Goal: Task Accomplishment & Management: Use online tool/utility

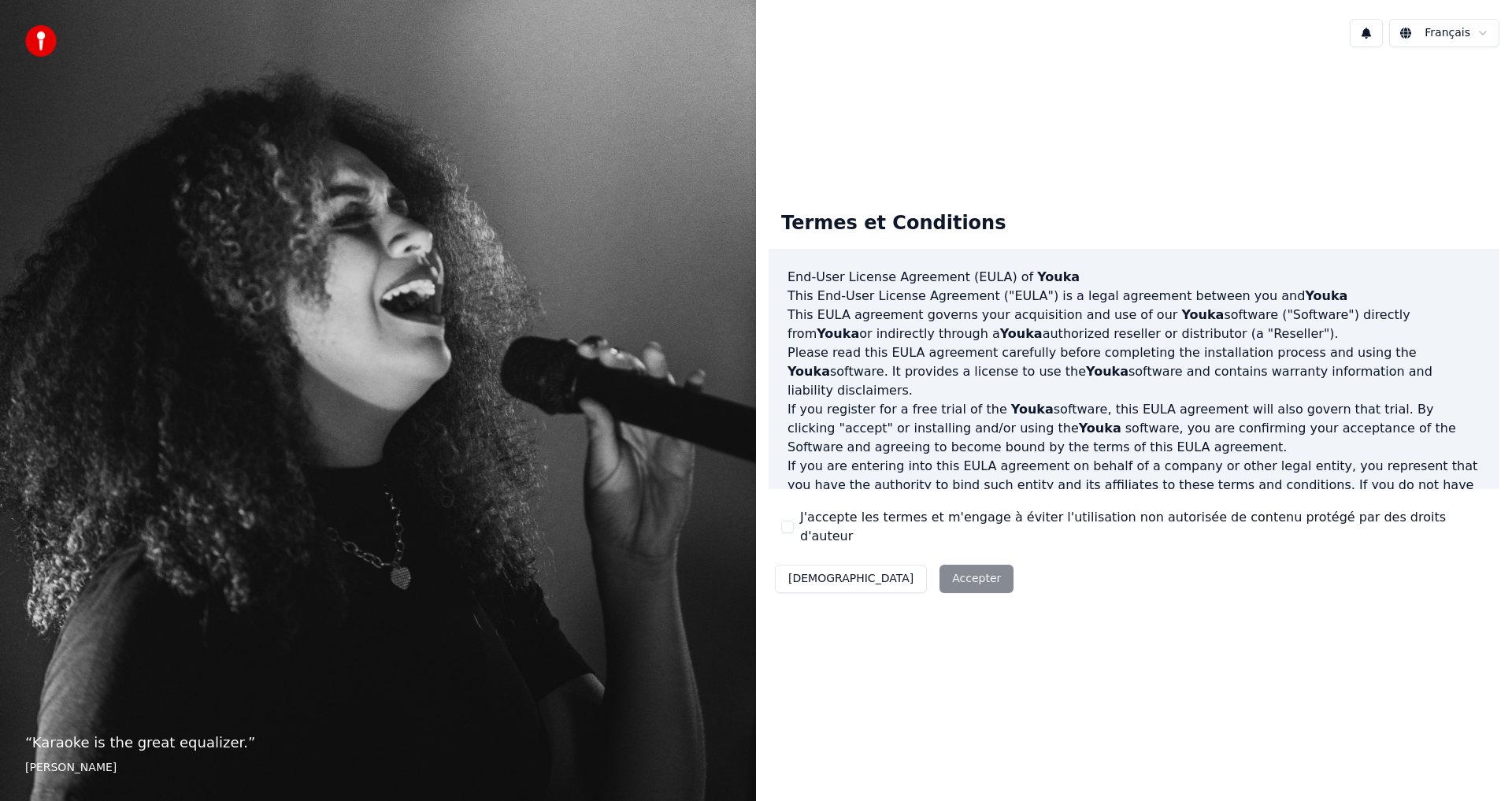
click at [793, 527] on button "J'accepte les termes et m'engage à éviter l'utilisation non autorisée de conten…" at bounding box center [788, 527] width 13 height 13
click at [940, 572] on button "Accepter" at bounding box center [977, 578] width 74 height 28
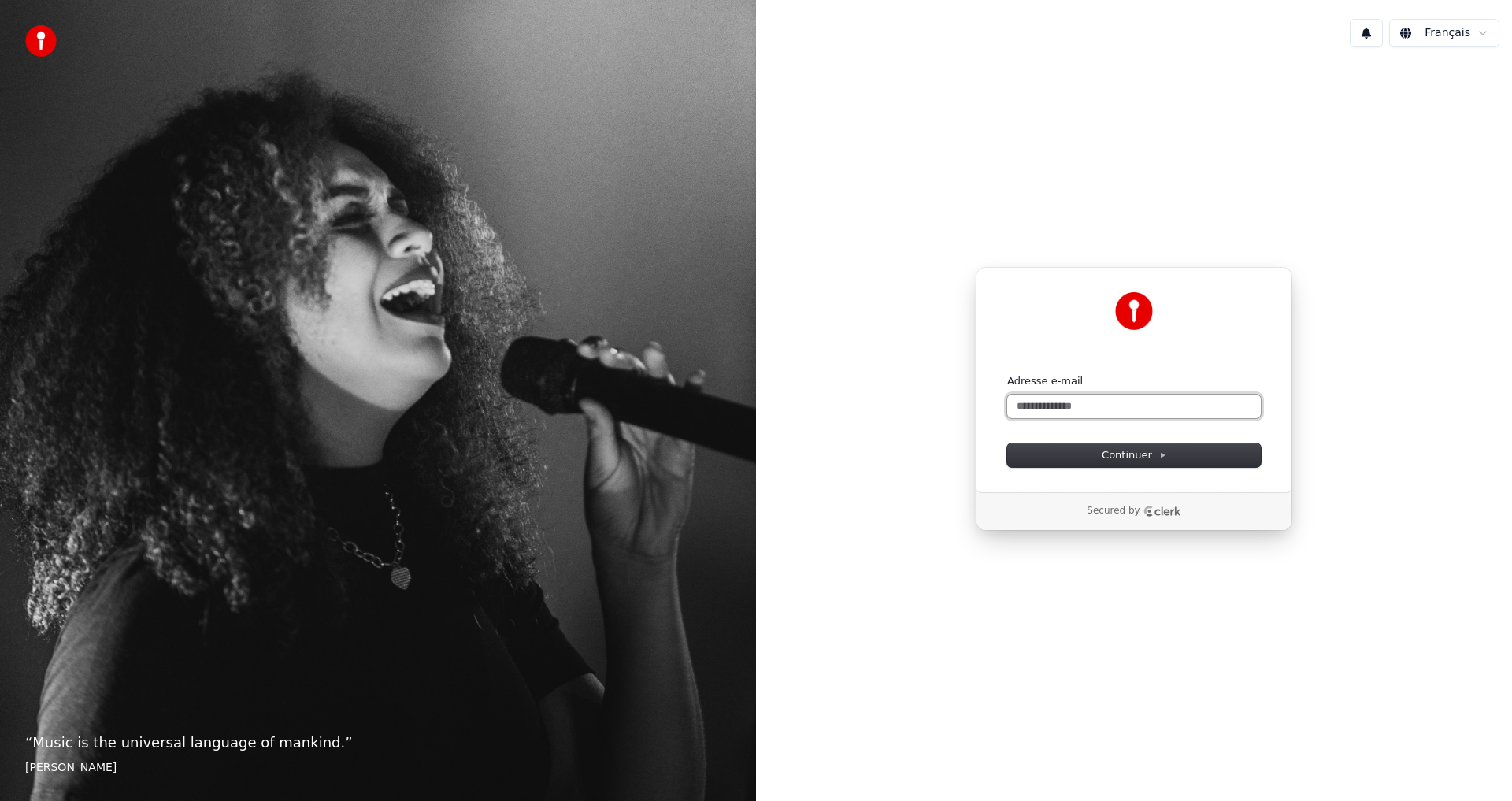
click at [1032, 407] on input "Adresse e-mail" at bounding box center [1134, 405] width 253 height 23
click at [1070, 458] on button "Continuer" at bounding box center [1134, 454] width 253 height 23
type input "**********"
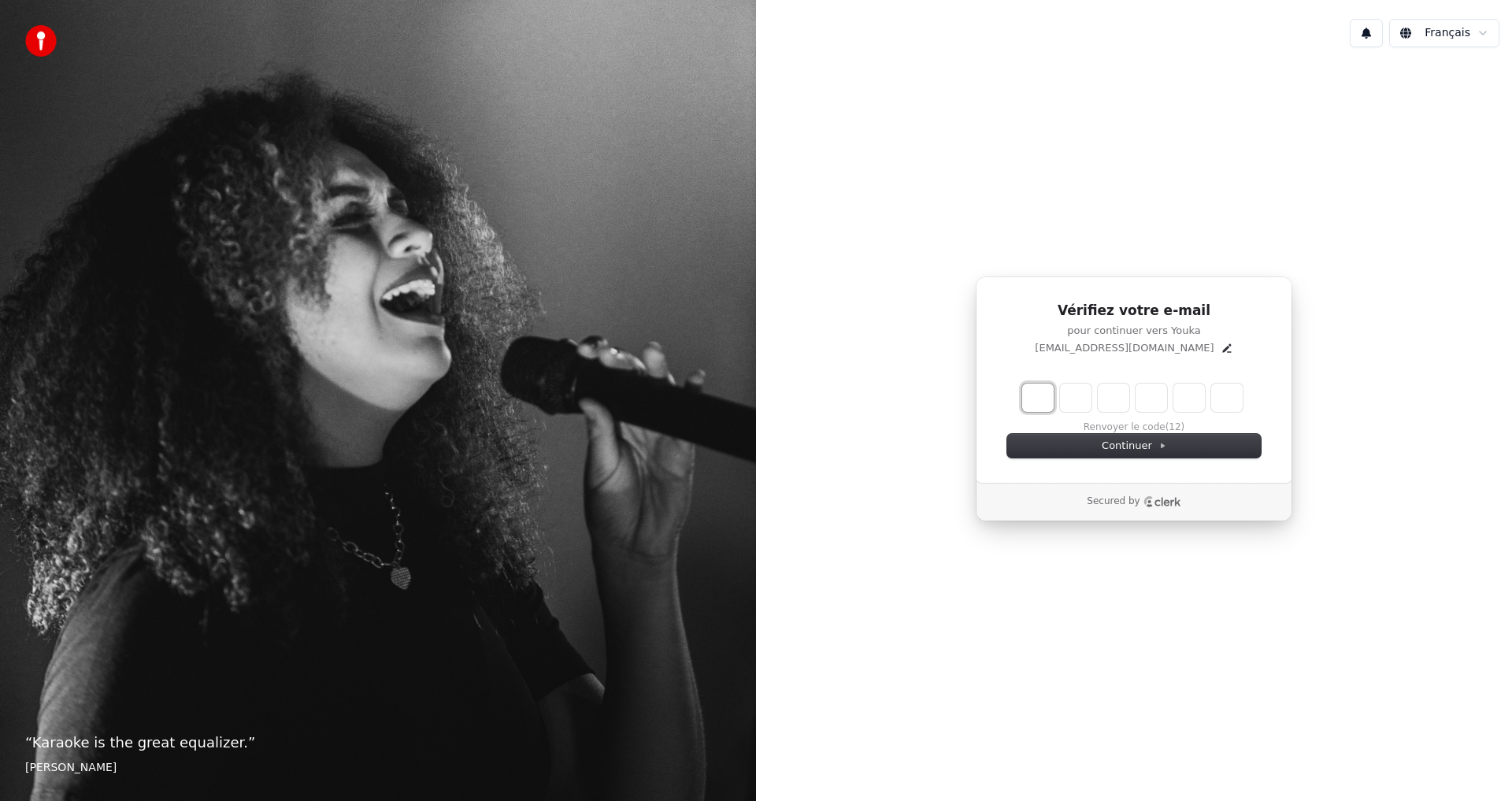
click at [1036, 395] on input "Enter verification code. Digit 1" at bounding box center [1038, 397] width 31 height 28
type input "*"
type input "**"
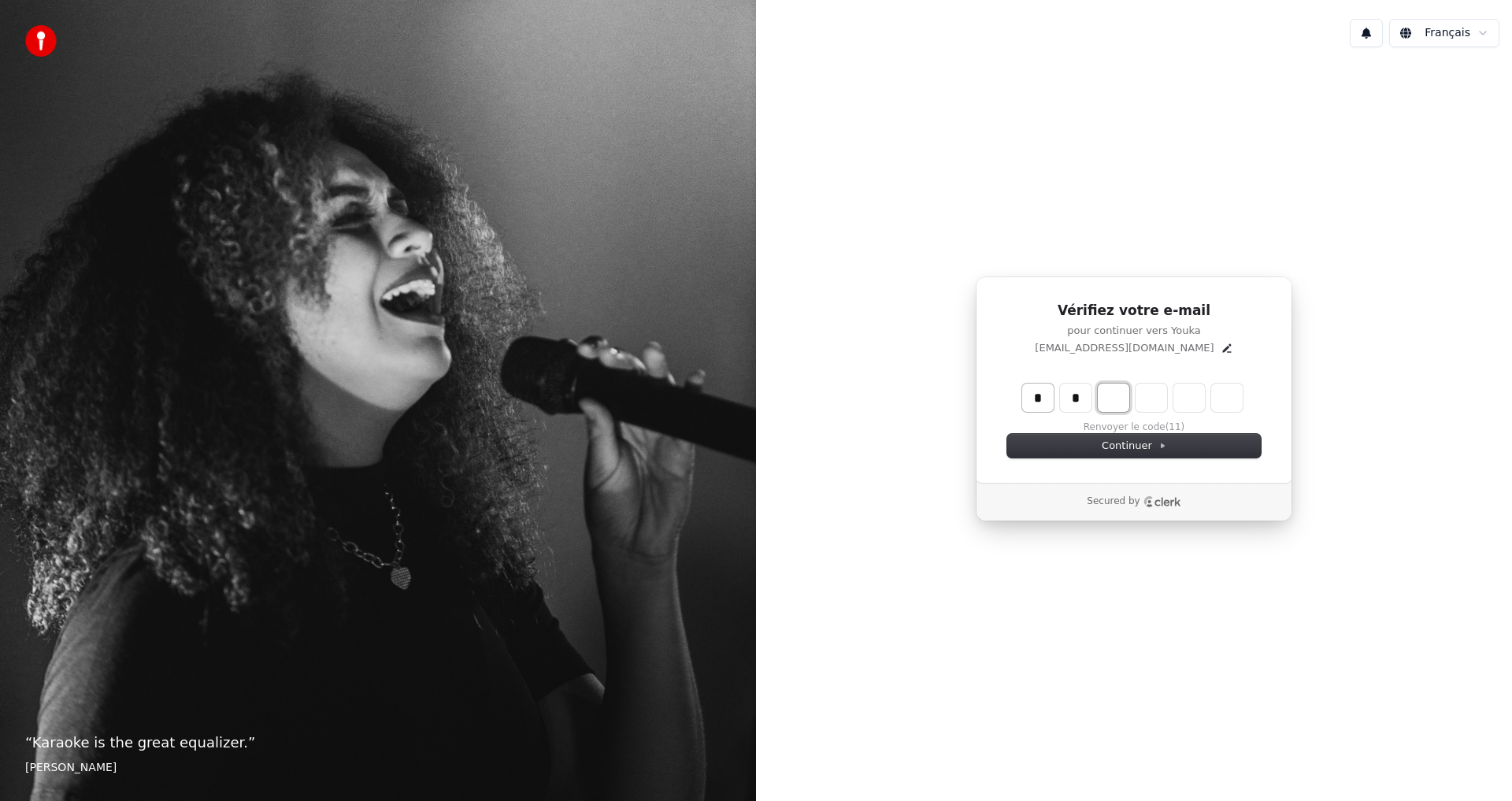
type input "*"
type input "***"
type input "*"
type input "****"
type input "*"
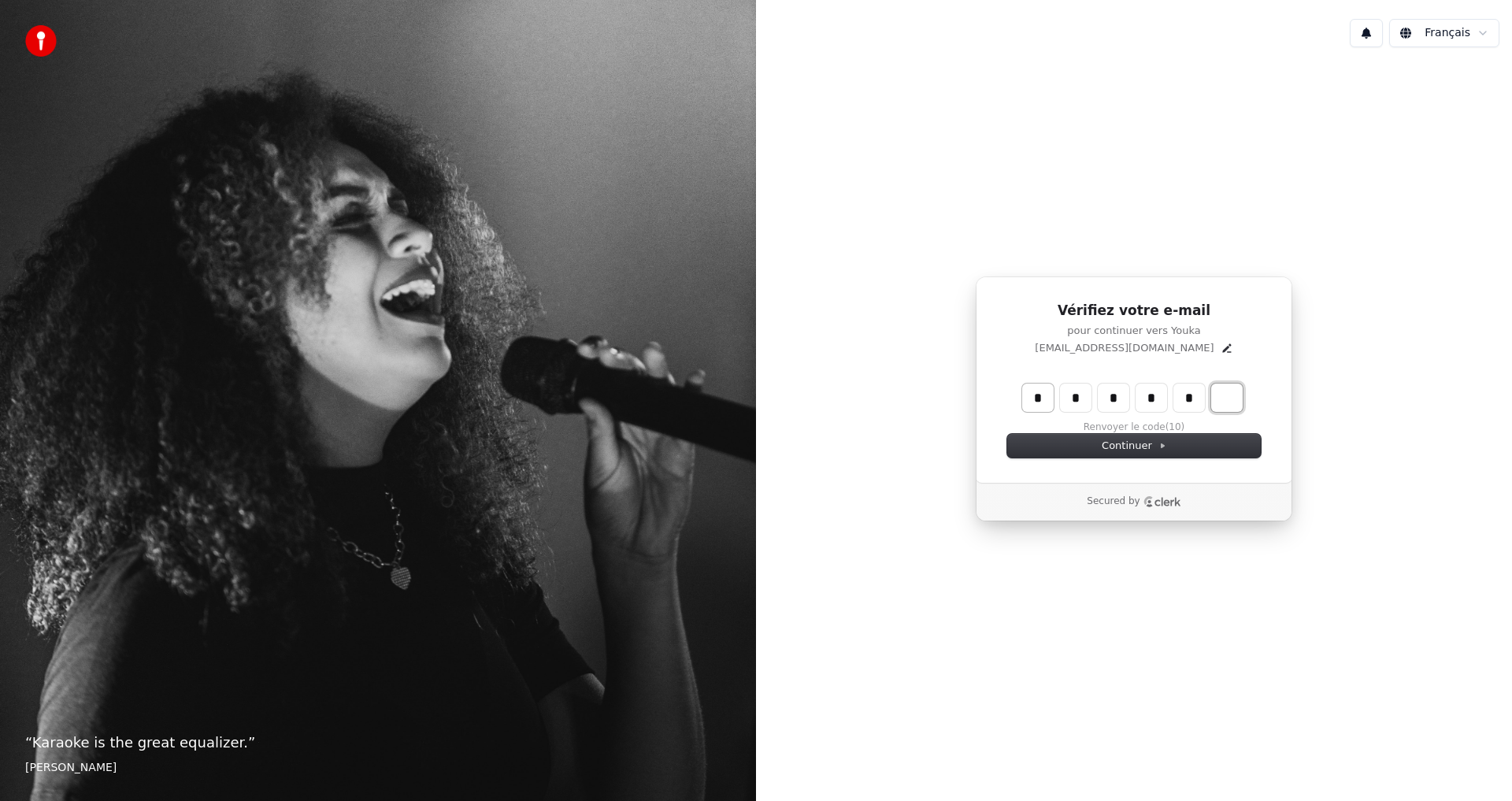
type input "******"
type input "*"
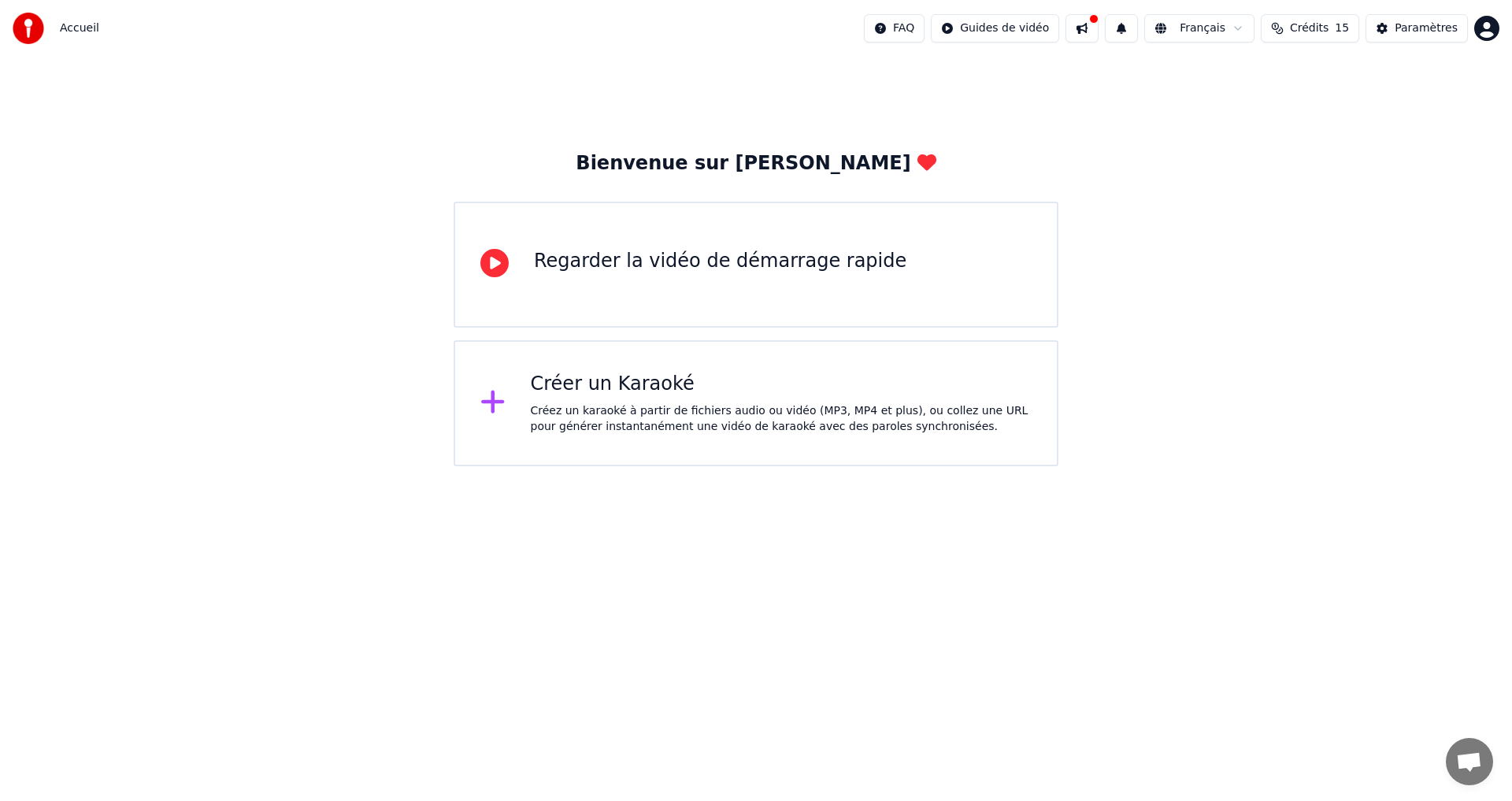
click at [492, 407] on icon at bounding box center [493, 401] width 23 height 23
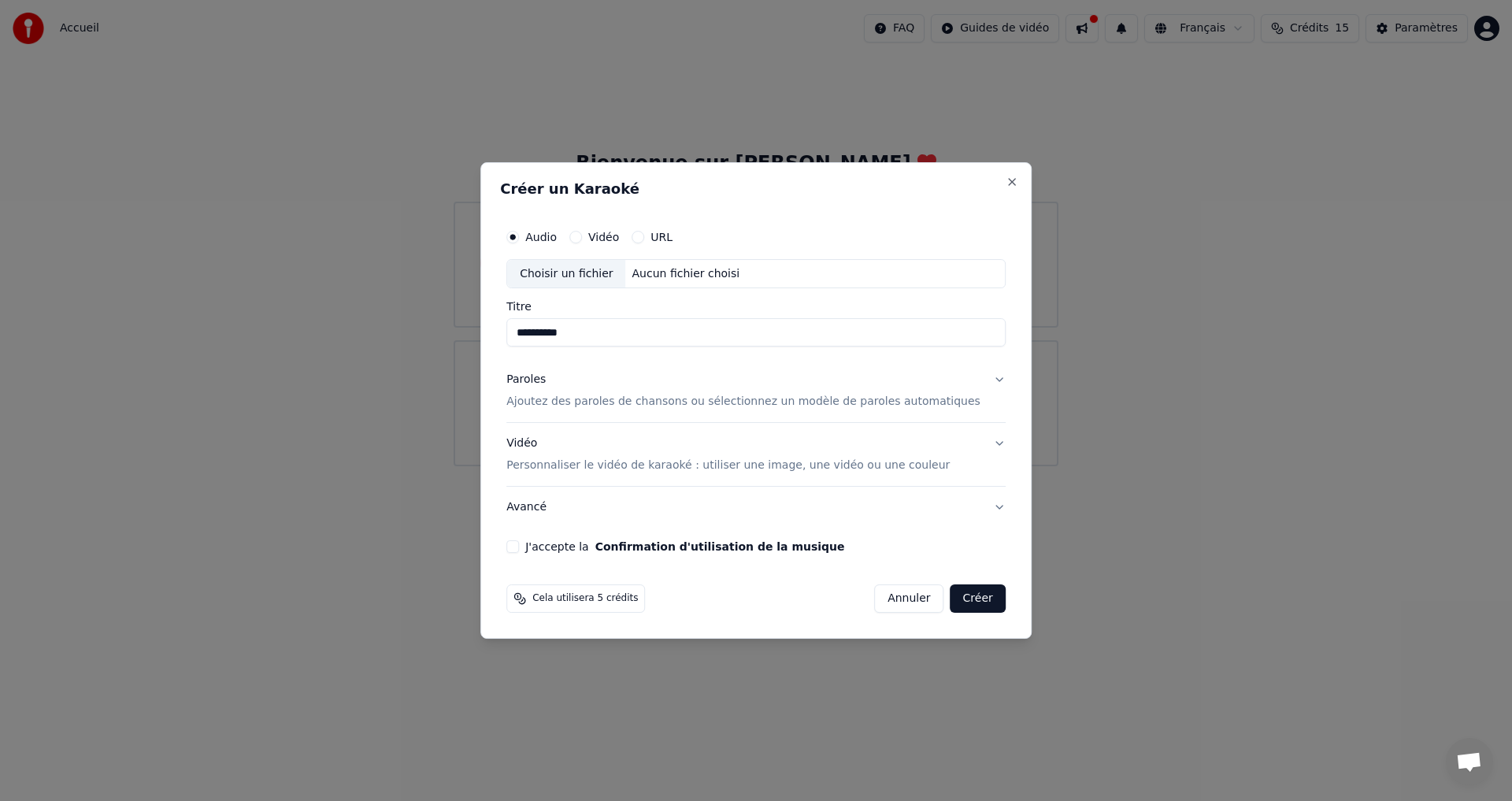
type input "**********"
click at [619, 404] on p "Ajoutez des paroles de chansons ou sélectionnez un modèle de paroles automatiqu…" at bounding box center [744, 402] width 474 height 16
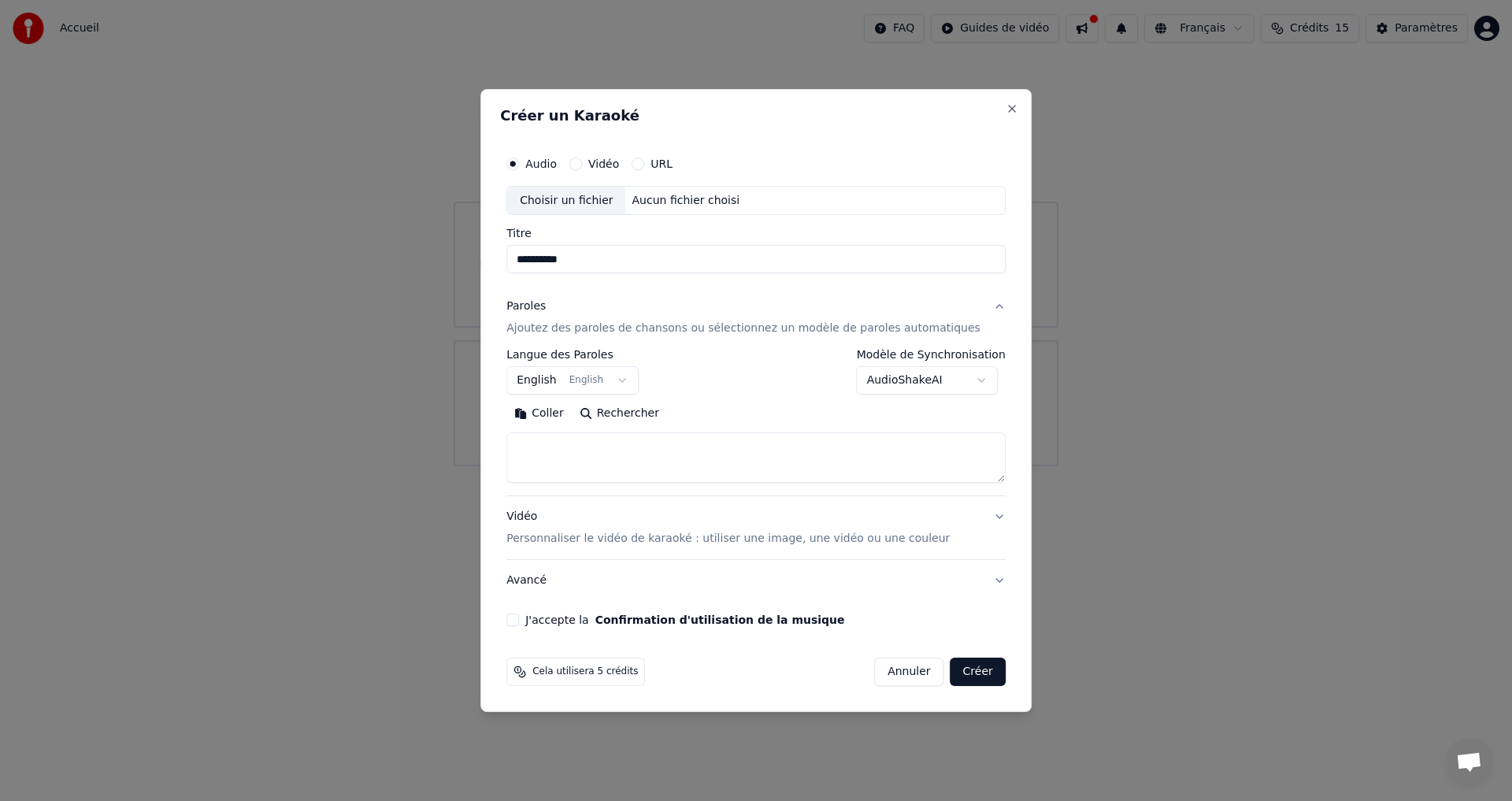
click at [582, 162] on button "Vidéo" at bounding box center [576, 164] width 13 height 13
click at [665, 202] on div "Aucun fichier choisi" at bounding box center [686, 201] width 120 height 16
click at [555, 163] on label "Audio" at bounding box center [541, 164] width 31 height 11
click at [519, 163] on button "Audio" at bounding box center [513, 164] width 13 height 13
click at [604, 207] on div "Choisir un fichier" at bounding box center [566, 200] width 118 height 28
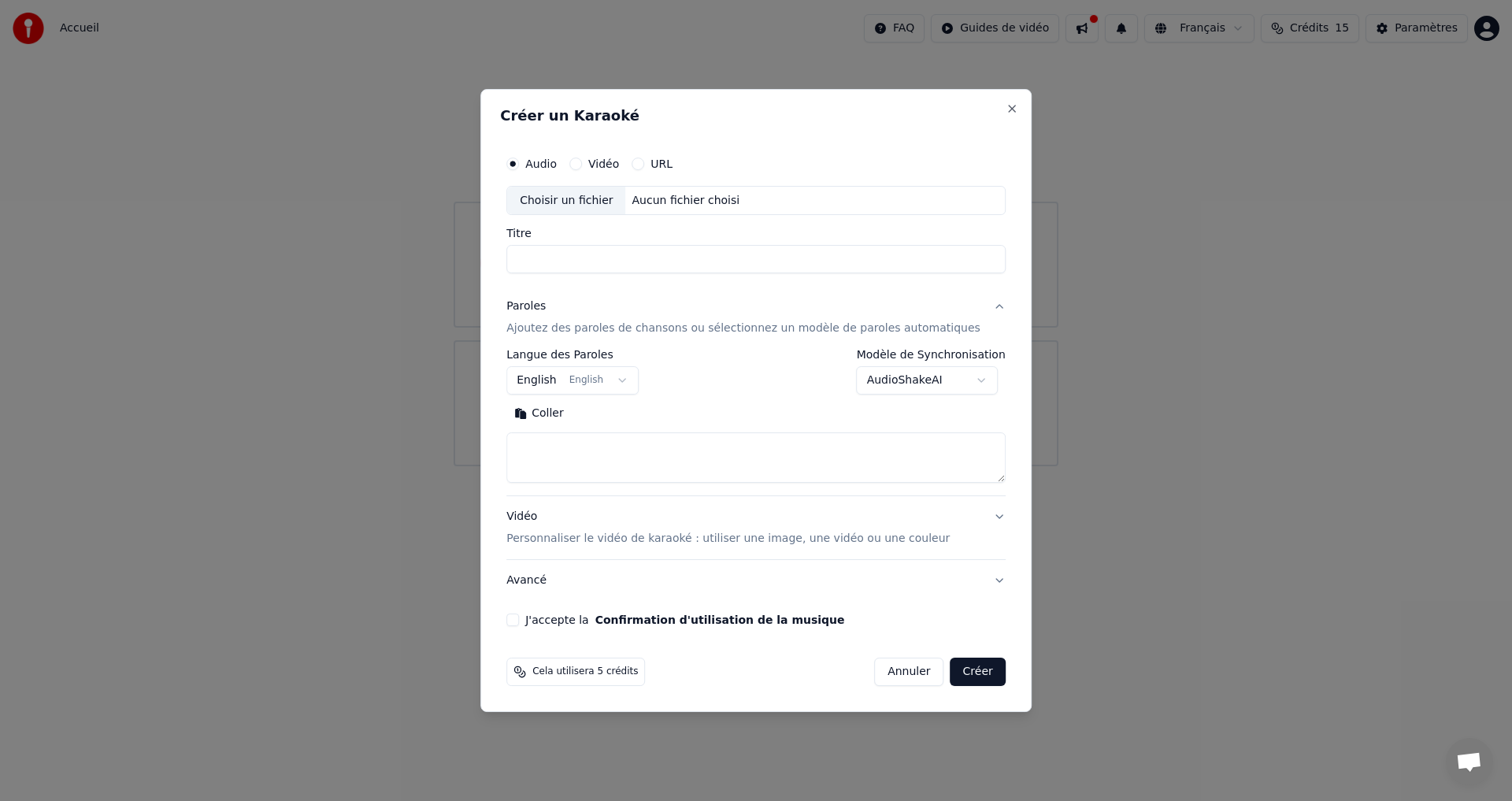
click at [546, 254] on input "Titre" at bounding box center [756, 260] width 499 height 28
drag, startPoint x: 653, startPoint y: 256, endPoint x: 821, endPoint y: 260, distance: 168.0
click at [821, 260] on input "**********" at bounding box center [756, 260] width 499 height 28
drag, startPoint x: 574, startPoint y: 258, endPoint x: 517, endPoint y: 266, distance: 57.6
click at [514, 263] on div "**********" at bounding box center [756, 400] width 551 height 623
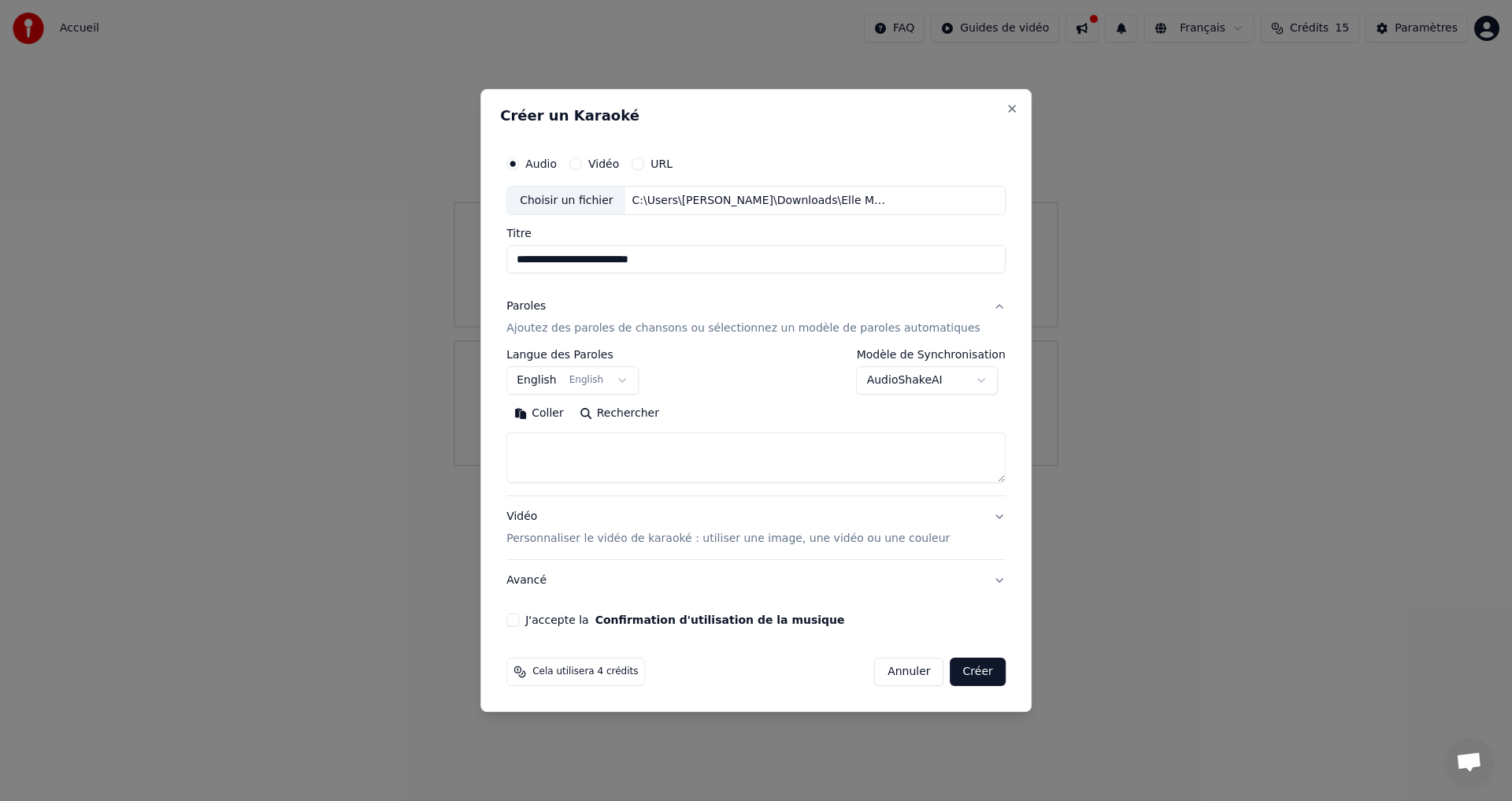
type input "**********"
click at [635, 378] on button "English English" at bounding box center [572, 380] width 132 height 28
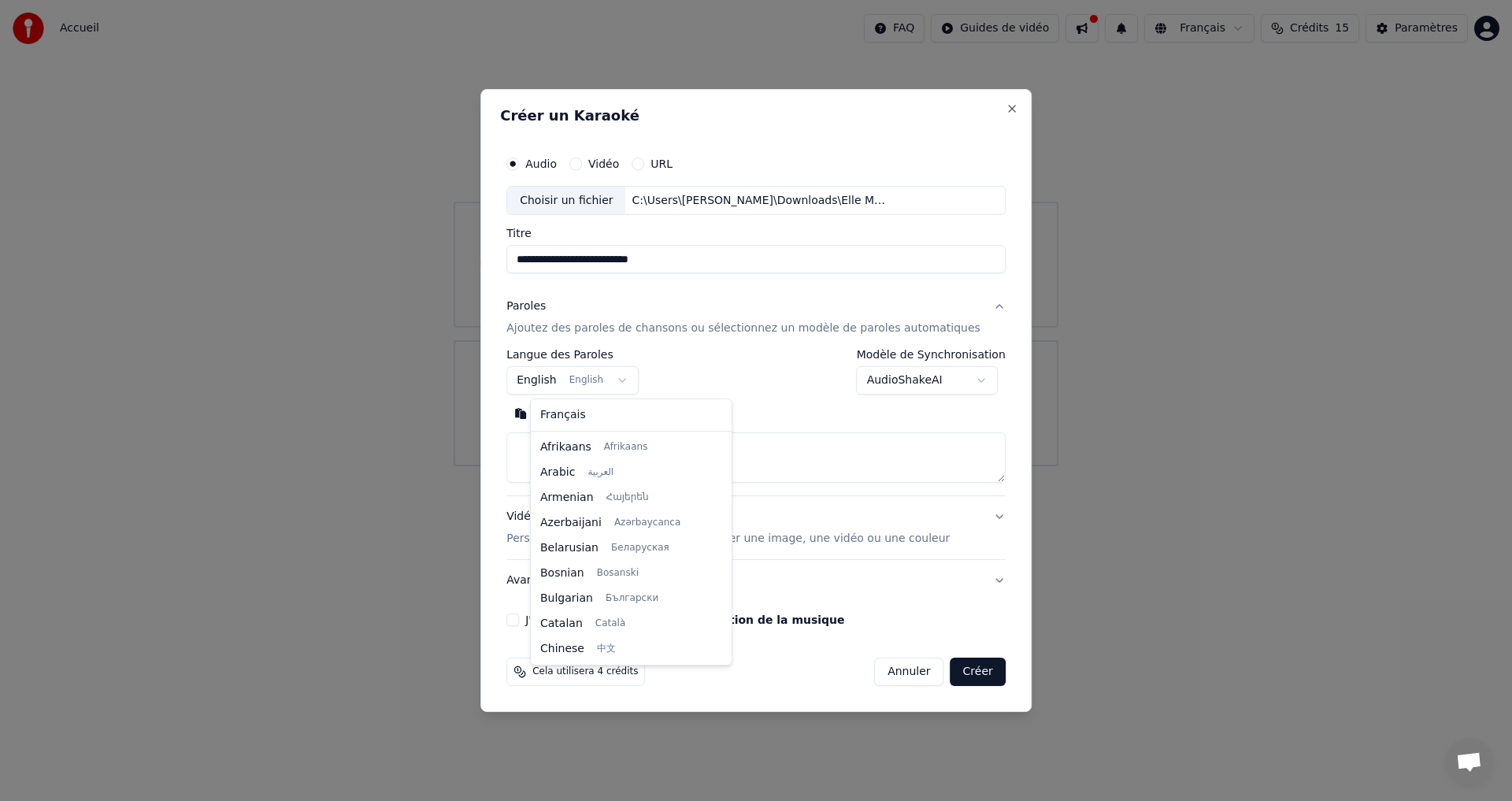
scroll to position [126, 0]
select select "**"
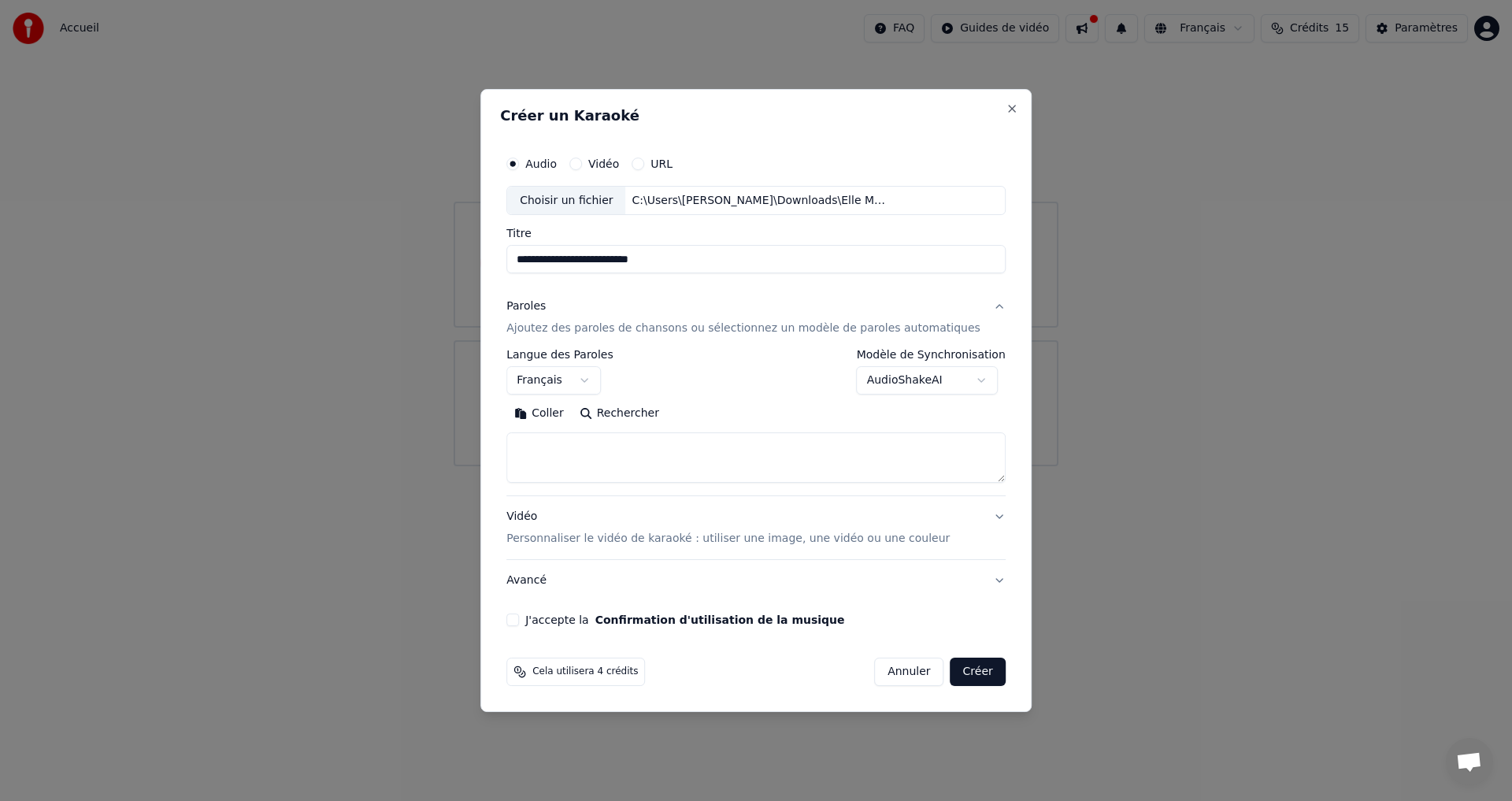
click at [869, 377] on body "**********" at bounding box center [756, 233] width 1512 height 466
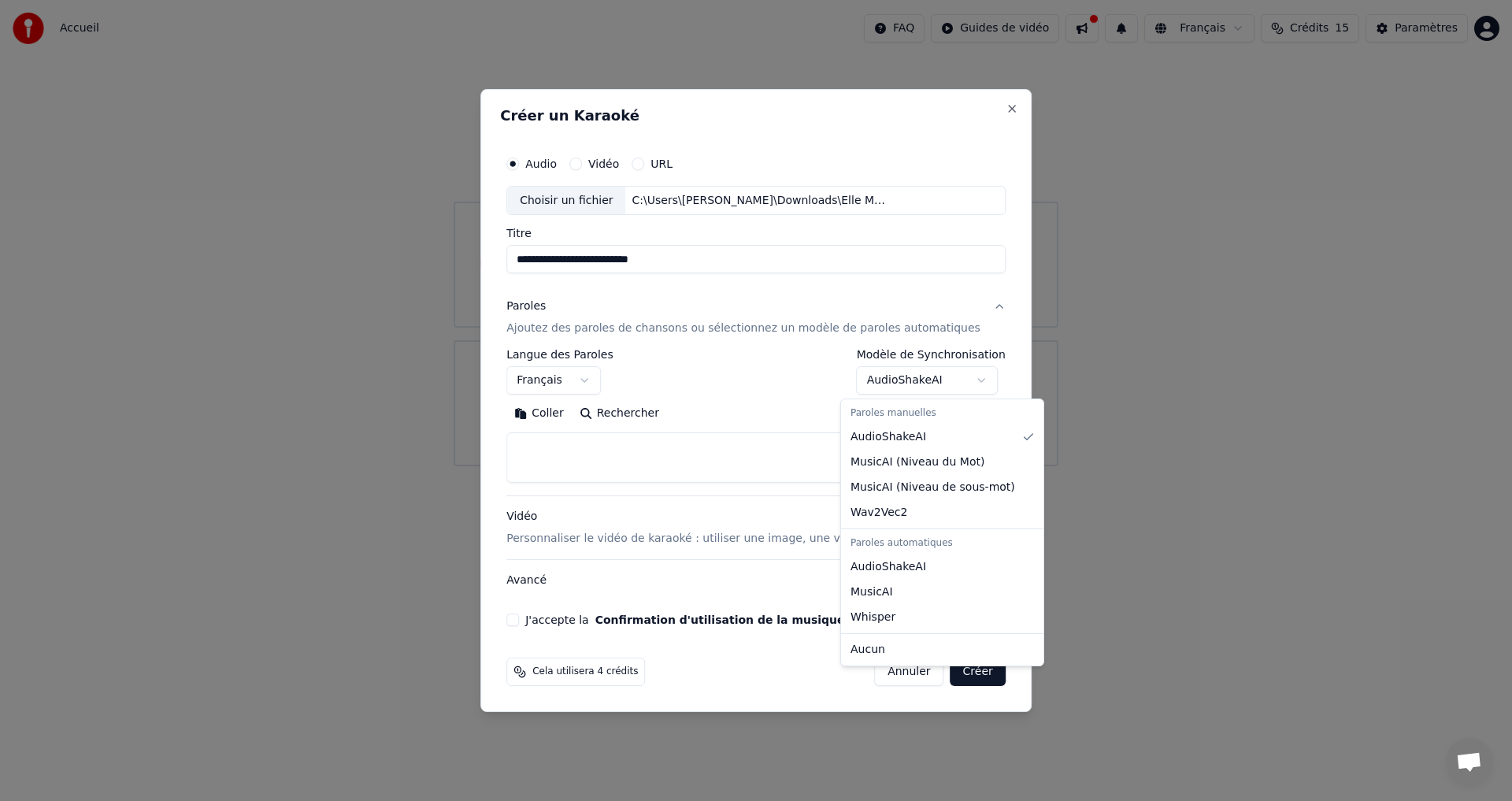
click at [869, 377] on body "**********" at bounding box center [756, 233] width 1512 height 466
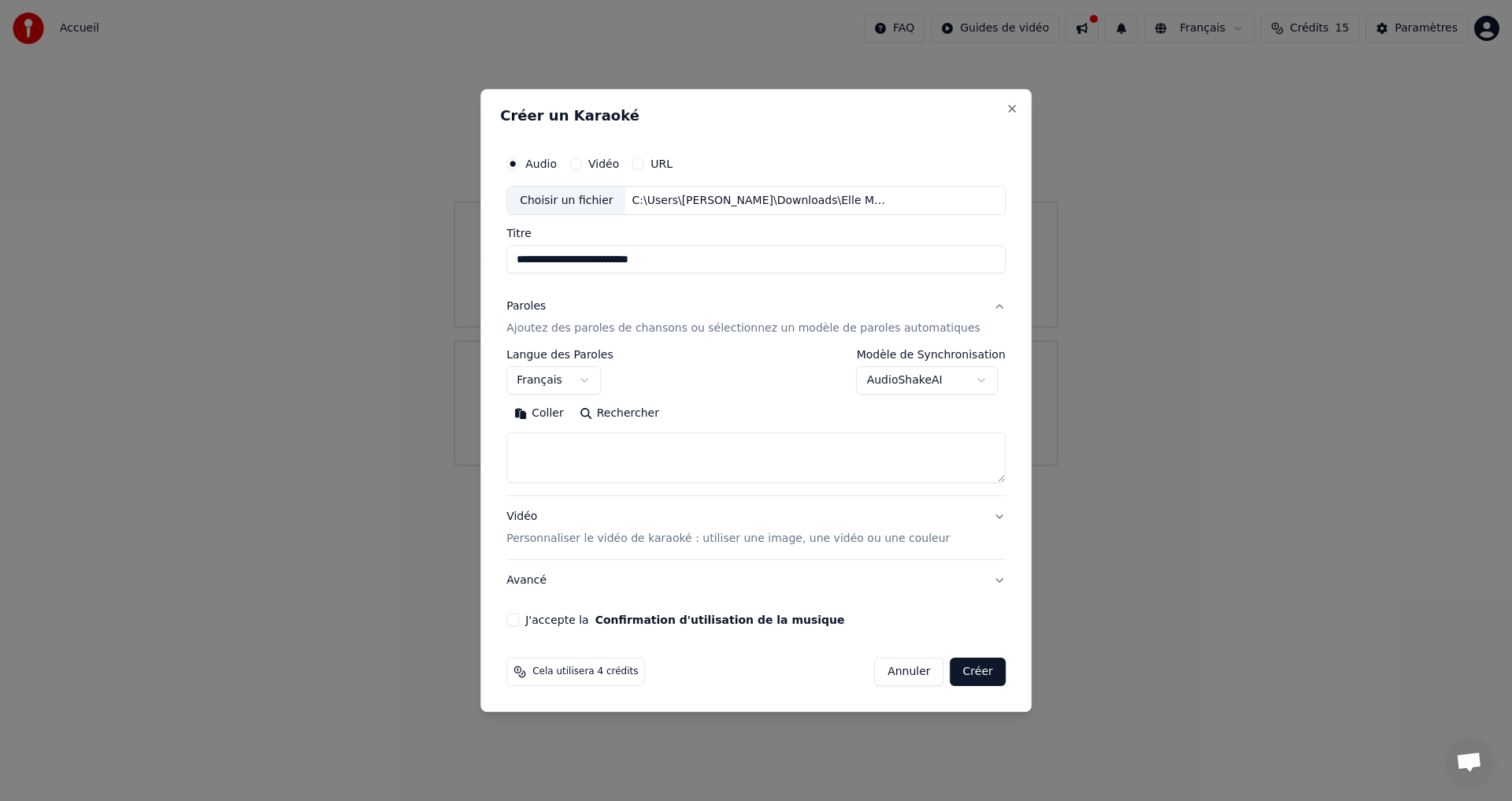
click at [556, 408] on button "Coller" at bounding box center [539, 413] width 66 height 25
type textarea "**********"
click at [661, 413] on button "Effacer" at bounding box center [637, 413] width 71 height 25
click at [556, 453] on textarea at bounding box center [732, 458] width 452 height 50
click at [519, 618] on button "J'accepte la Confirmation d'utilisation de la musique" at bounding box center [513, 620] width 13 height 13
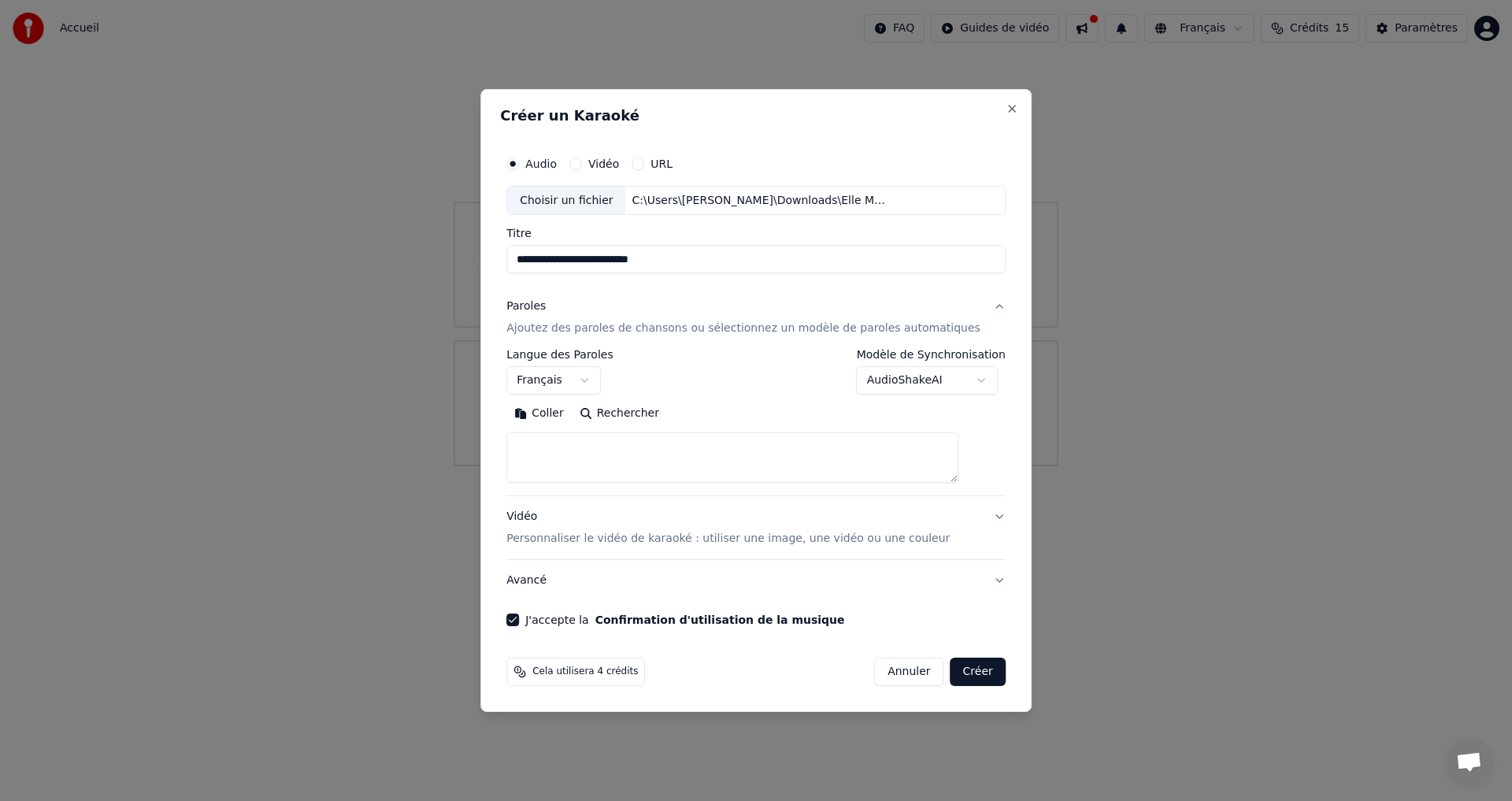
click at [519, 618] on button "J'accepte la Confirmation d'utilisation de la musique" at bounding box center [513, 620] width 13 height 13
click at [756, 541] on p "Personnaliser le vidéo de karaoké : utiliser une image, une vidéo ou une couleur" at bounding box center [728, 538] width 443 height 16
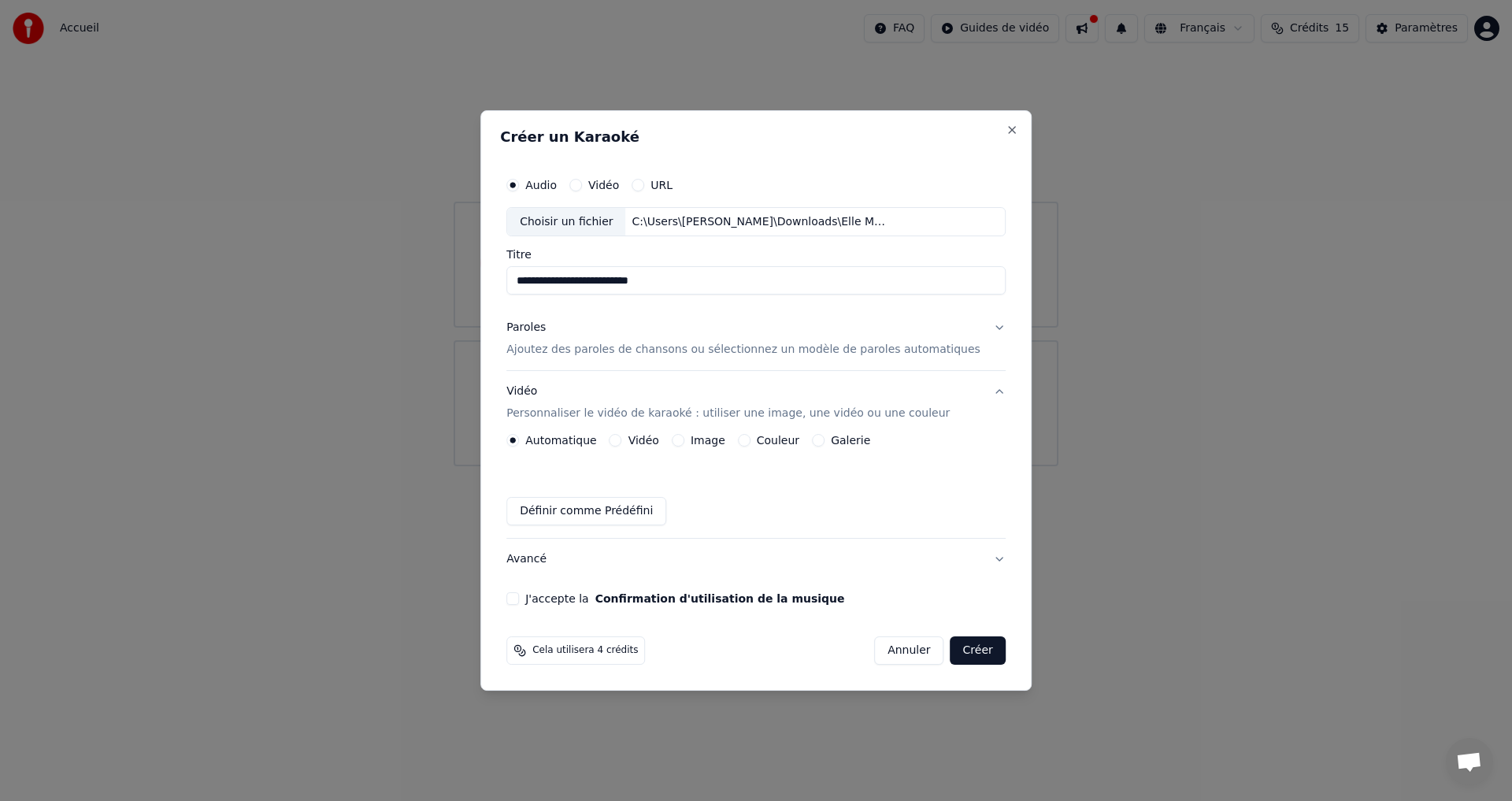
click at [684, 441] on button "Image" at bounding box center [678, 441] width 13 height 13
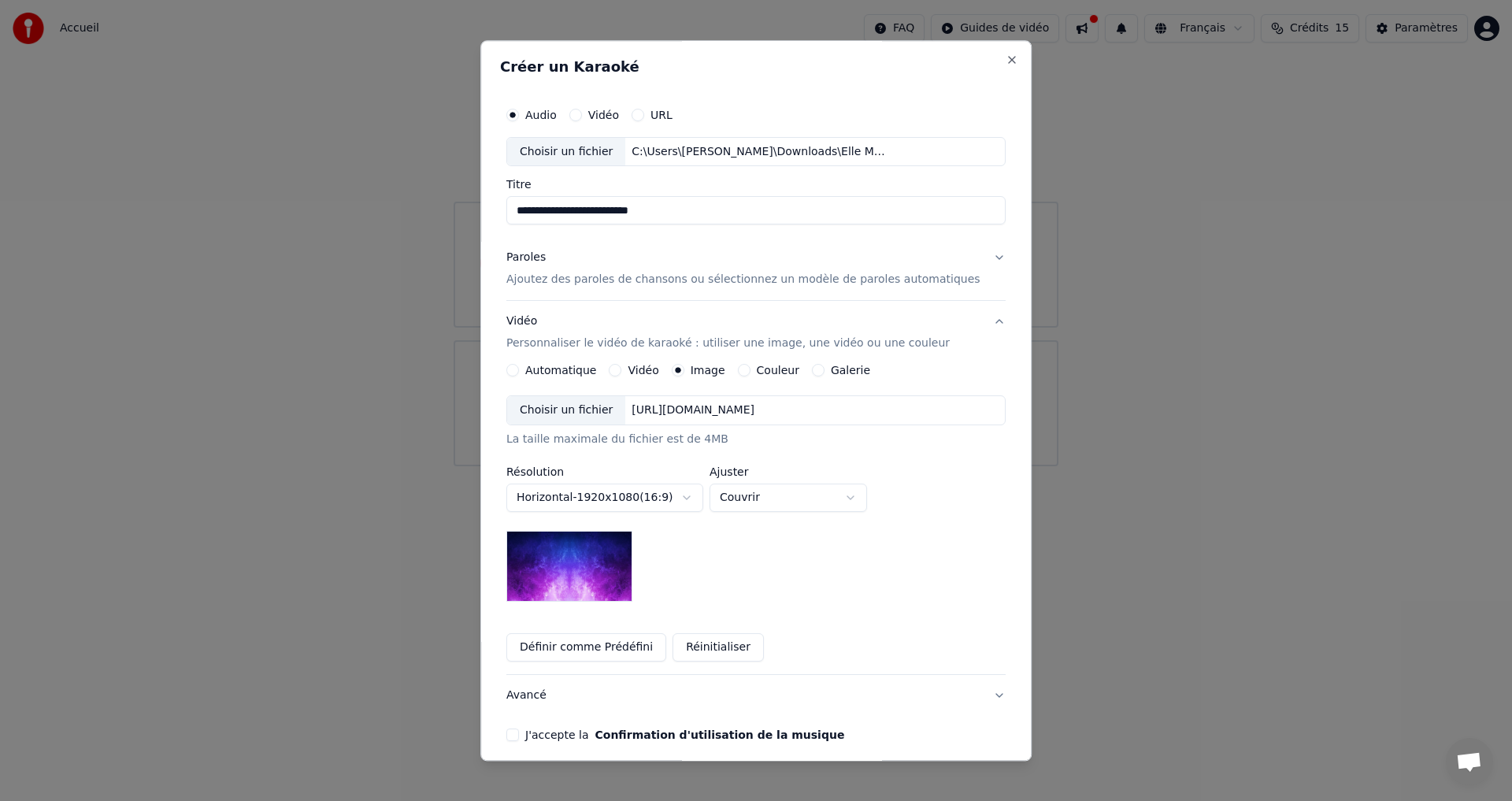
click at [558, 414] on div "Choisir un fichier" at bounding box center [566, 410] width 118 height 28
click at [583, 409] on div "Choisir un fichier" at bounding box center [566, 410] width 118 height 28
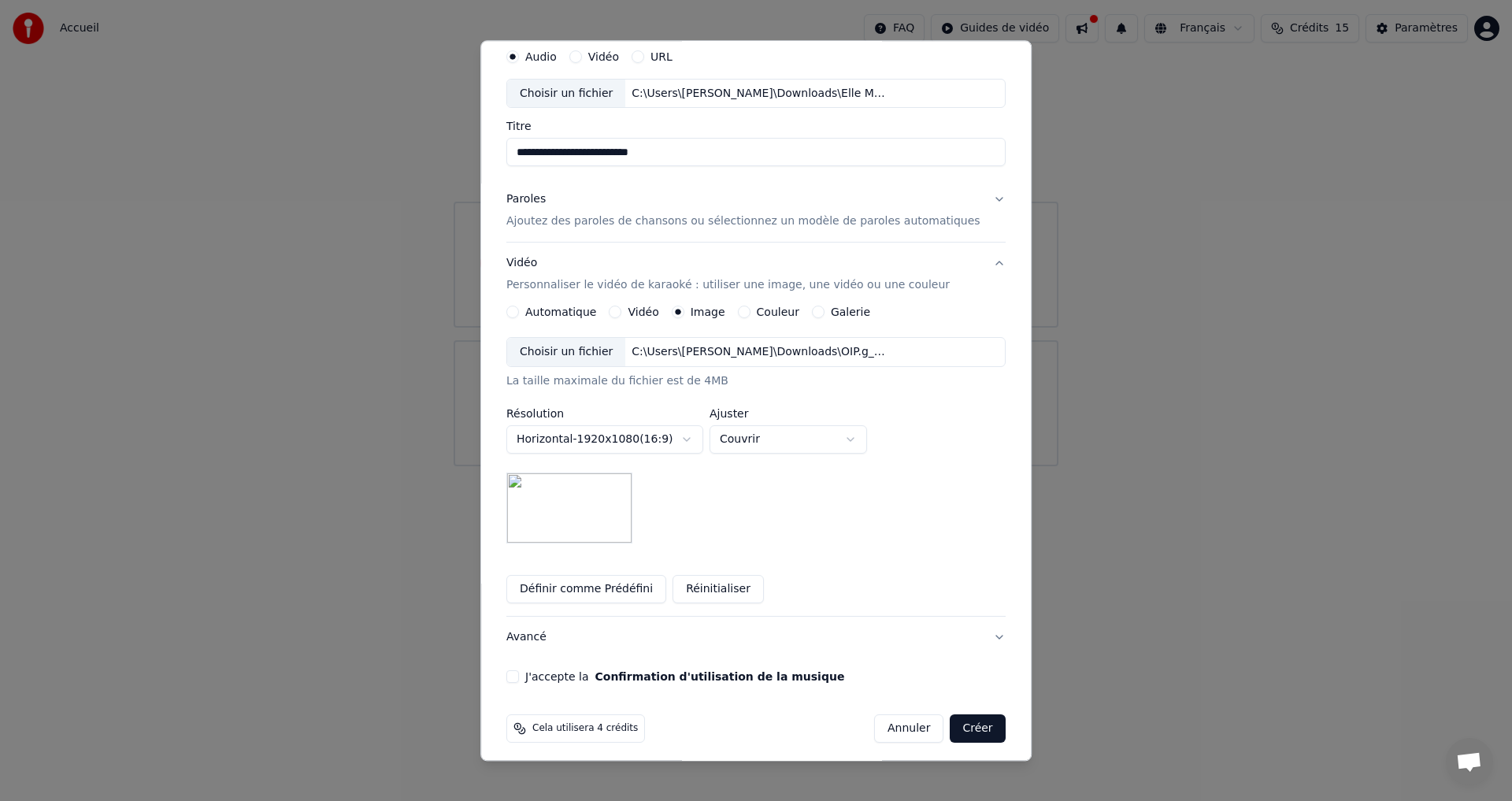
scroll to position [66, 0]
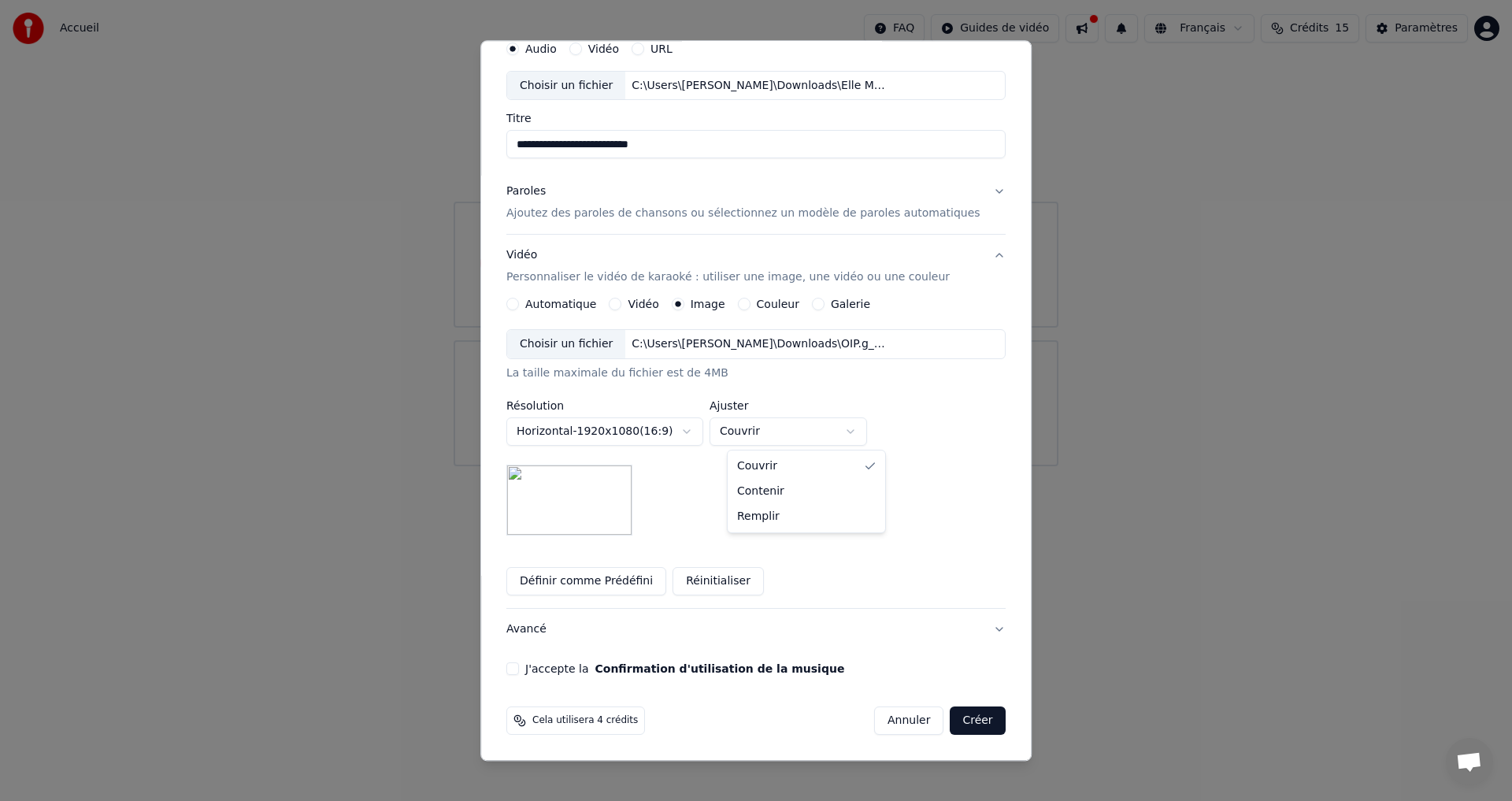
click at [764, 436] on body "**********" at bounding box center [756, 233] width 1512 height 466
click at [958, 715] on button "Créer" at bounding box center [978, 721] width 55 height 28
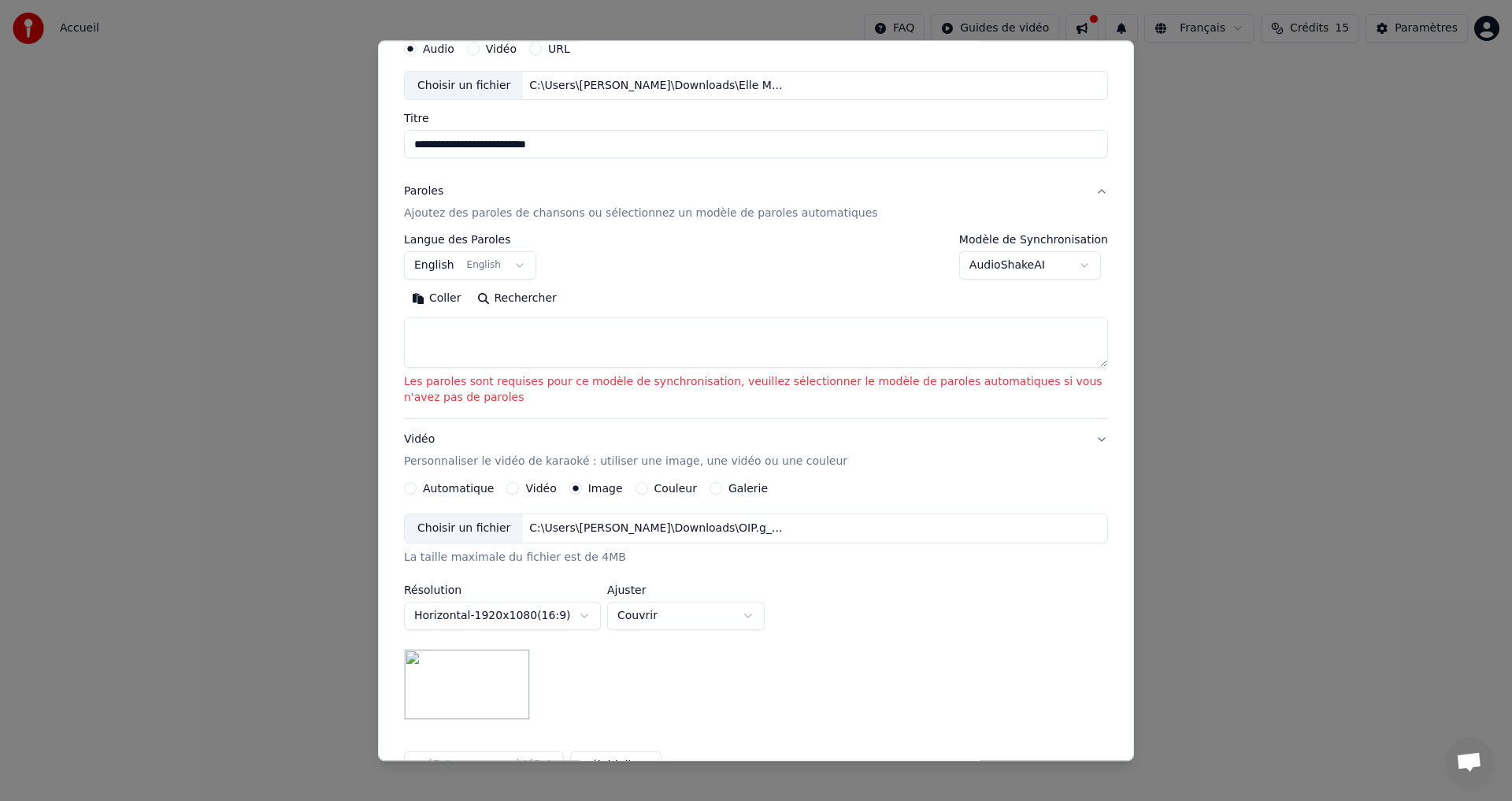
scroll to position [0, 0]
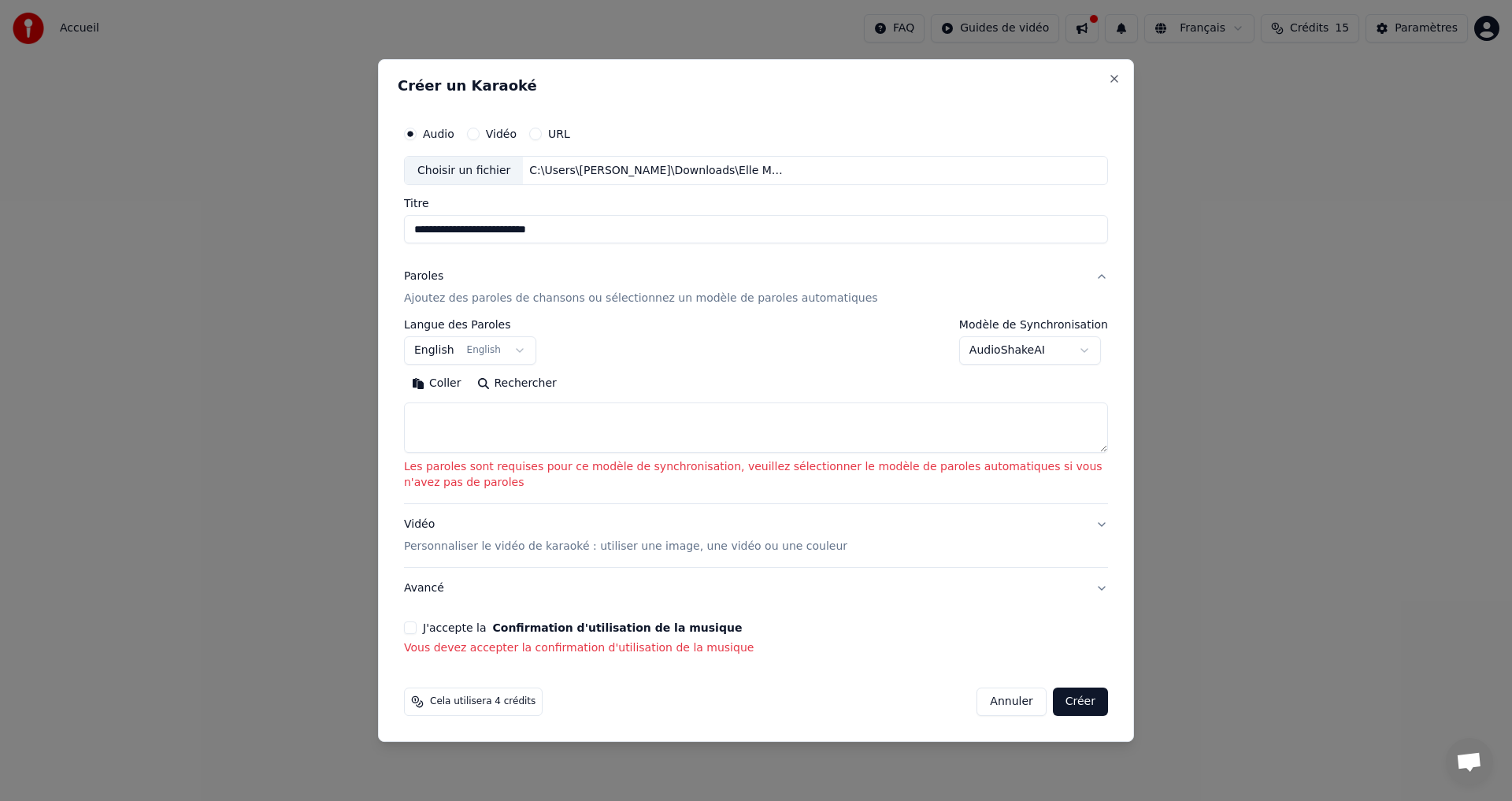
click at [510, 350] on body "**********" at bounding box center [756, 233] width 1512 height 466
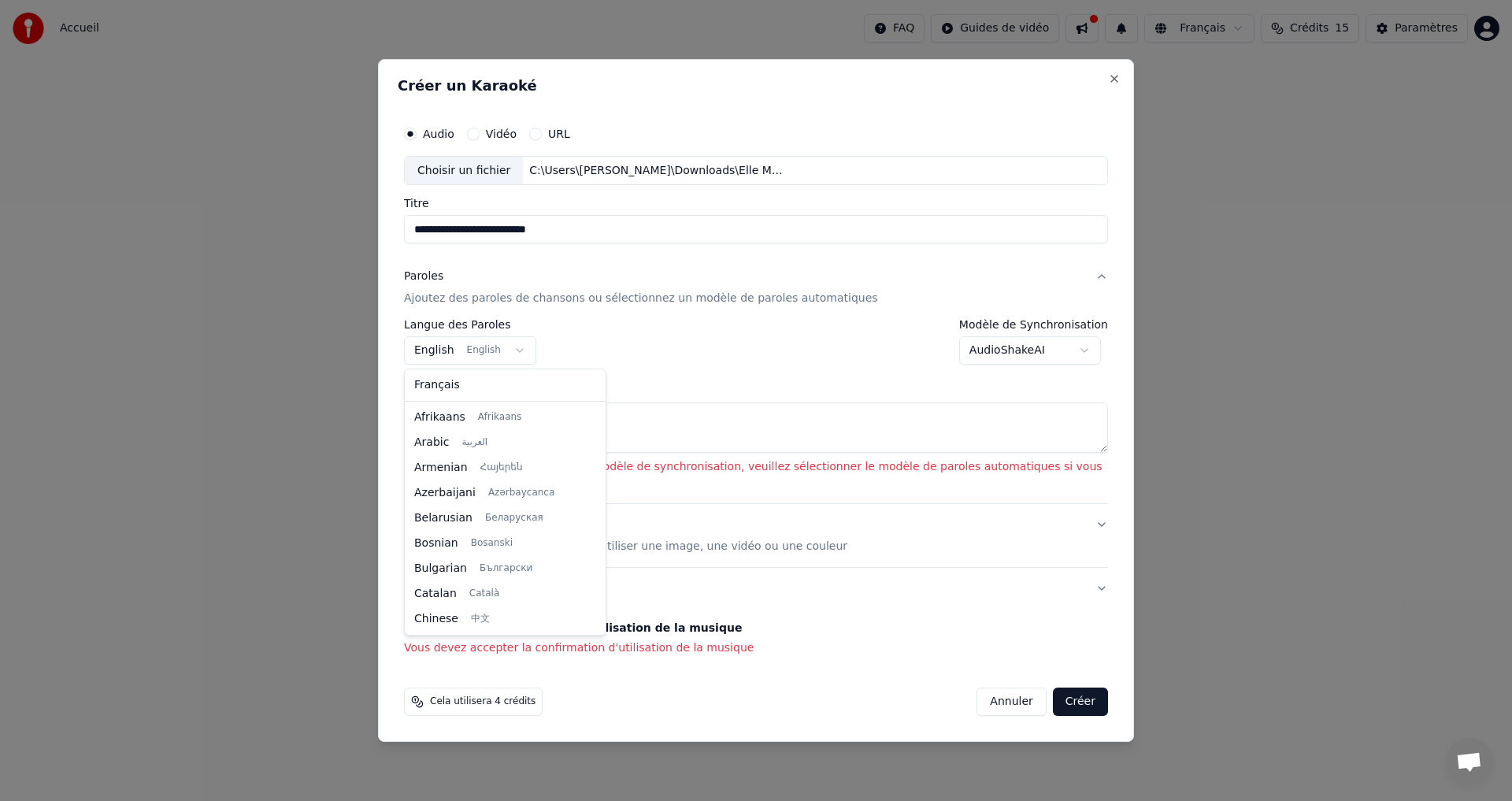
scroll to position [126, 0]
click at [510, 350] on body "**********" at bounding box center [756, 233] width 1512 height 466
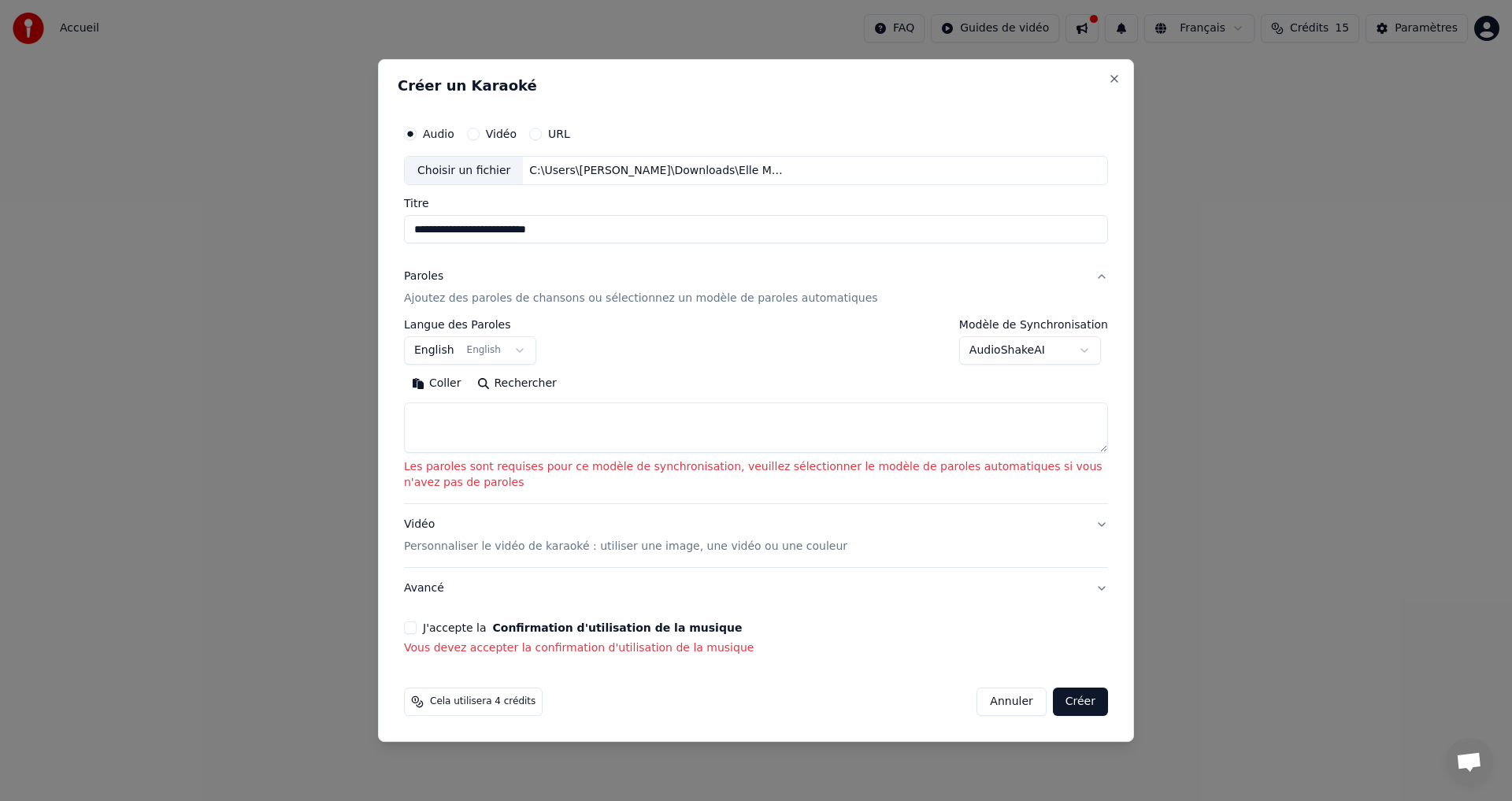
click at [414, 627] on button "J'accepte la Confirmation d'utilisation de la musique" at bounding box center [410, 627] width 13 height 13
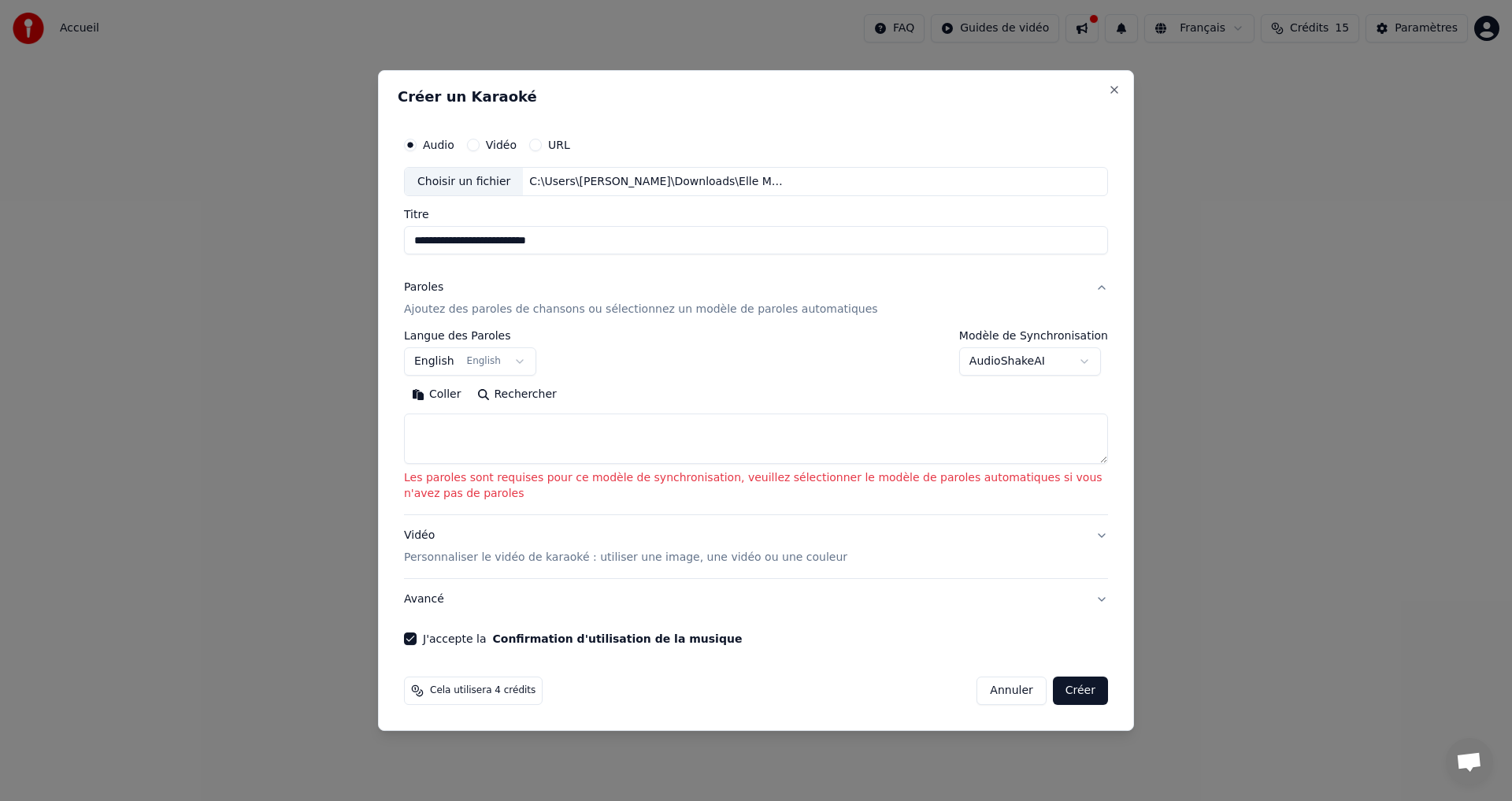
click at [511, 363] on button "English English" at bounding box center [470, 361] width 132 height 28
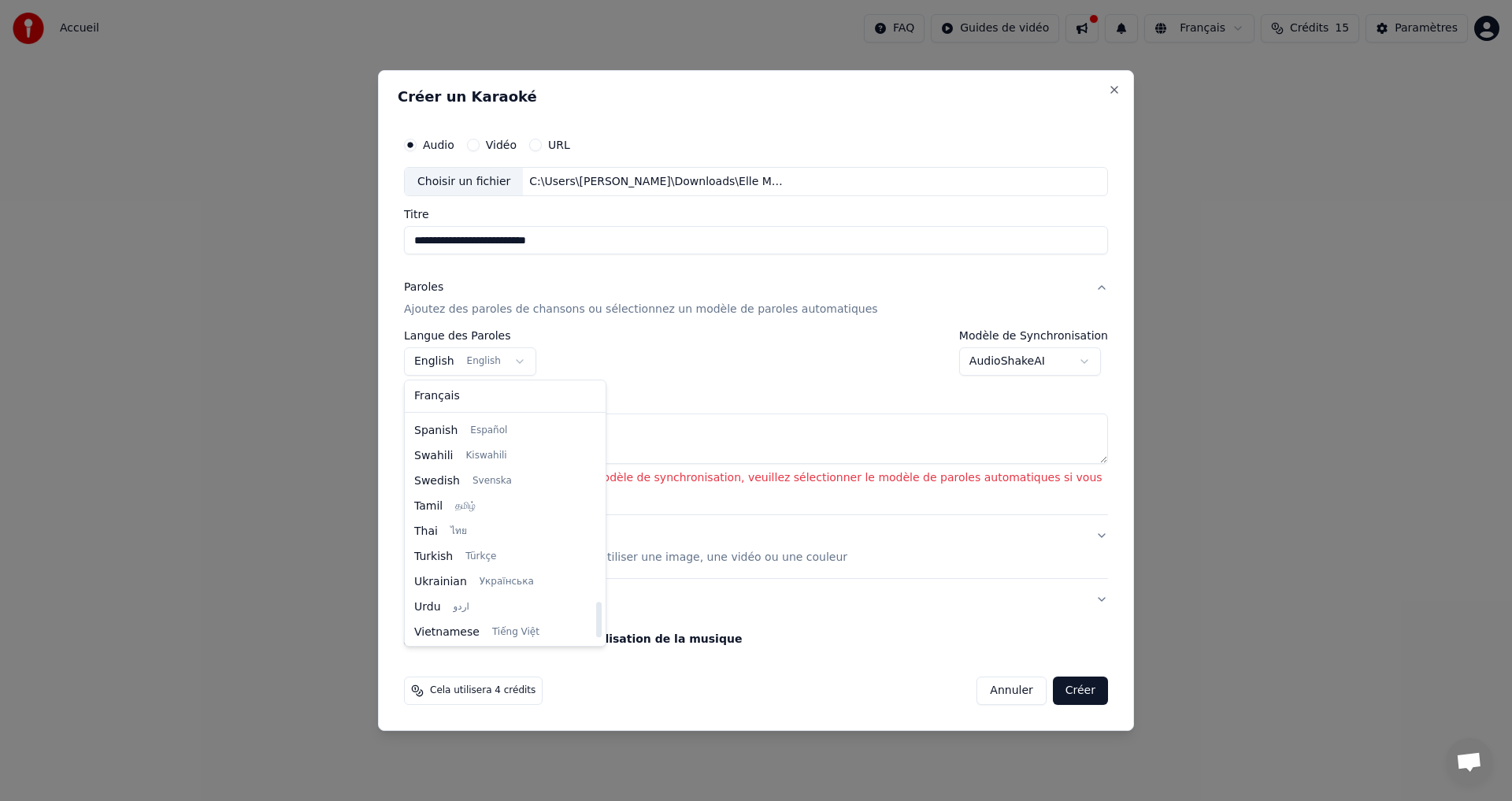
scroll to position [1209, 0]
click at [690, 466] on body "**********" at bounding box center [756, 233] width 1512 height 466
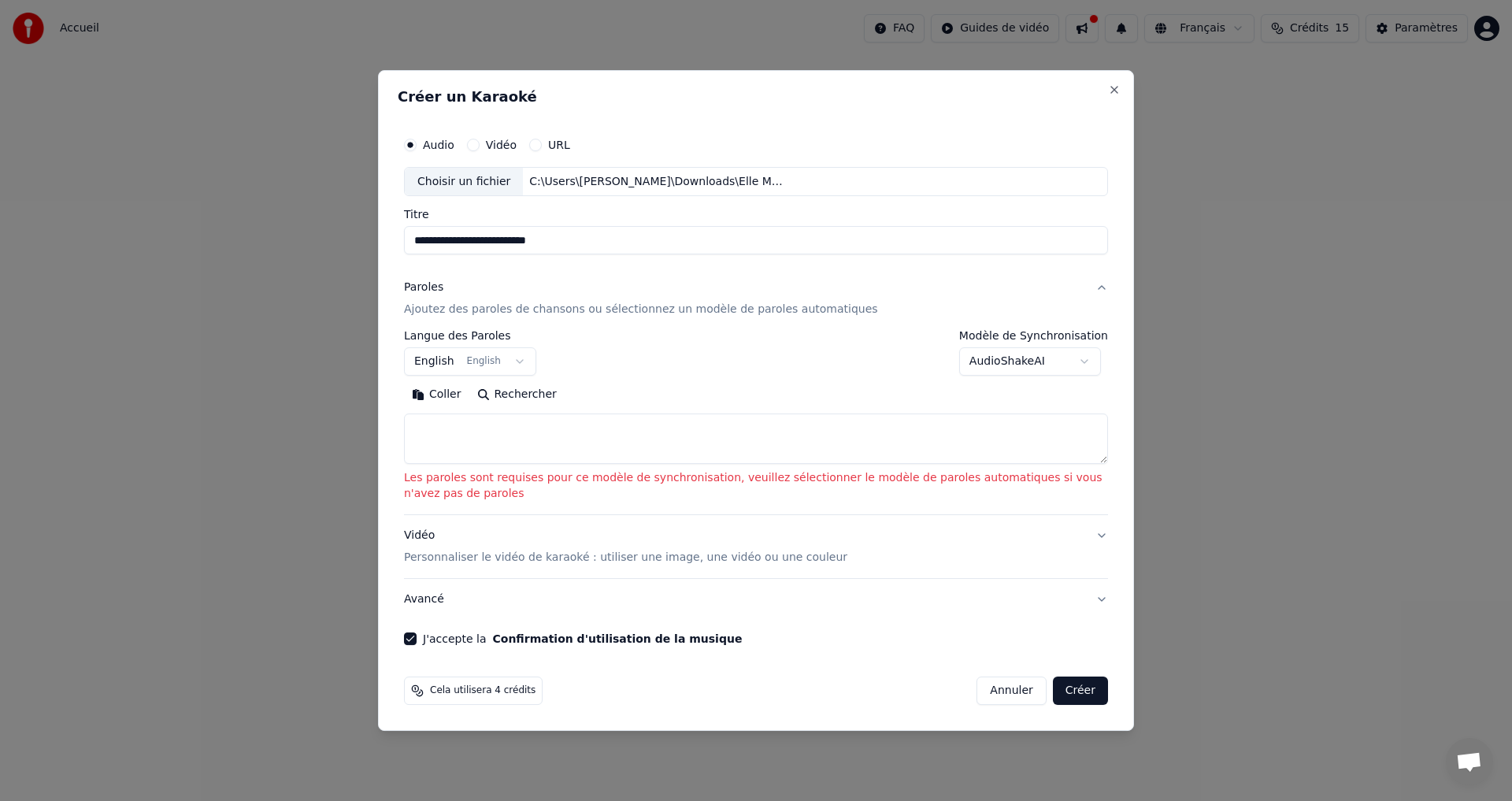
click at [447, 308] on p "Ajoutez des paroles de chansons ou sélectionnez un modèle de paroles automatiqu…" at bounding box center [641, 310] width 474 height 16
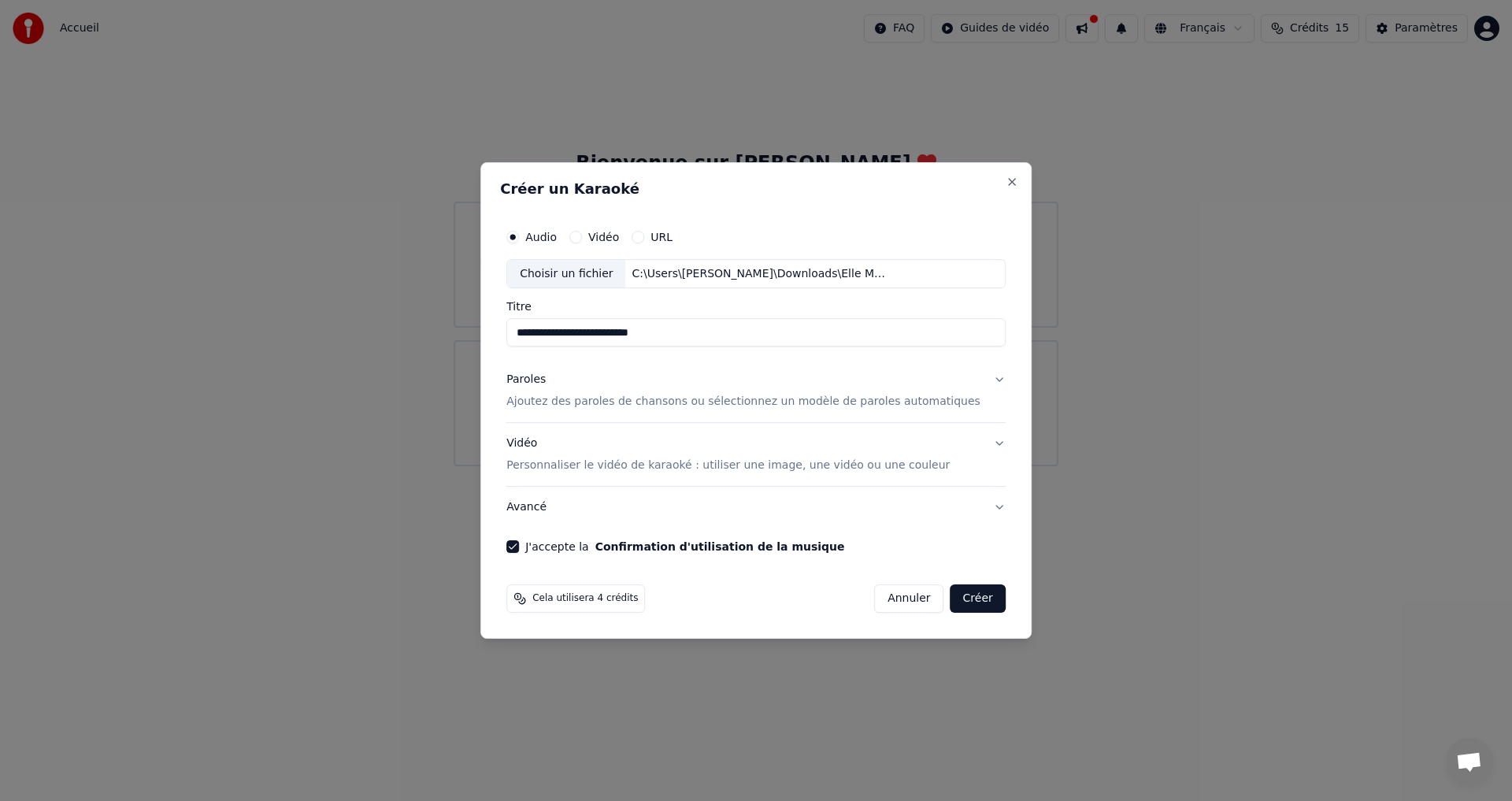
click at [573, 400] on p "Ajoutez des paroles de chansons ou sélectionnez un modèle de paroles automatiqu…" at bounding box center [744, 402] width 474 height 16
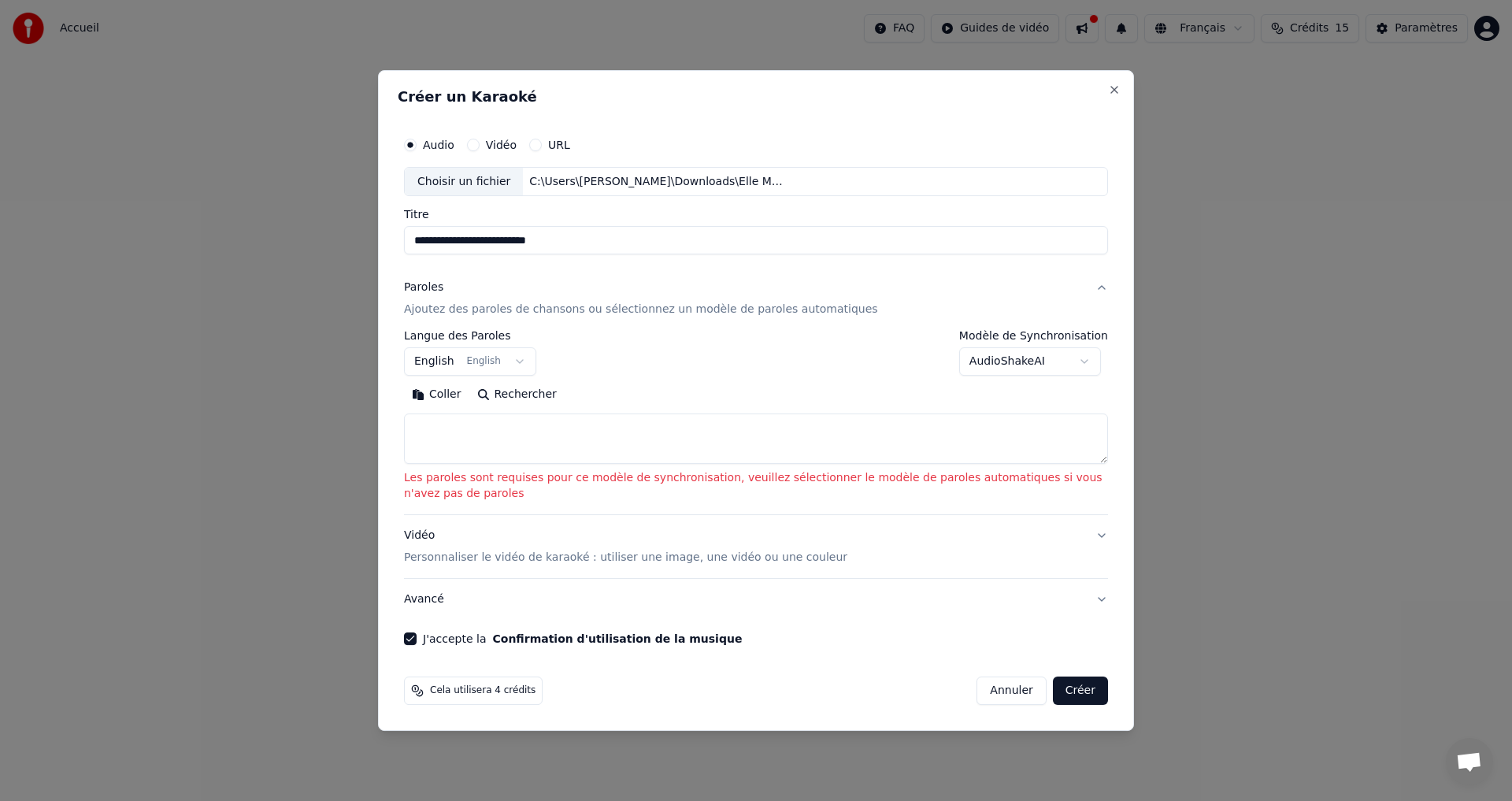
click at [441, 564] on p "Personnaliser le vidéo de karaoké : utiliser une image, une vidéo ou une couleur" at bounding box center [625, 557] width 443 height 16
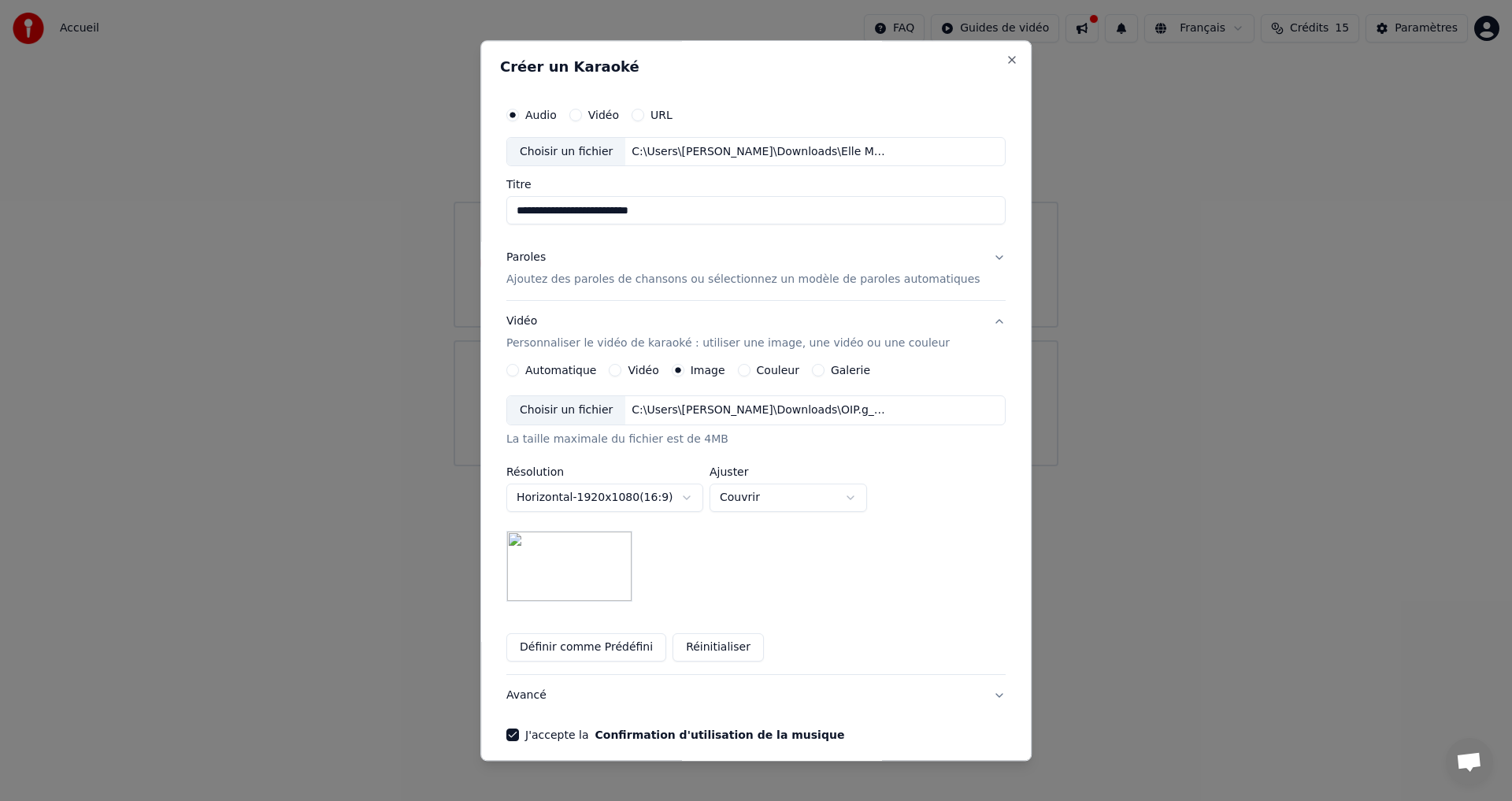
click at [757, 466] on body "**********" at bounding box center [756, 233] width 1512 height 466
click at [766, 466] on body "**********" at bounding box center [756, 233] width 1512 height 466
select select "*****"
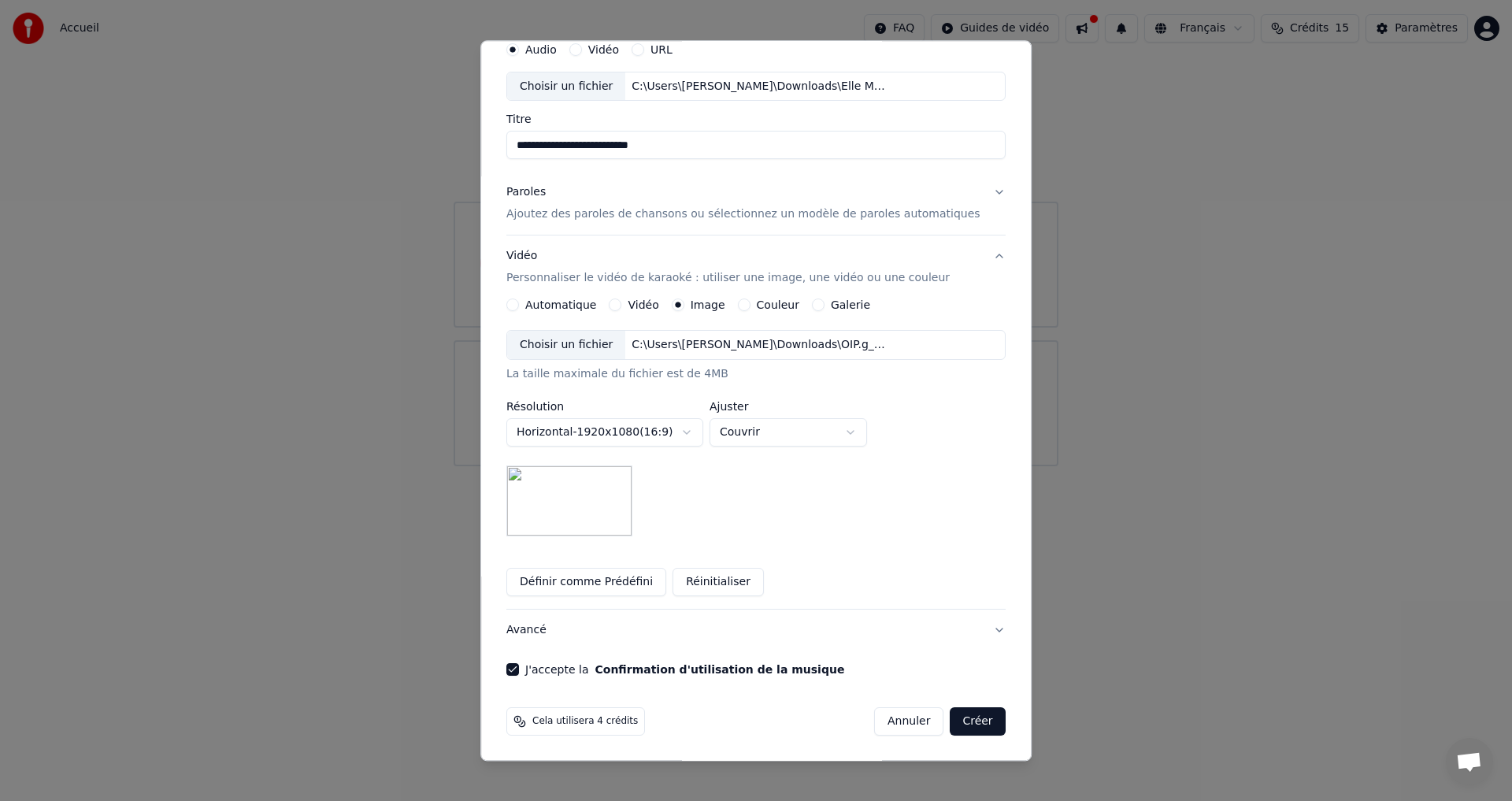
scroll to position [66, 0]
click at [544, 219] on p "Ajoutez des paroles de chansons ou sélectionnez un modèle de paroles automatiqu…" at bounding box center [744, 214] width 474 height 16
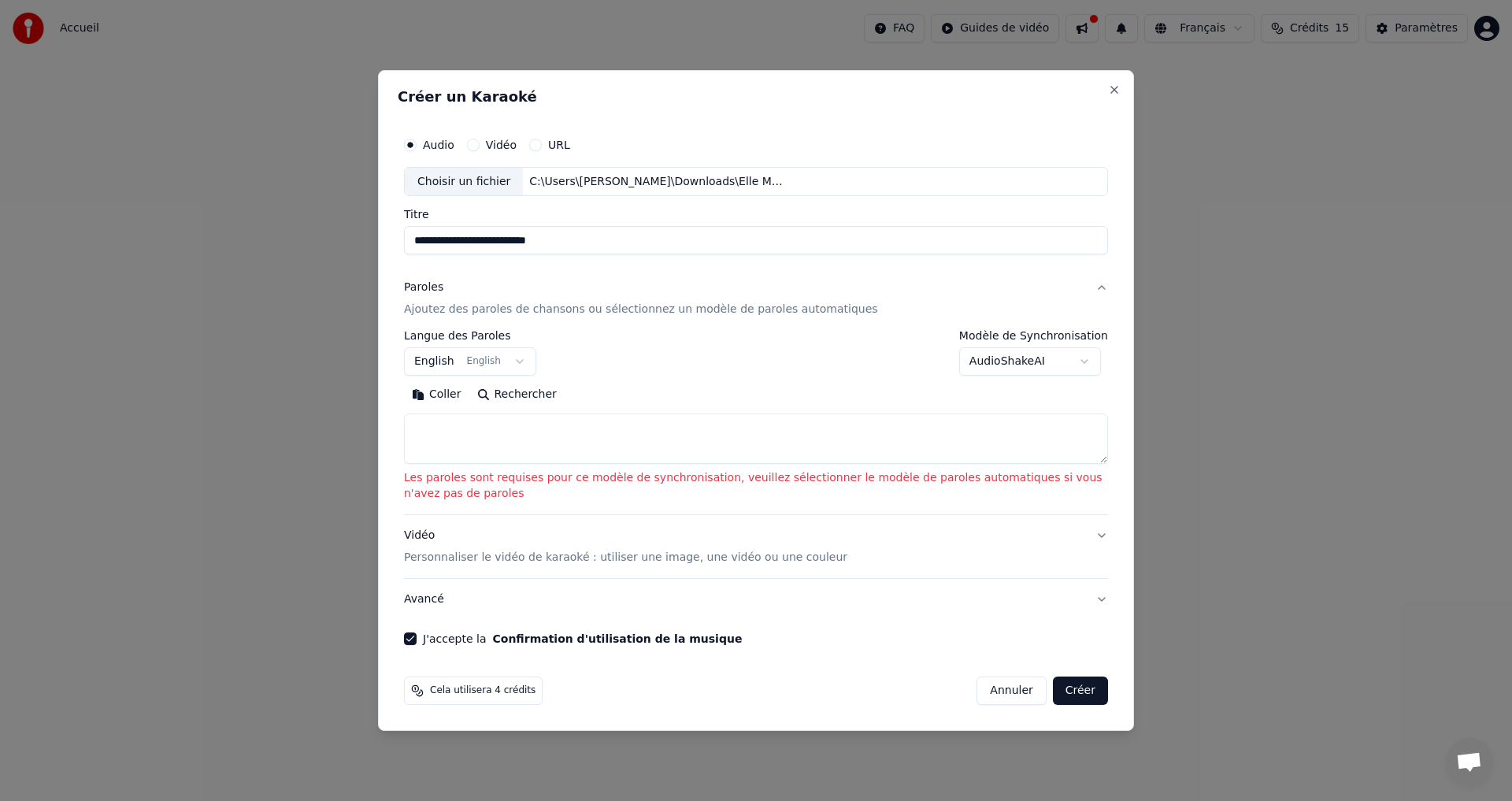
click at [421, 415] on textarea at bounding box center [756, 439] width 704 height 50
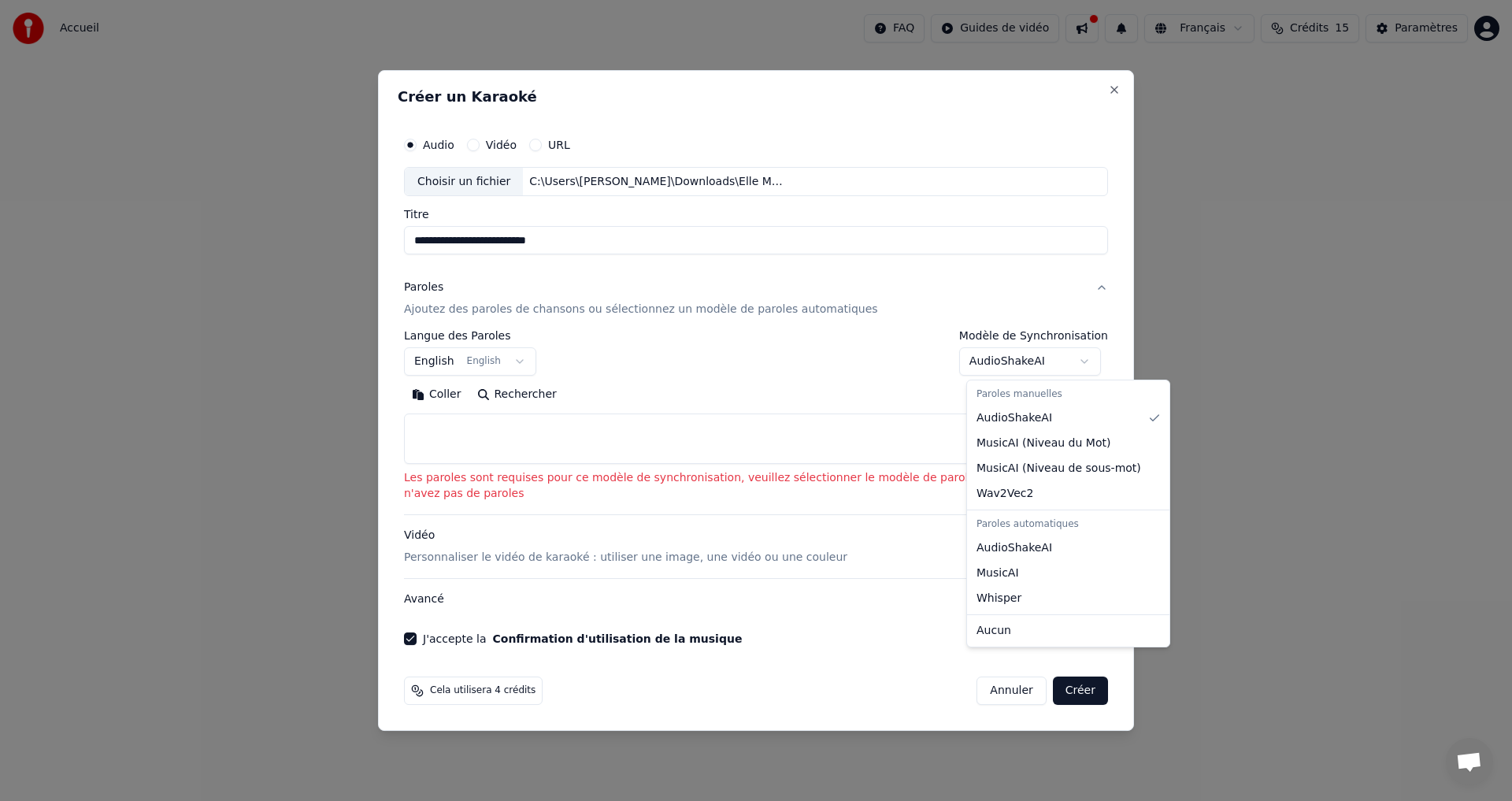
click at [1018, 368] on body "**********" at bounding box center [756, 233] width 1512 height 466
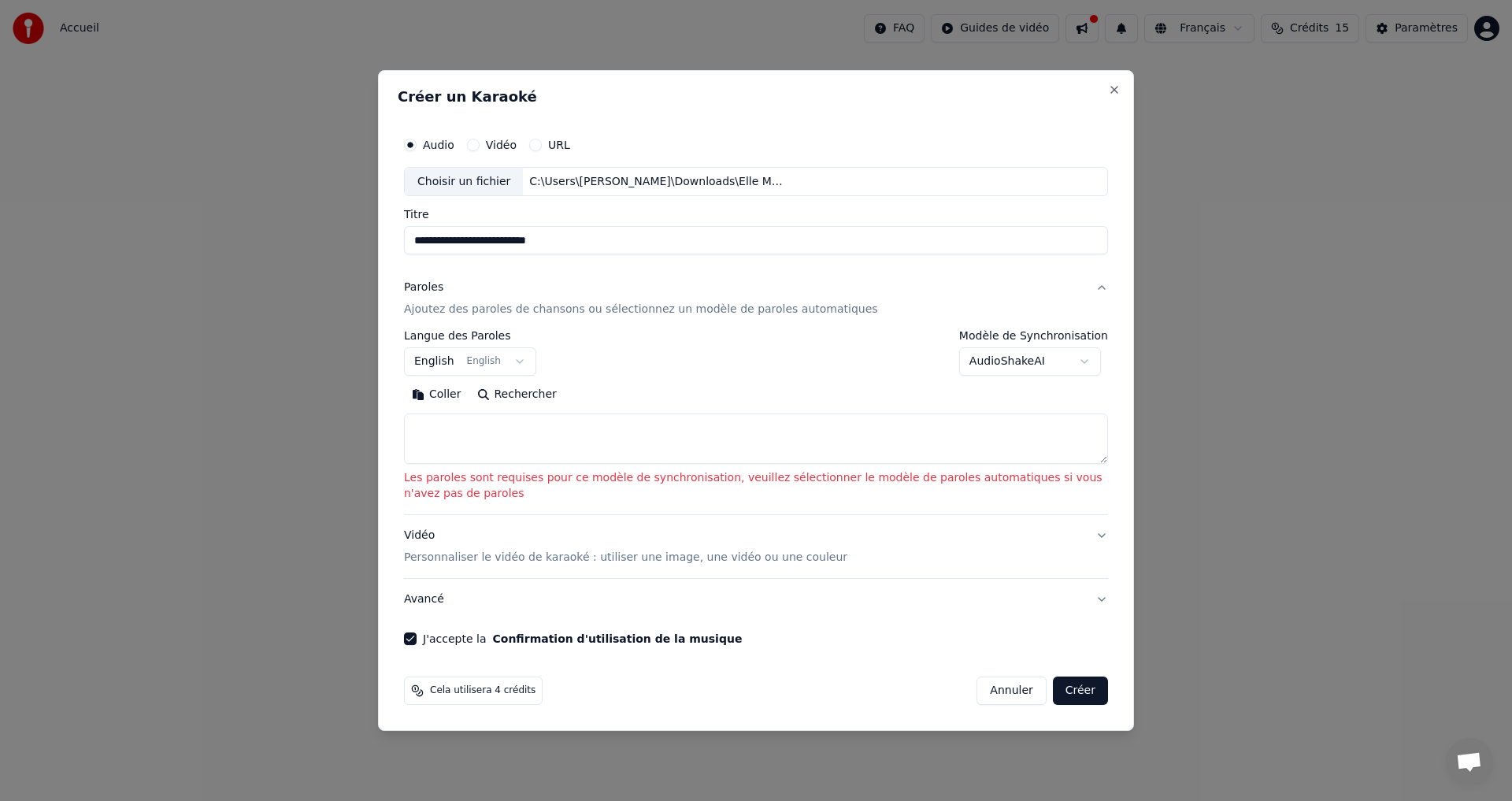
click at [1026, 362] on body "**********" at bounding box center [756, 233] width 1512 height 466
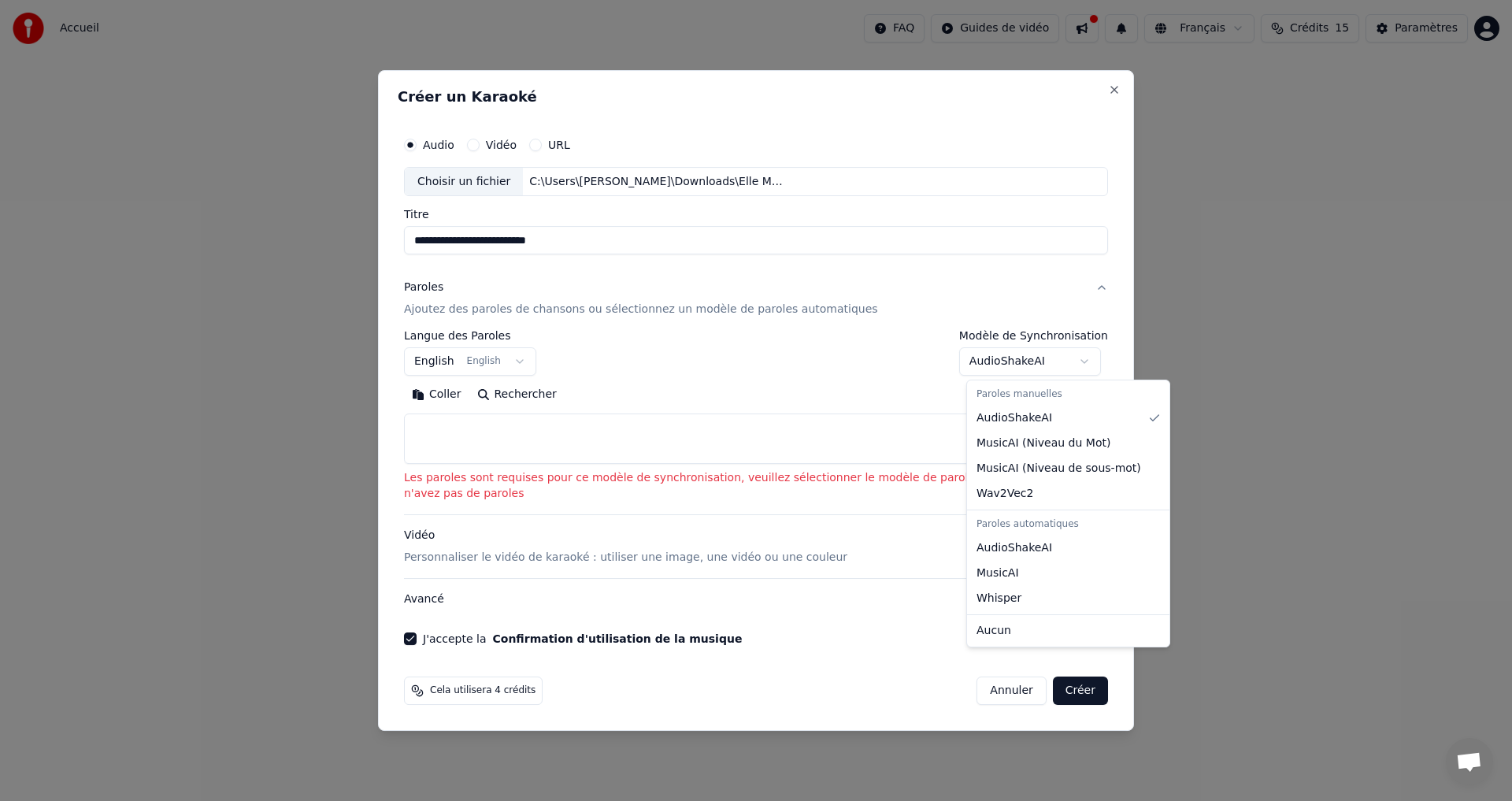
click at [1090, 360] on body "**********" at bounding box center [756, 233] width 1512 height 466
click at [1004, 359] on body "**********" at bounding box center [756, 233] width 1512 height 466
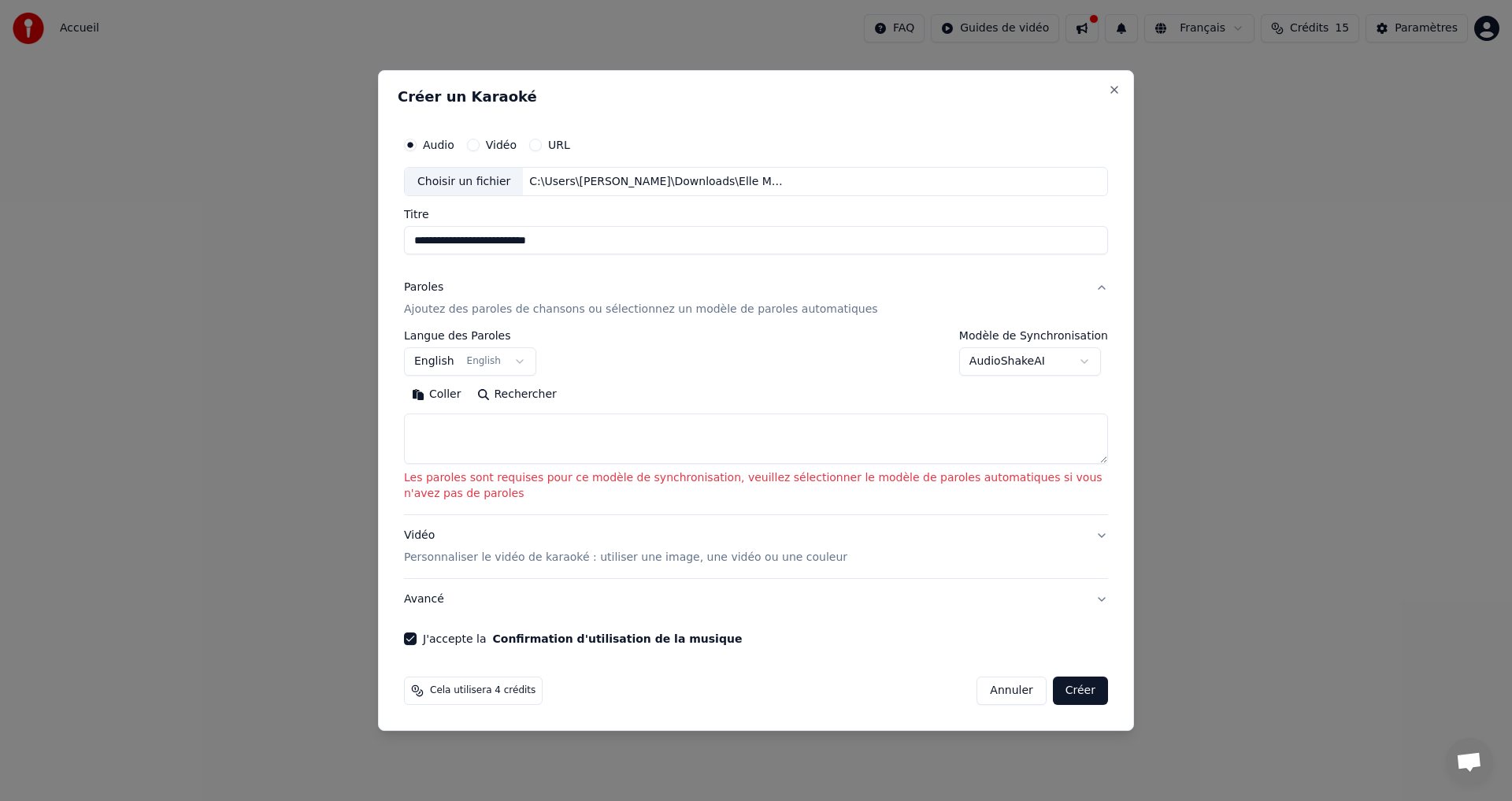
click at [1014, 364] on body "**********" at bounding box center [756, 233] width 1512 height 466
click at [985, 360] on body "**********" at bounding box center [756, 233] width 1512 height 466
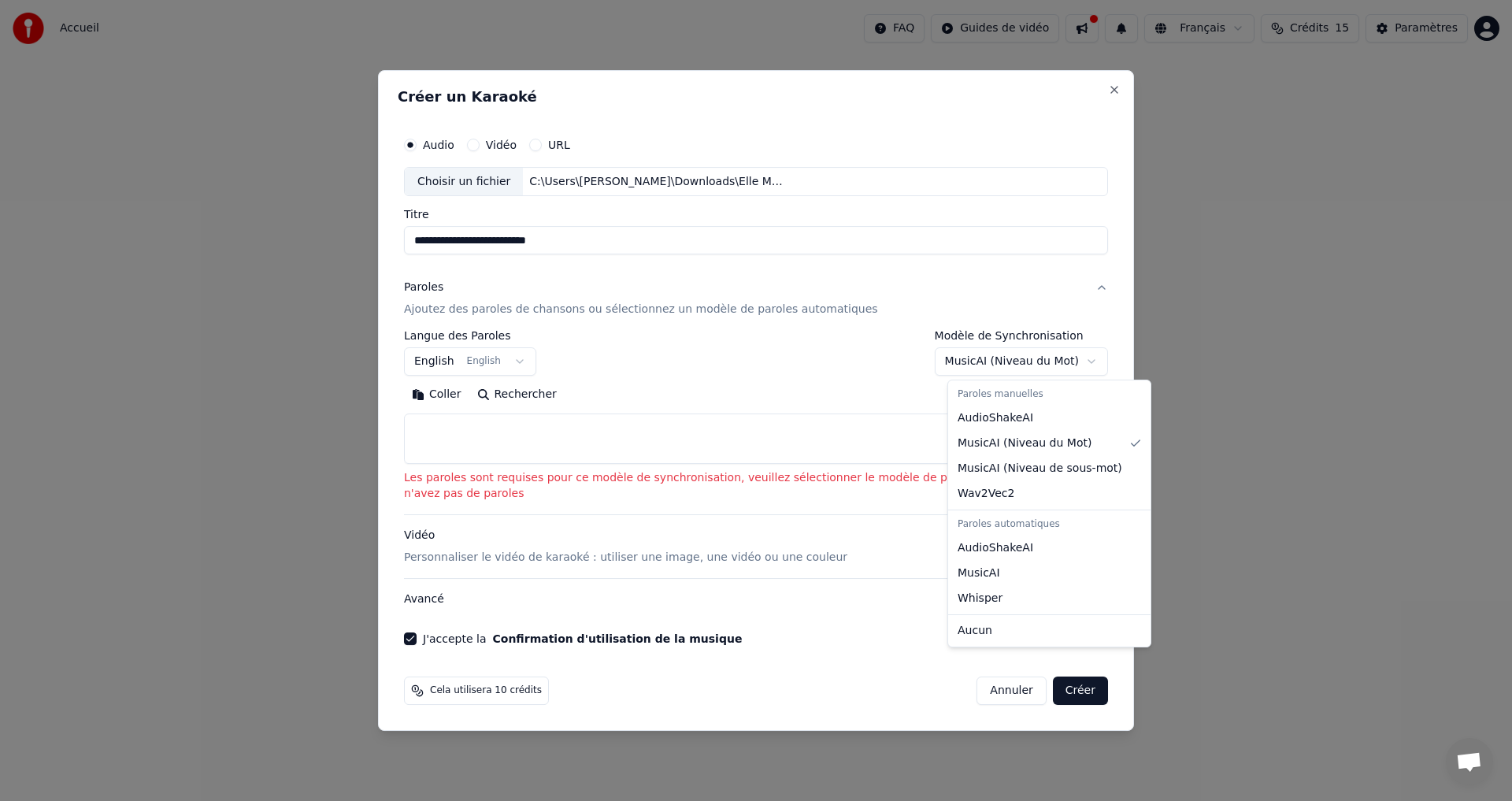
click at [986, 367] on body "**********" at bounding box center [756, 233] width 1512 height 466
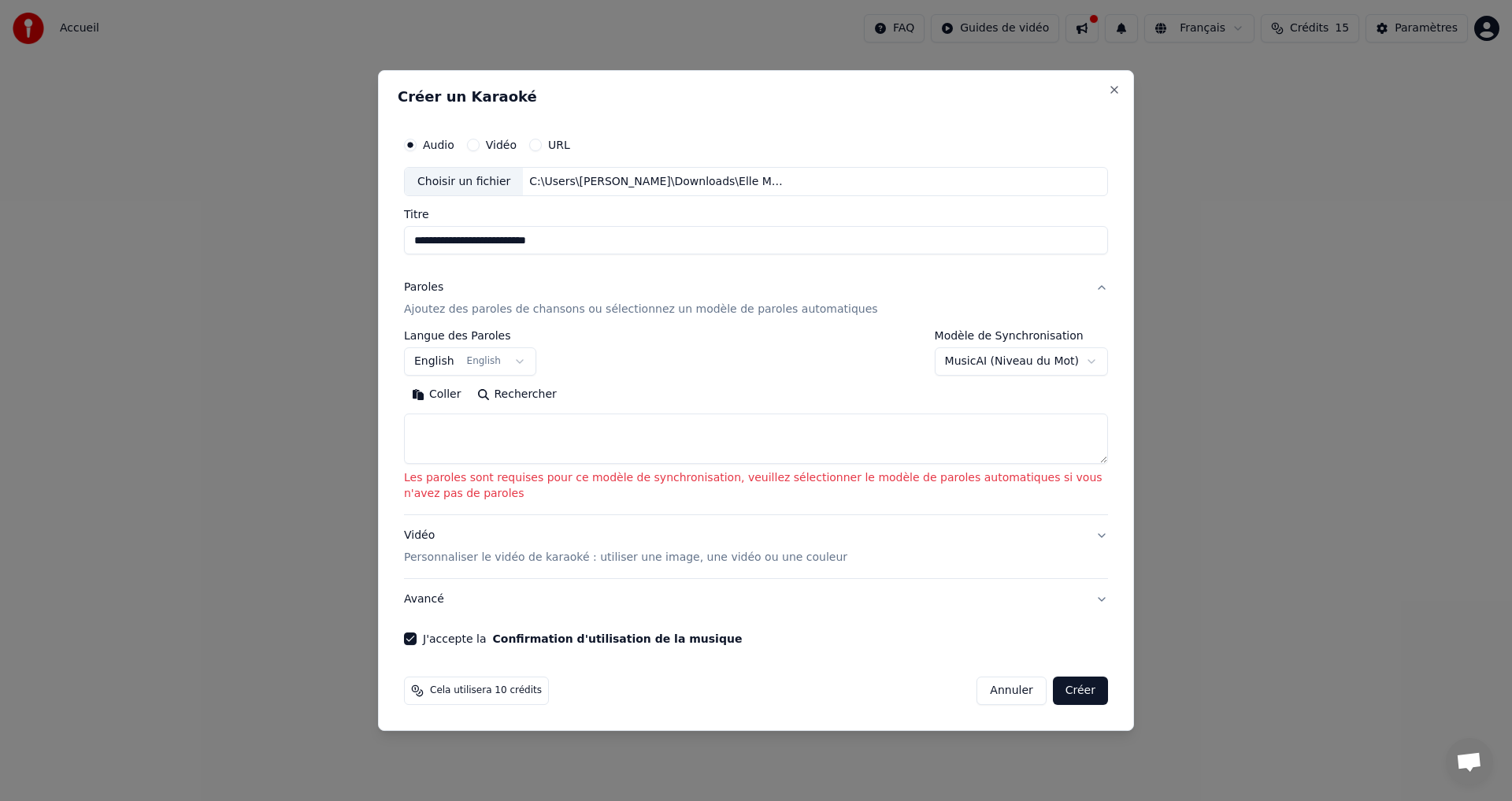
click at [995, 362] on body "**********" at bounding box center [756, 233] width 1512 height 466
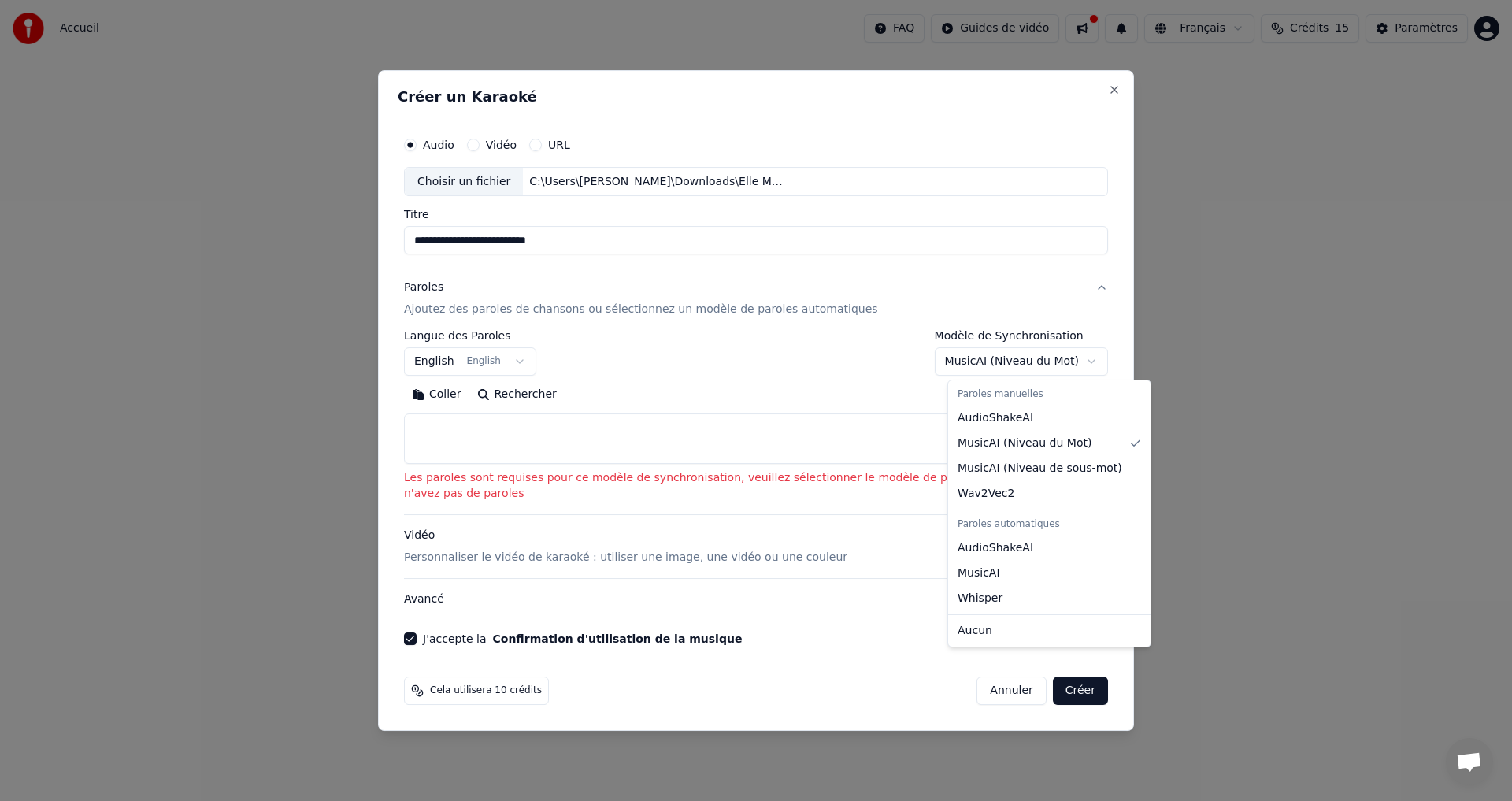
select select "********"
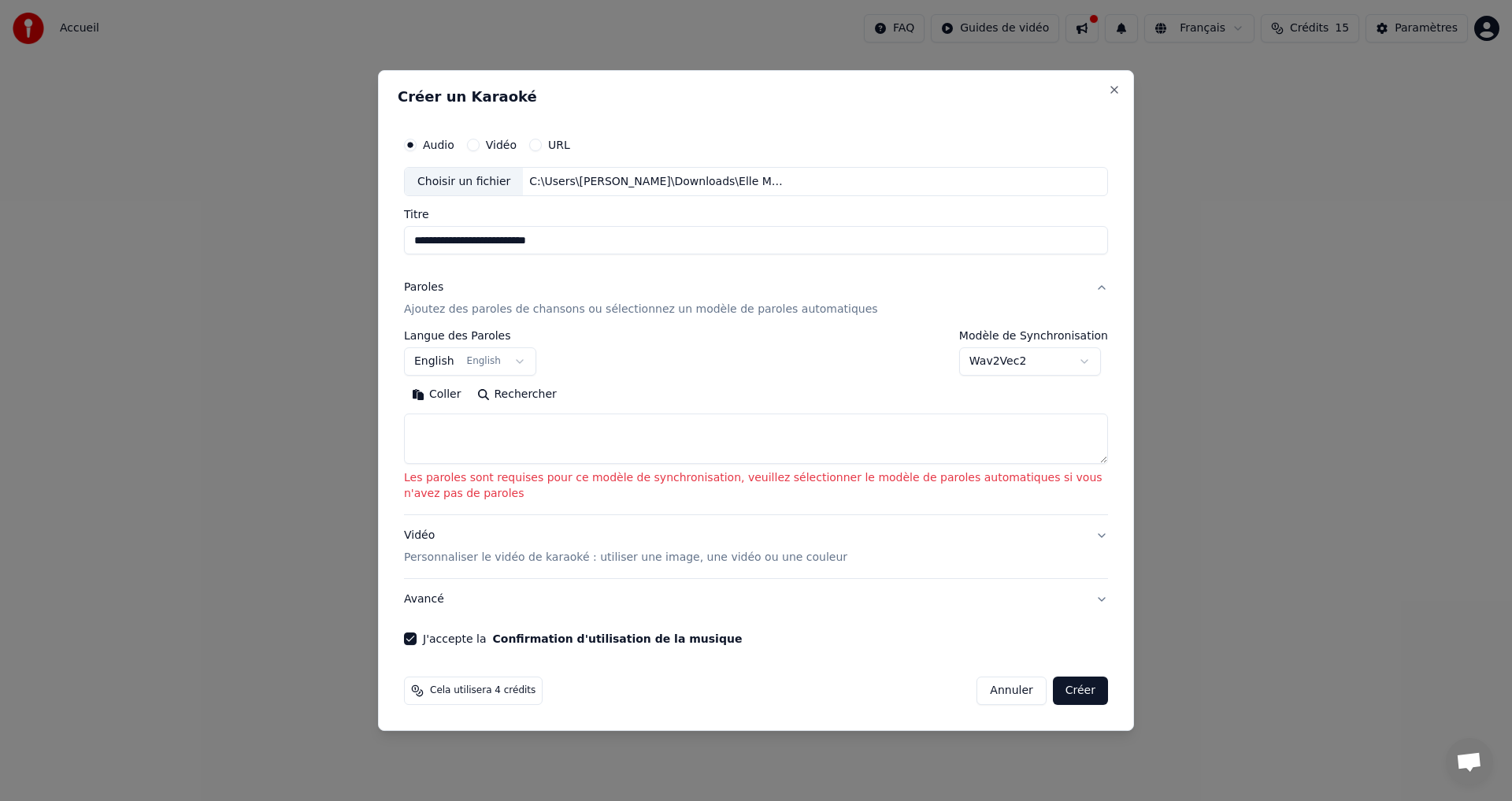
click at [1008, 358] on body "**********" at bounding box center [756, 233] width 1512 height 466
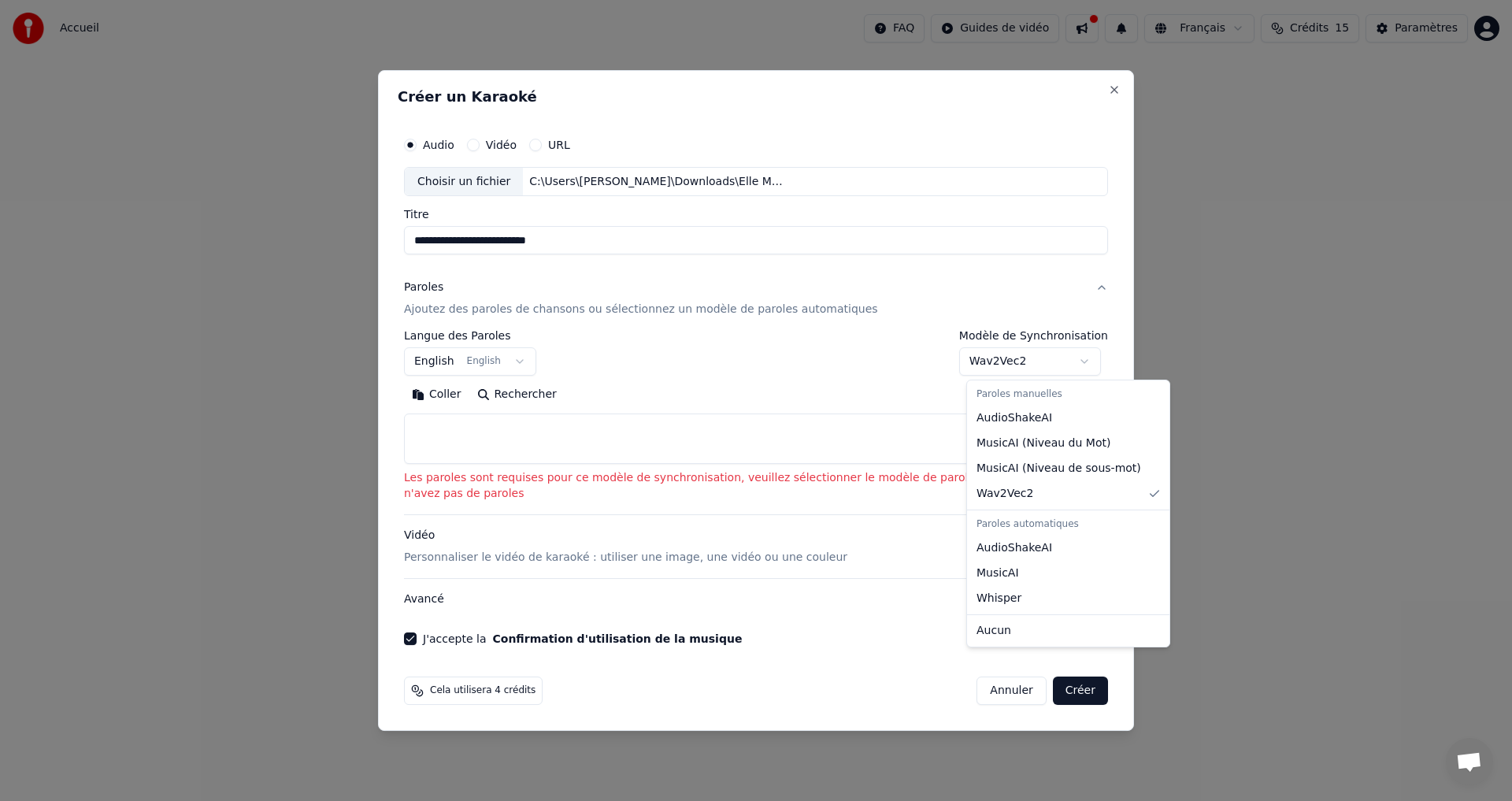
click at [981, 367] on body "**********" at bounding box center [756, 233] width 1512 height 466
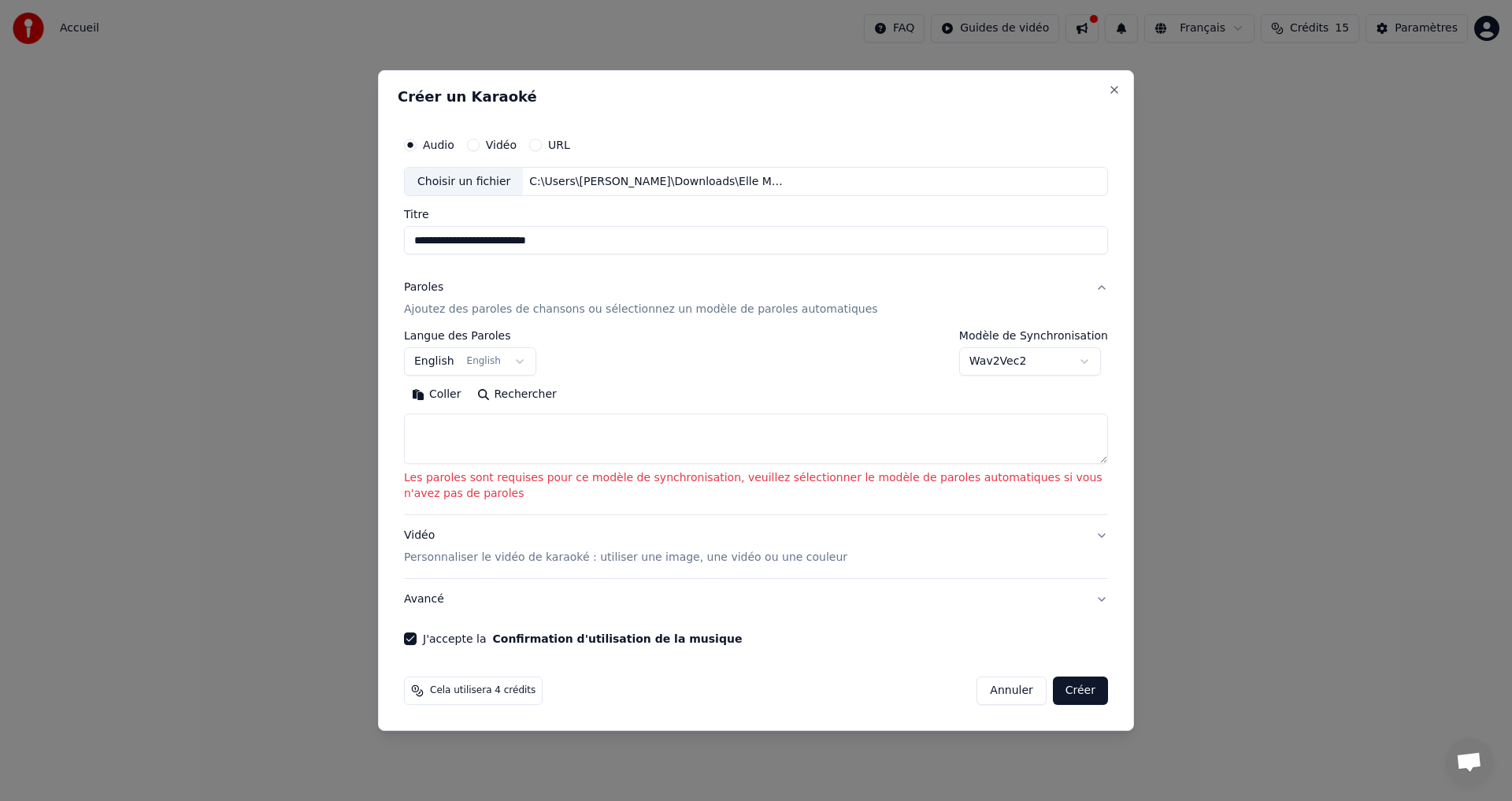
click at [430, 429] on div "Coller Rechercher" at bounding box center [756, 424] width 704 height 82
click at [431, 429] on textarea at bounding box center [756, 439] width 704 height 50
click at [444, 396] on button "Coller" at bounding box center [437, 395] width 66 height 25
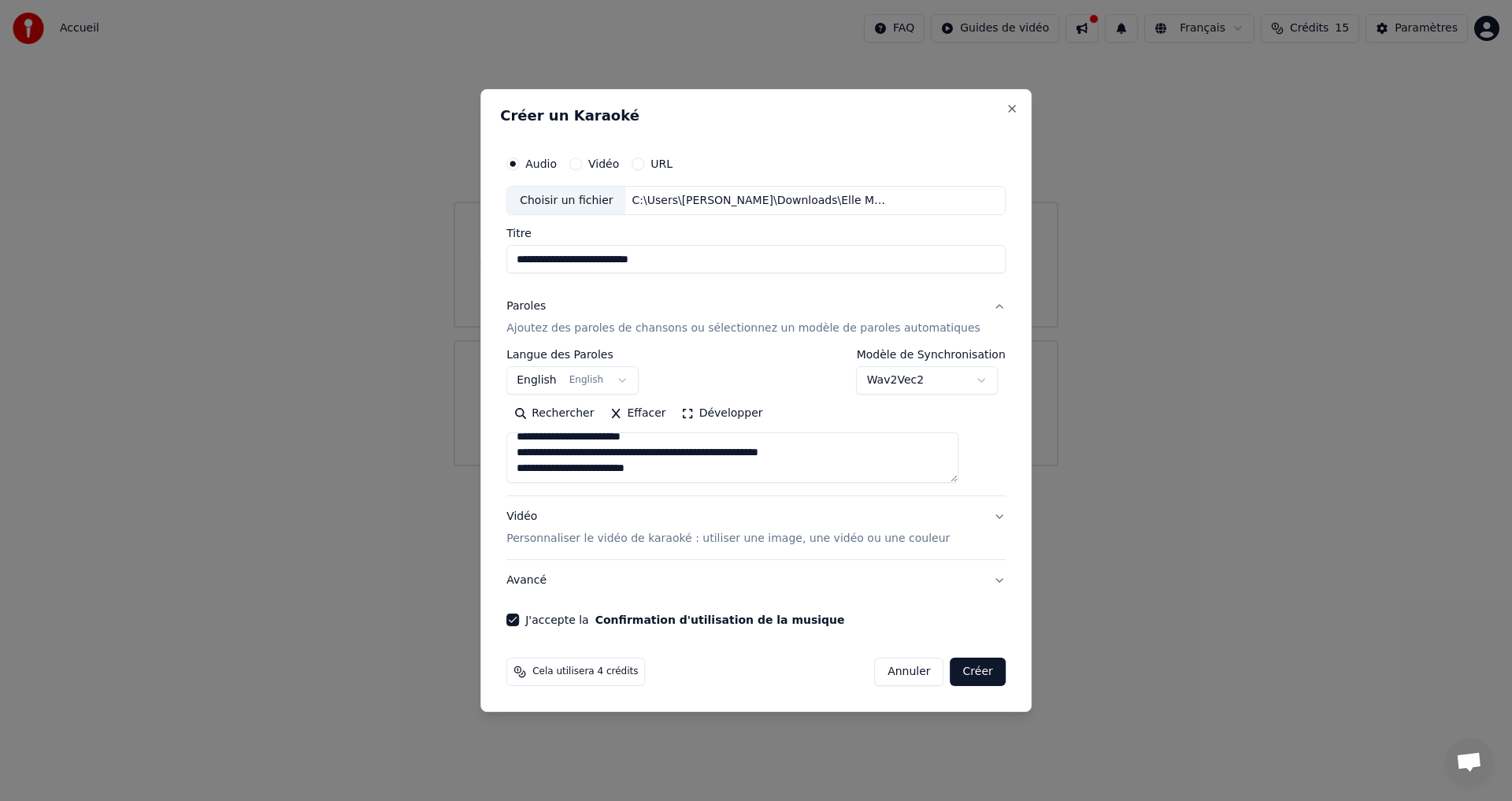
scroll to position [656, 0]
click at [549, 539] on p "Personnaliser le vidéo de karaoké : utiliser une image, une vidéo ou une couleur" at bounding box center [728, 538] width 443 height 16
type textarea "**********"
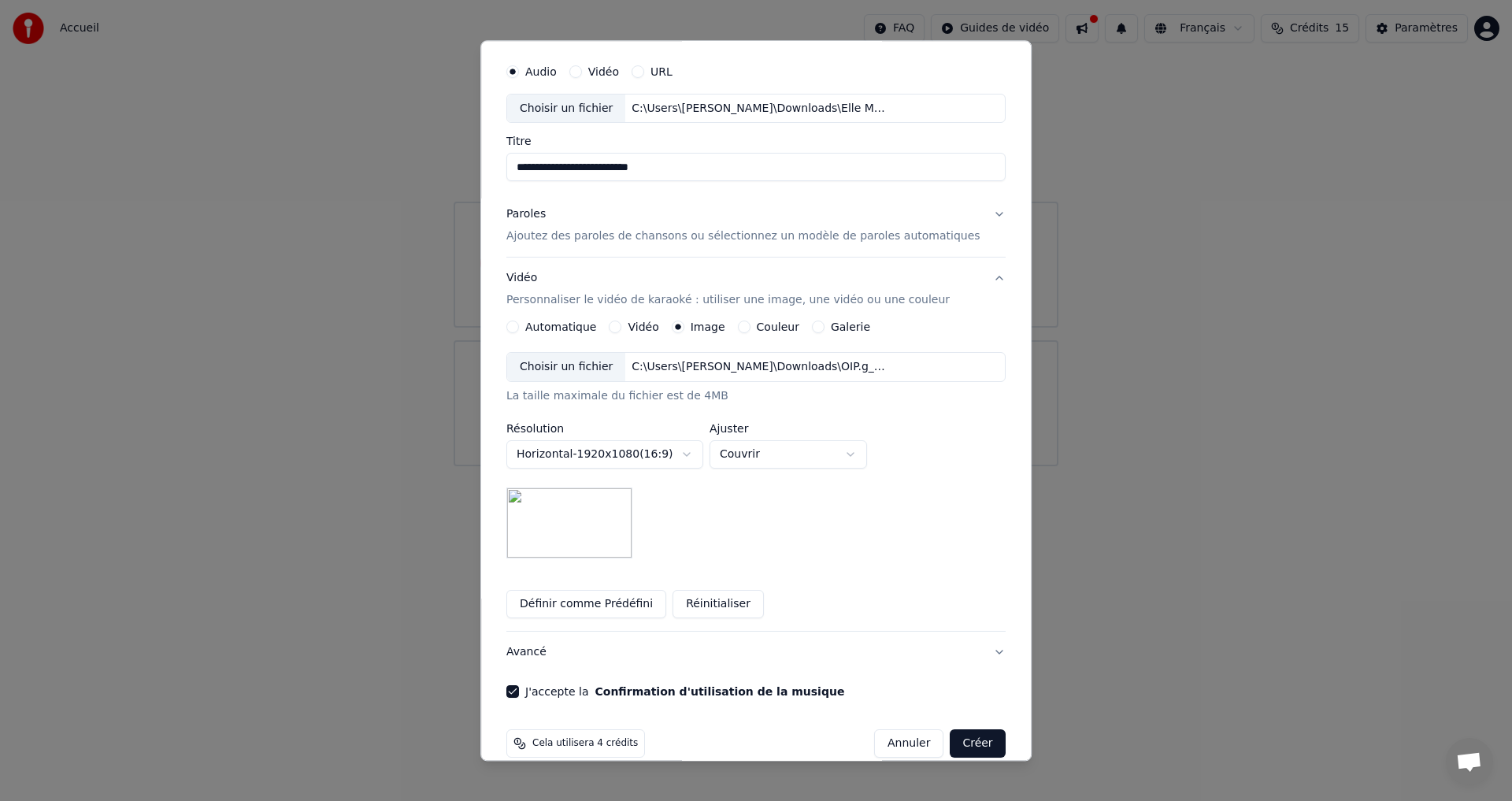
scroll to position [66, 0]
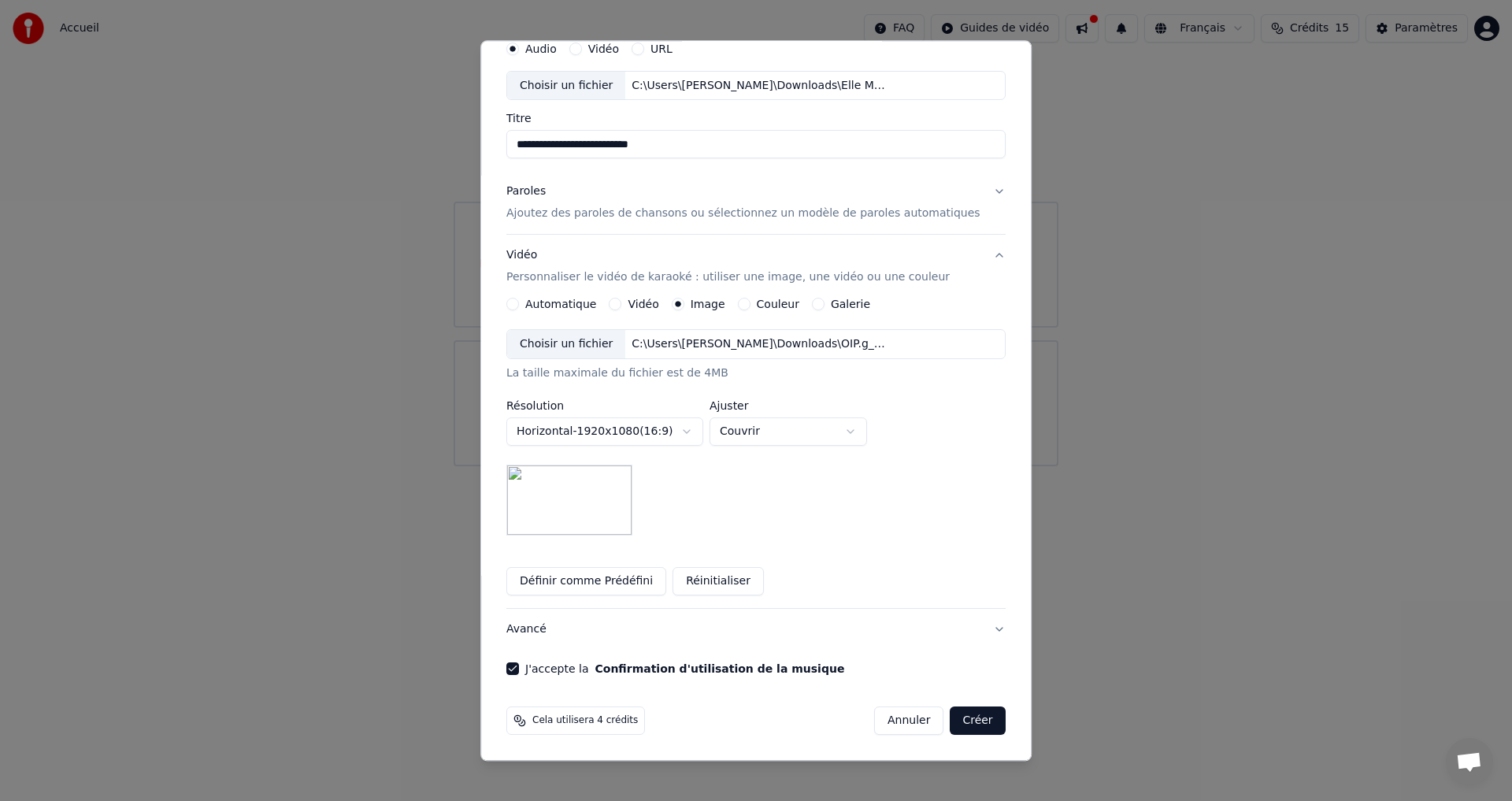
click at [950, 719] on button "Créer" at bounding box center [978, 721] width 55 height 28
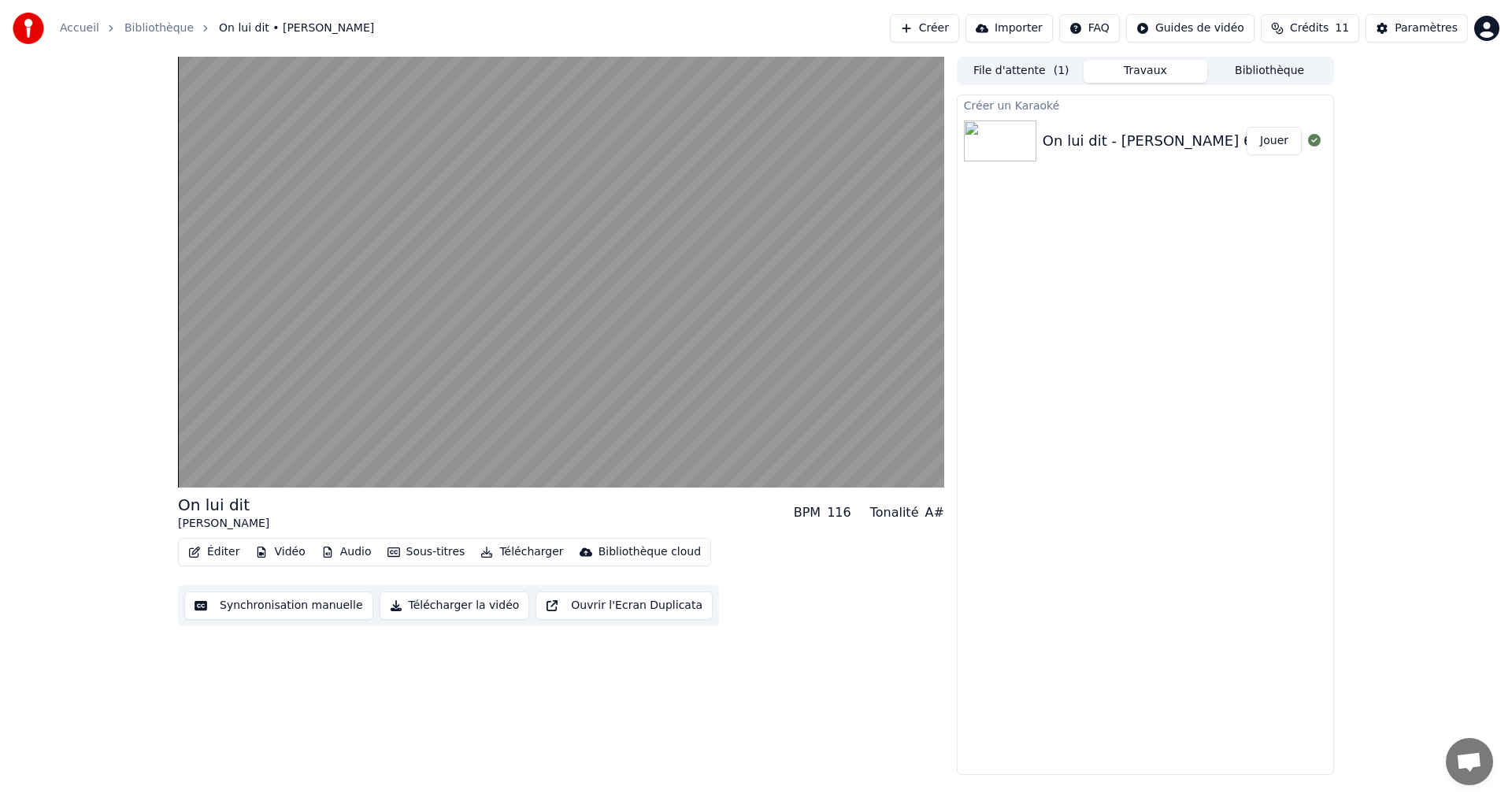
click at [280, 610] on button "Synchronisation manuelle" at bounding box center [279, 605] width 189 height 28
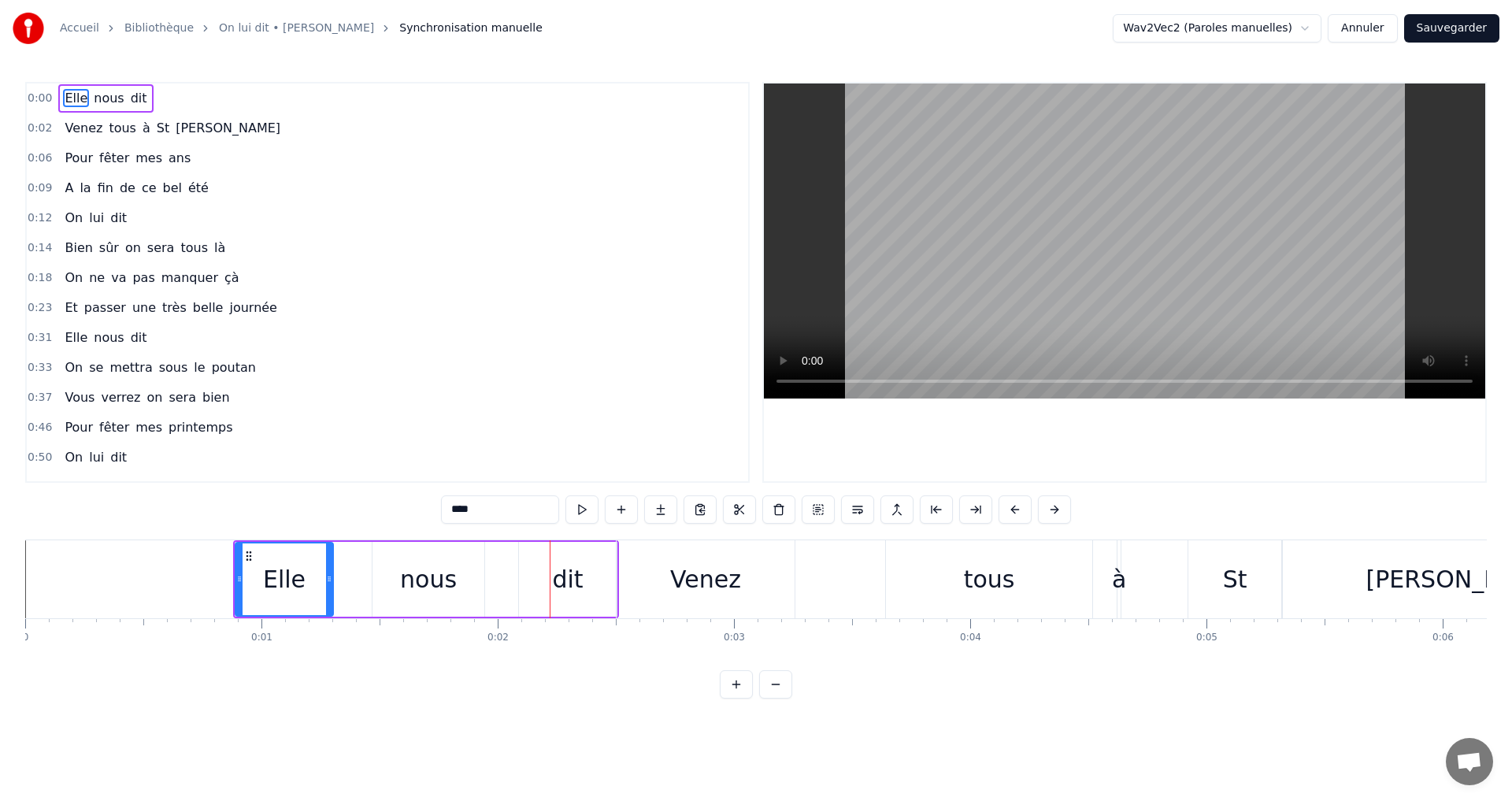
click at [267, 582] on div "Elle" at bounding box center [284, 579] width 42 height 35
click at [236, 576] on icon at bounding box center [237, 579] width 6 height 13
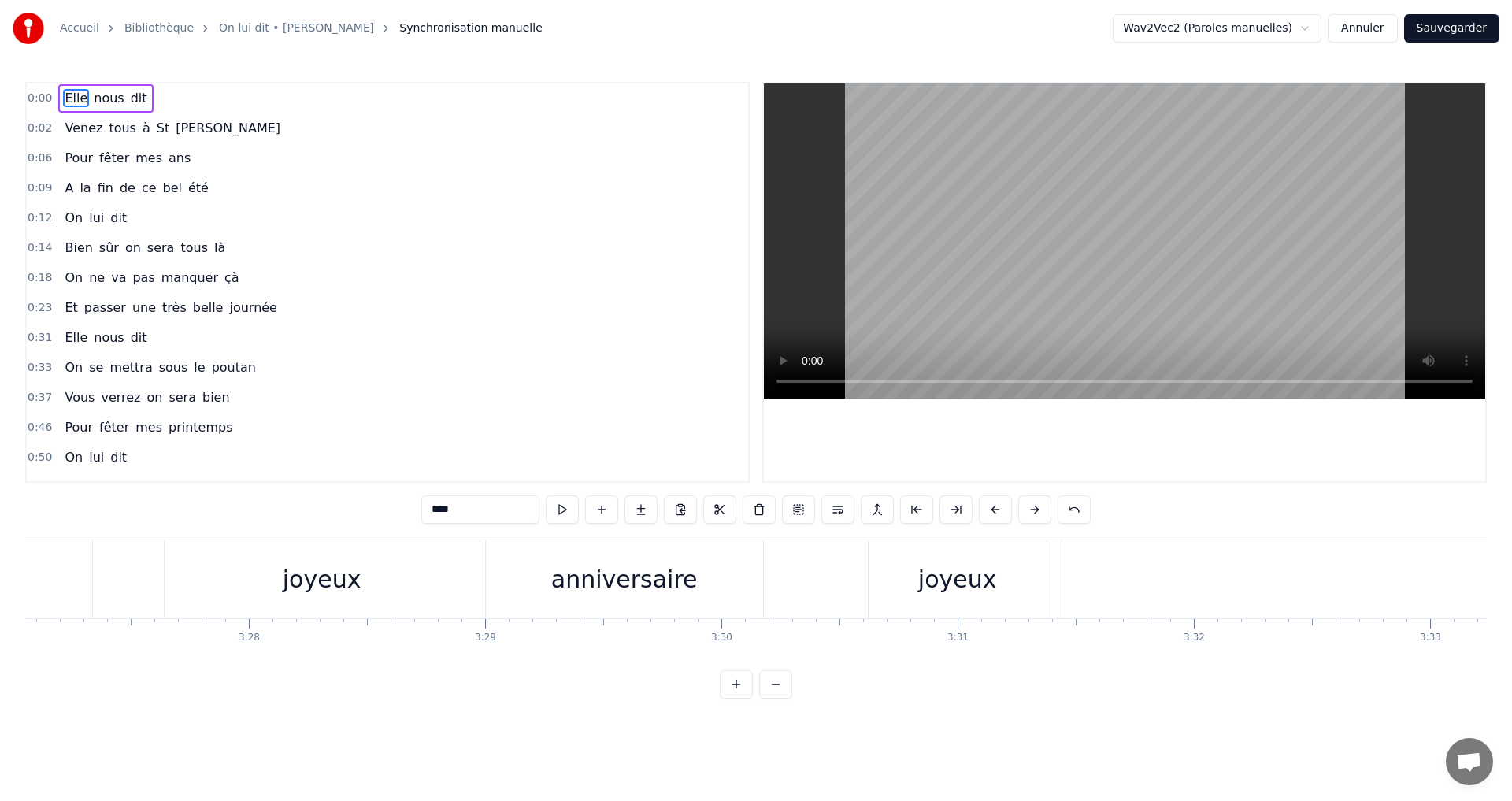
scroll to position [0, 51904]
click at [818, 577] on div "t'aime" at bounding box center [758, 578] width 348 height 78
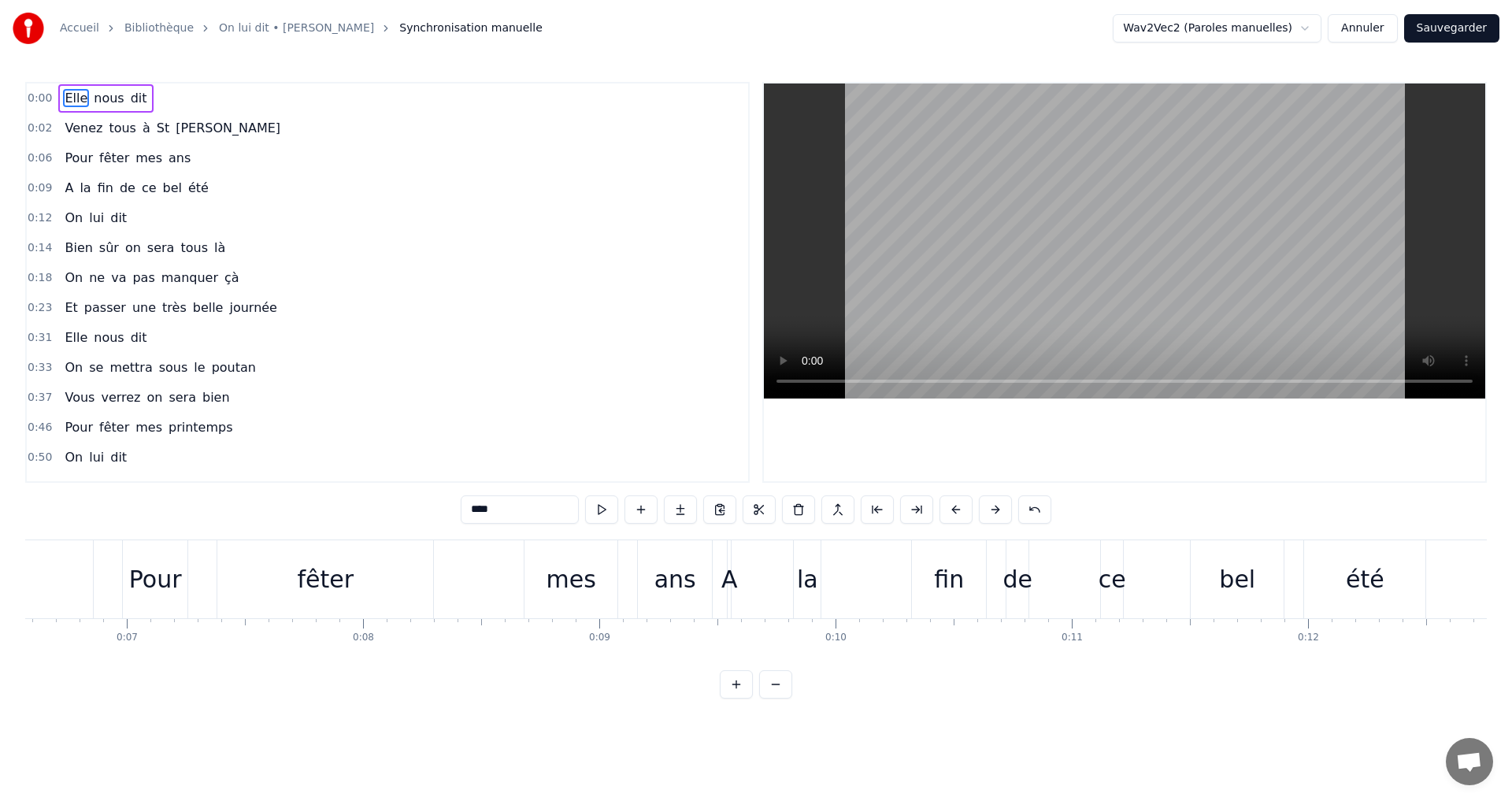
scroll to position [0, 0]
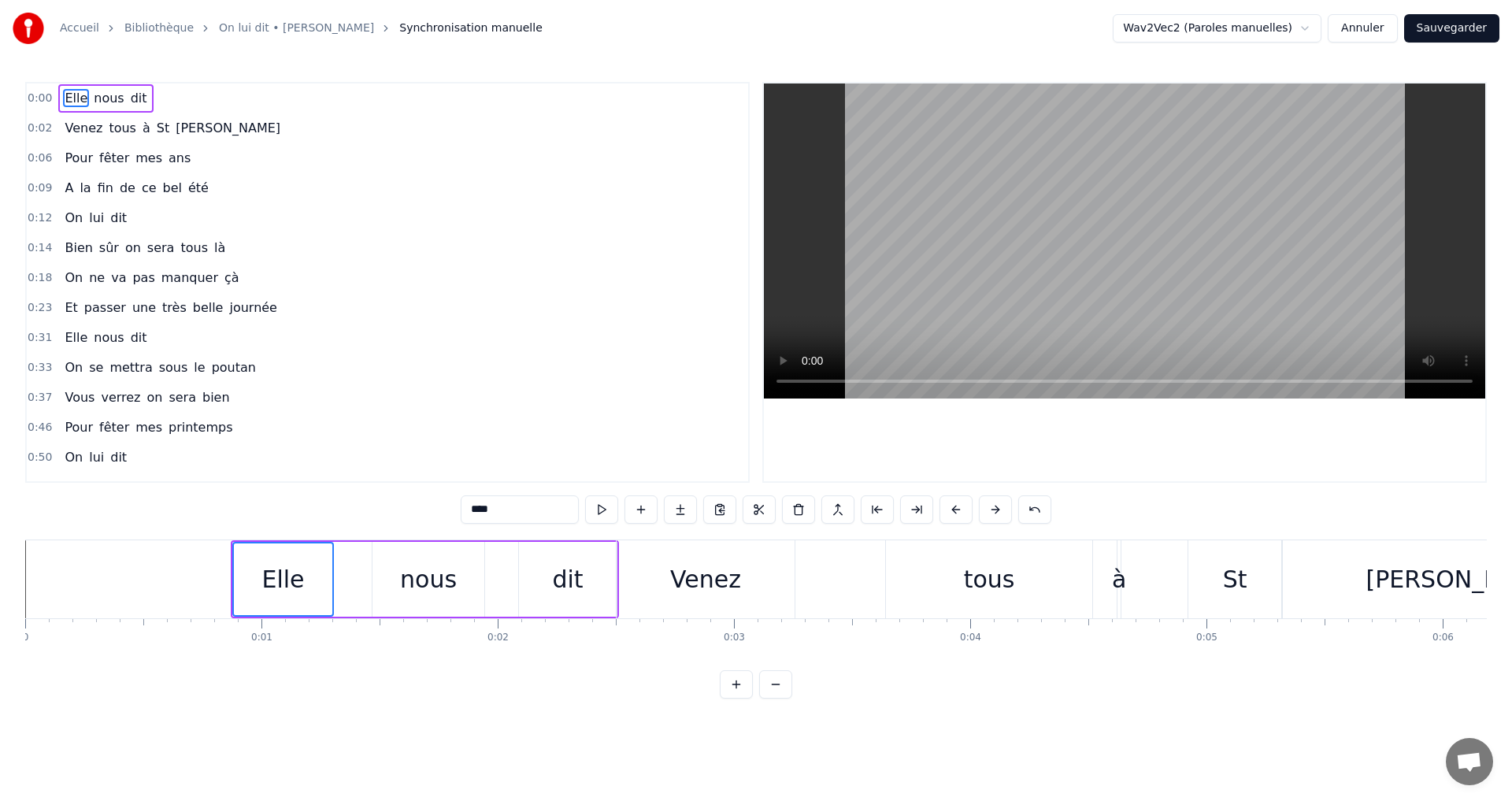
drag, startPoint x: 264, startPoint y: 593, endPoint x: 482, endPoint y: 600, distance: 218.1
click at [482, 600] on div "Elle nous dit" at bounding box center [425, 578] width 389 height 78
click at [245, 552] on icon at bounding box center [245, 554] width 13 height 13
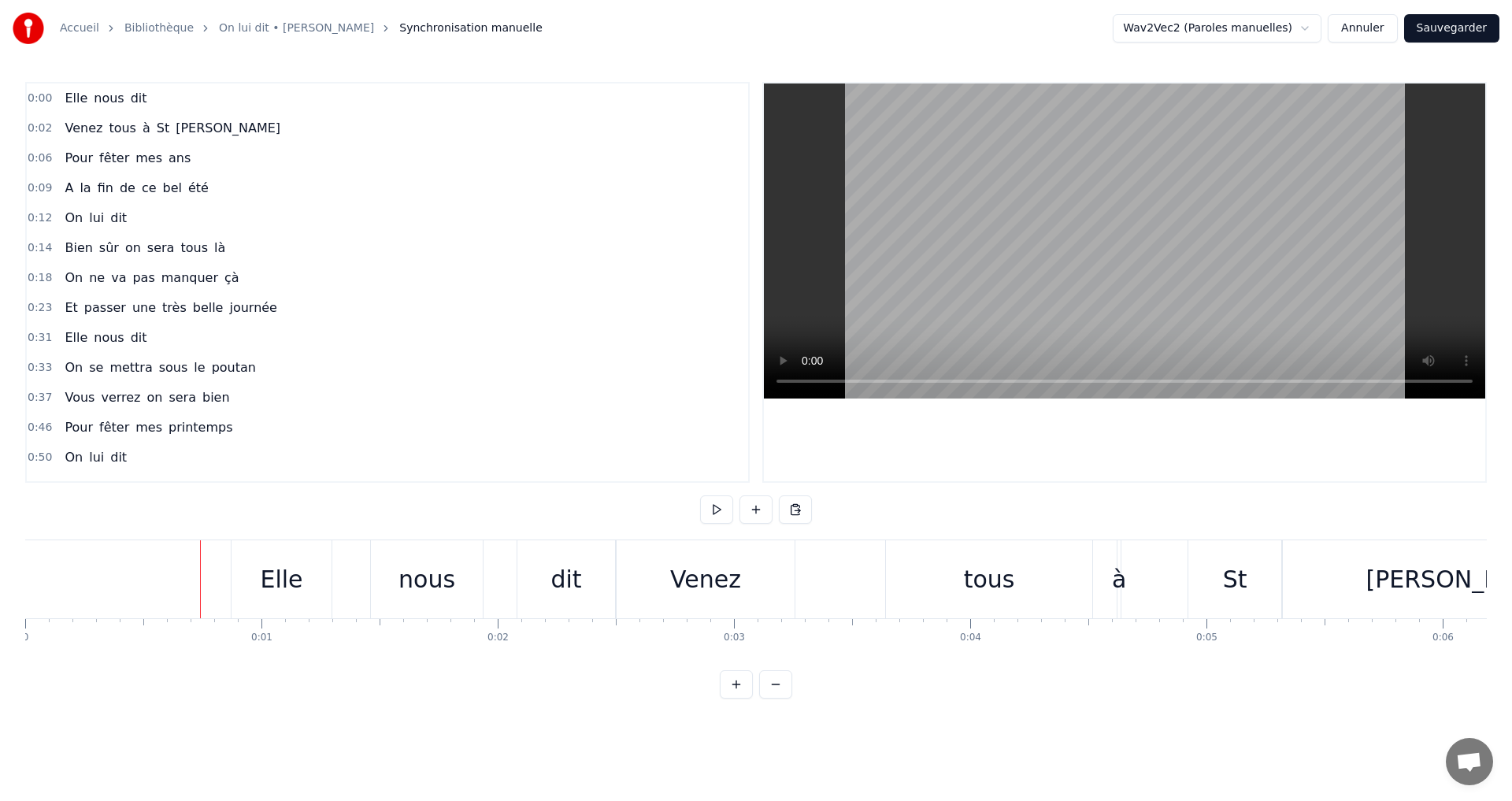
click at [35, 94] on span "0:00" at bounding box center [39, 99] width 24 height 16
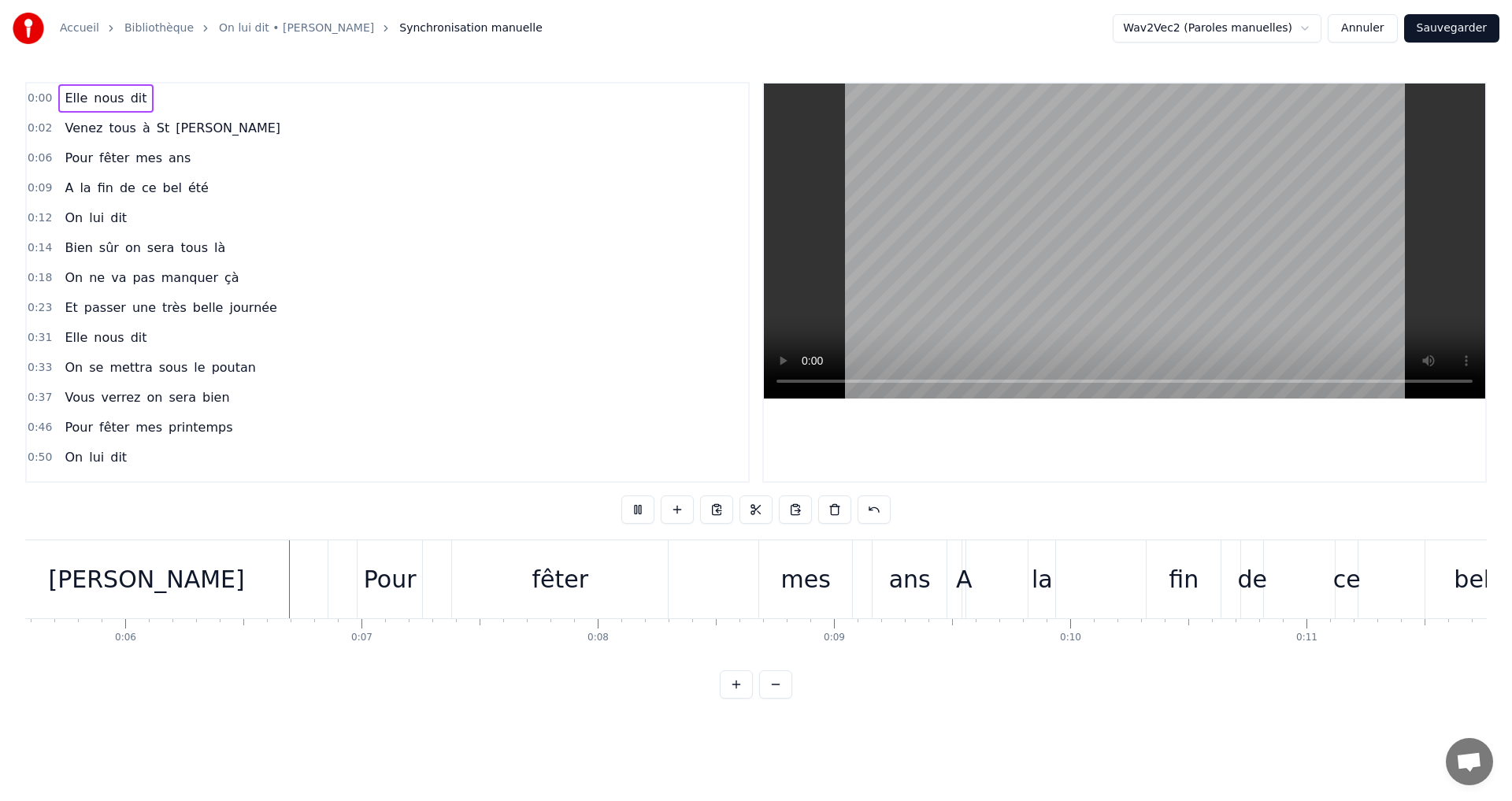
scroll to position [0, 1318]
click at [38, 99] on span "0:00" at bounding box center [39, 99] width 24 height 16
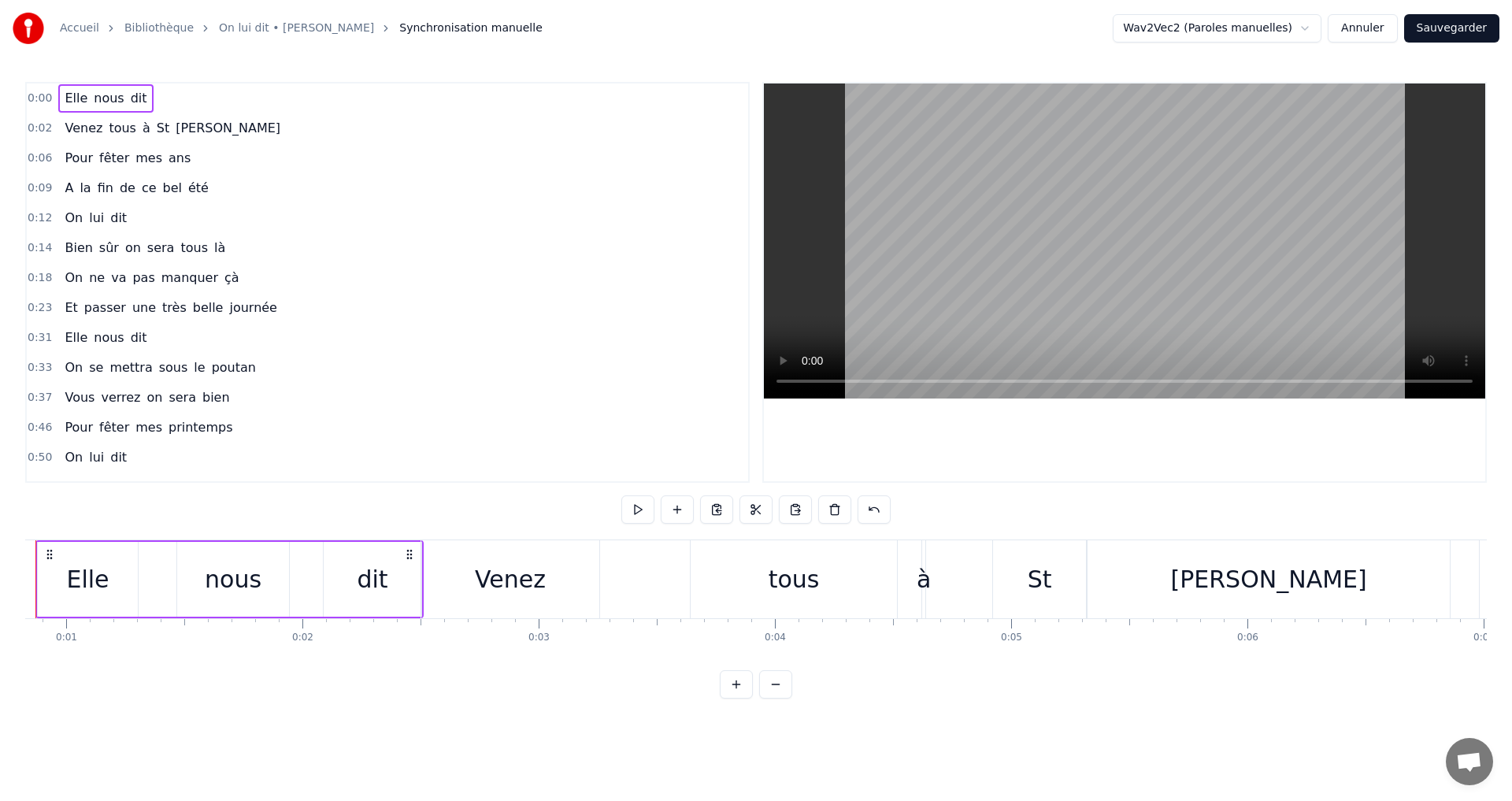
scroll to position [0, 127]
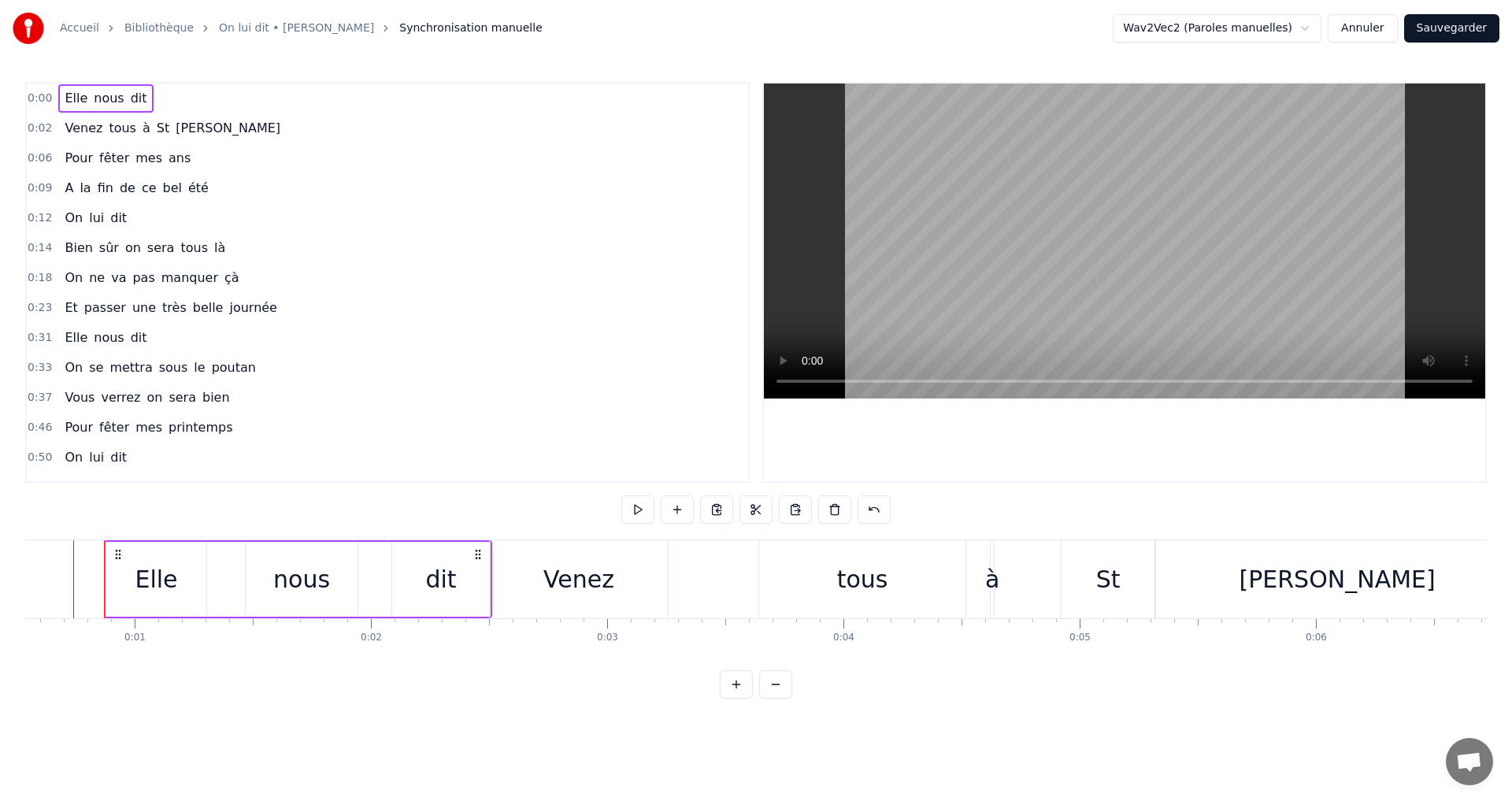
click at [38, 99] on span "0:00" at bounding box center [39, 99] width 24 height 16
click at [677, 510] on html "Accueil Bibliothèque On lui dit • [PERSON_NAME] manuelle Wav2Vec2 (Paroles manu…" at bounding box center [756, 361] width 1512 height 723
click at [677, 510] on button at bounding box center [677, 509] width 33 height 28
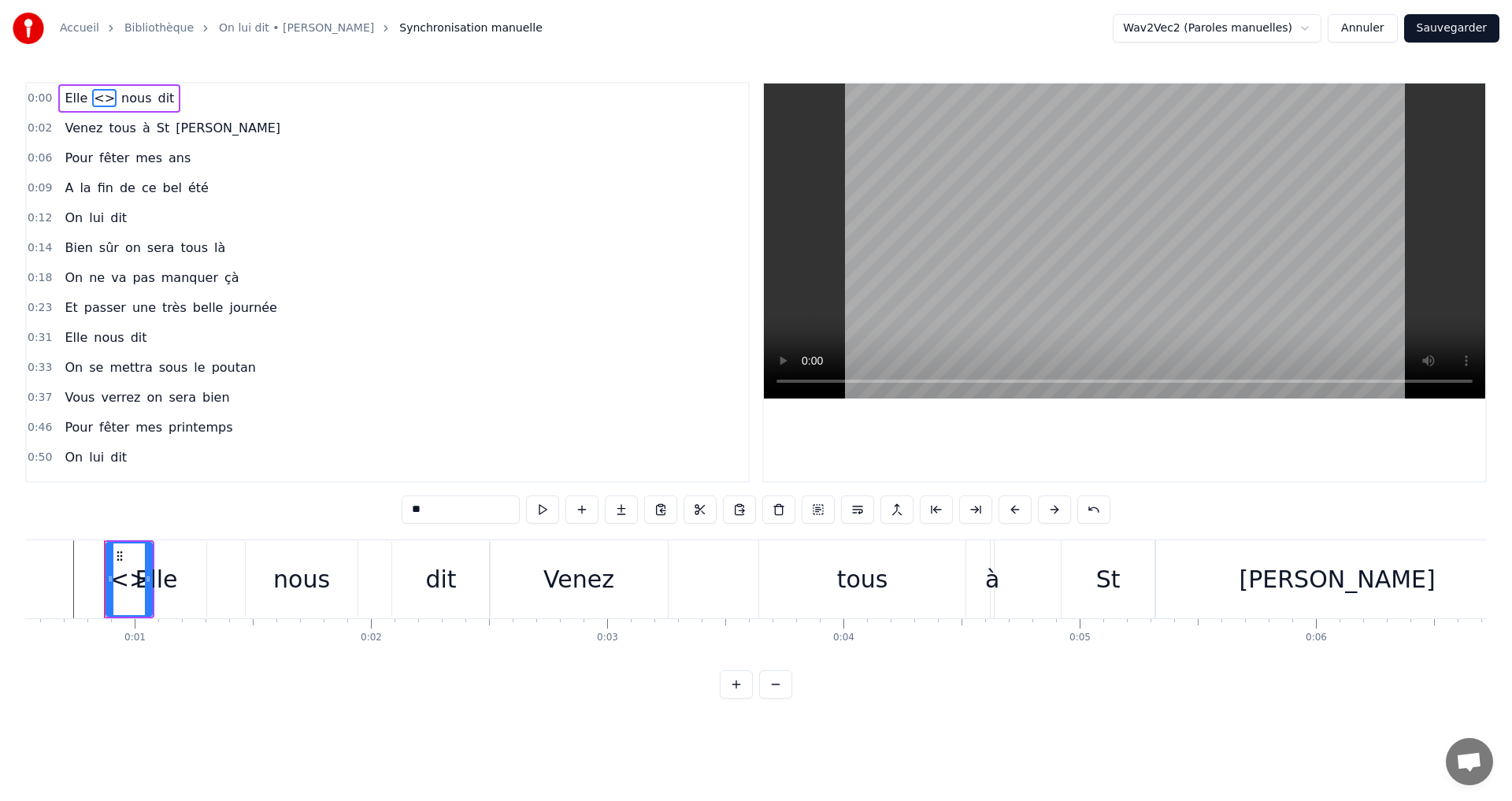
click at [92, 95] on span "<>" at bounding box center [104, 98] width 24 height 18
type input "****"
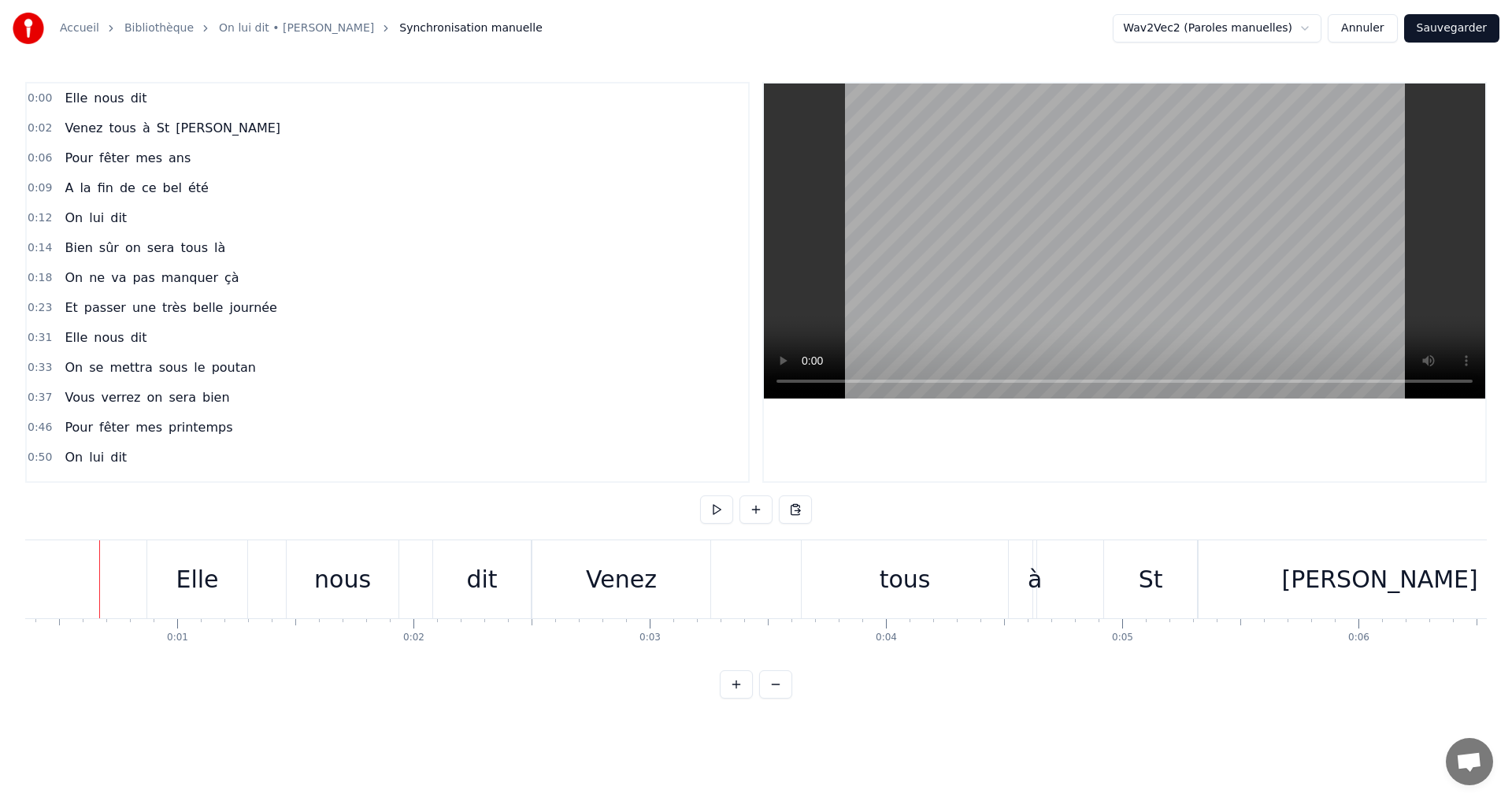
scroll to position [0, 79]
click at [185, 566] on div "Elle" at bounding box center [201, 579] width 42 height 35
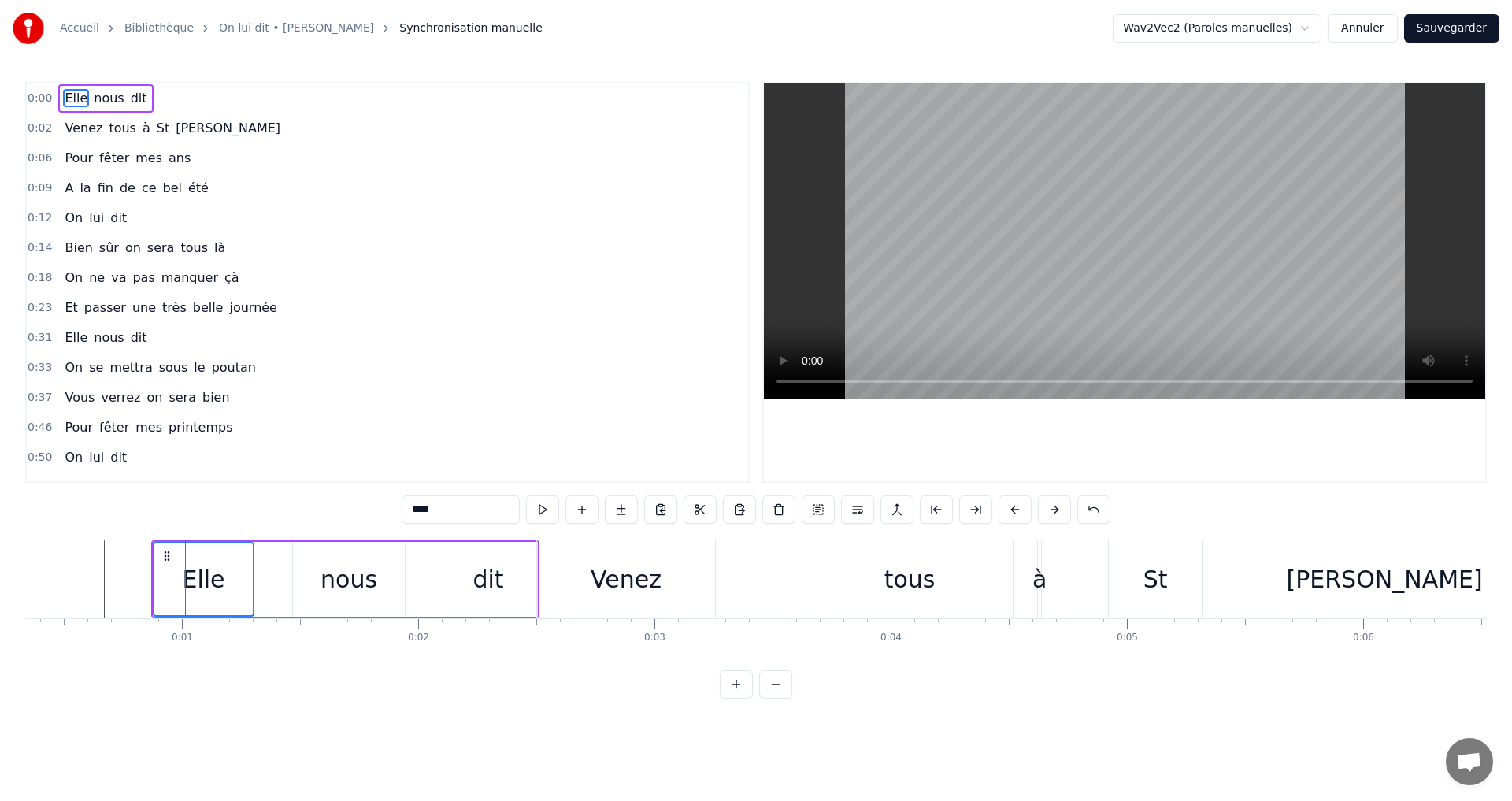
click at [346, 576] on div "nous" at bounding box center [349, 579] width 57 height 35
click at [523, 564] on div "dit" at bounding box center [488, 578] width 98 height 74
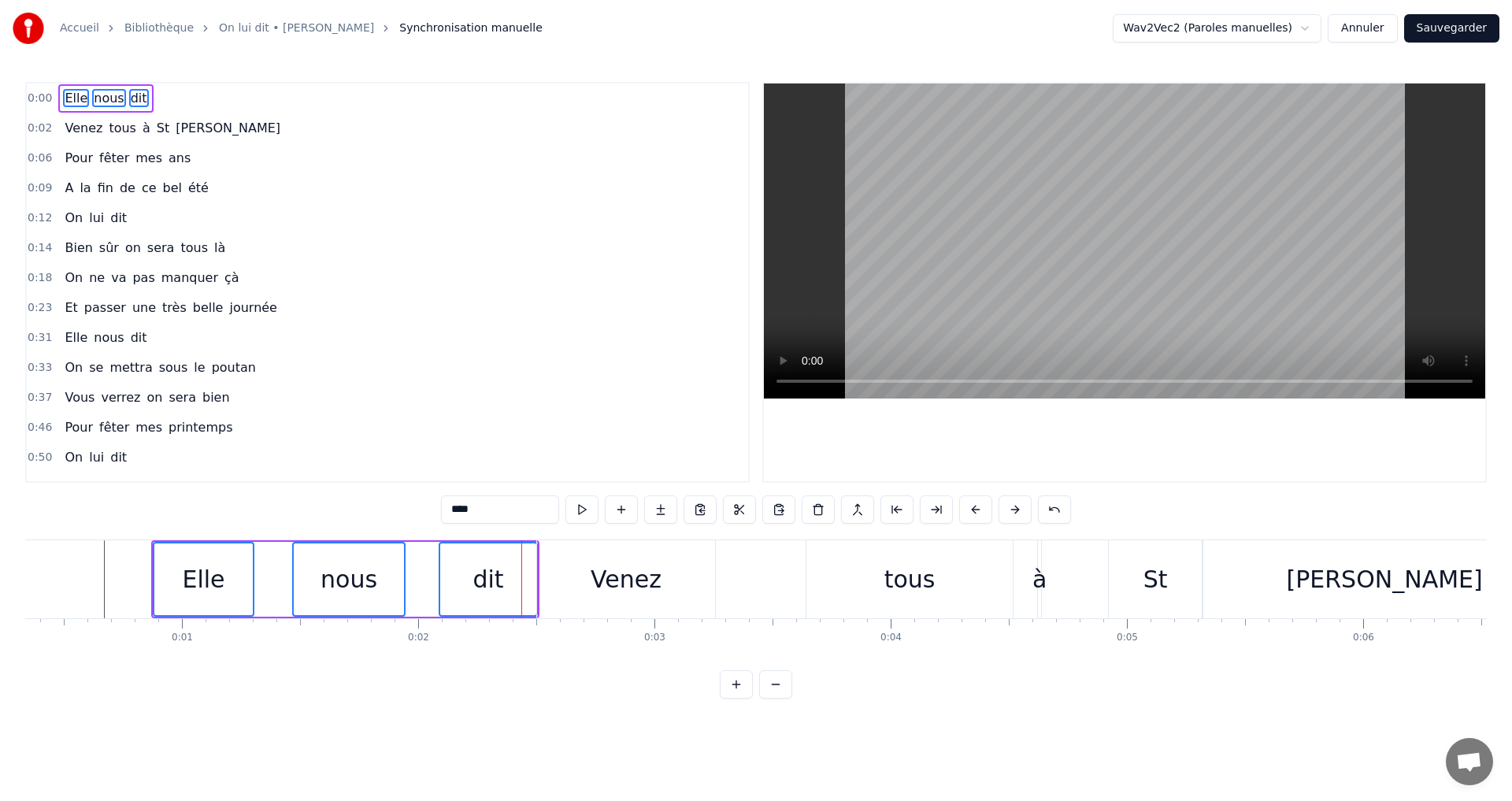
click at [626, 573] on div "Venez" at bounding box center [626, 579] width 71 height 35
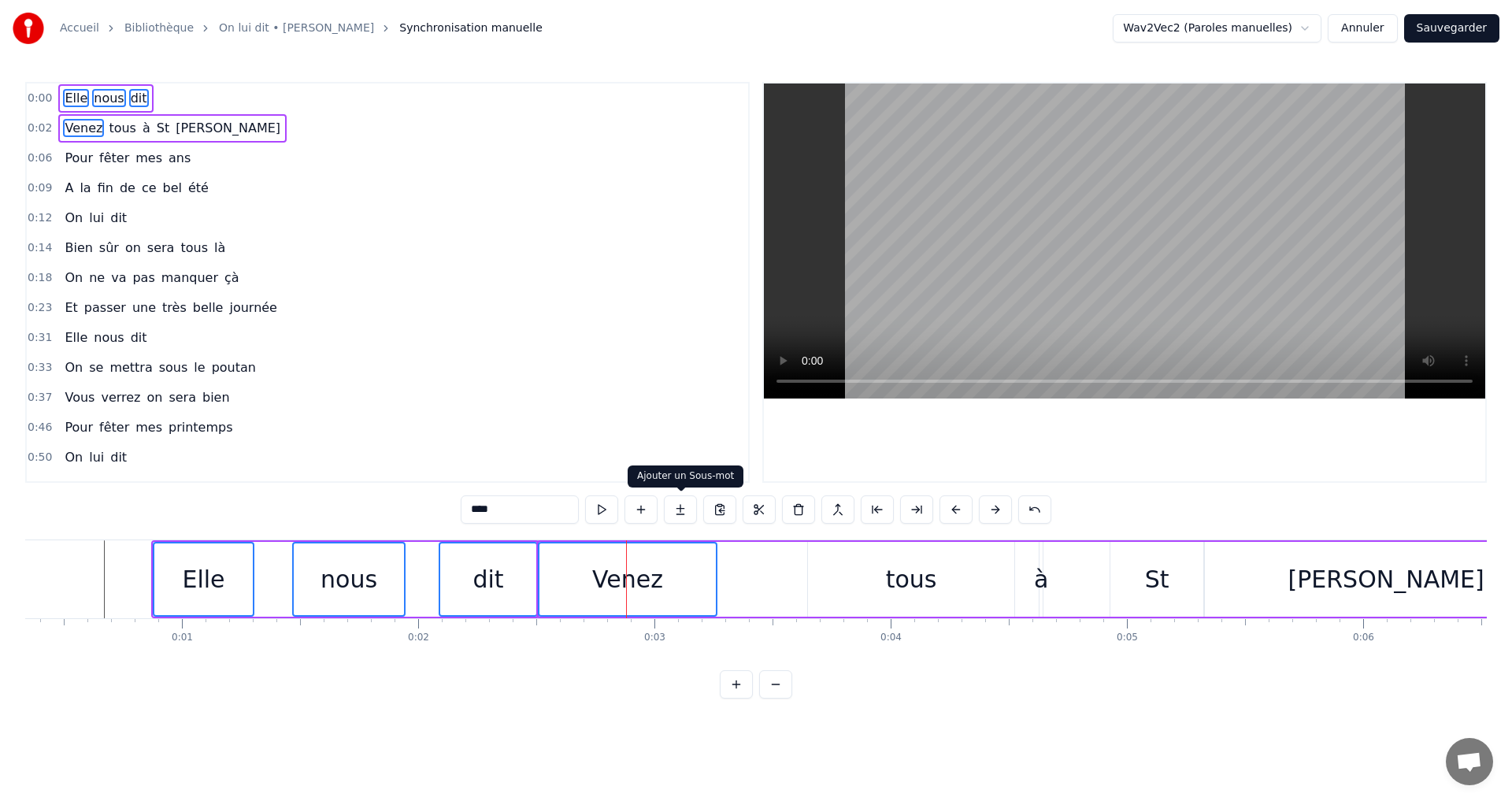
click at [614, 462] on div "0:50 On lui dit" at bounding box center [387, 457] width 721 height 30
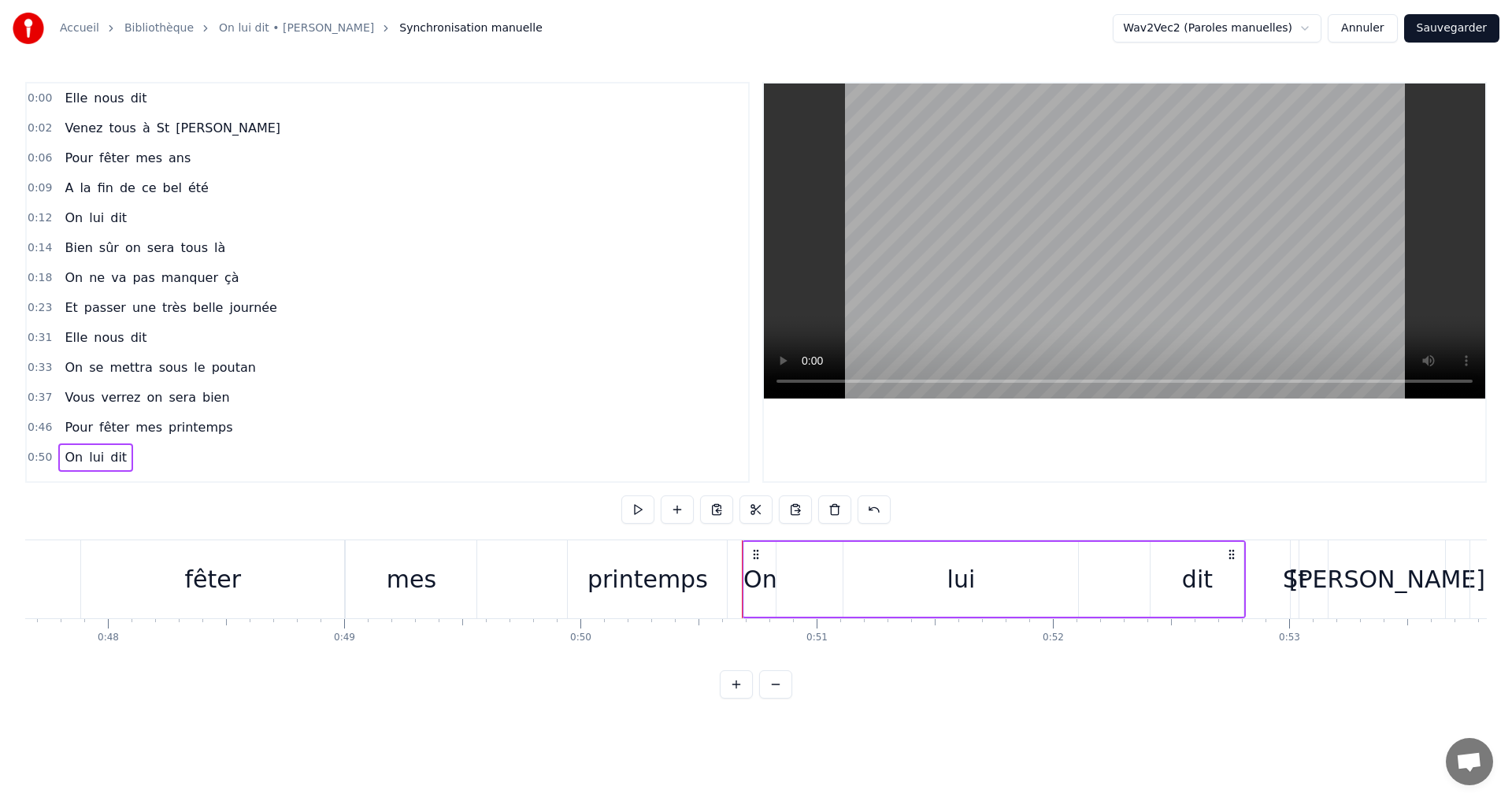
scroll to position [0, 11896]
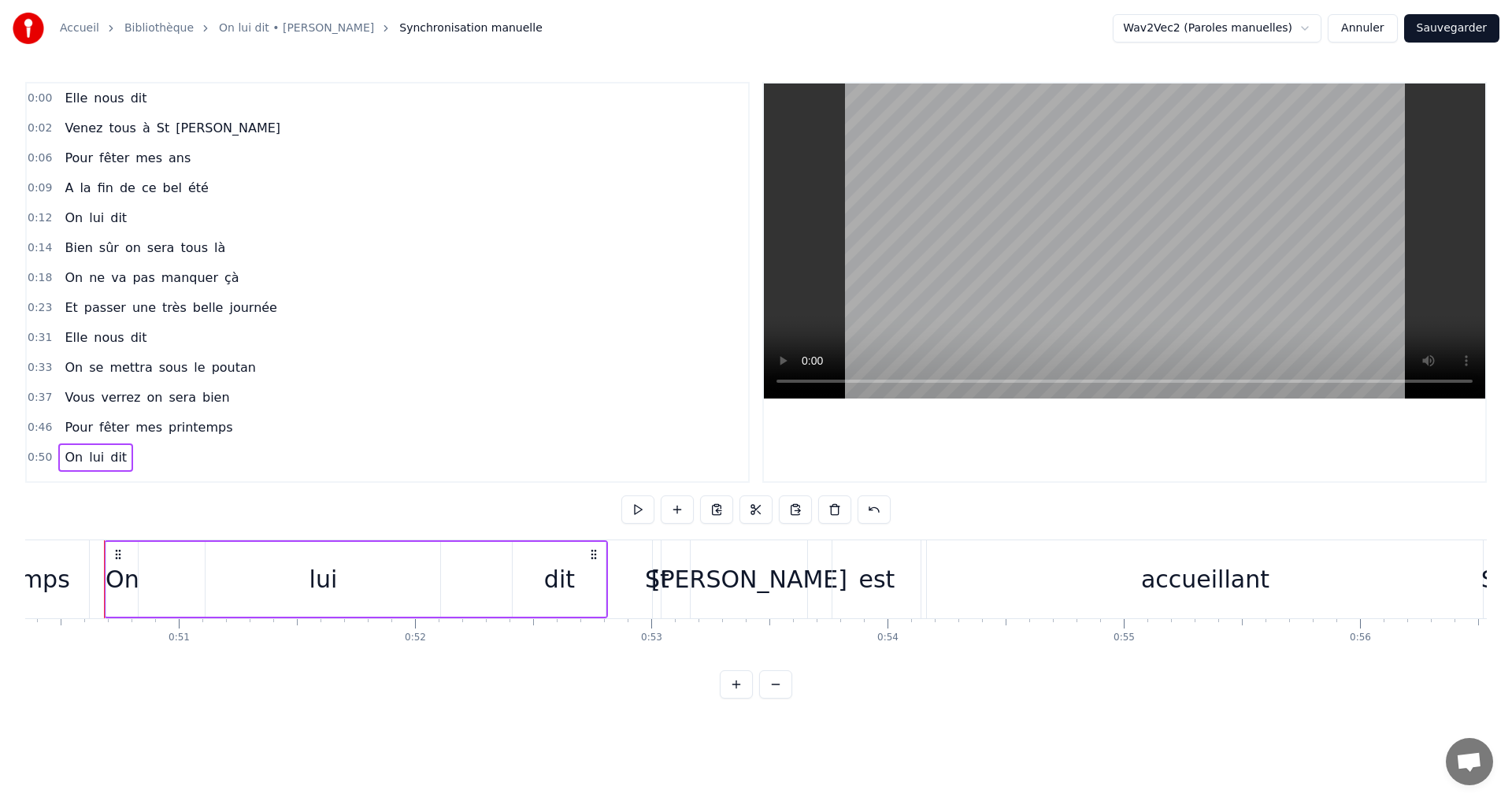
drag, startPoint x: 371, startPoint y: 654, endPoint x: 67, endPoint y: 656, distance: 304.0
click at [67, 656] on div "Elle nous dit Venez tous à St Julien Pour fêter mes ans A la fin de ce bel été …" at bounding box center [756, 598] width 1462 height 118
click at [306, 671] on div "0:00 Elle nous dit 0:02 Venez tous à St Julien 0:06 Pour fêter mes ans 0:09 A l…" at bounding box center [756, 390] width 1462 height 617
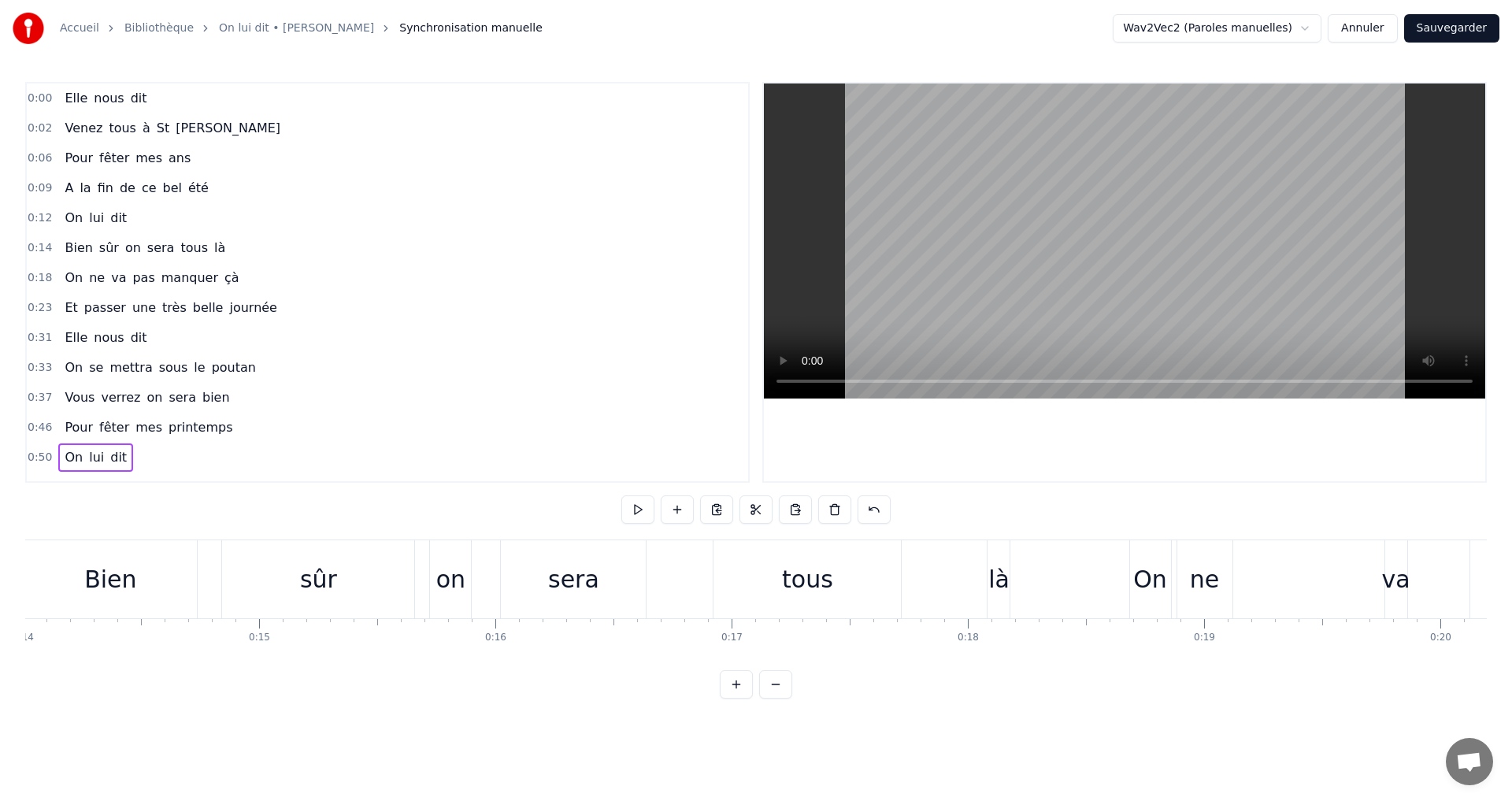
scroll to position [0, 0]
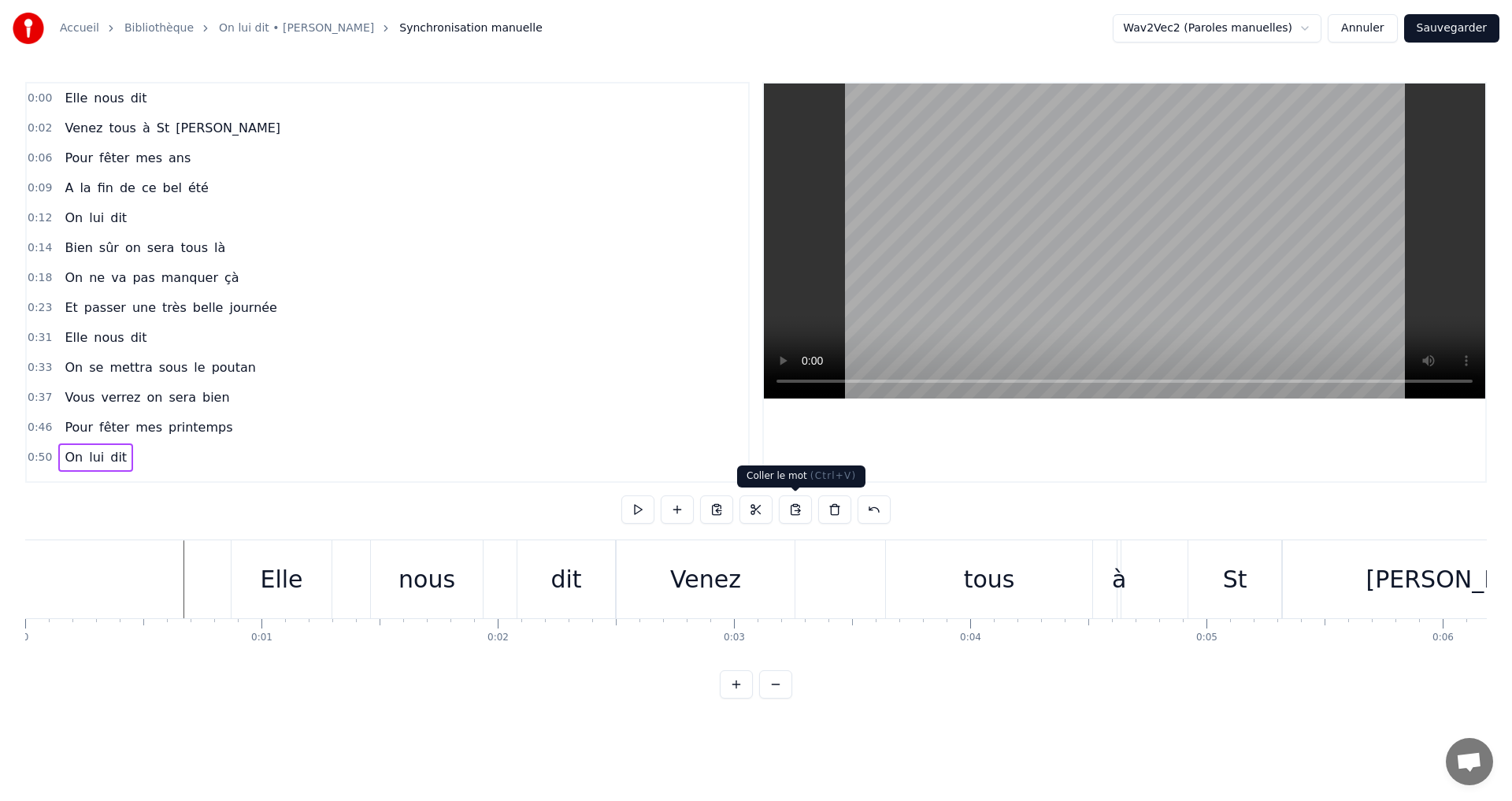
click at [796, 509] on button at bounding box center [795, 509] width 33 height 28
click at [46, 102] on span "0:00" at bounding box center [39, 99] width 24 height 16
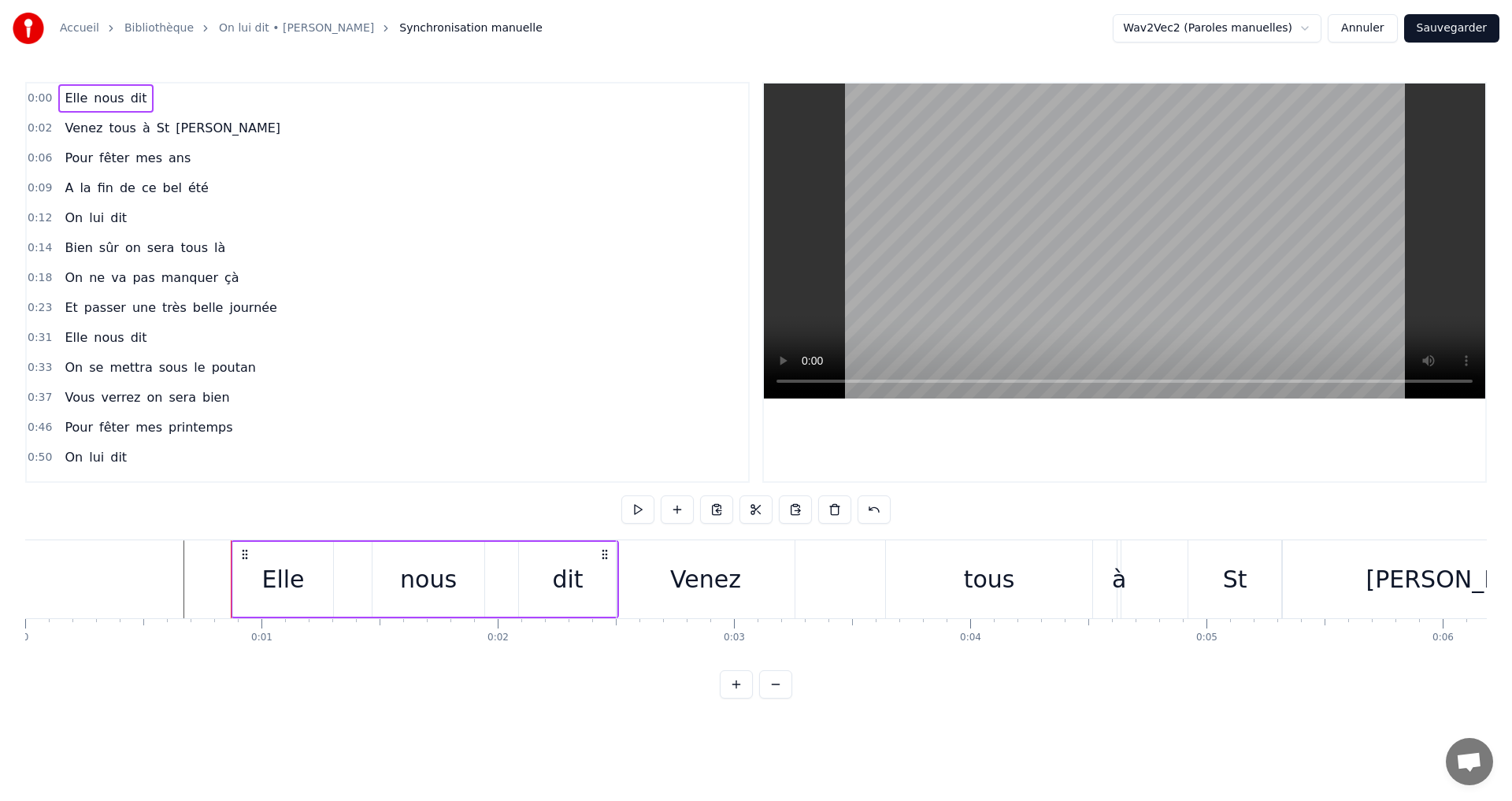
click at [292, 584] on div "Elle" at bounding box center [282, 579] width 42 height 35
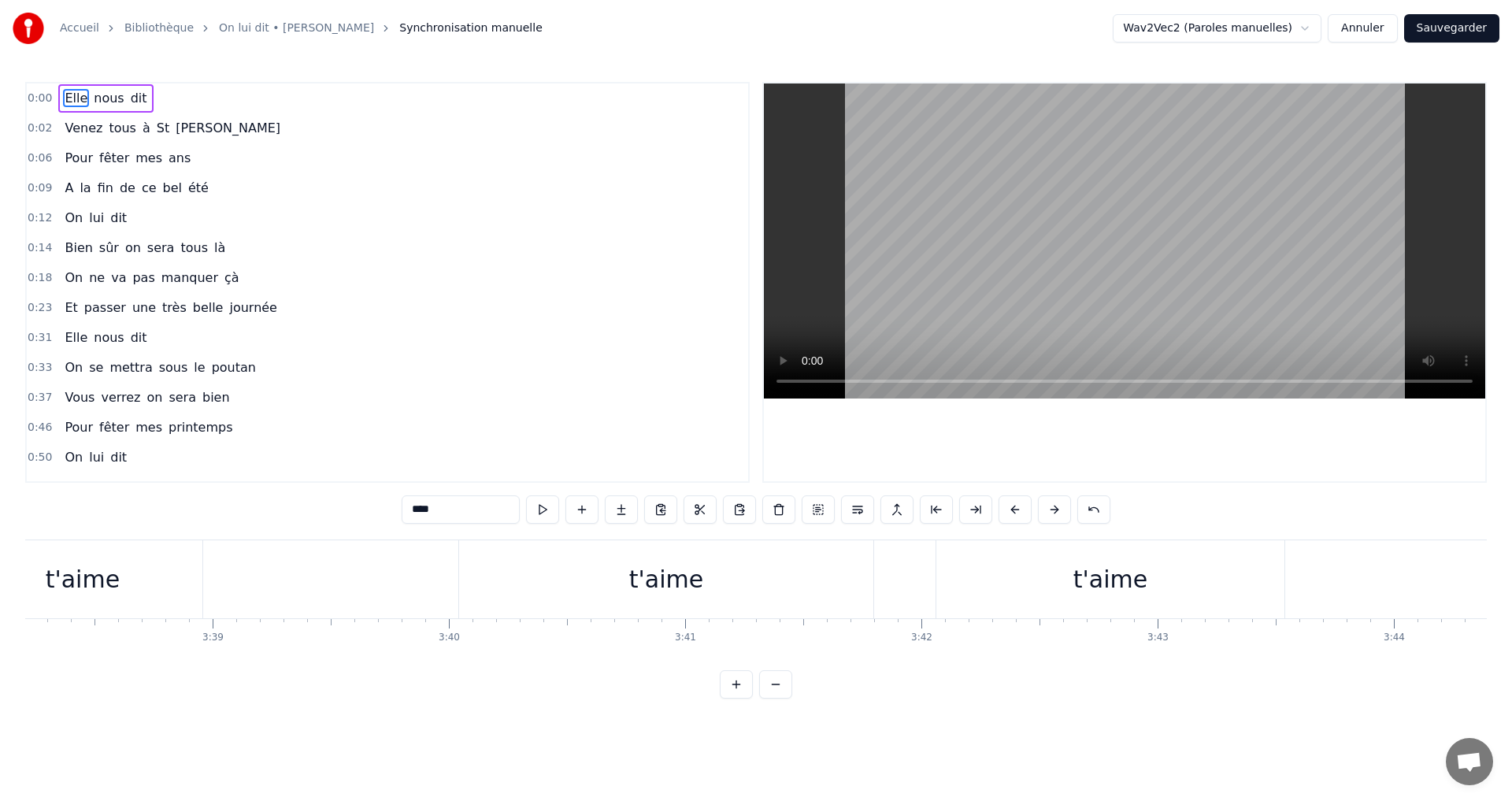
scroll to position [0, 51904]
click at [757, 590] on div "t'aime" at bounding box center [758, 579] width 74 height 35
type input "******"
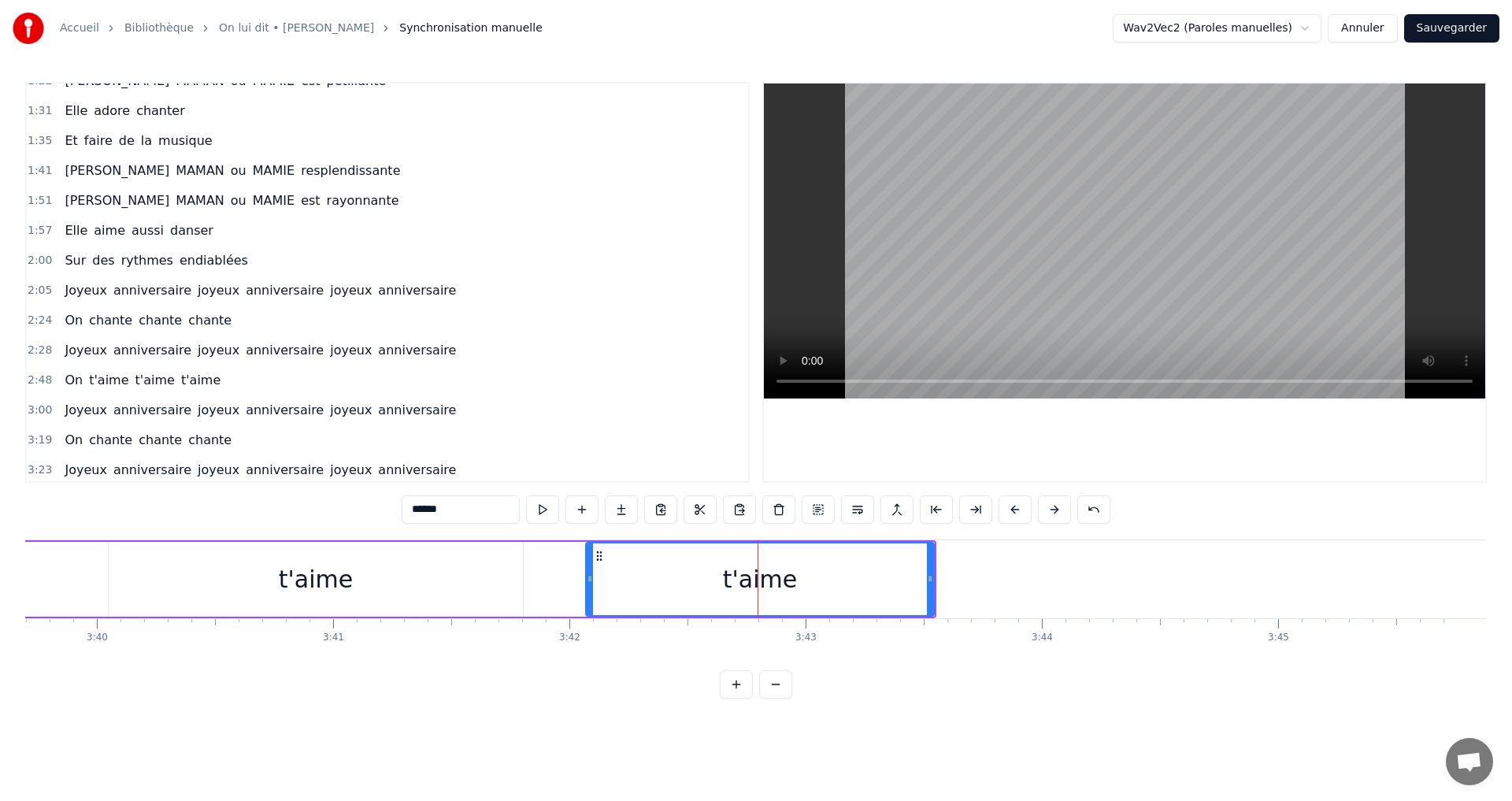
scroll to position [560, 0]
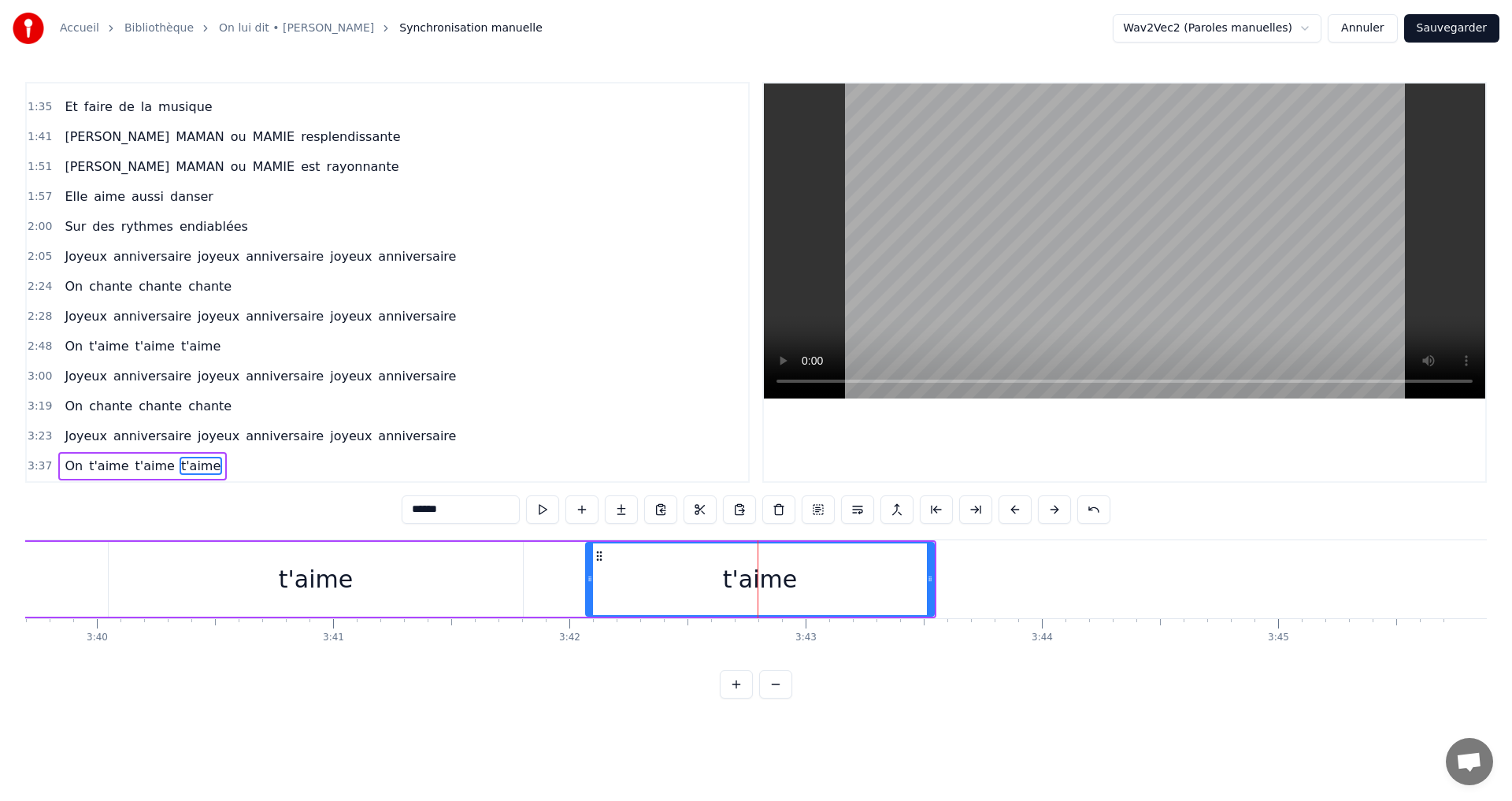
click at [40, 466] on span "3:37" at bounding box center [39, 466] width 24 height 16
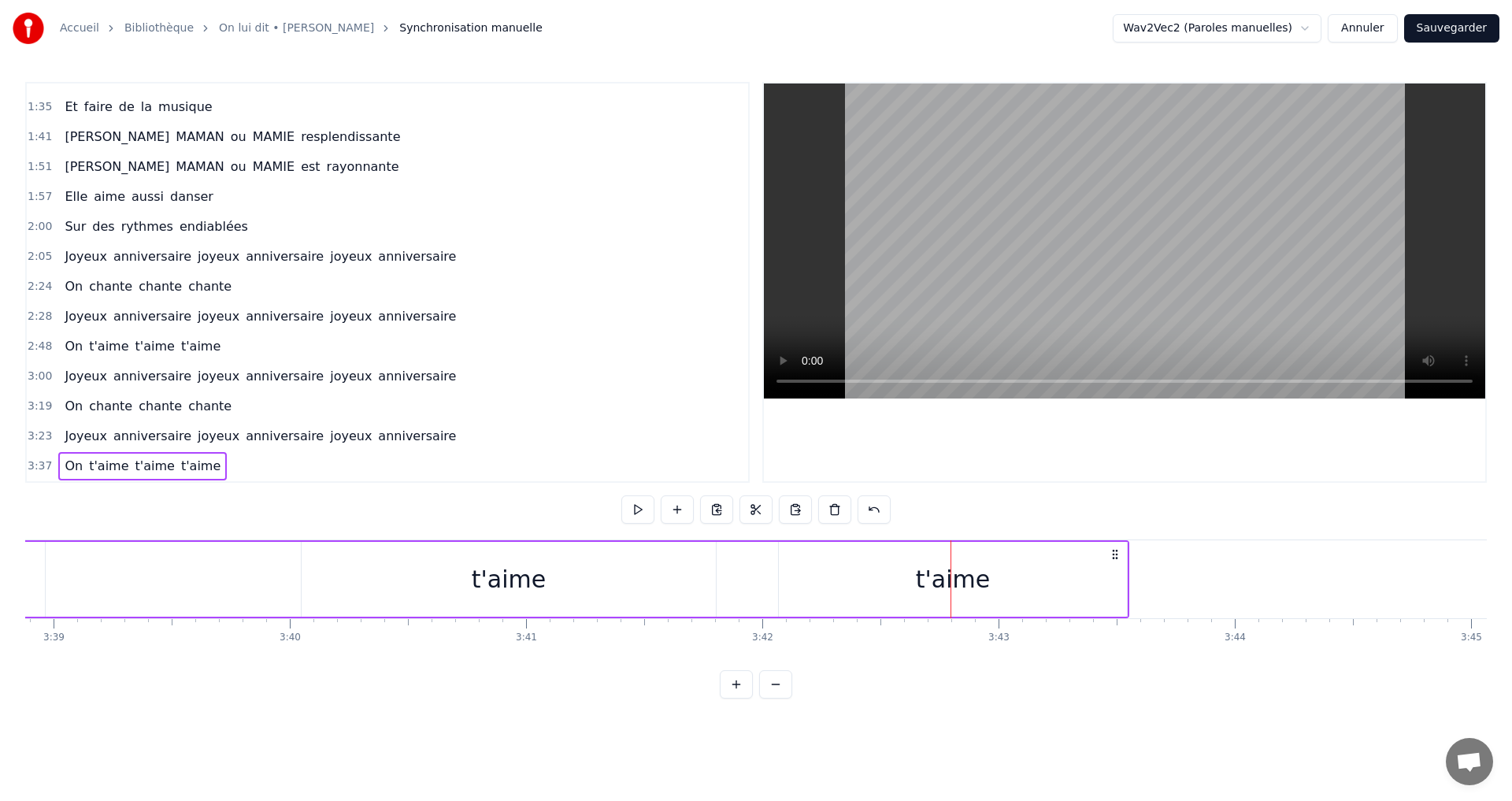
click at [40, 466] on span "3:37" at bounding box center [39, 466] width 24 height 16
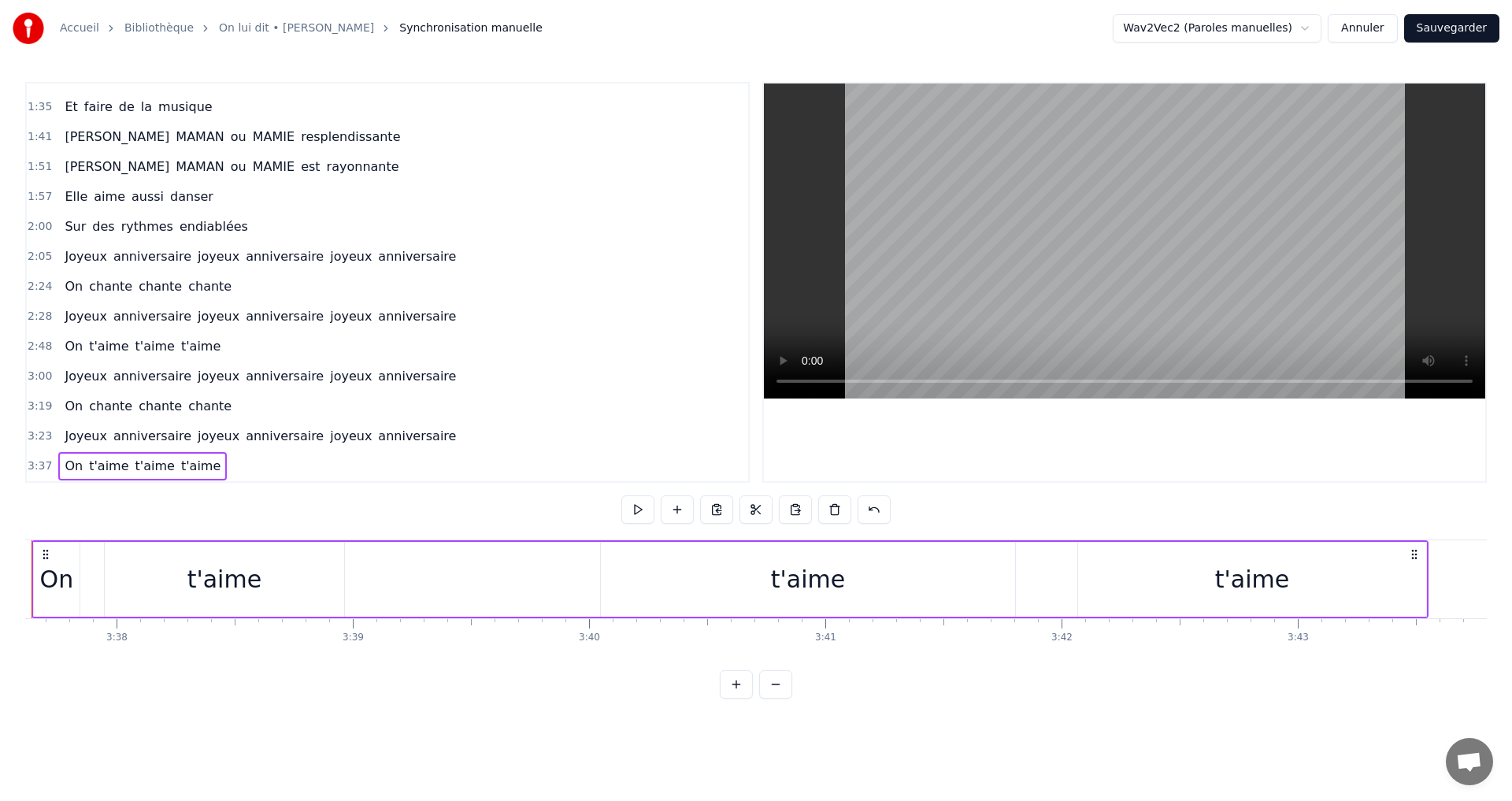
scroll to position [0, 51338]
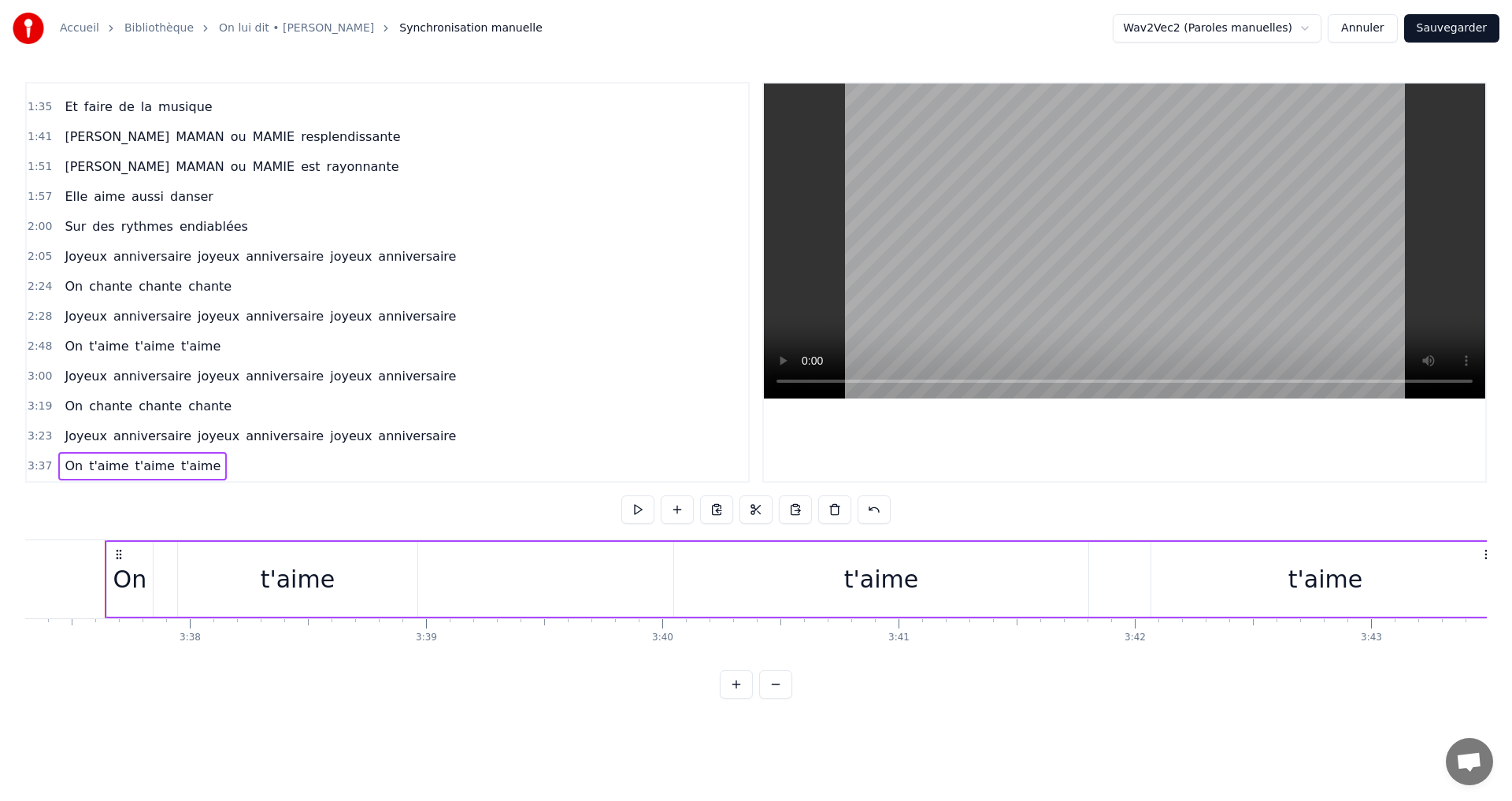
click at [69, 467] on span "On" at bounding box center [74, 465] width 22 height 18
click at [122, 554] on icon at bounding box center [121, 556] width 13 height 13
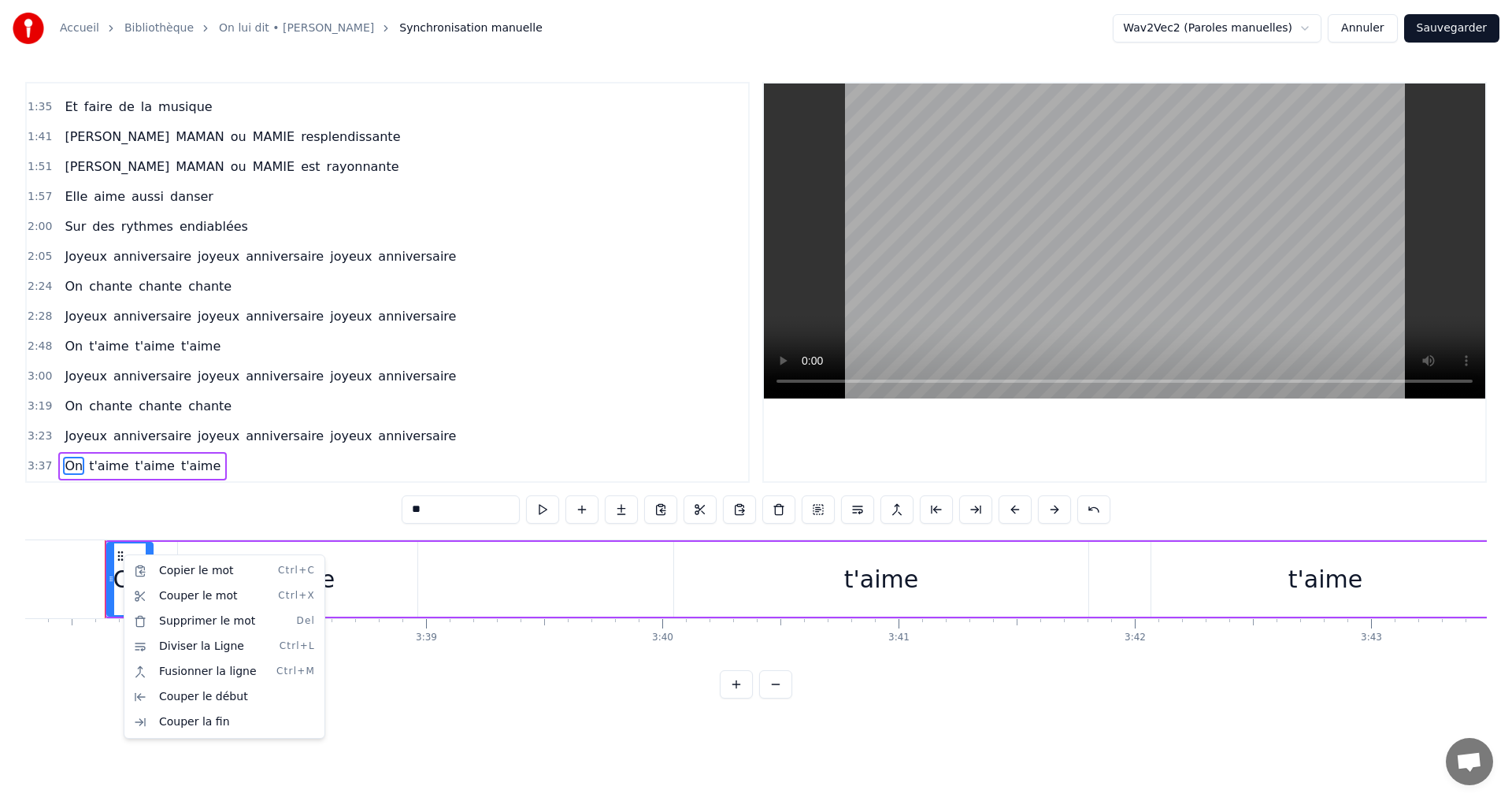
click at [580, 513] on html "Accueil Bibliothèque On lui dit • [PERSON_NAME] manuelle Wav2Vec2 (Paroles manu…" at bounding box center [756, 361] width 1512 height 723
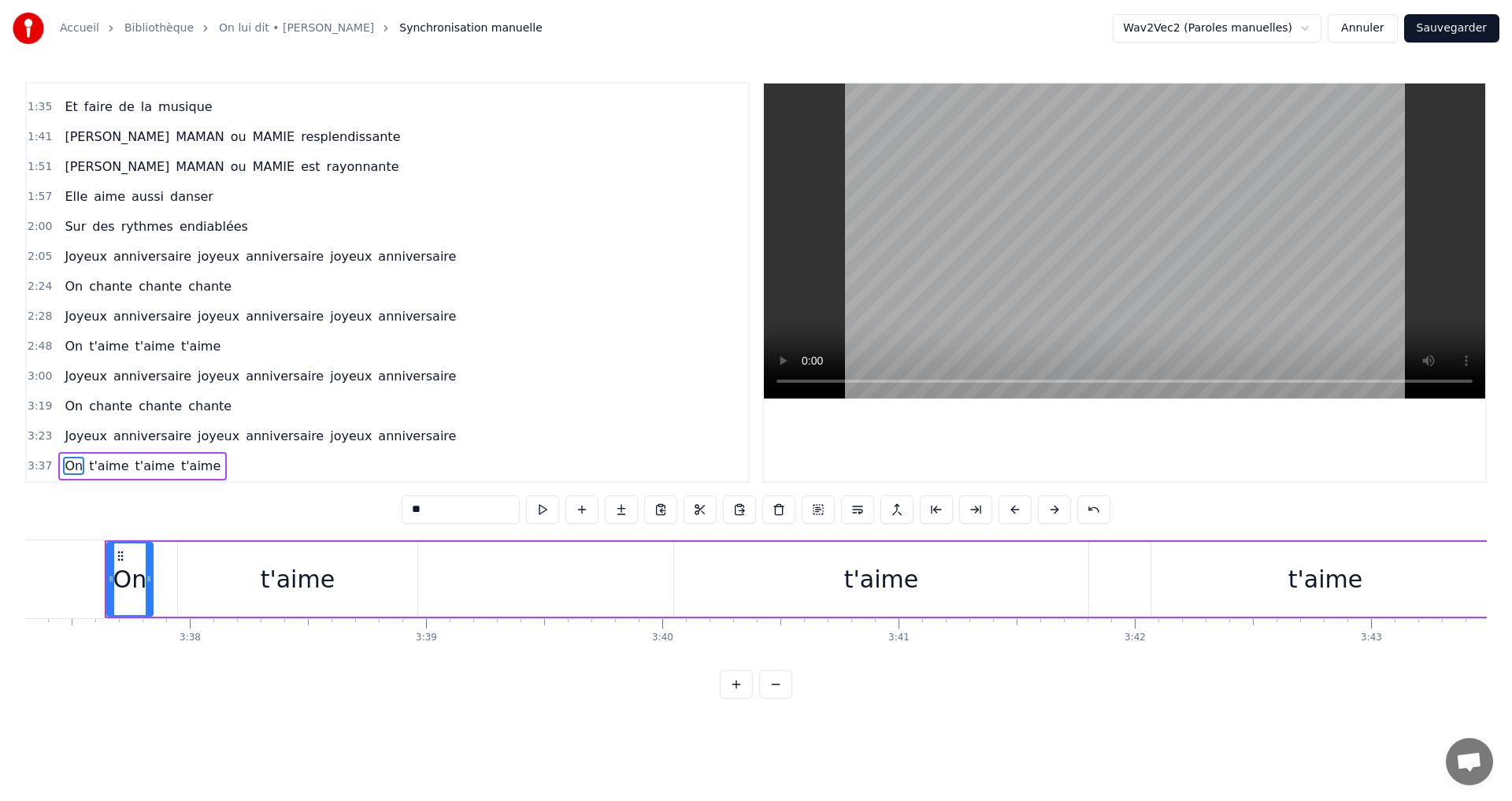
drag, startPoint x: 275, startPoint y: 580, endPoint x: 522, endPoint y: 580, distance: 247.0
click at [522, 580] on div "On t'aime t'aime t'aime" at bounding box center [804, 578] width 1397 height 78
click at [113, 537] on div "0:00 Elle nous dit 0:02 Venez tous à St Julien 0:06 Pour fêter mes ans 0:09 A l…" at bounding box center [756, 390] width 1462 height 617
drag, startPoint x: 107, startPoint y: 562, endPoint x: 286, endPoint y: 561, distance: 179.0
click at [286, 561] on div "On t'aime t'aime t'aime" at bounding box center [804, 578] width 1397 height 78
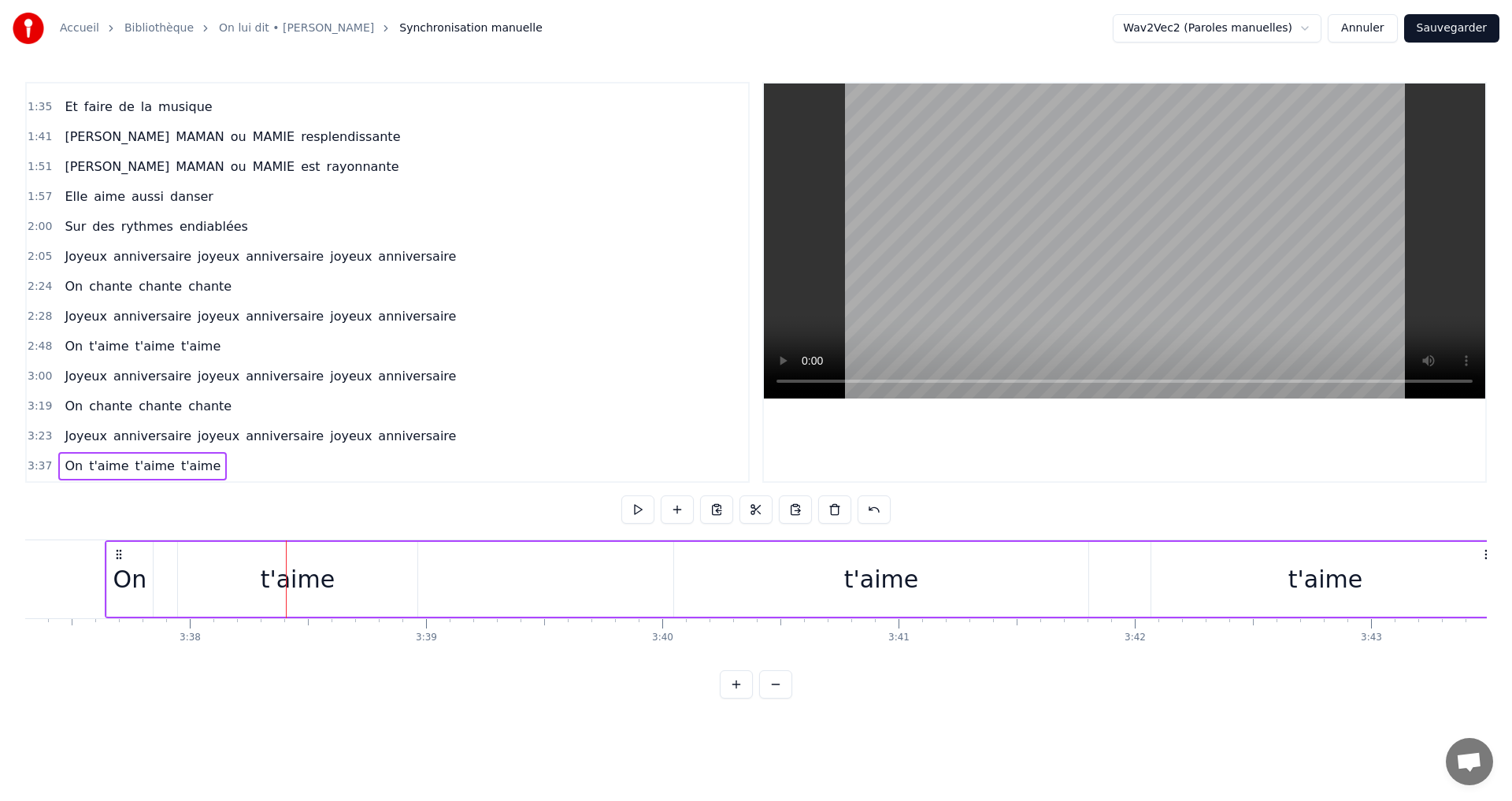
click at [1288, 30] on html "Accueil Bibliothèque On lui dit • [PERSON_NAME] manuelle Wav2Vec2 (Paroles manu…" at bounding box center [756, 361] width 1512 height 723
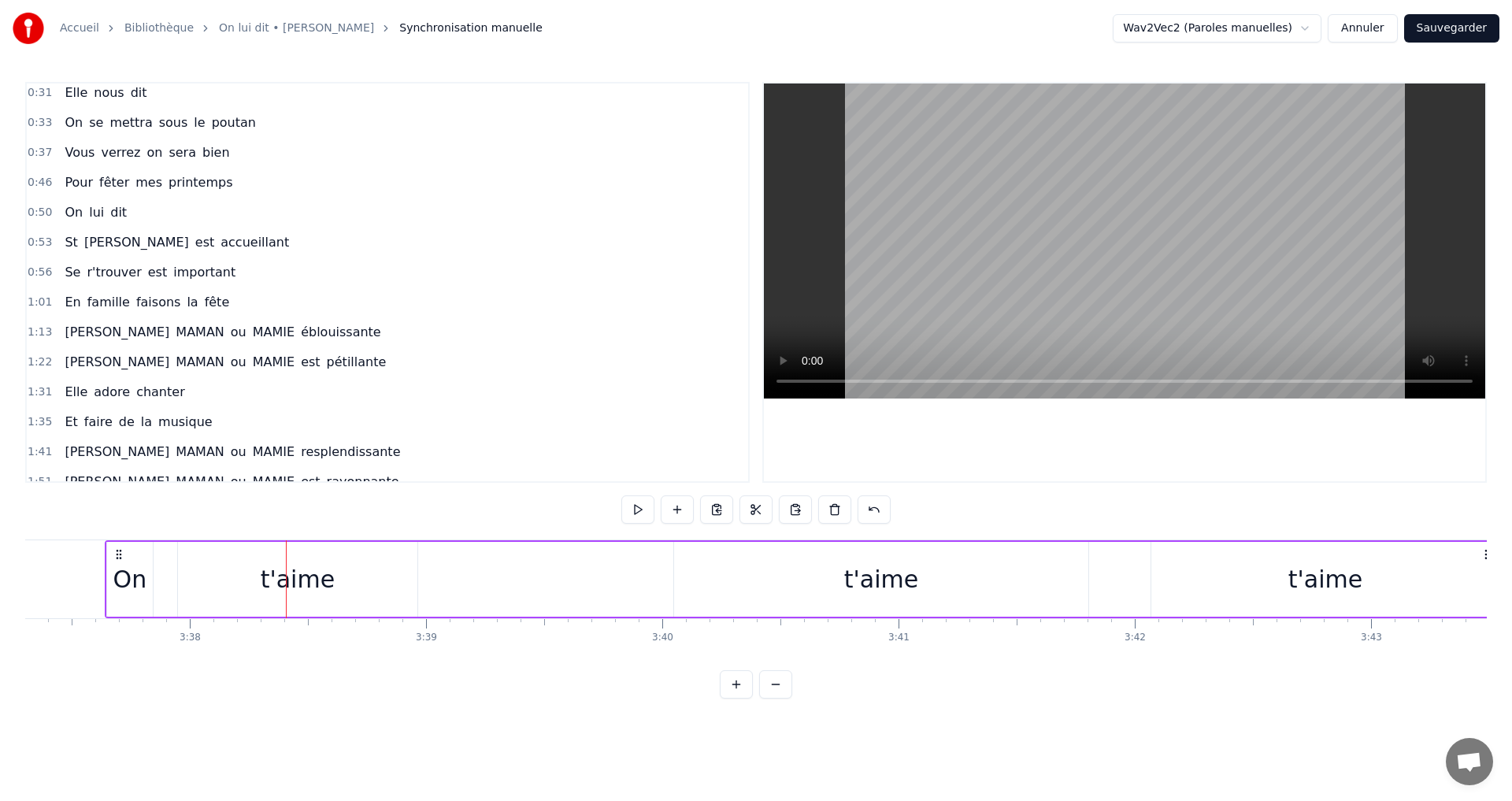
scroll to position [0, 0]
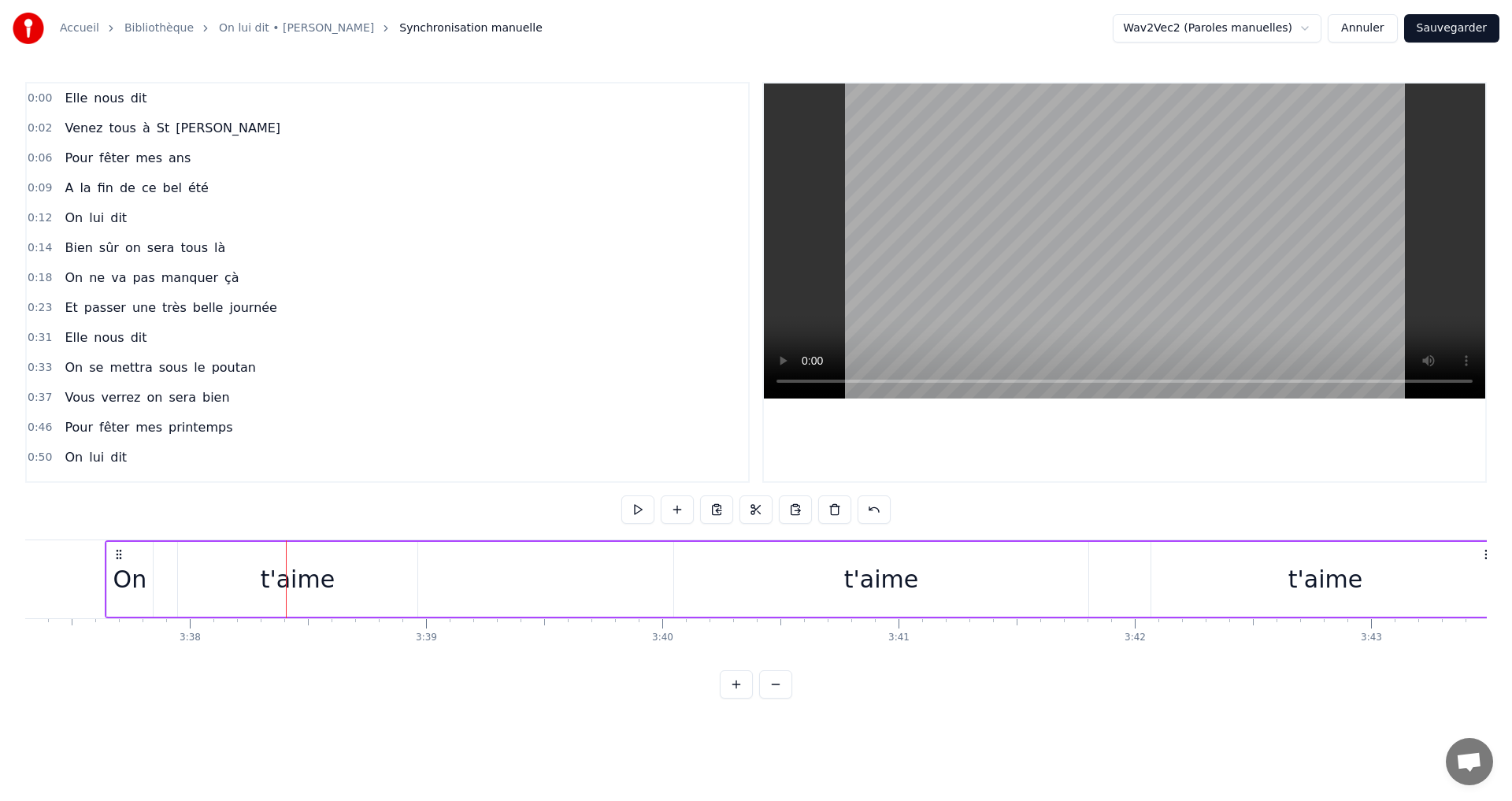
click at [1224, 32] on html "Accueil Bibliothèque On lui dit • [PERSON_NAME] manuelle Wav2Vec2 (Paroles manu…" at bounding box center [756, 361] width 1512 height 723
drag, startPoint x: 87, startPoint y: 99, endPoint x: 123, endPoint y: 132, distance: 48.8
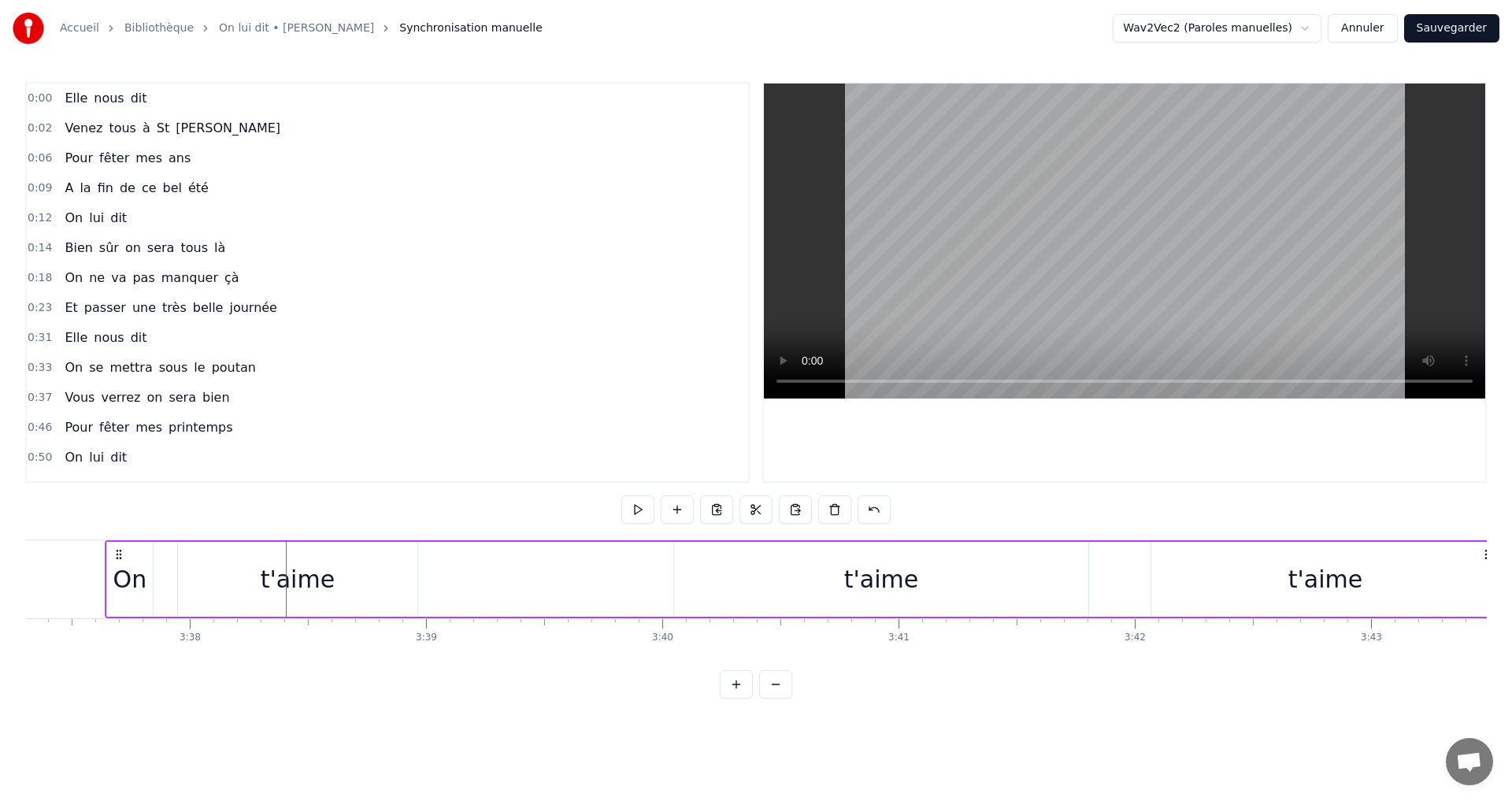
click at [123, 132] on div "0:00 Elle nous dit 0:02 Venez tous à St Julien 0:06 Pour fêter mes ans 0:09 A l…" at bounding box center [387, 282] width 724 height 400
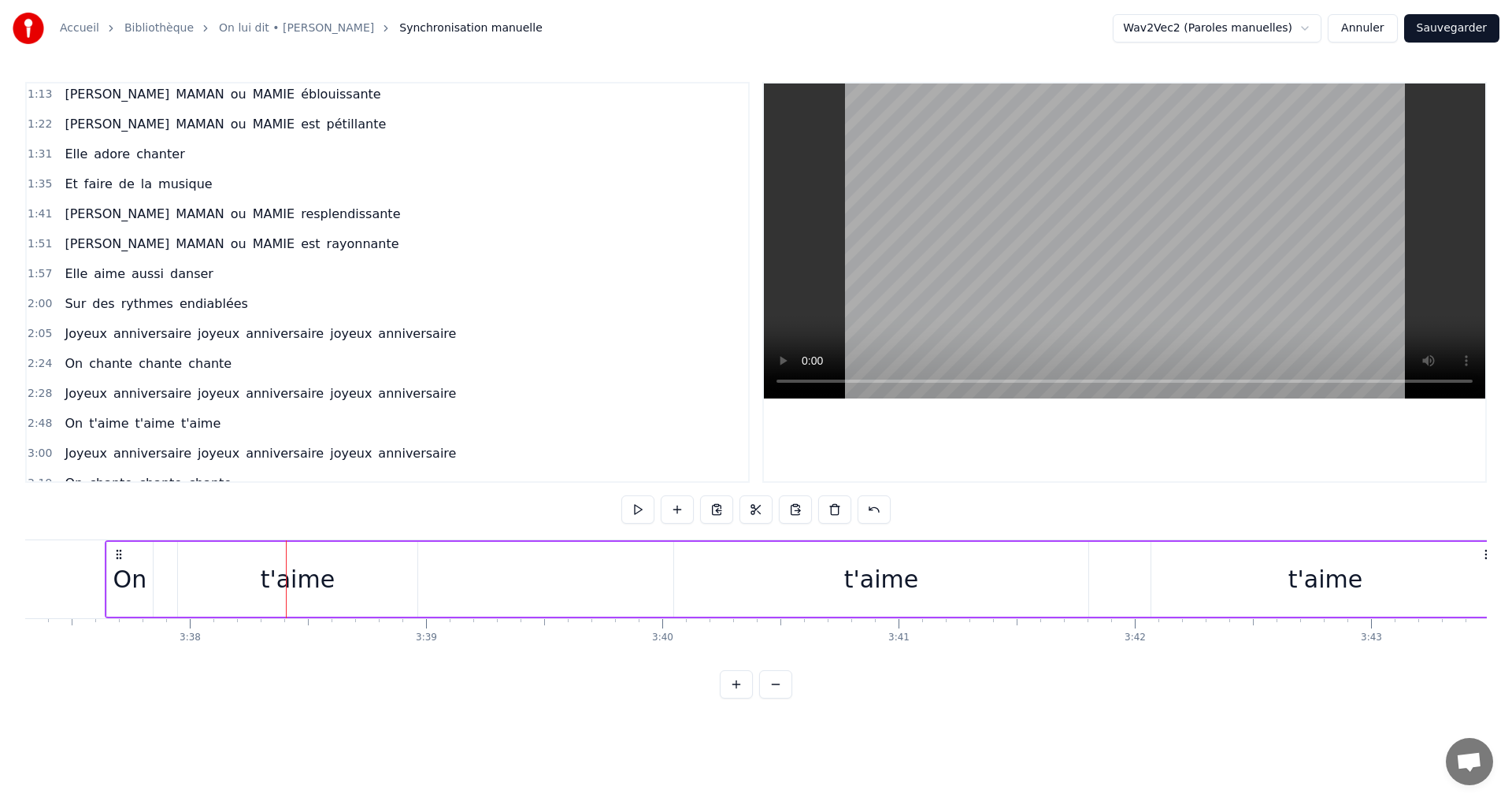
scroll to position [560, 0]
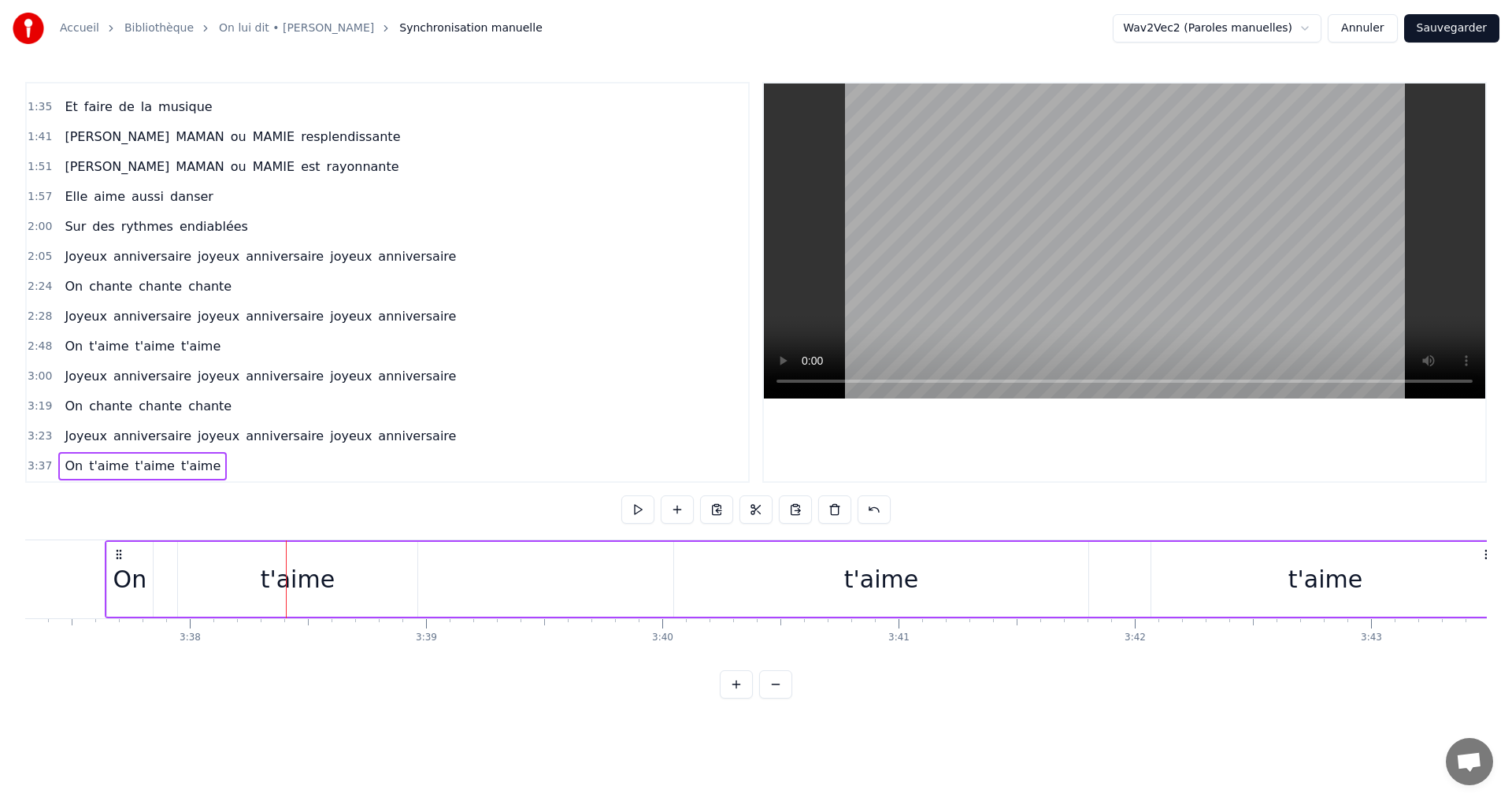
click at [728, 694] on button at bounding box center [736, 683] width 33 height 28
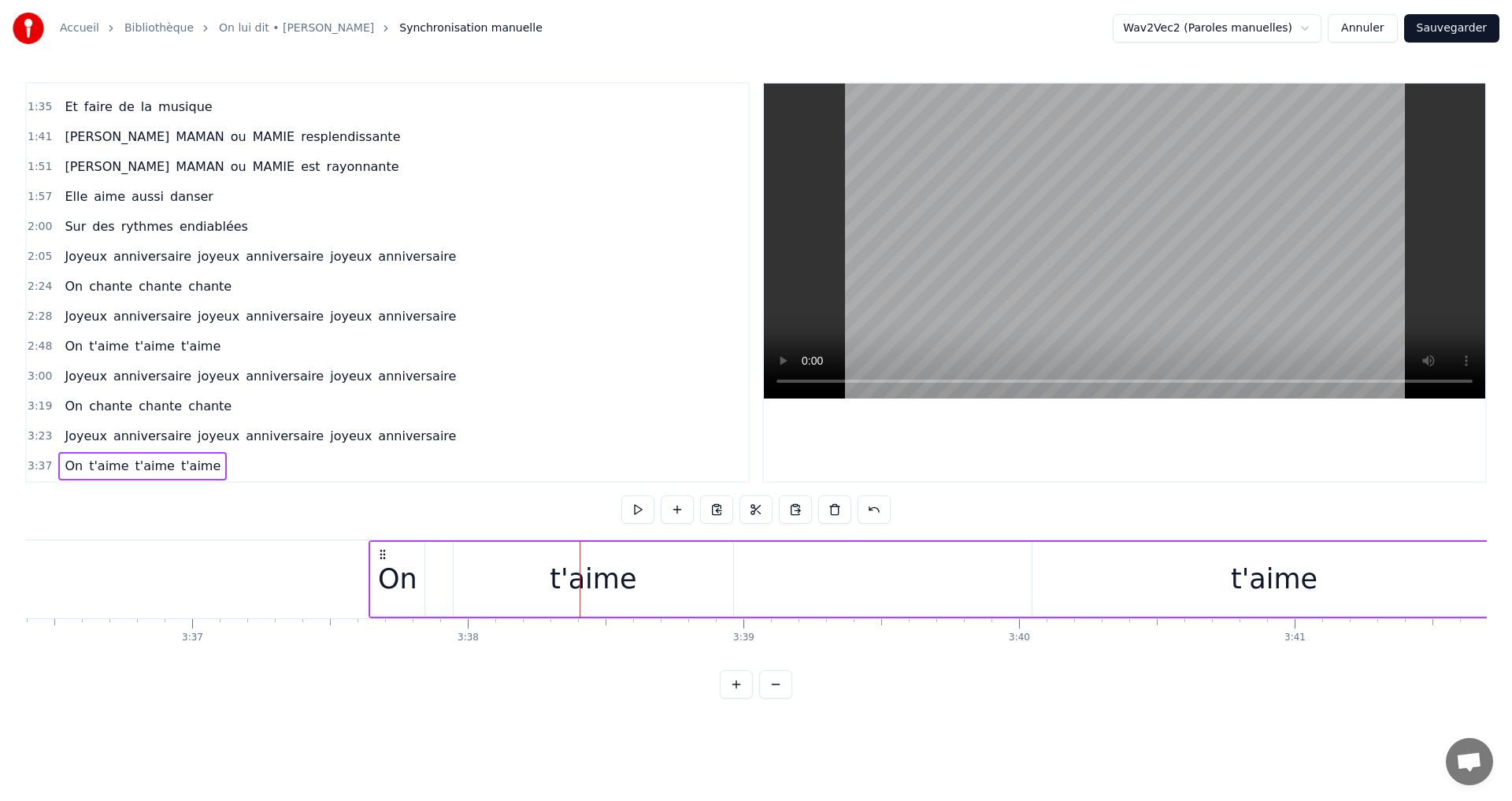
scroll to position [0, 60120]
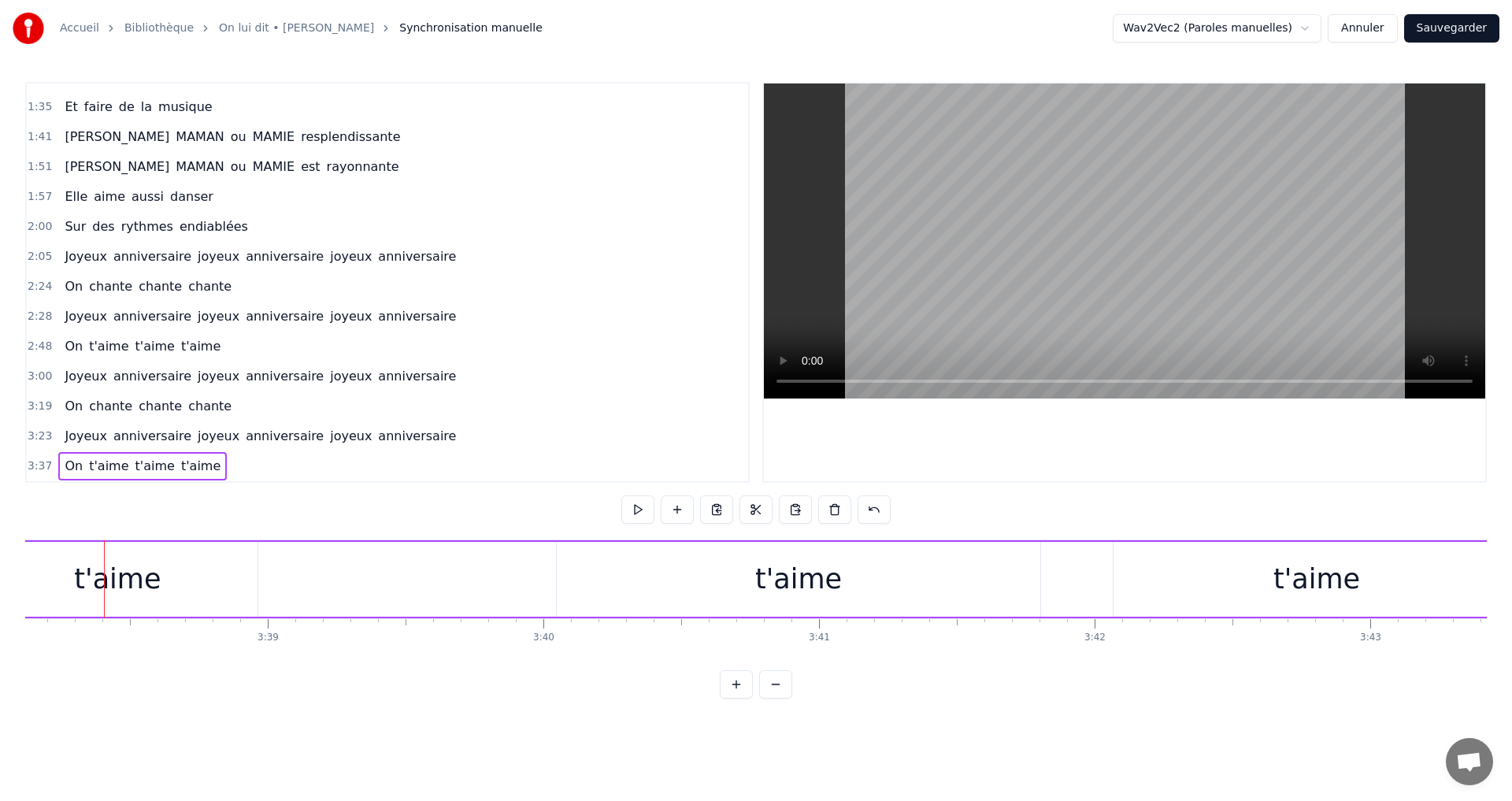
click at [778, 698] on button at bounding box center [775, 683] width 33 height 28
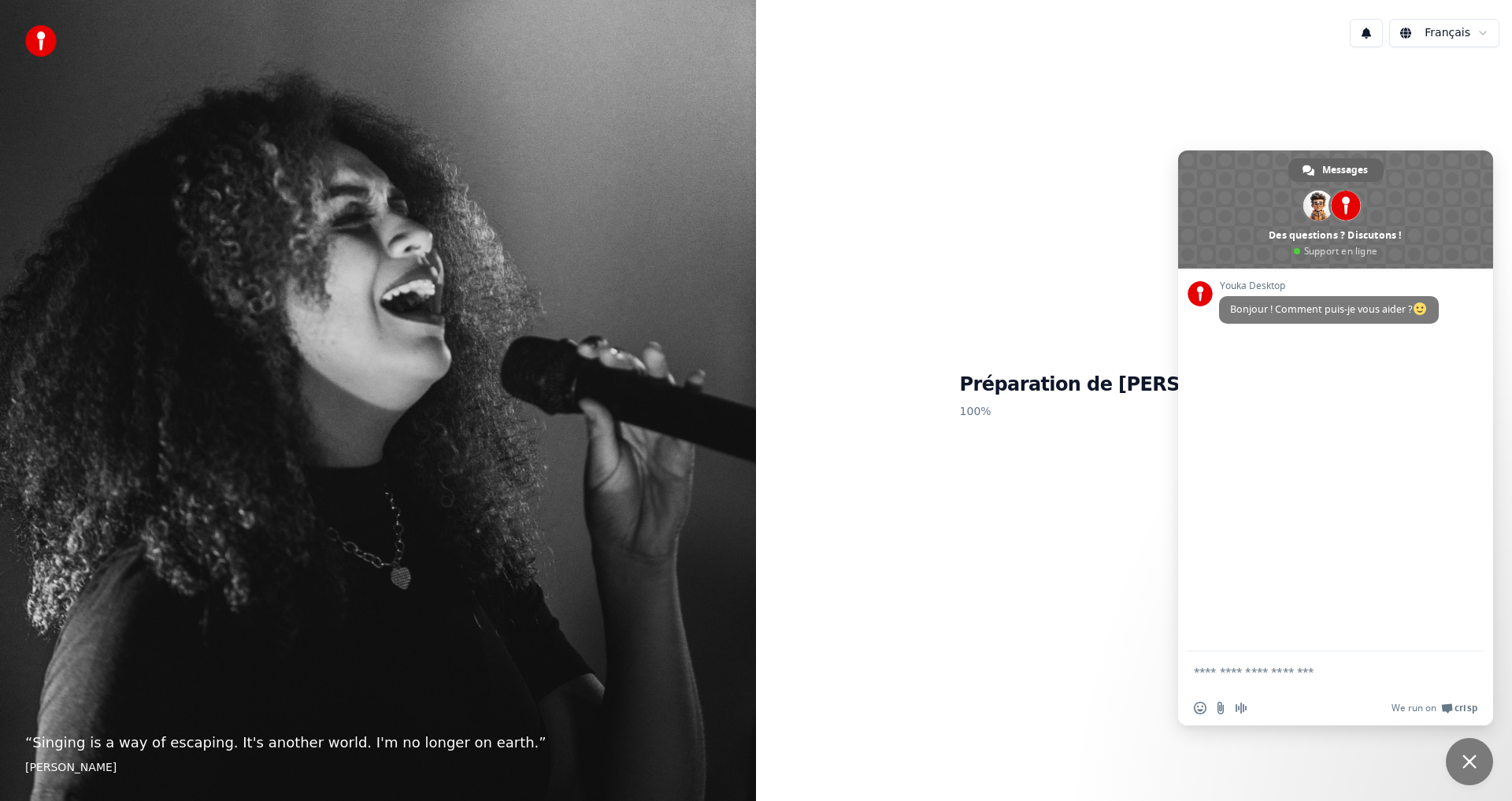
click at [1466, 761] on span "Fermer le chat" at bounding box center [1470, 762] width 14 height 14
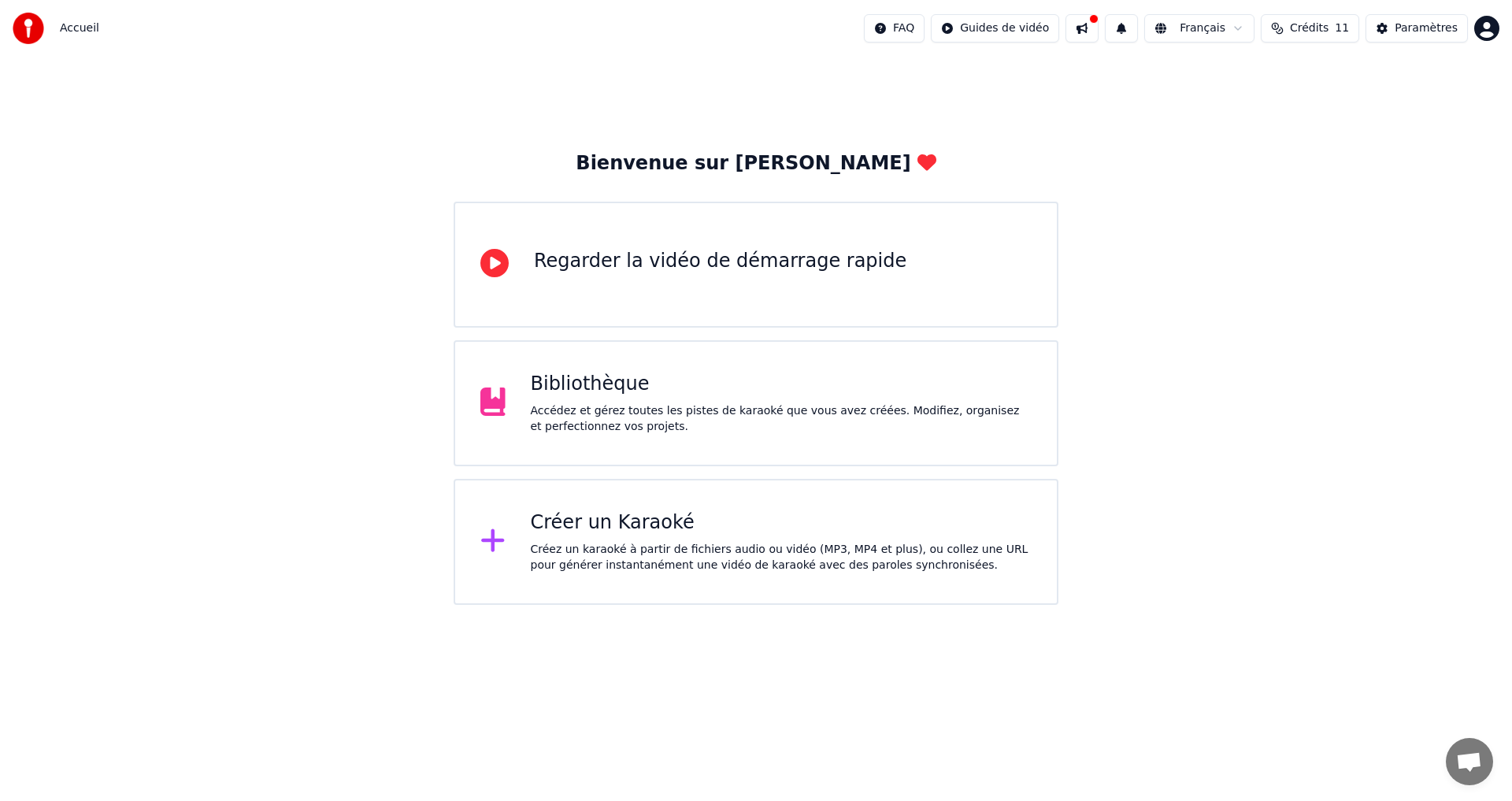
click at [558, 262] on div "Regarder la vidéo de démarrage rapide" at bounding box center [720, 261] width 373 height 25
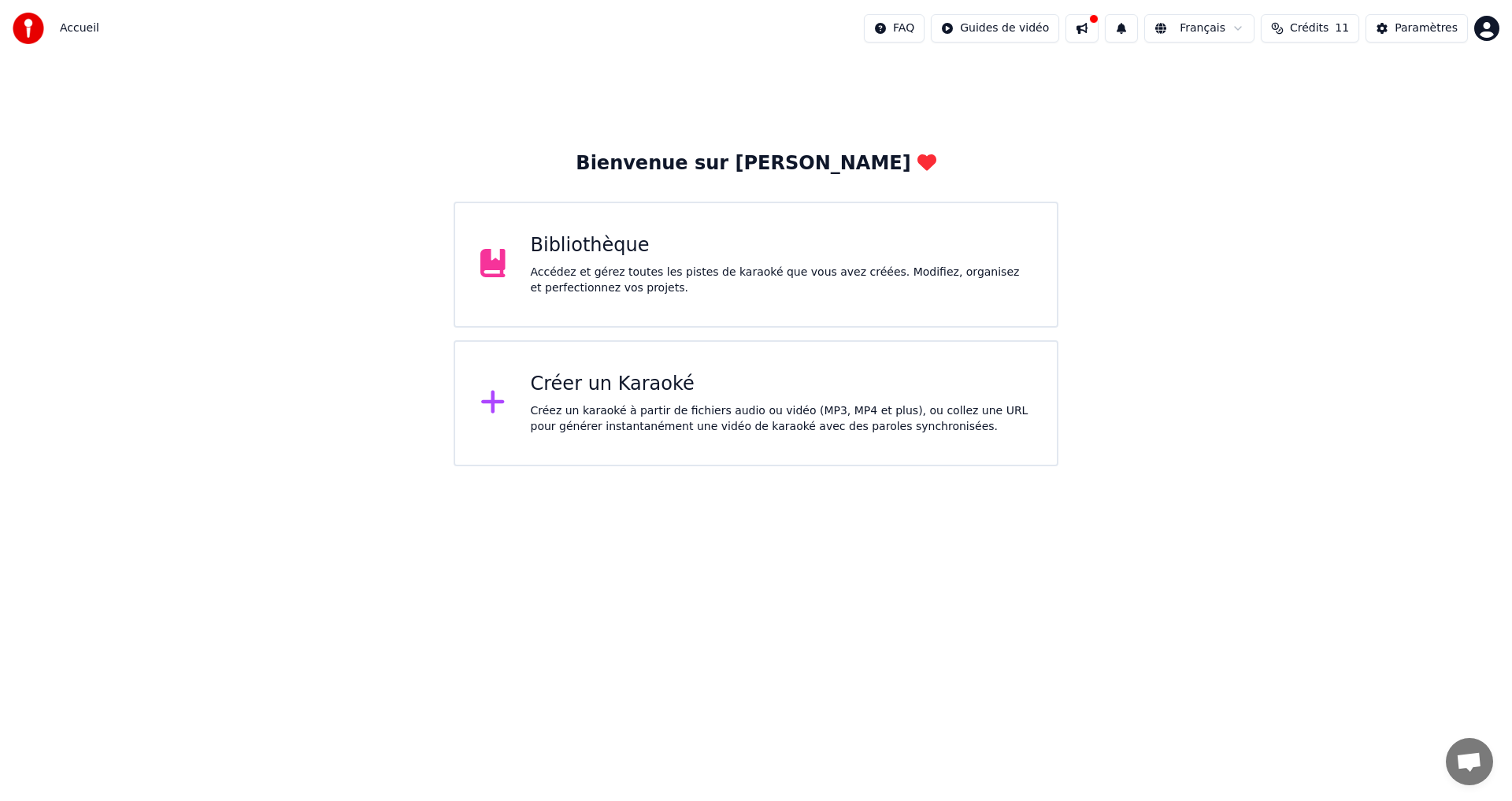
click at [599, 385] on div "Créer un Karaoké" at bounding box center [781, 384] width 502 height 25
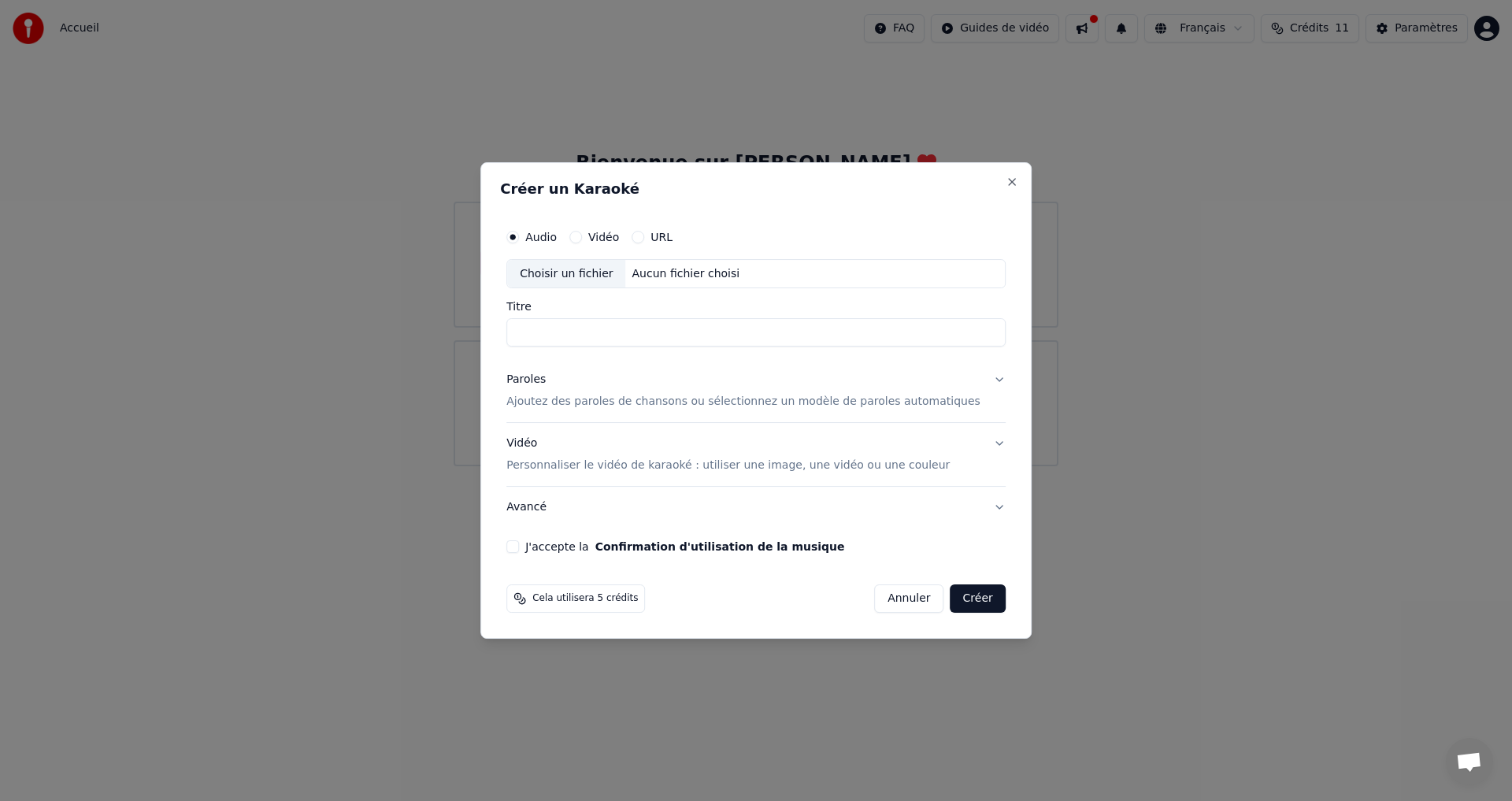
click at [667, 272] on div "Aucun fichier choisi" at bounding box center [686, 274] width 120 height 16
click at [881, 602] on button "Annuler" at bounding box center [909, 598] width 69 height 28
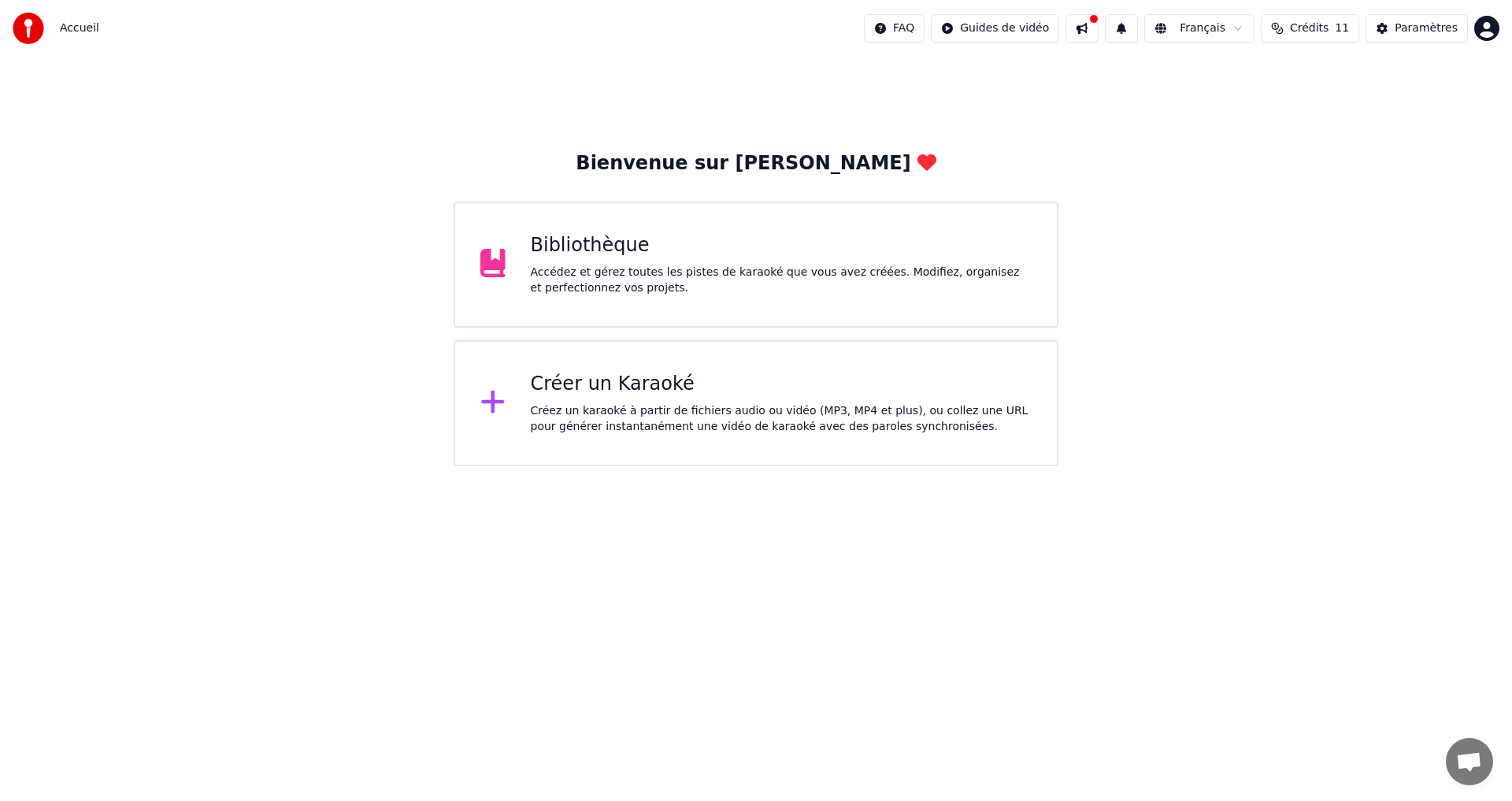
click at [1099, 27] on button at bounding box center [1082, 28] width 33 height 28
click at [568, 406] on div "Créez un karaoké à partir de fichiers audio ou vidéo (MP3, MP4 et plus), ou col…" at bounding box center [781, 418] width 502 height 31
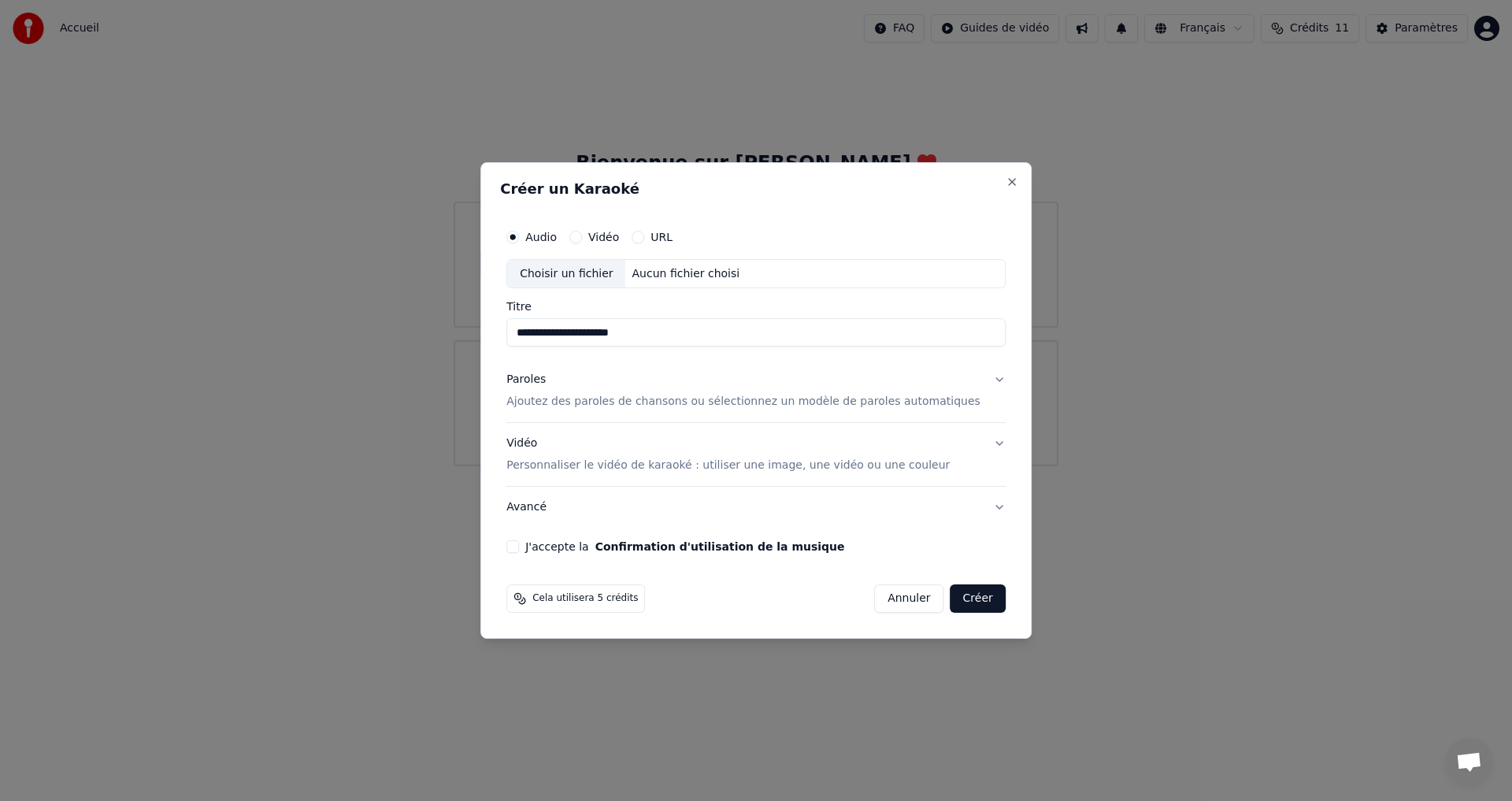
type input "**********"
click at [570, 404] on p "Ajoutez des paroles de chansons ou sélectionnez un modèle de paroles automatiqu…" at bounding box center [744, 402] width 474 height 16
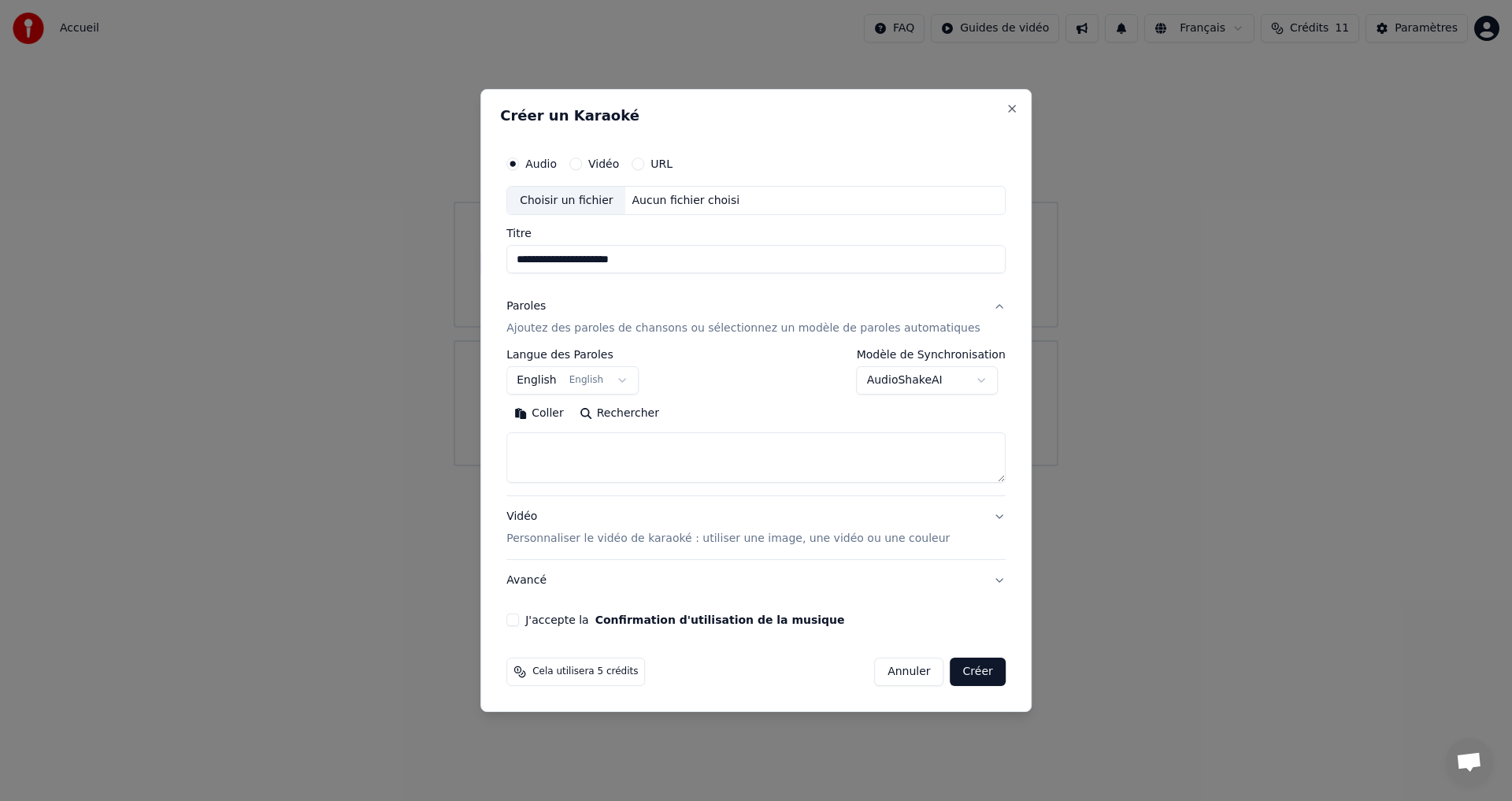
click at [543, 443] on textarea at bounding box center [756, 458] width 499 height 50
paste textarea "**********"
click at [536, 445] on textarea "**********" at bounding box center [732, 458] width 452 height 50
type textarea "**********"
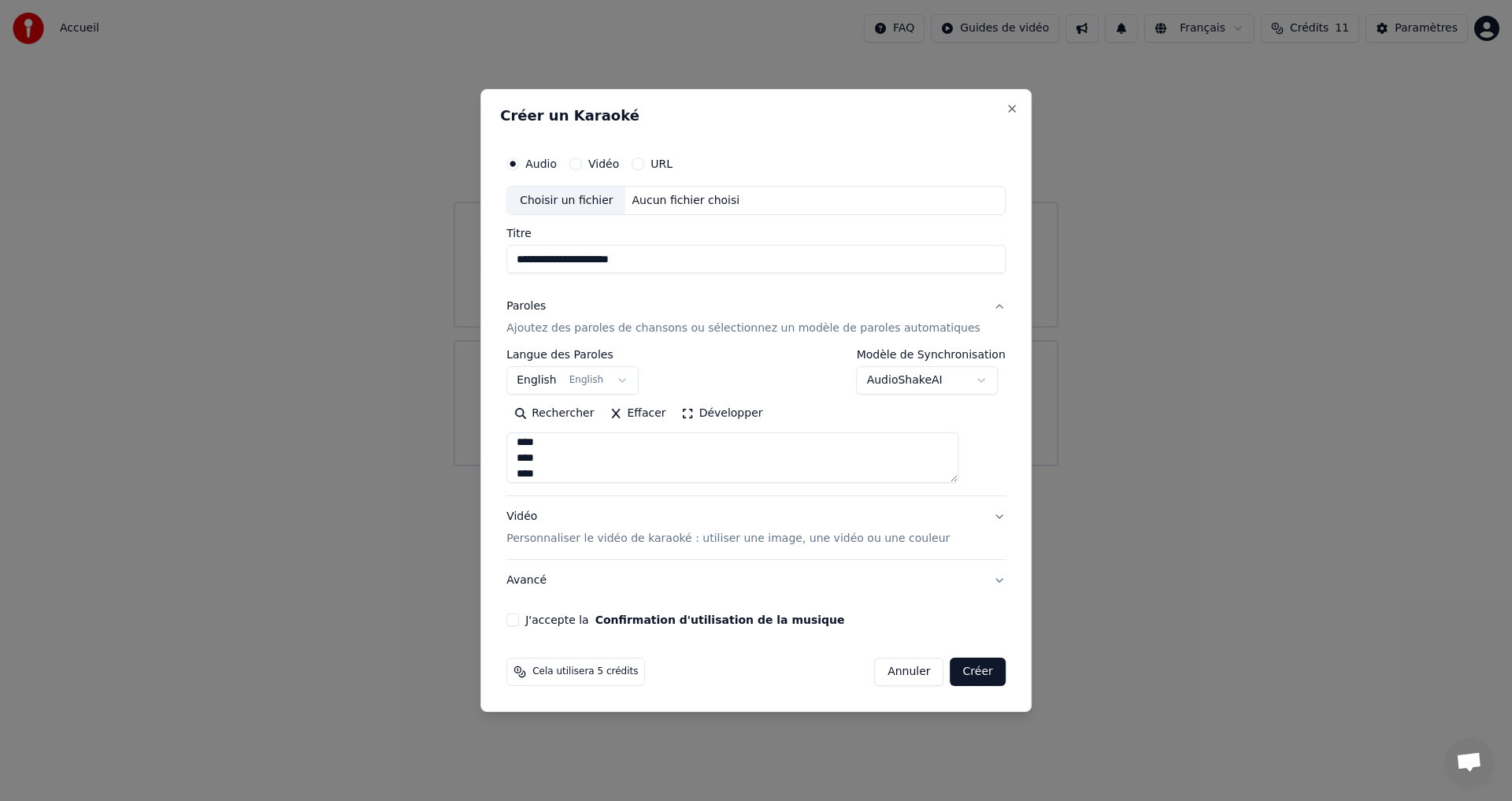
click at [583, 544] on p "Personnaliser le vidéo de karaoké : utiliser une image, une vidéo ou une couleur" at bounding box center [728, 538] width 443 height 16
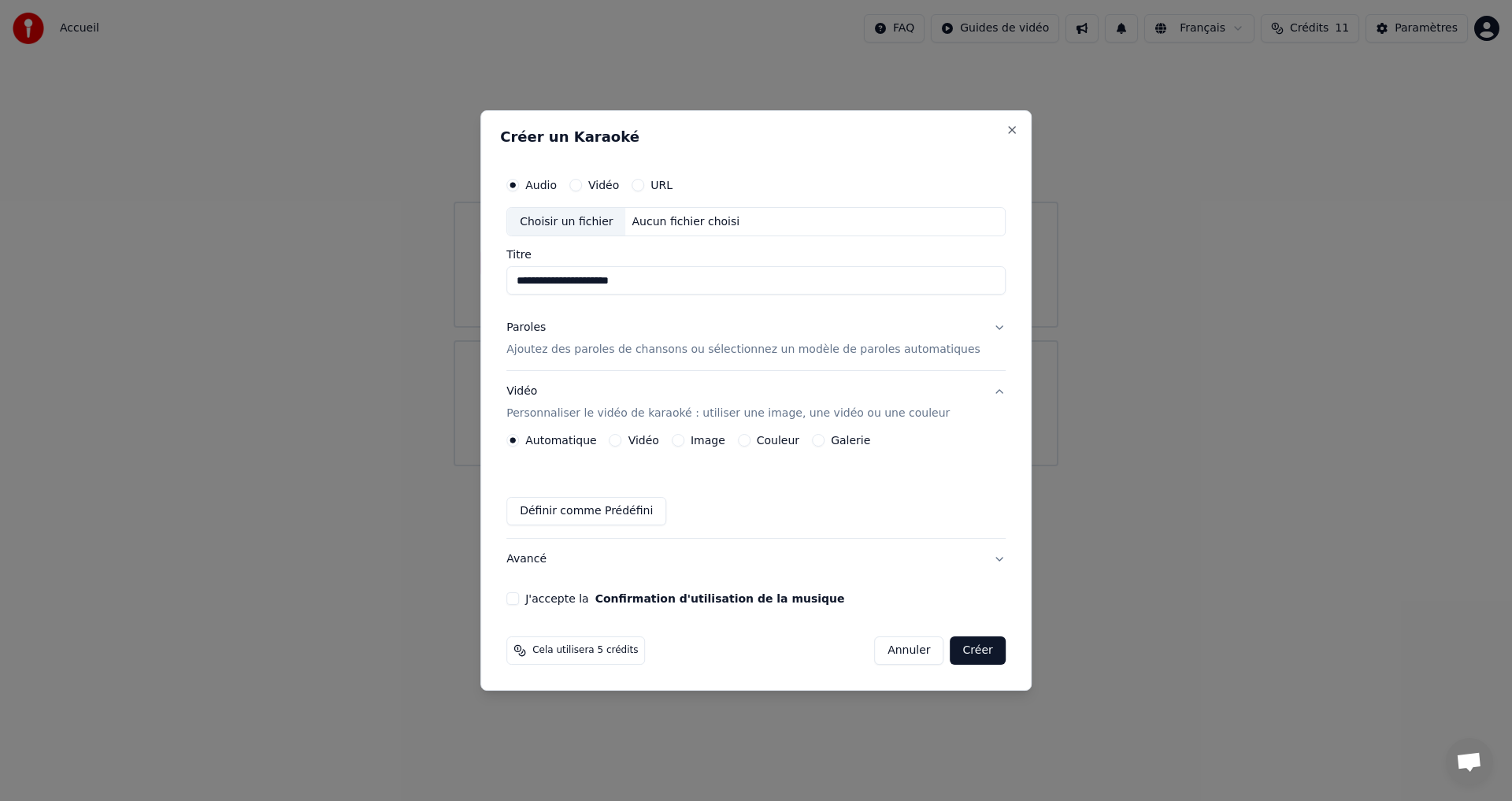
click at [684, 441] on button "Image" at bounding box center [678, 441] width 13 height 13
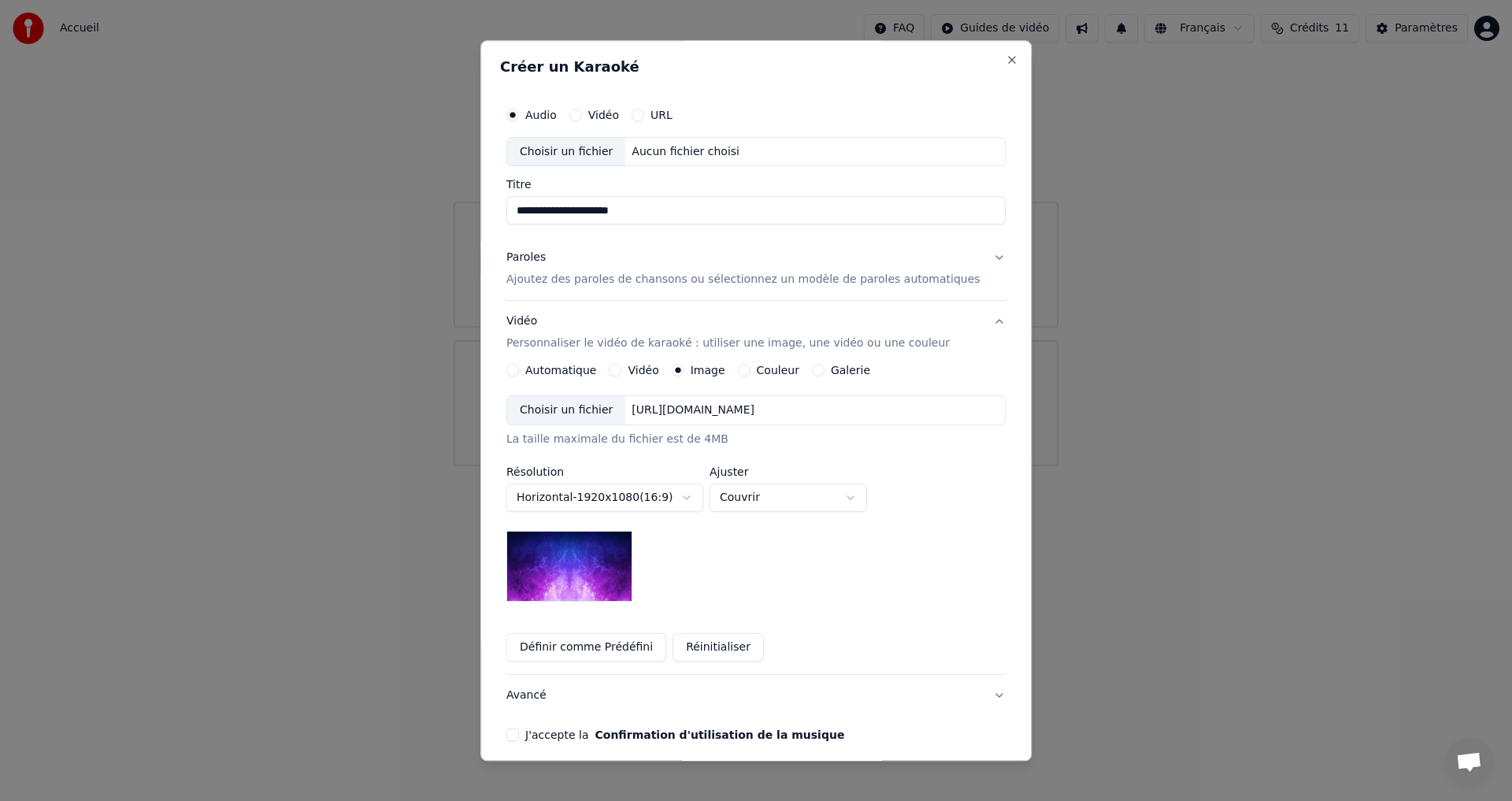
click at [728, 413] on div "[URL][DOMAIN_NAME]" at bounding box center [693, 411] width 135 height 16
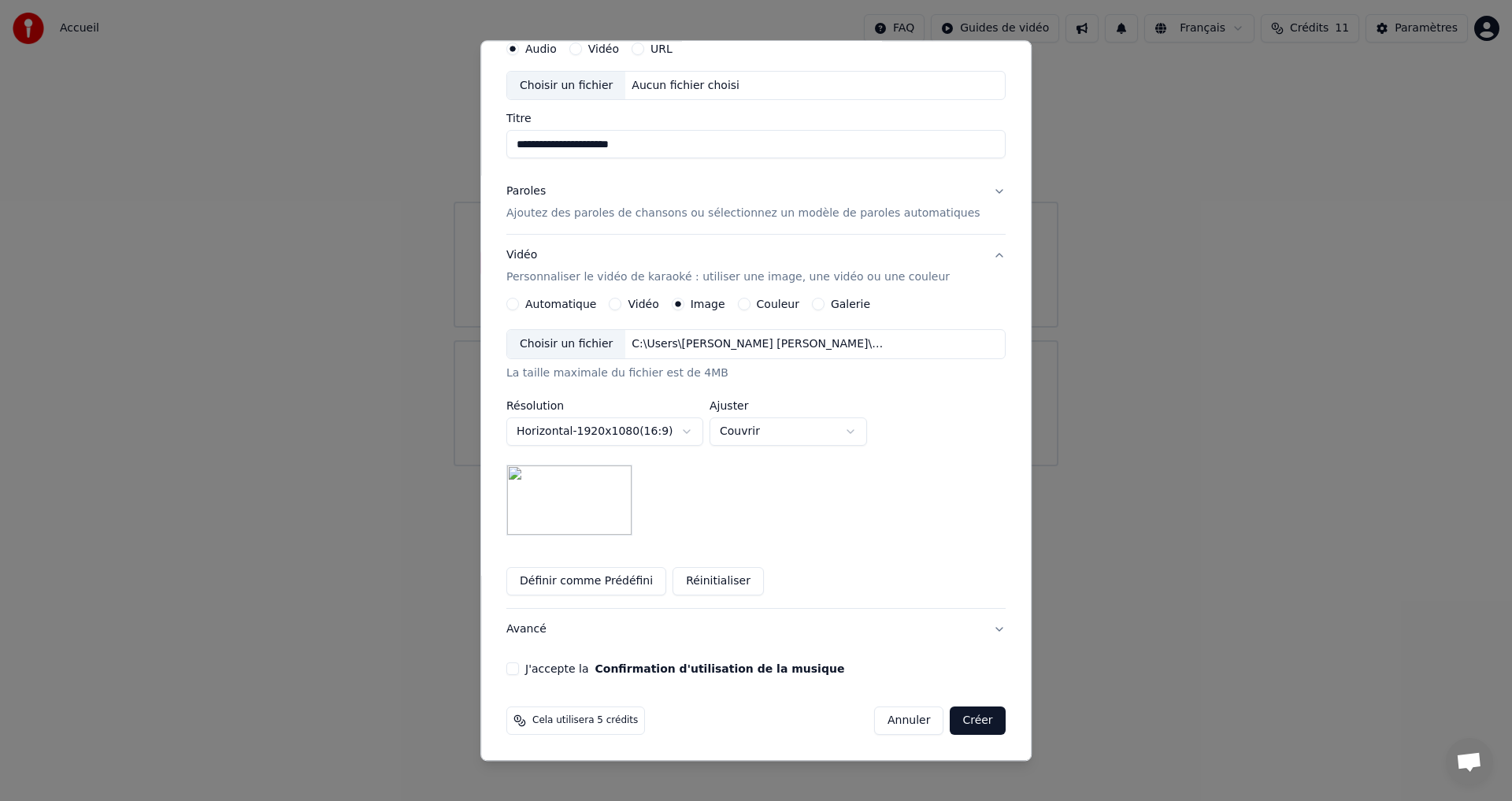
click at [519, 667] on button "J'accepte la Confirmation d'utilisation de la musique" at bounding box center [513, 670] width 13 height 13
click at [698, 216] on p "Ajoutez des paroles de chansons ou sélectionnez un modèle de paroles automatiqu…" at bounding box center [744, 214] width 474 height 16
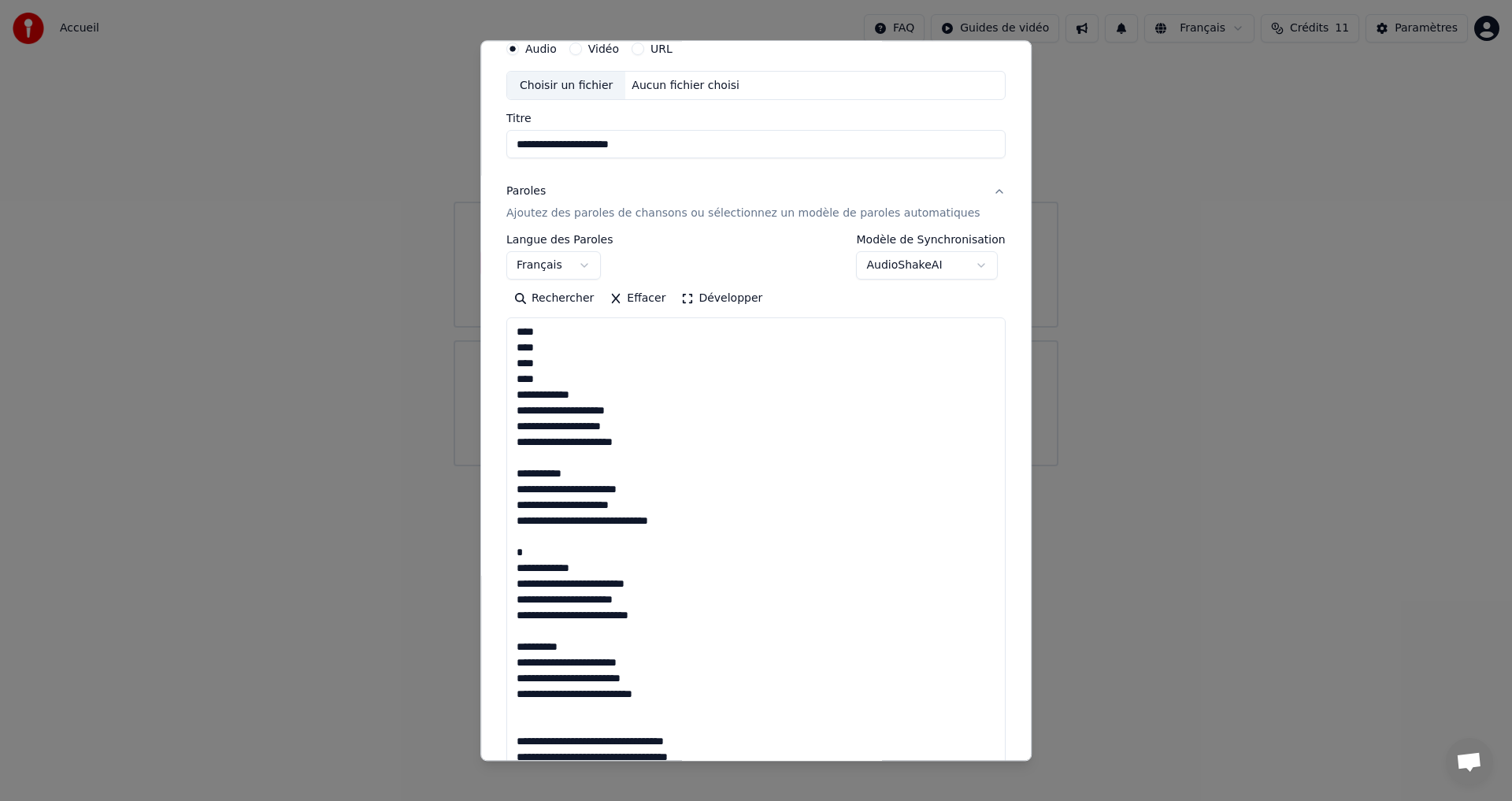
scroll to position [0, 0]
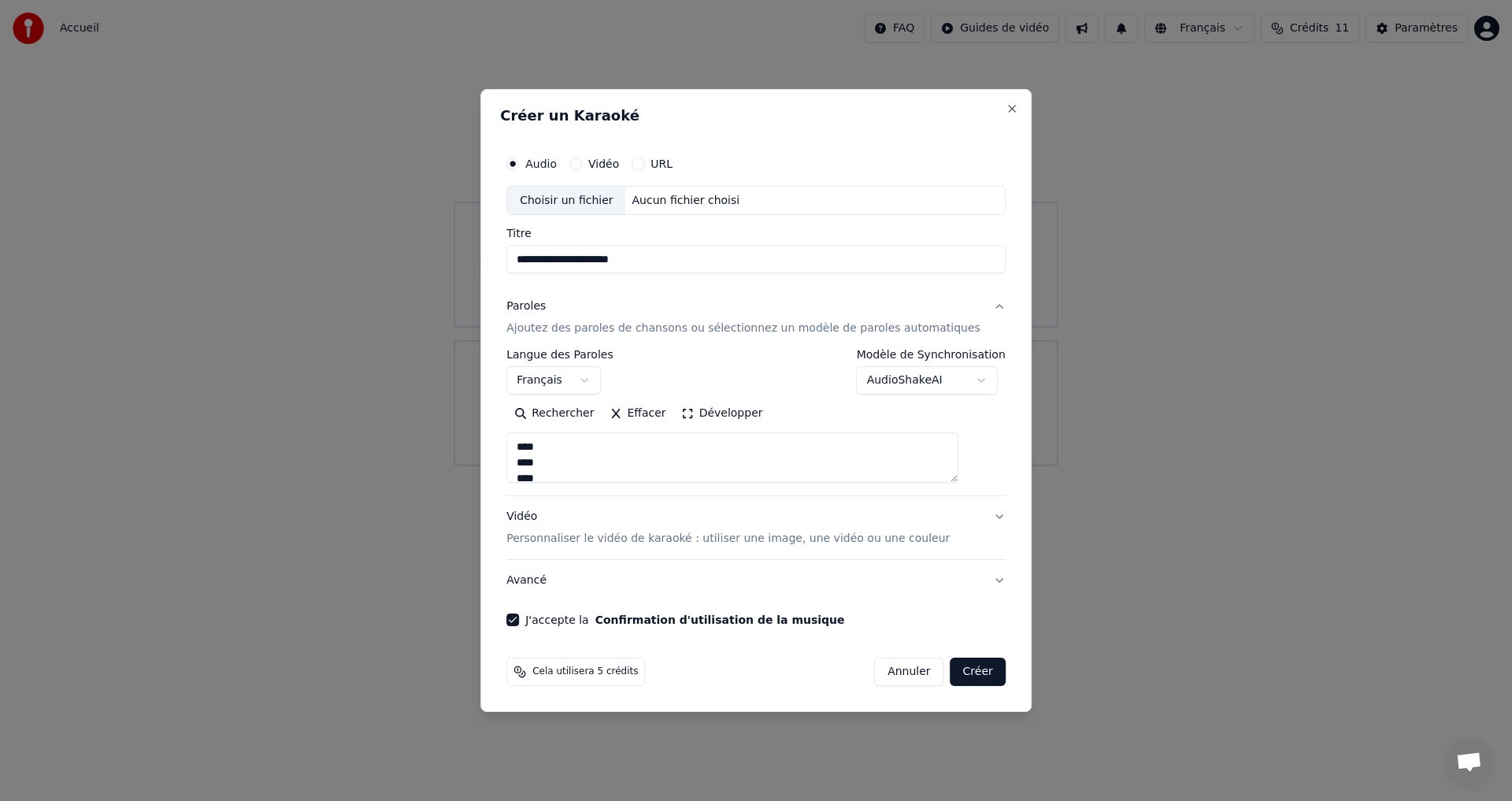
click at [902, 380] on body "**********" at bounding box center [756, 233] width 1512 height 466
click at [881, 376] on body "**********" at bounding box center [756, 233] width 1512 height 466
click at [954, 670] on button "Créer" at bounding box center [978, 671] width 55 height 28
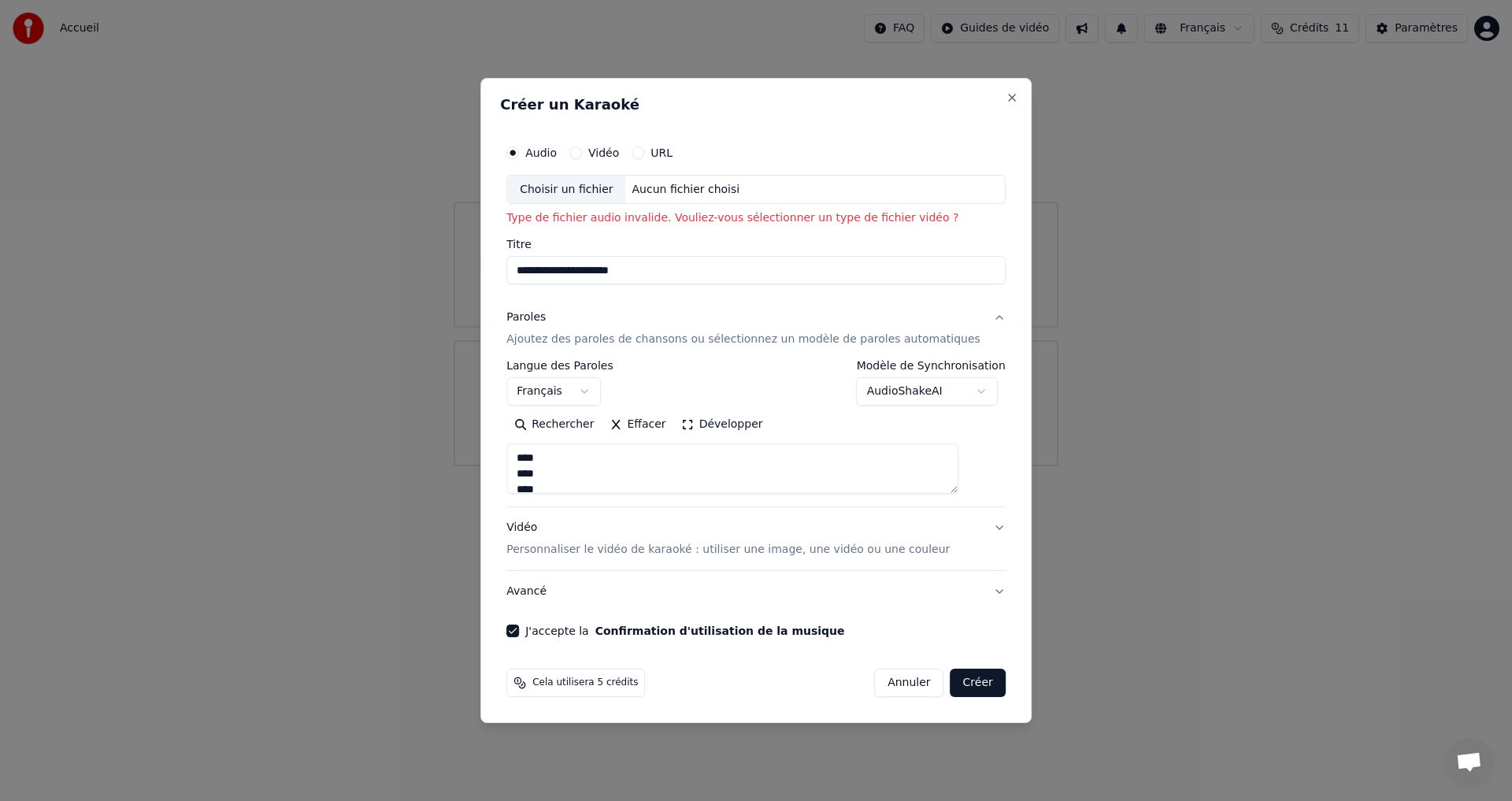
click at [701, 192] on div "Aucun fichier choisi" at bounding box center [686, 190] width 120 height 16
type input "**********"
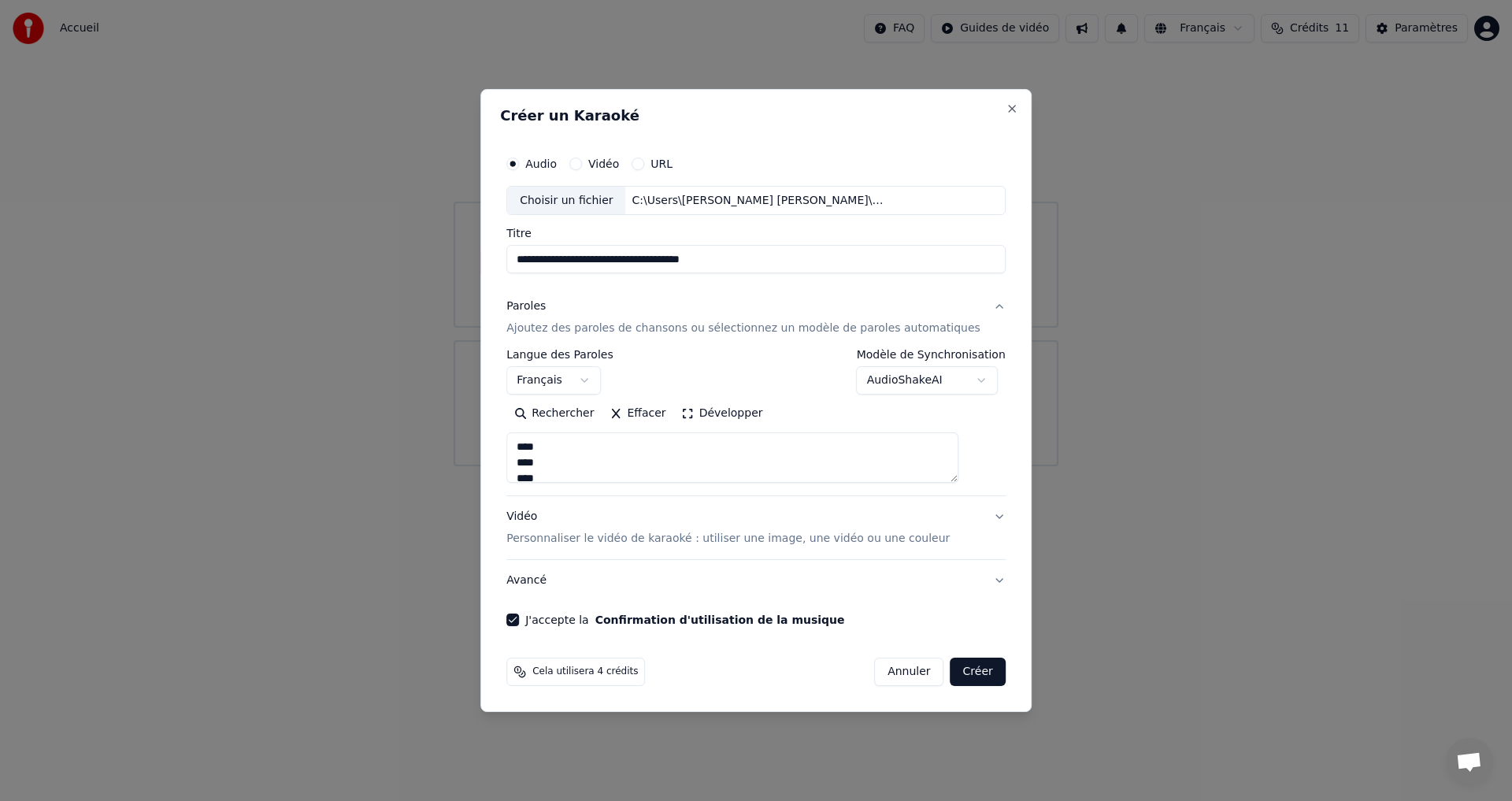
click at [950, 666] on button "Créer" at bounding box center [978, 671] width 55 height 28
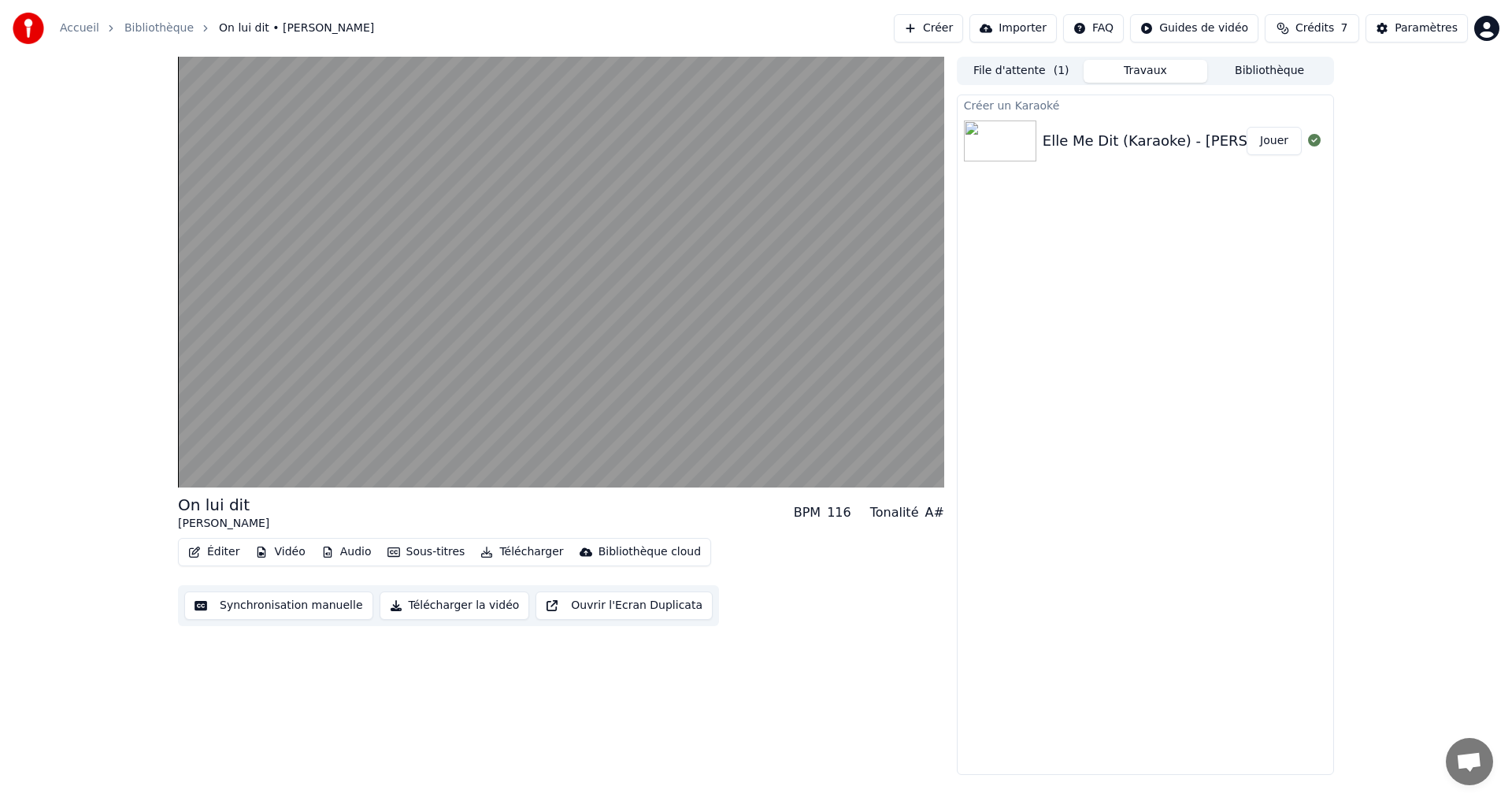
click at [218, 553] on button "Éditer" at bounding box center [214, 552] width 64 height 22
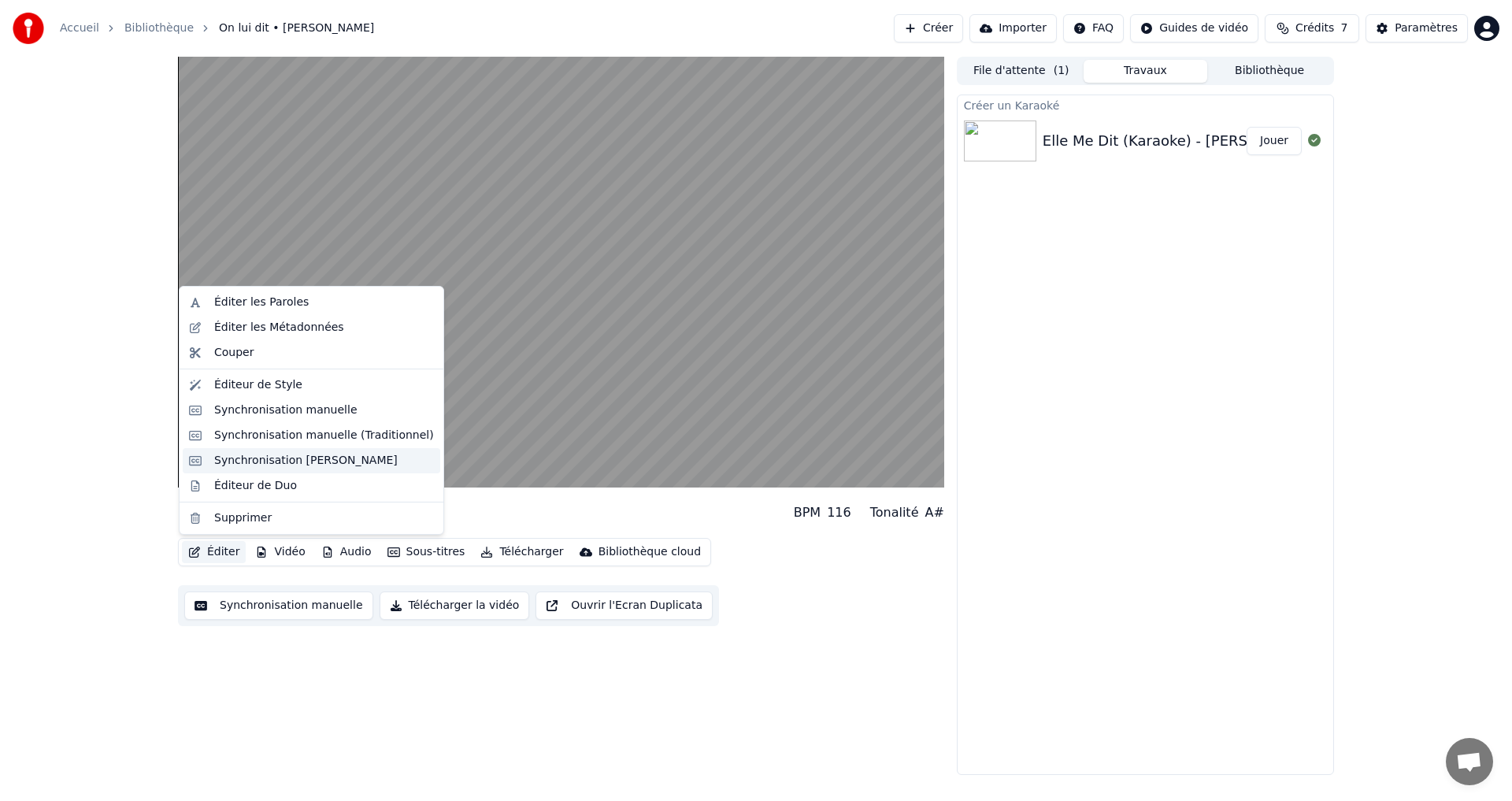
click at [227, 461] on div "Synchronisation [PERSON_NAME]" at bounding box center [305, 461] width 183 height 16
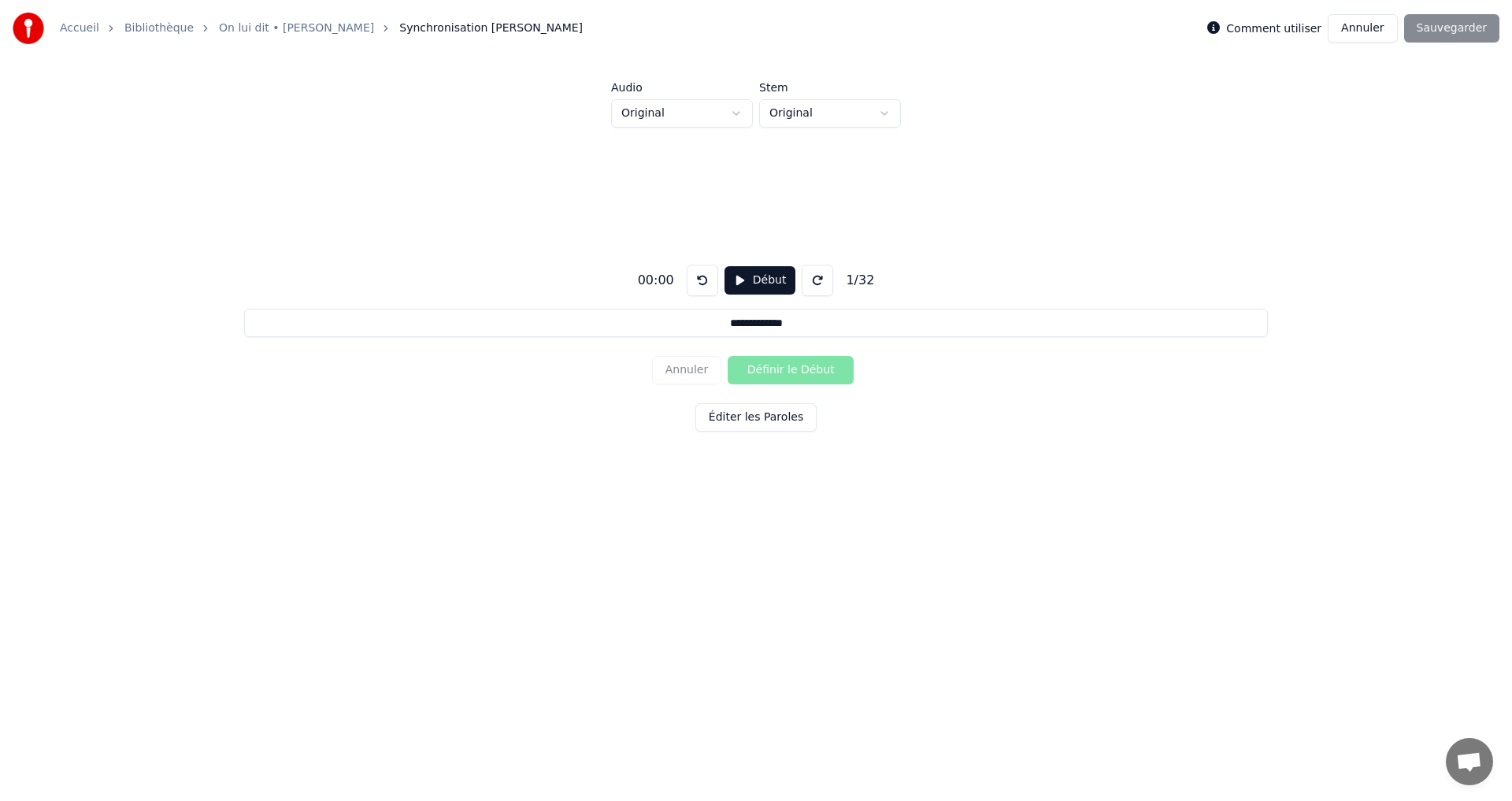
click at [762, 277] on button "Début" at bounding box center [760, 280] width 71 height 28
click at [770, 364] on button "Définir le Début" at bounding box center [790, 369] width 126 height 28
click at [740, 416] on button "Éditer les Paroles" at bounding box center [756, 417] width 121 height 28
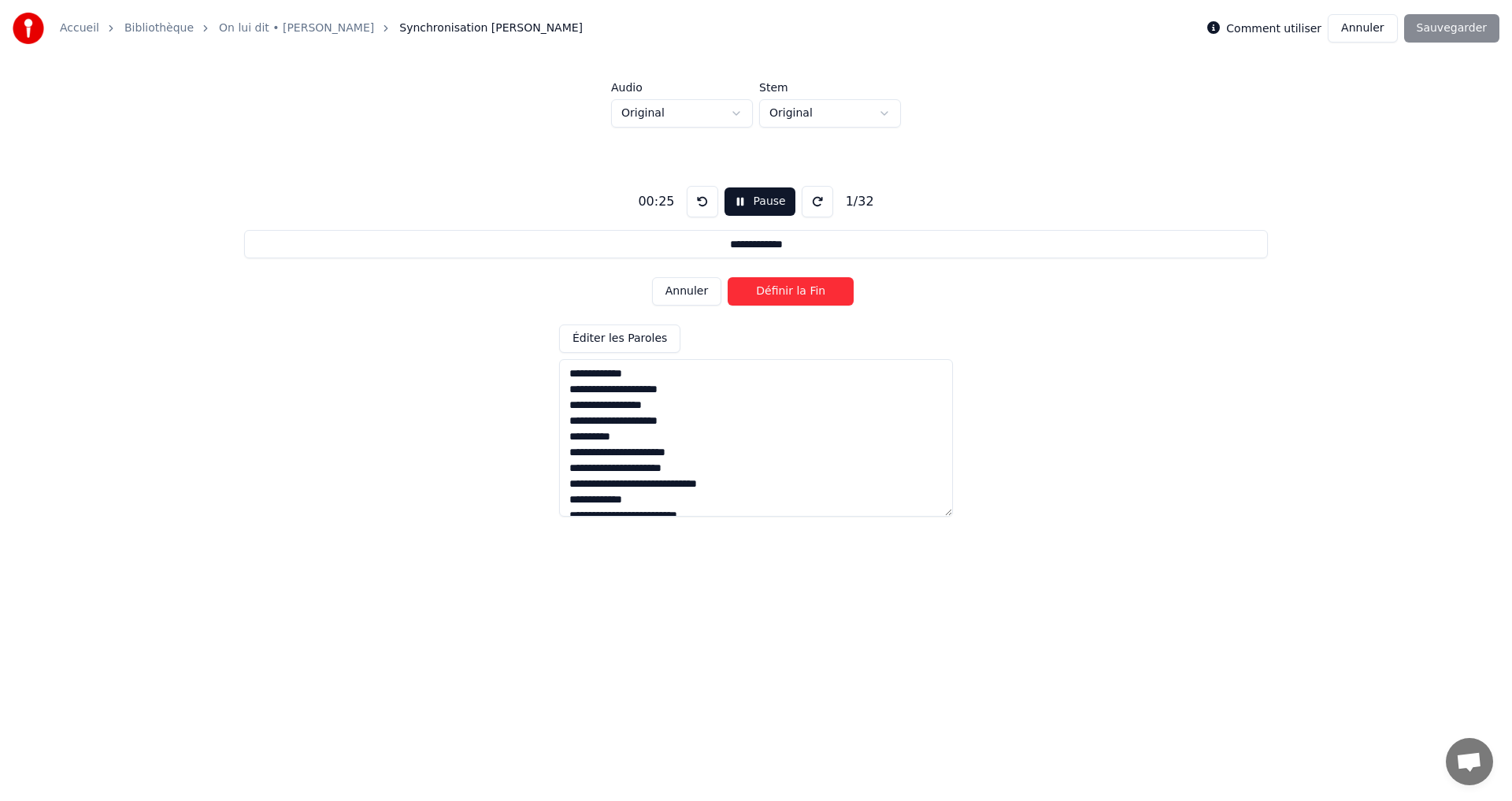
click at [751, 198] on button "Pause" at bounding box center [759, 201] width 70 height 28
click at [687, 200] on button at bounding box center [702, 201] width 31 height 31
click at [768, 290] on div "Annuler Définir le Début" at bounding box center [756, 291] width 208 height 41
click at [756, 203] on button "Début" at bounding box center [760, 201] width 71 height 28
click at [756, 203] on button "Pause" at bounding box center [759, 201] width 70 height 28
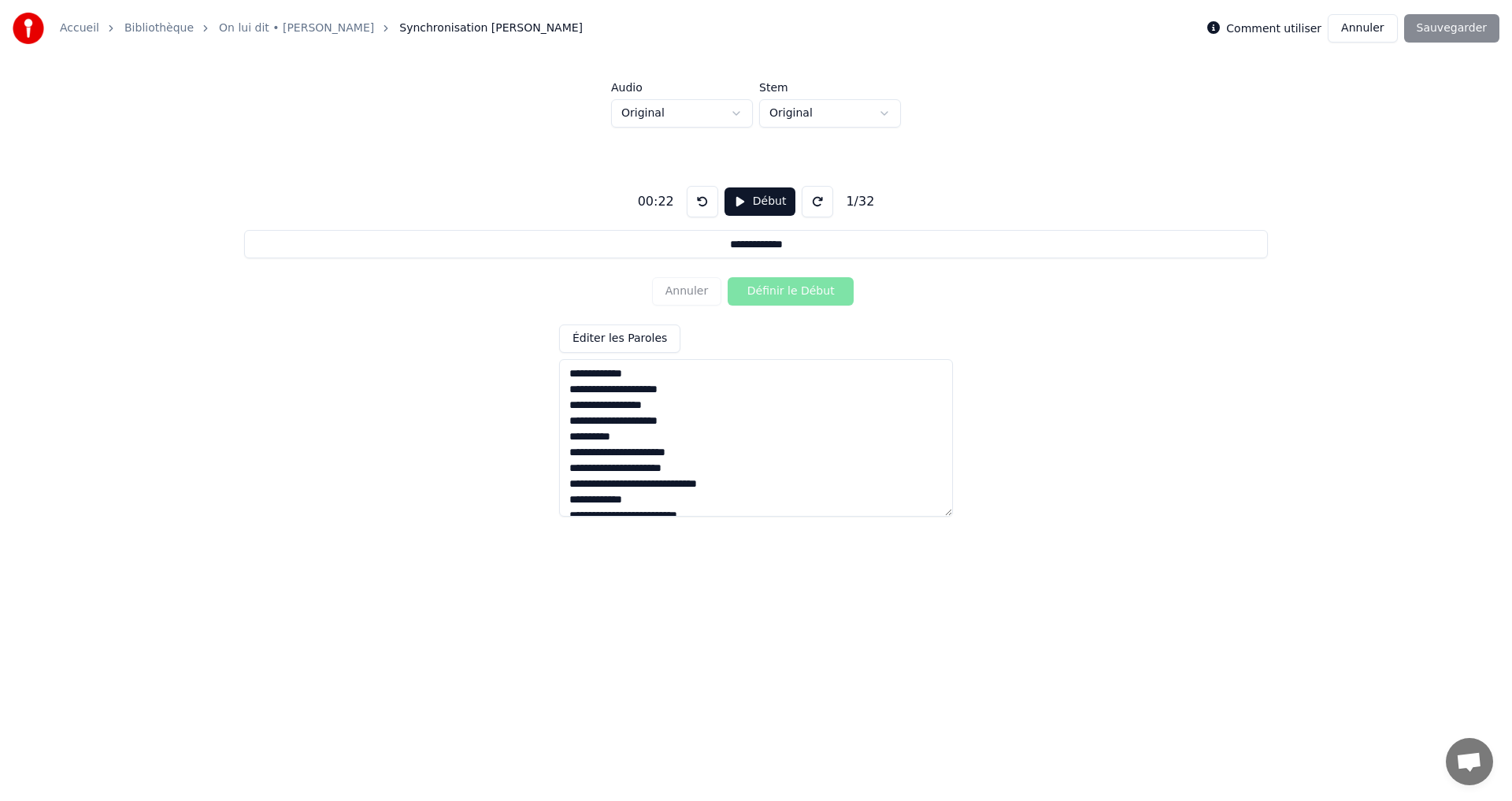
click at [700, 203] on button at bounding box center [702, 201] width 31 height 31
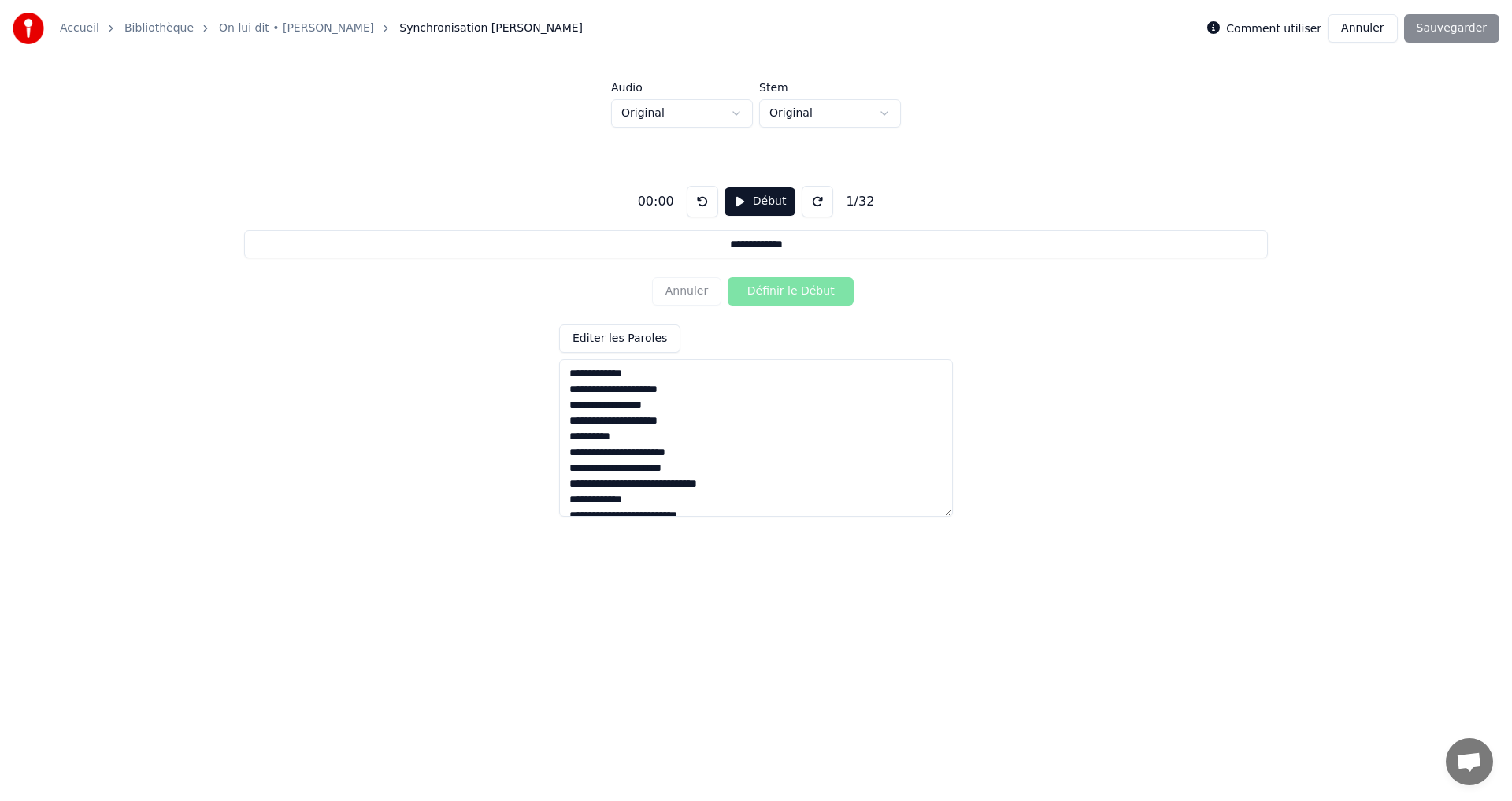
click at [700, 203] on button at bounding box center [702, 201] width 31 height 31
click at [752, 202] on button "Début" at bounding box center [760, 201] width 71 height 28
click at [754, 210] on button "Pause" at bounding box center [759, 201] width 70 height 28
click at [696, 206] on button at bounding box center [702, 201] width 31 height 31
click at [828, 201] on div "00:13 Début 1 / 32" at bounding box center [756, 201] width 250 height 31
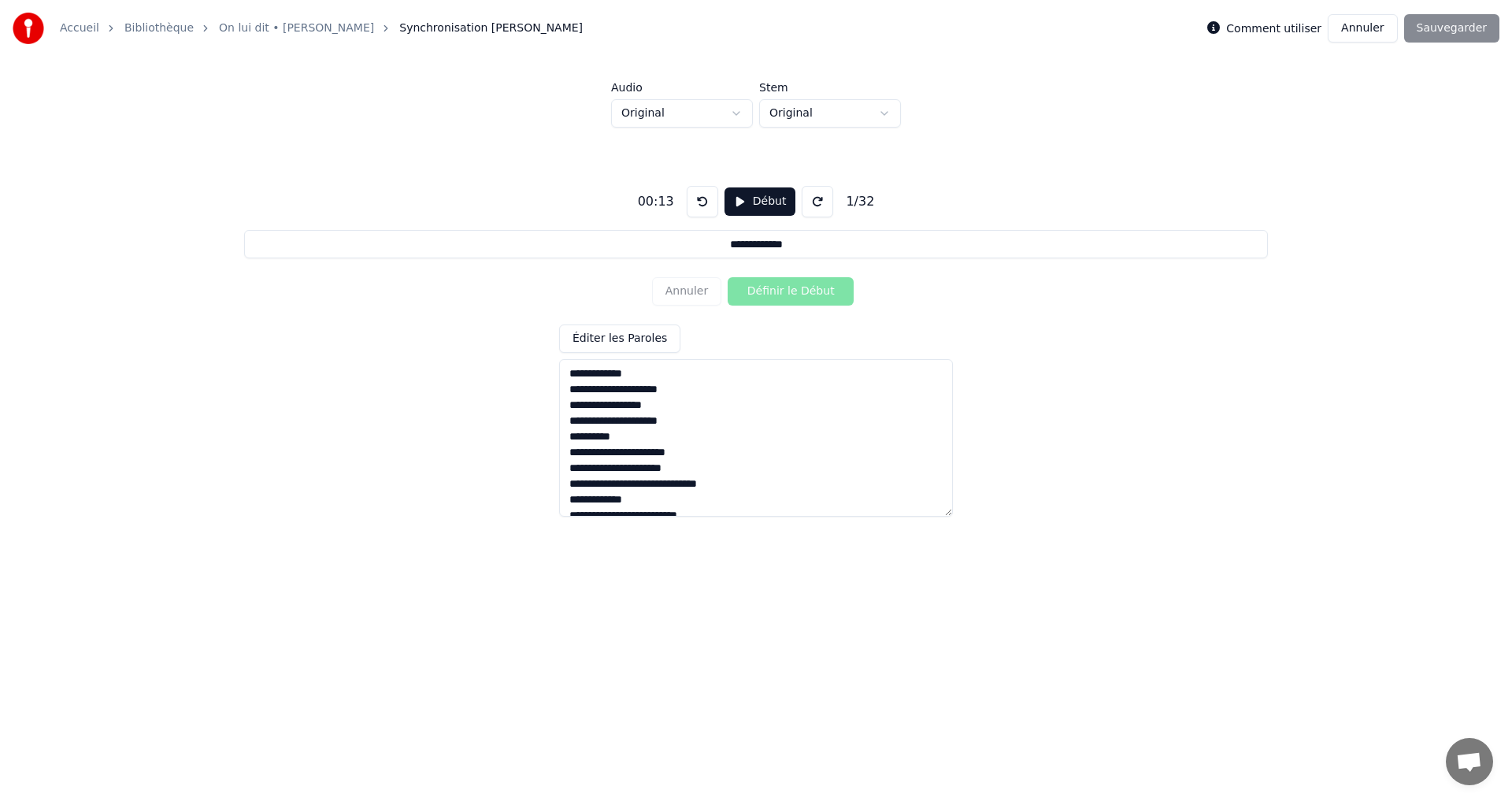
click at [828, 201] on div "00:13 Début 1 / 32" at bounding box center [756, 201] width 250 height 31
click at [663, 205] on div "00:13" at bounding box center [655, 202] width 49 height 19
click at [798, 298] on div "Annuler Définir le Début" at bounding box center [756, 291] width 208 height 41
click at [744, 200] on button "Début" at bounding box center [760, 201] width 71 height 28
click at [768, 290] on button "Définir le Début" at bounding box center [790, 291] width 126 height 28
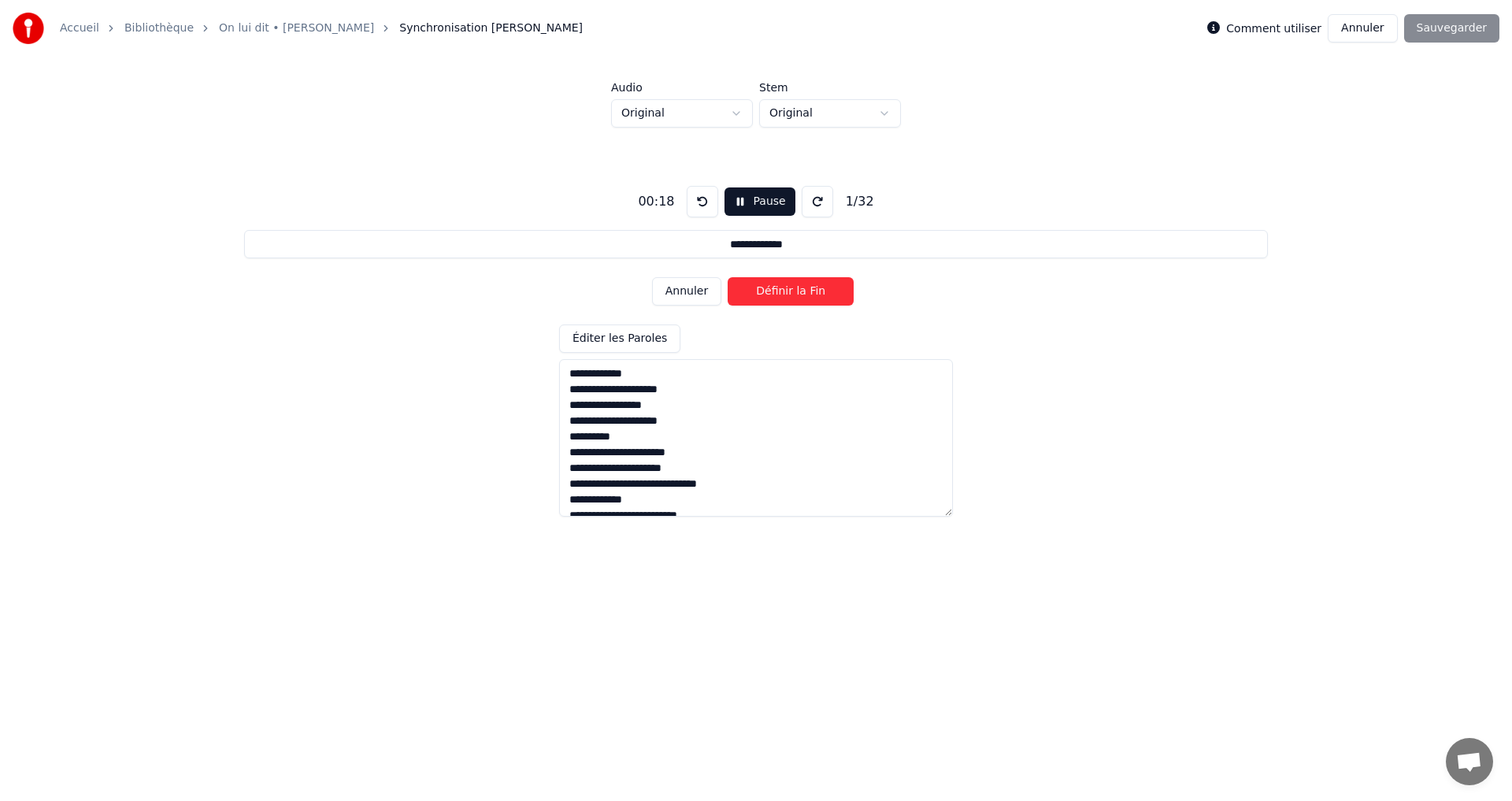
click at [768, 290] on button "Définir la Fin" at bounding box center [790, 291] width 126 height 28
click at [768, 290] on button "Définir le Début" at bounding box center [790, 291] width 126 height 28
click at [768, 290] on button "Définir la Fin" at bounding box center [790, 291] width 126 height 28
type input "**********"
click at [1364, 28] on button "Annuler" at bounding box center [1362, 28] width 69 height 28
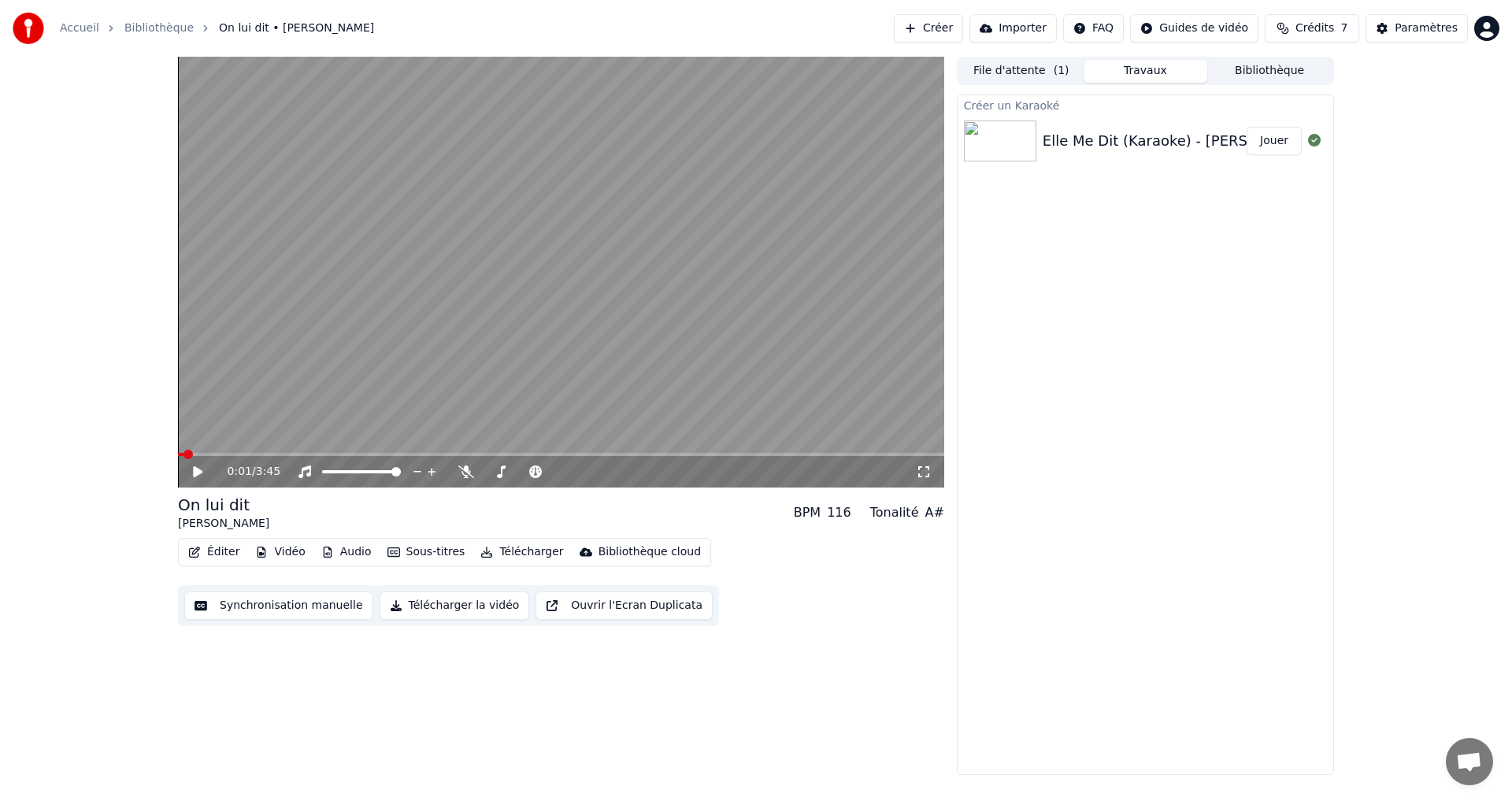
click at [1023, 69] on button "File d'attente ( 1 )" at bounding box center [1021, 71] width 124 height 23
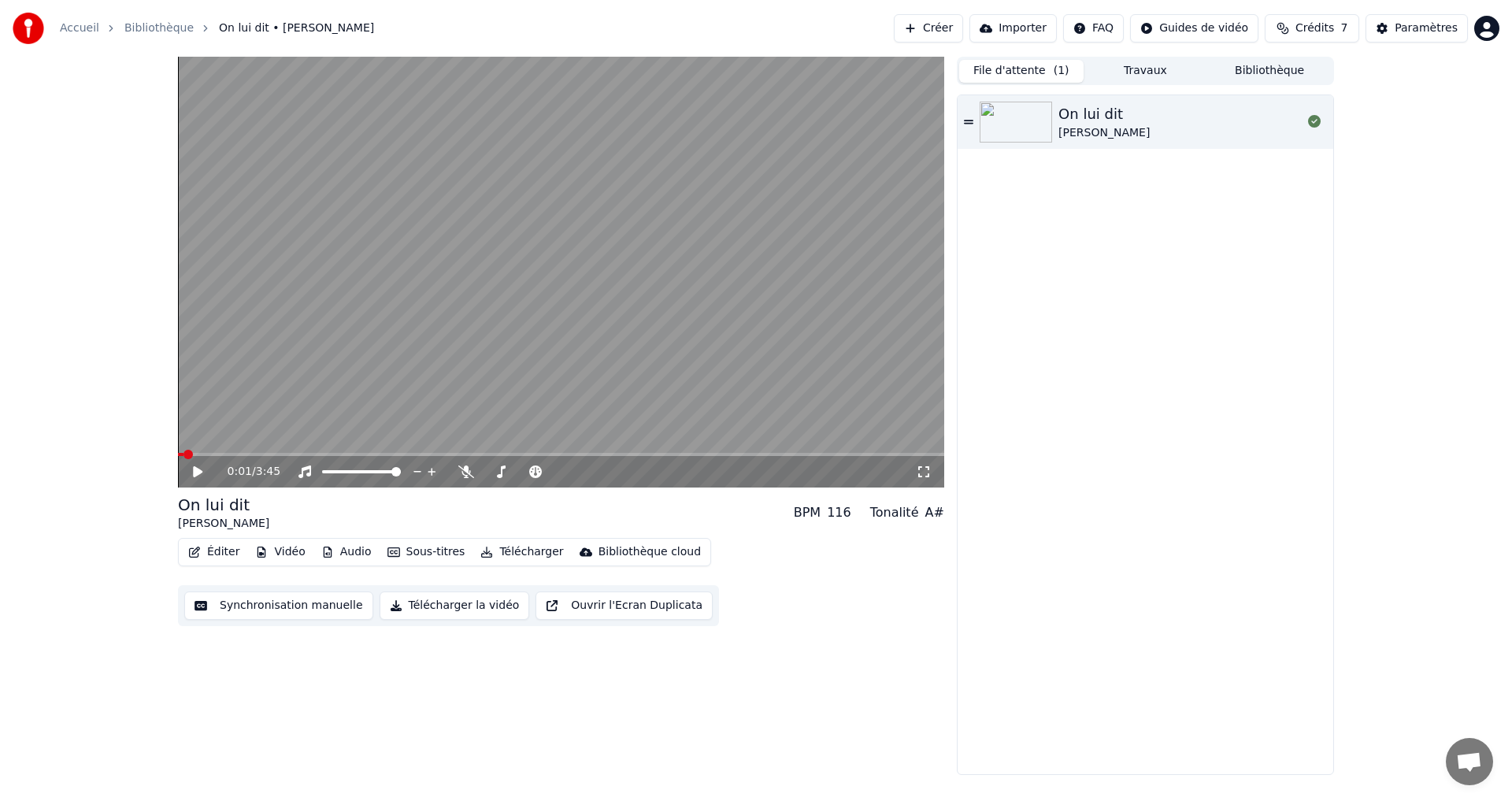
click at [1151, 66] on button "Travaux" at bounding box center [1145, 71] width 124 height 23
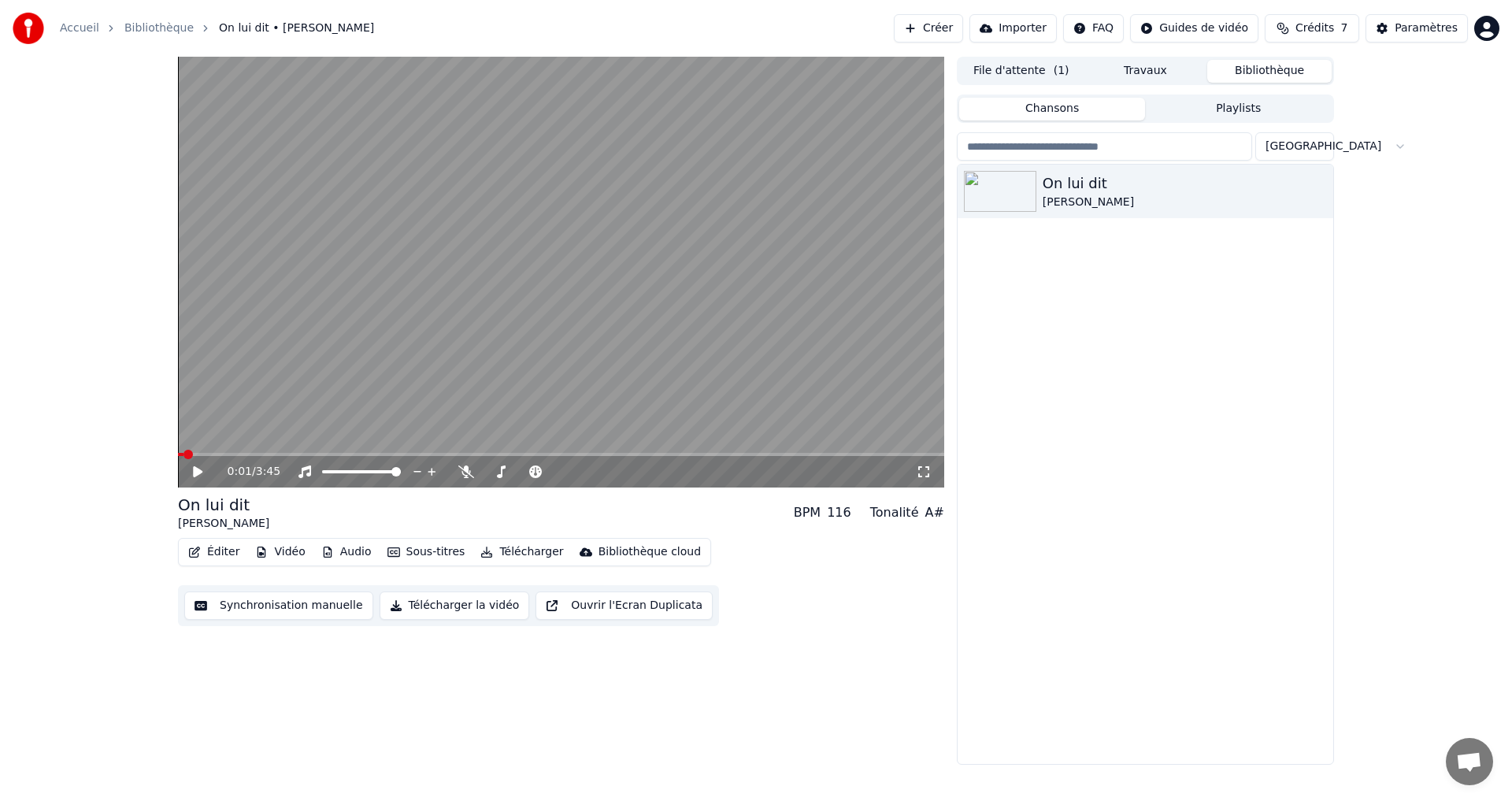
click at [1269, 71] on button "Bibliothèque" at bounding box center [1269, 71] width 124 height 23
click at [1028, 73] on button "File d'attente ( 1 )" at bounding box center [1021, 71] width 124 height 23
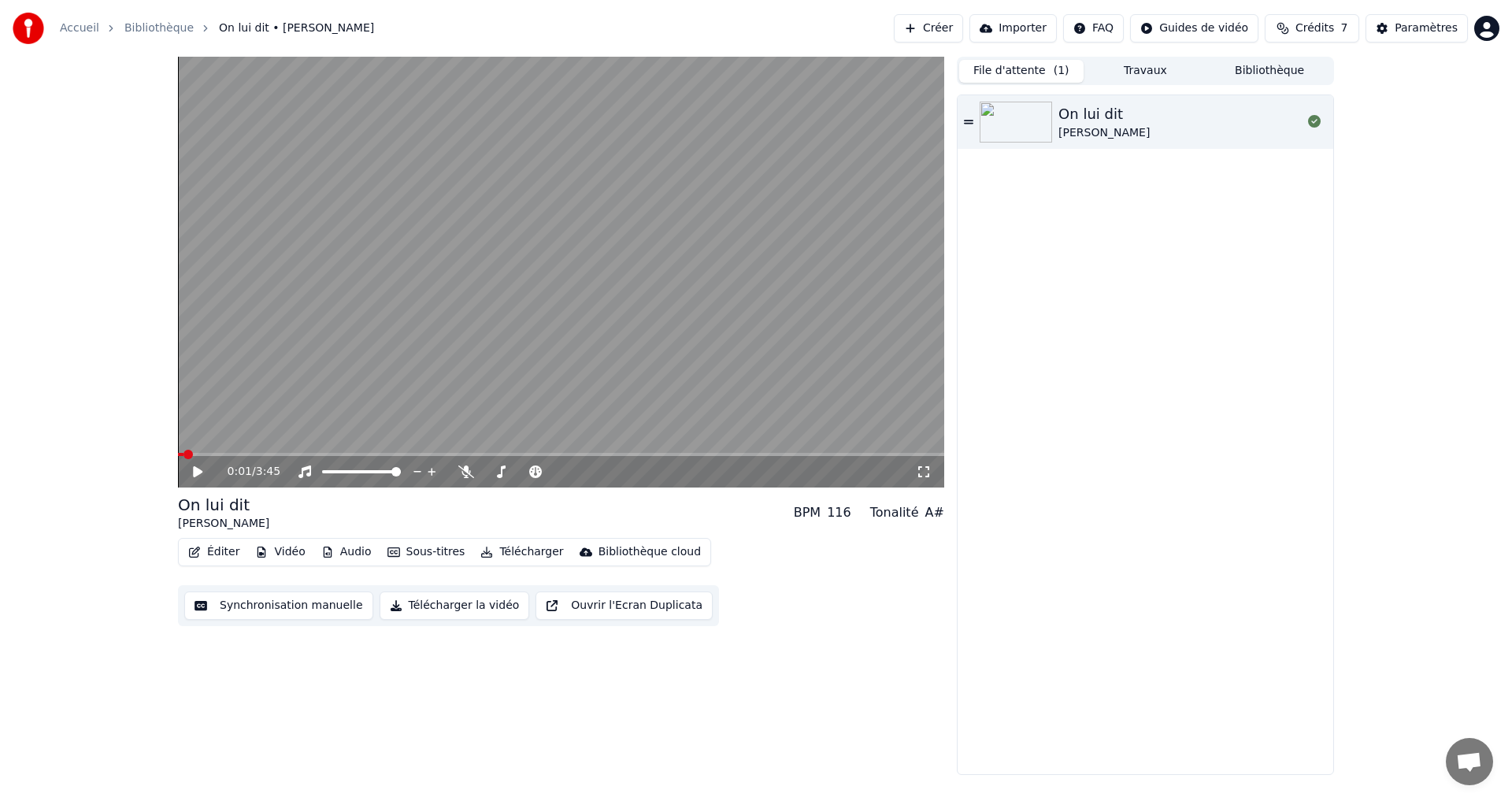
click at [1060, 119] on div "On lui dit" at bounding box center [1104, 115] width 91 height 22
click at [212, 552] on button "Éditer" at bounding box center [214, 552] width 64 height 22
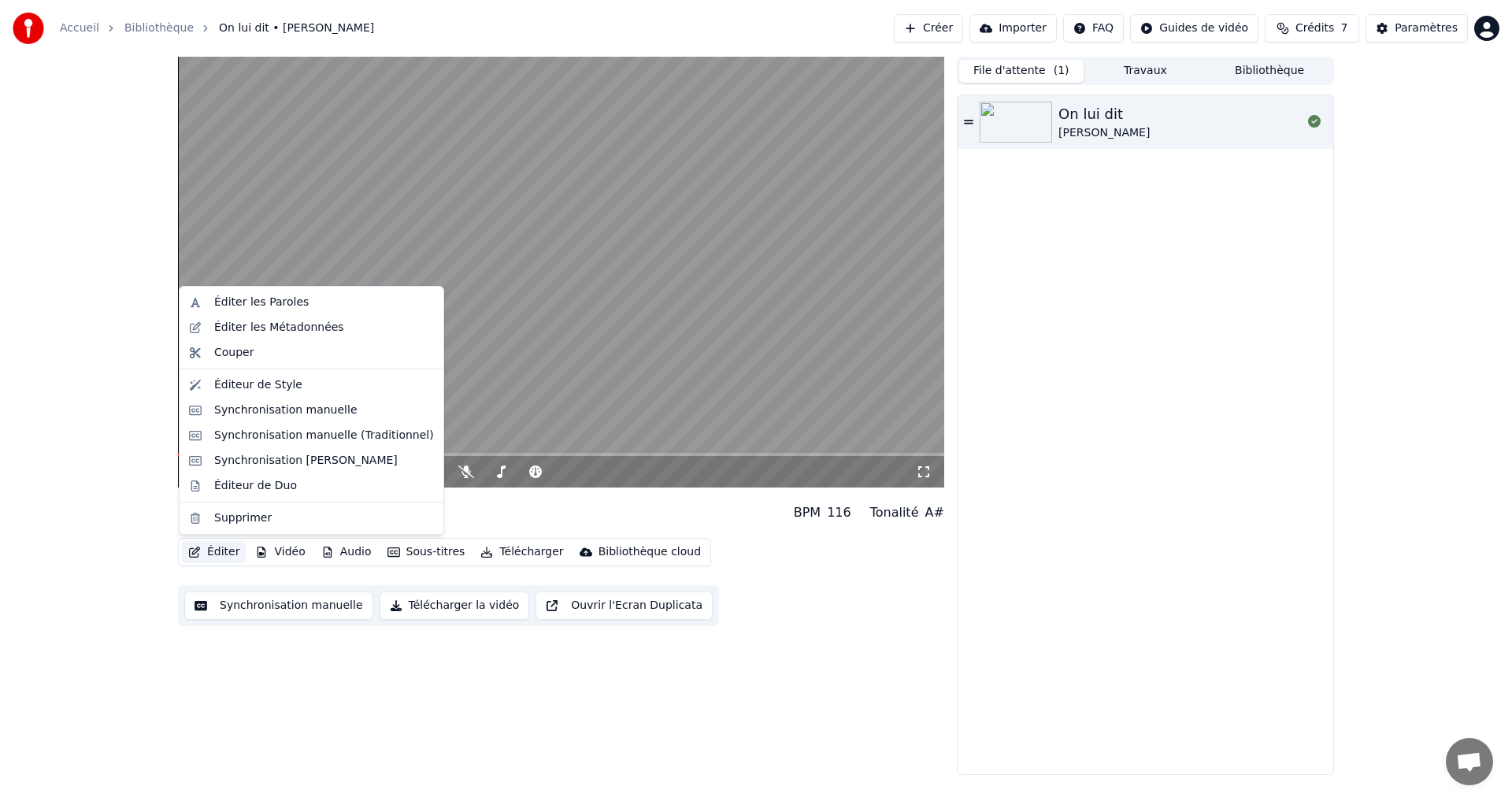
click at [268, 607] on button "Synchronisation manuelle" at bounding box center [279, 605] width 189 height 28
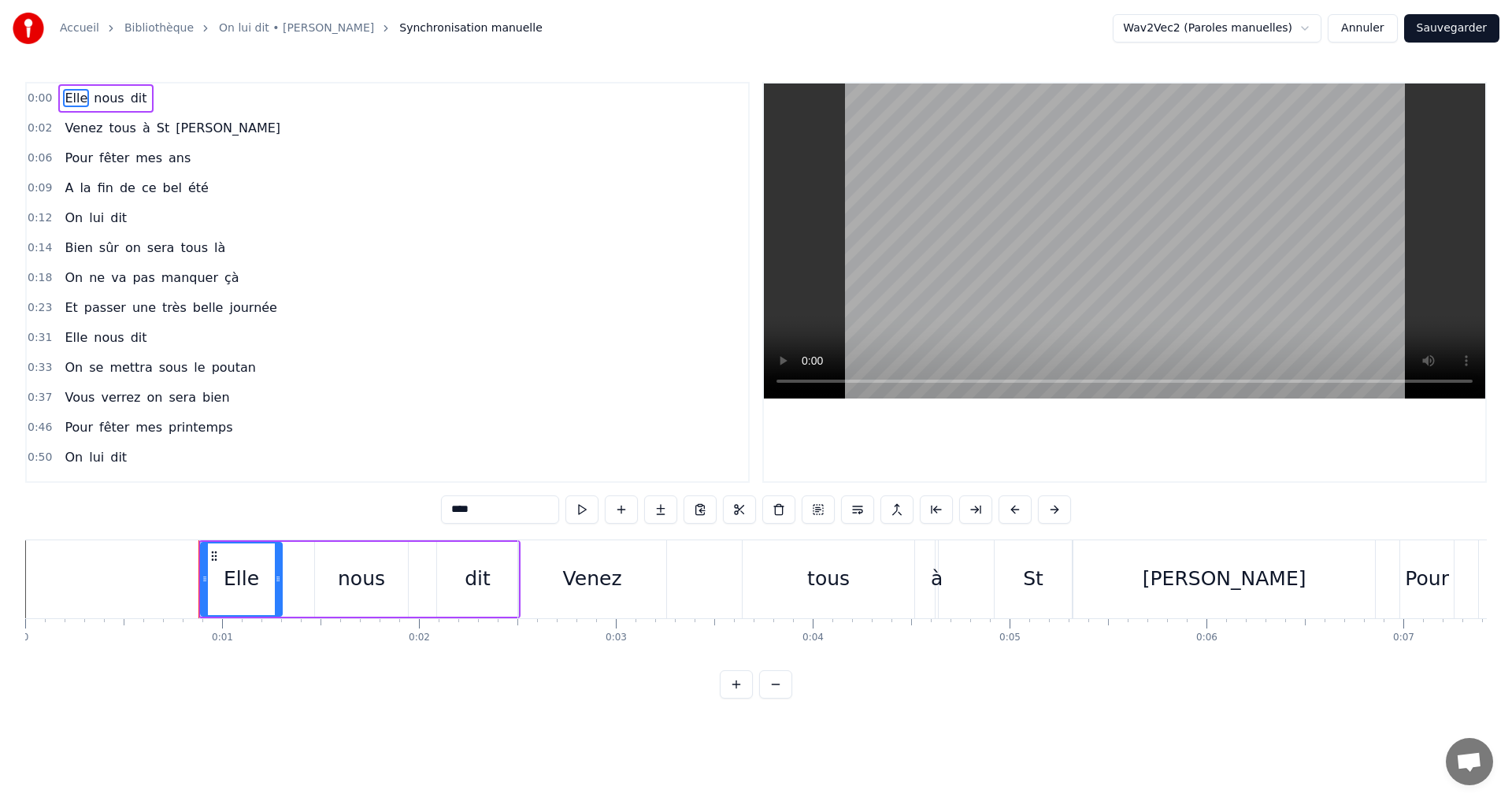
drag, startPoint x: 589, startPoint y: 574, endPoint x: 668, endPoint y: 570, distance: 79.1
click at [668, 570] on div "Venez tous à [GEOGRAPHIC_DATA]" at bounding box center [948, 578] width 861 height 78
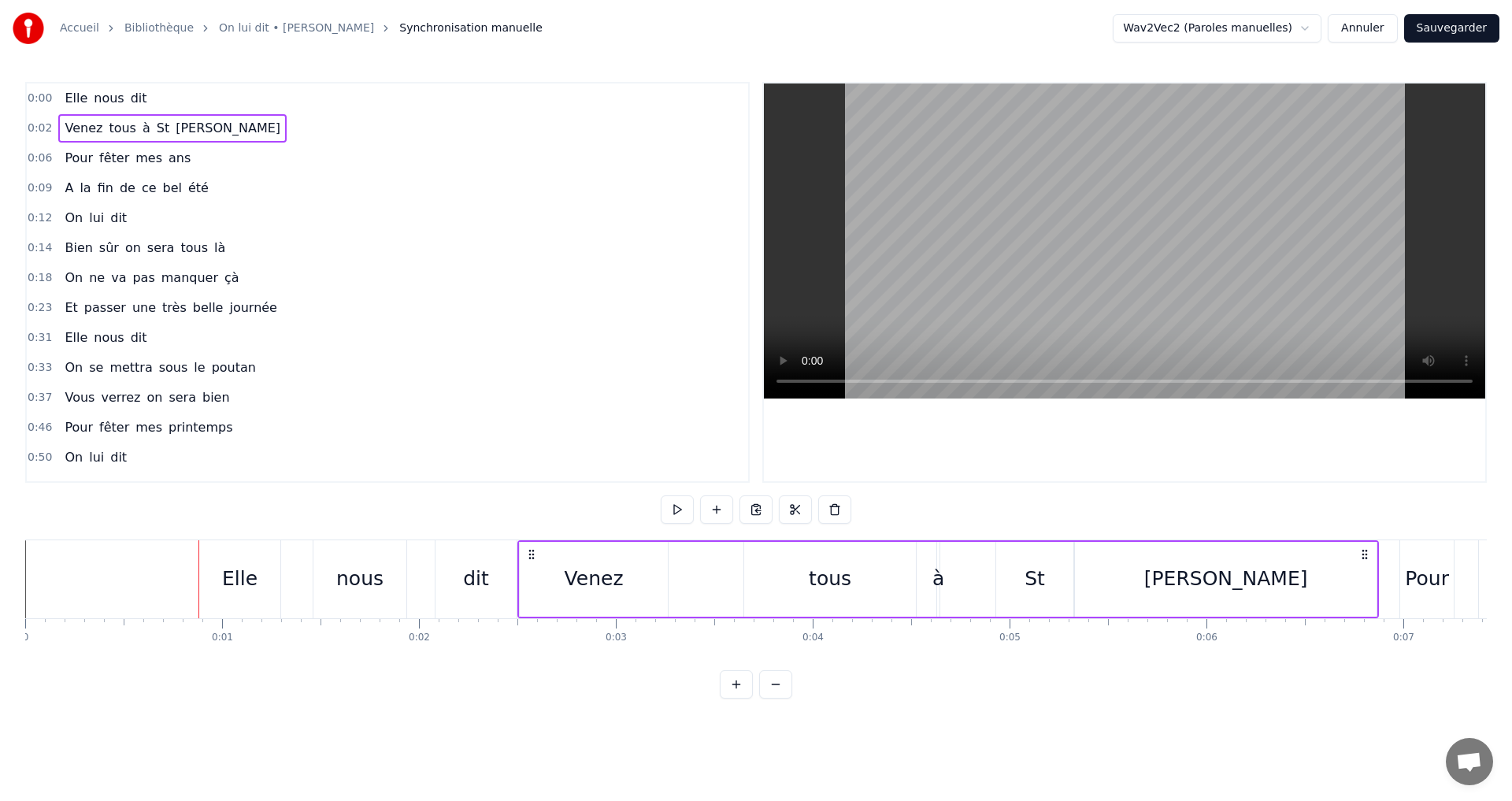
click at [239, 563] on div "Elle" at bounding box center [240, 578] width 81 height 78
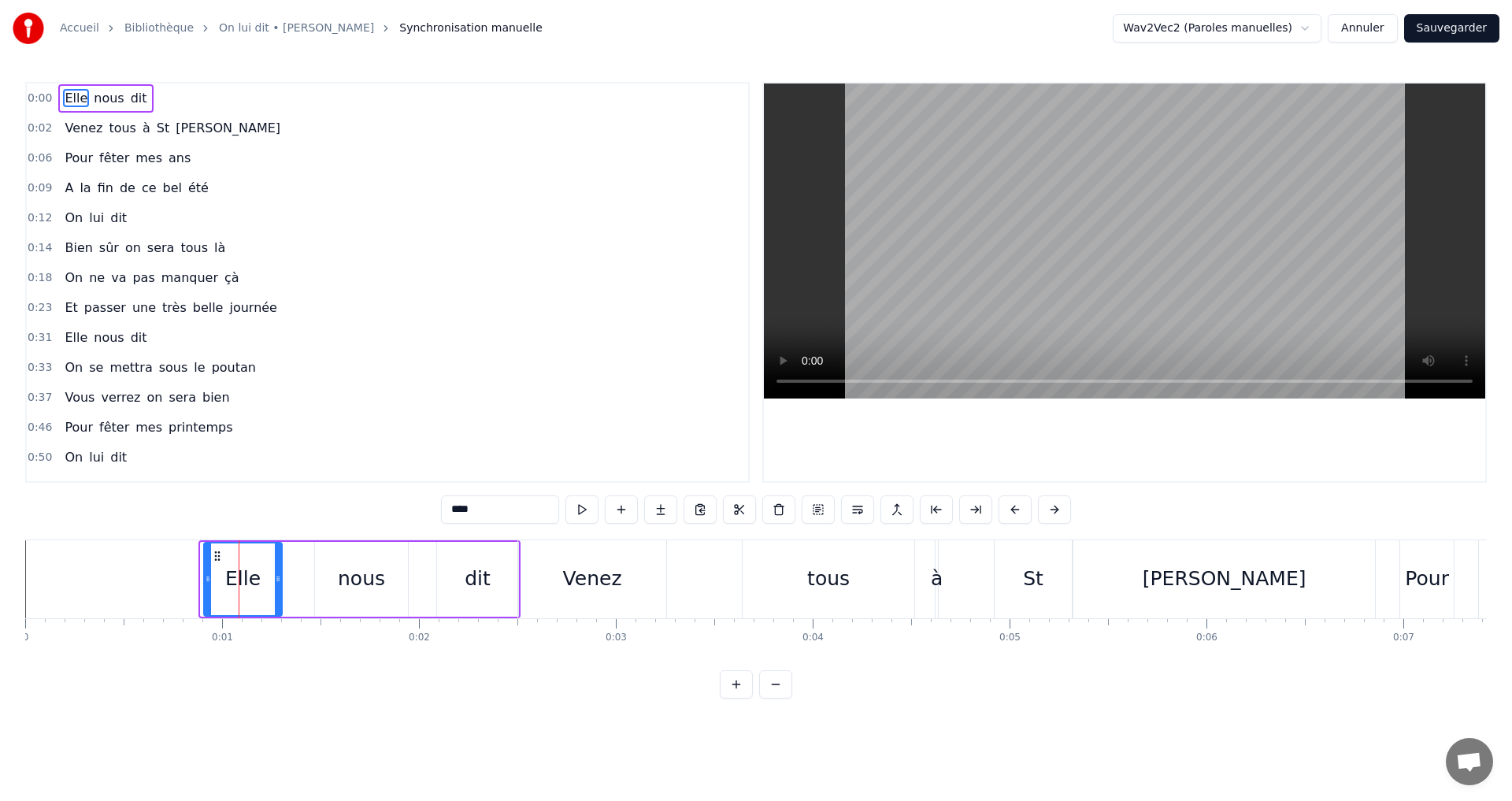
click at [208, 569] on div at bounding box center [208, 578] width 6 height 71
click at [773, 698] on button at bounding box center [775, 683] width 33 height 28
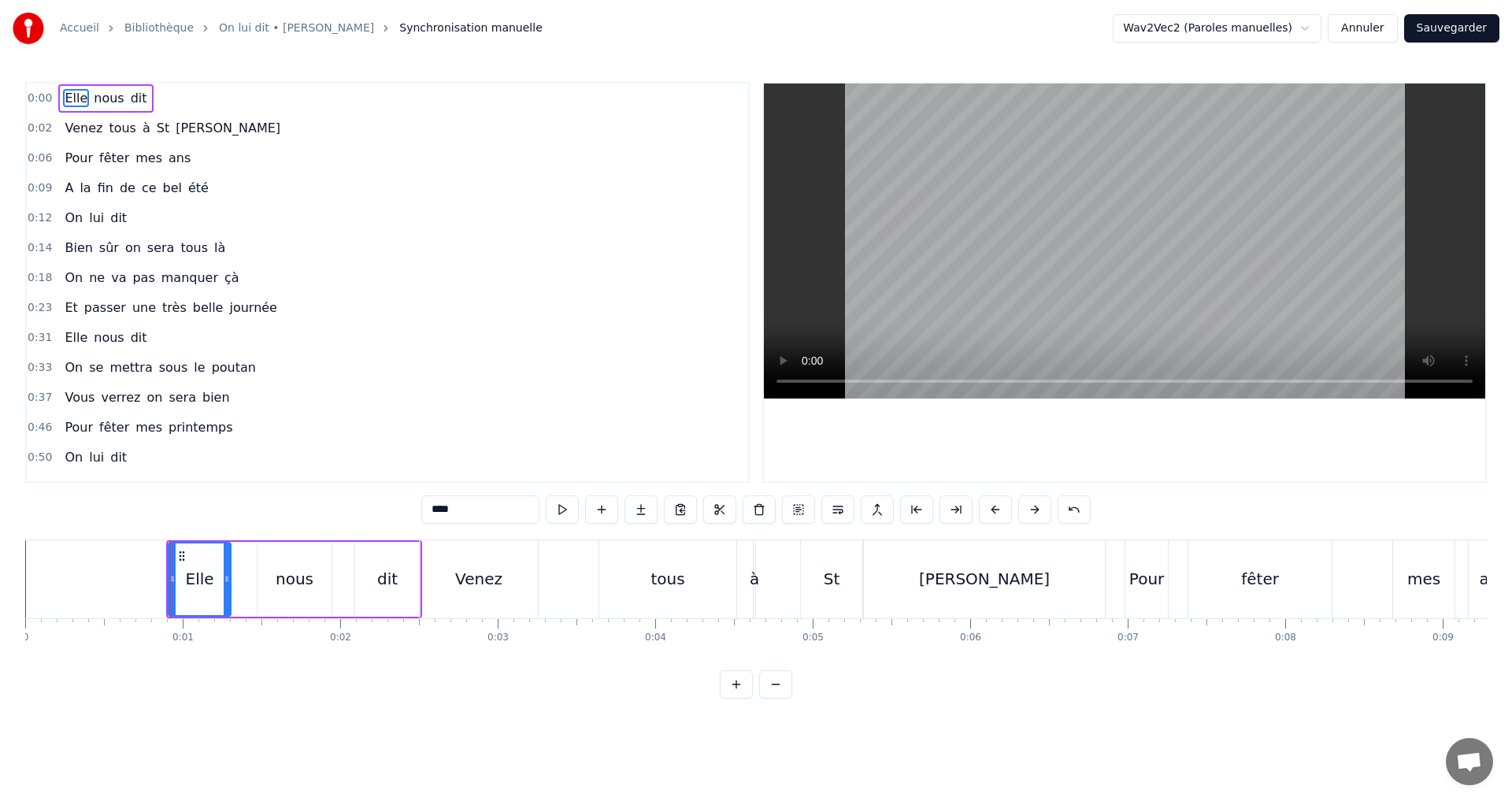
click at [773, 698] on button at bounding box center [775, 683] width 33 height 28
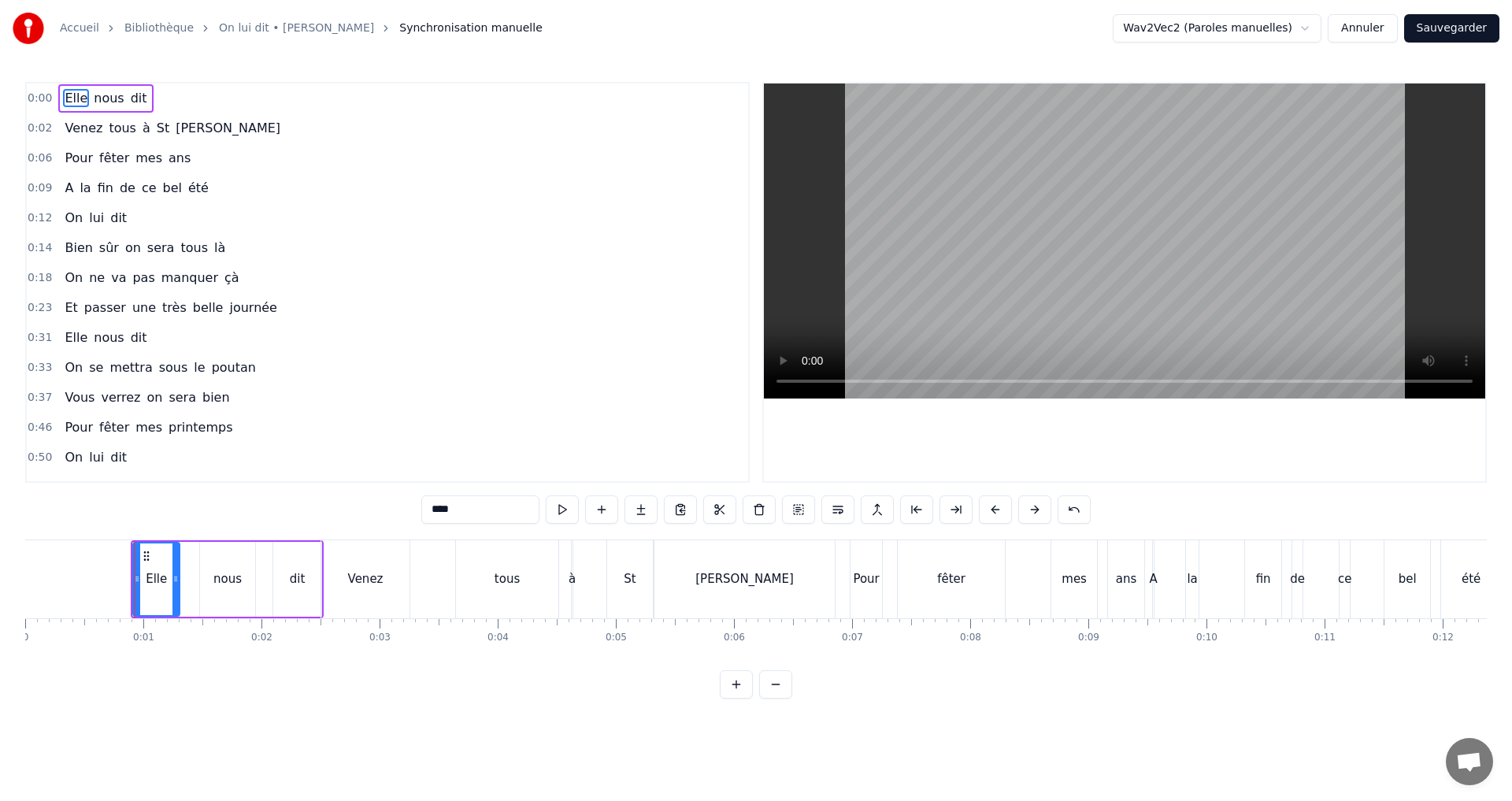
click at [773, 698] on button at bounding box center [775, 683] width 33 height 28
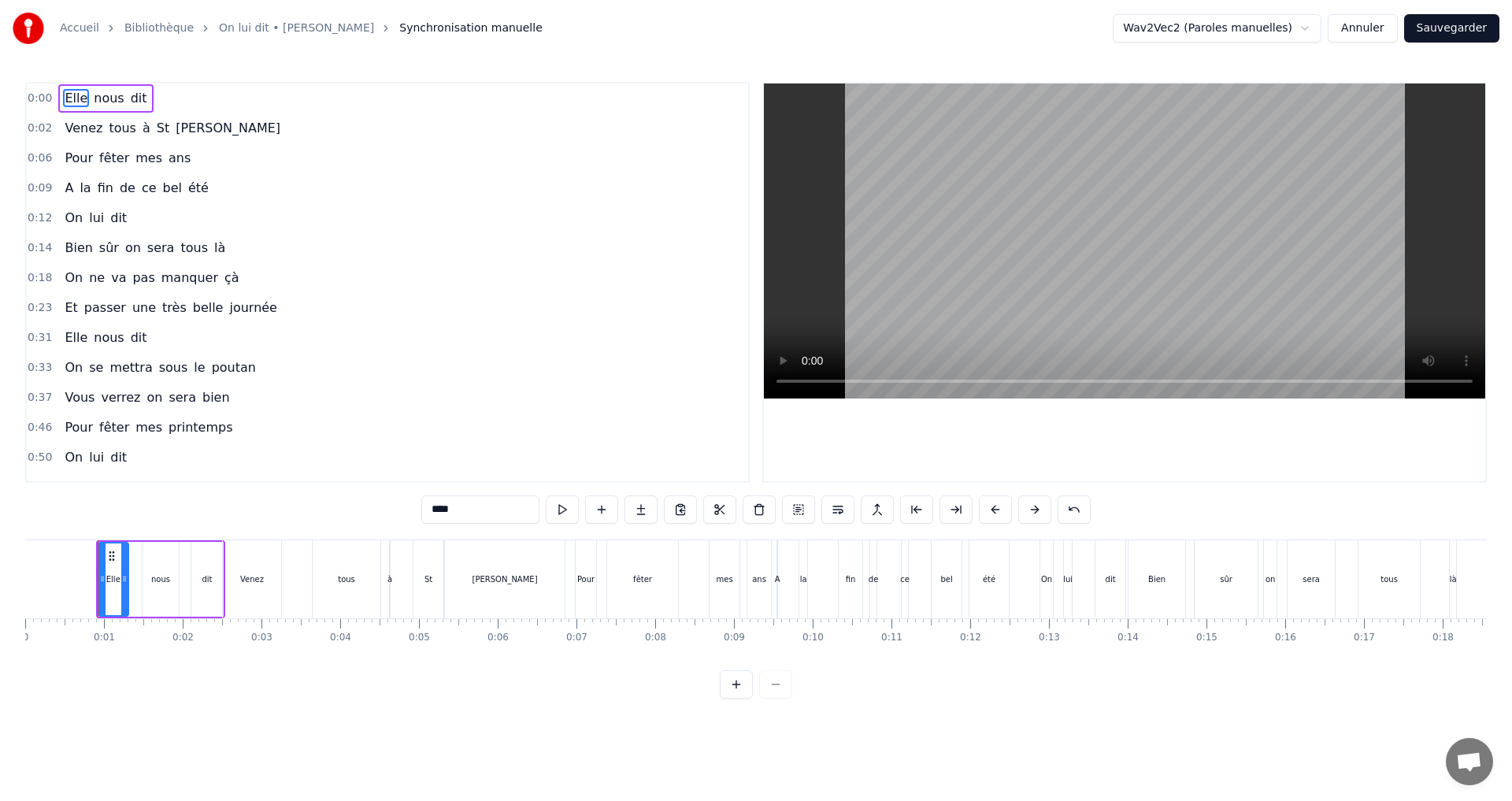
click at [773, 698] on div at bounding box center [756, 683] width 72 height 28
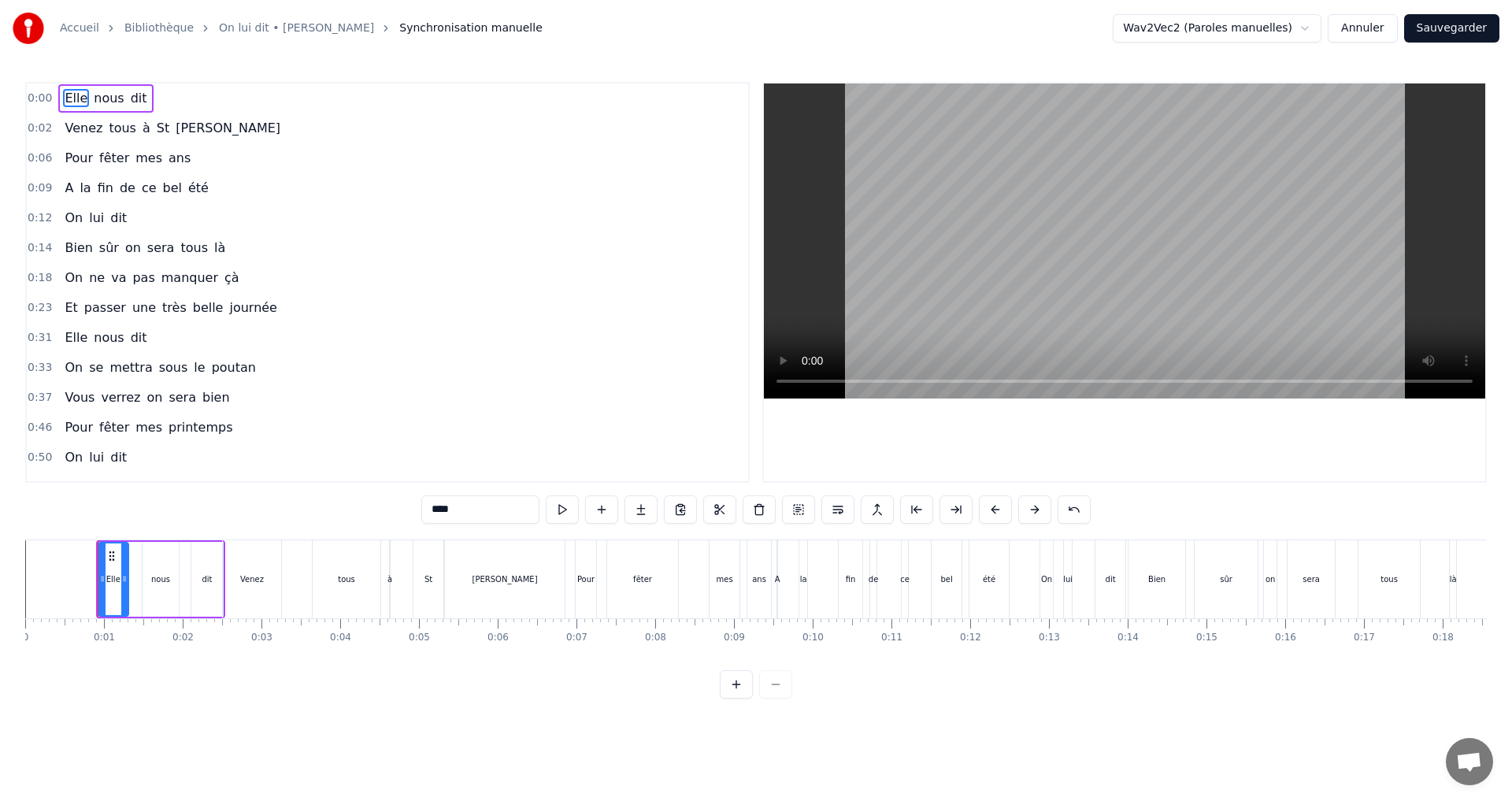
click at [783, 698] on div at bounding box center [756, 683] width 72 height 28
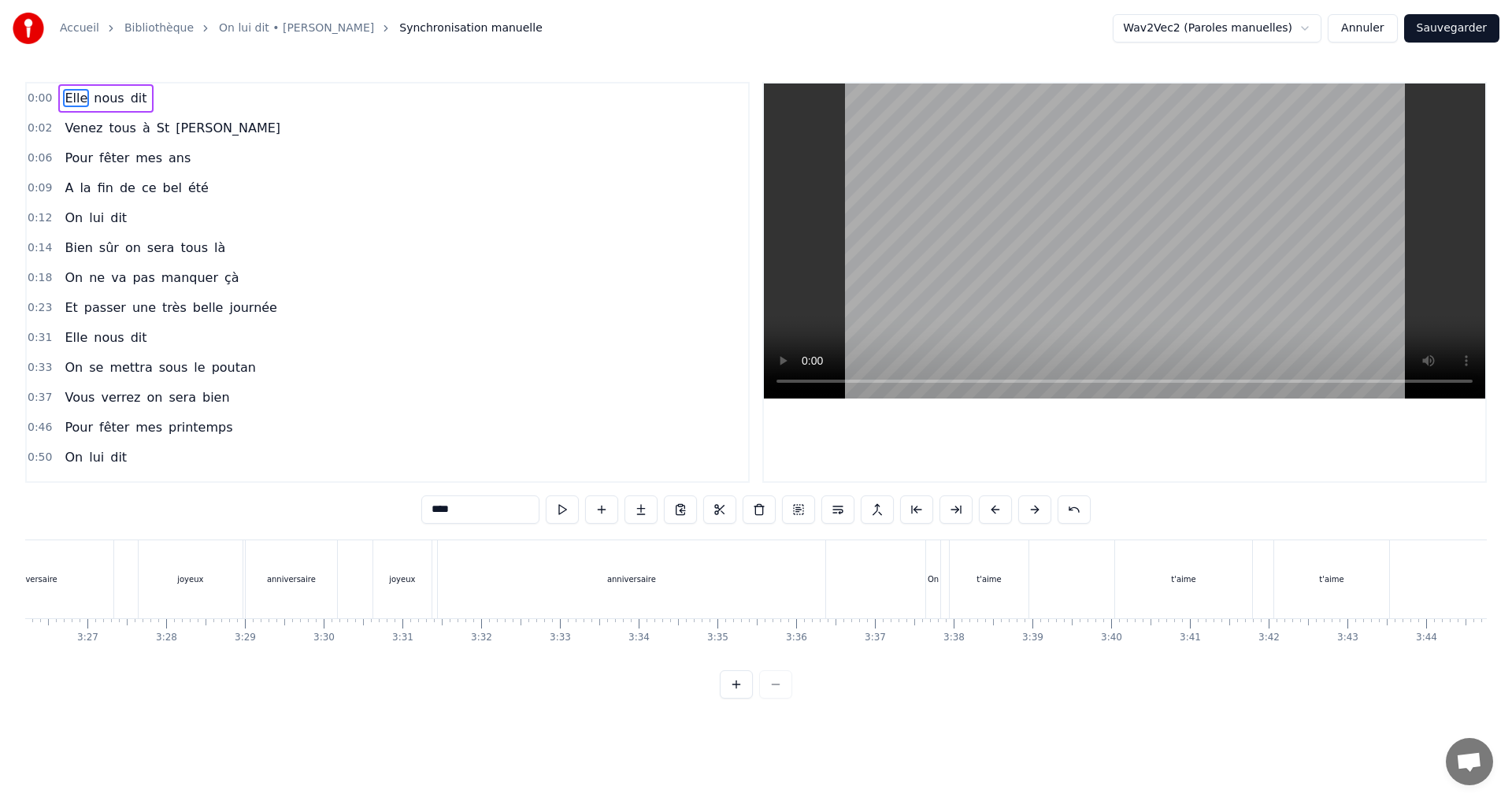
scroll to position [0, 16327]
click at [847, 578] on div "On" at bounding box center [846, 578] width 11 height 12
type input "**"
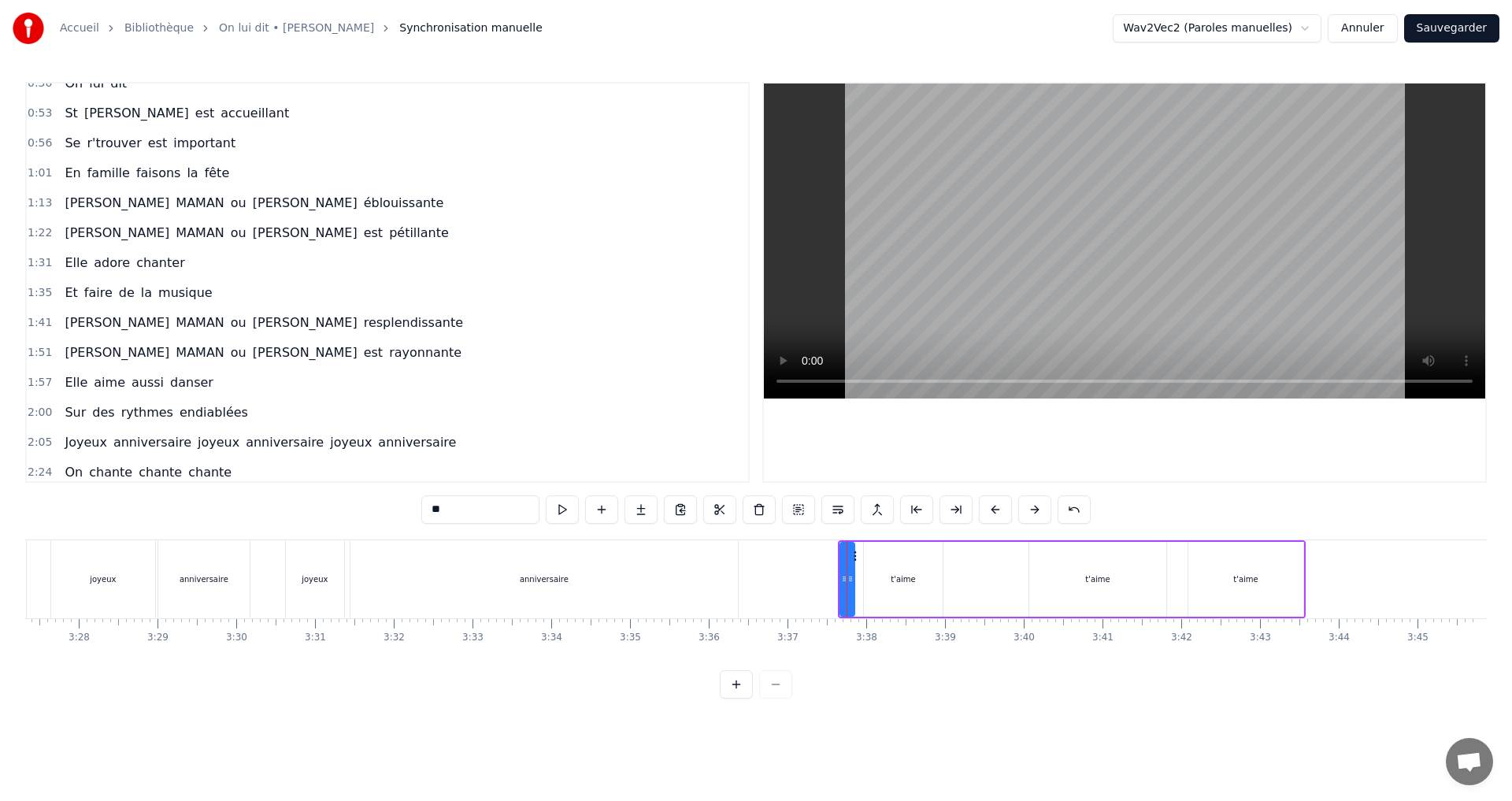
scroll to position [560, 0]
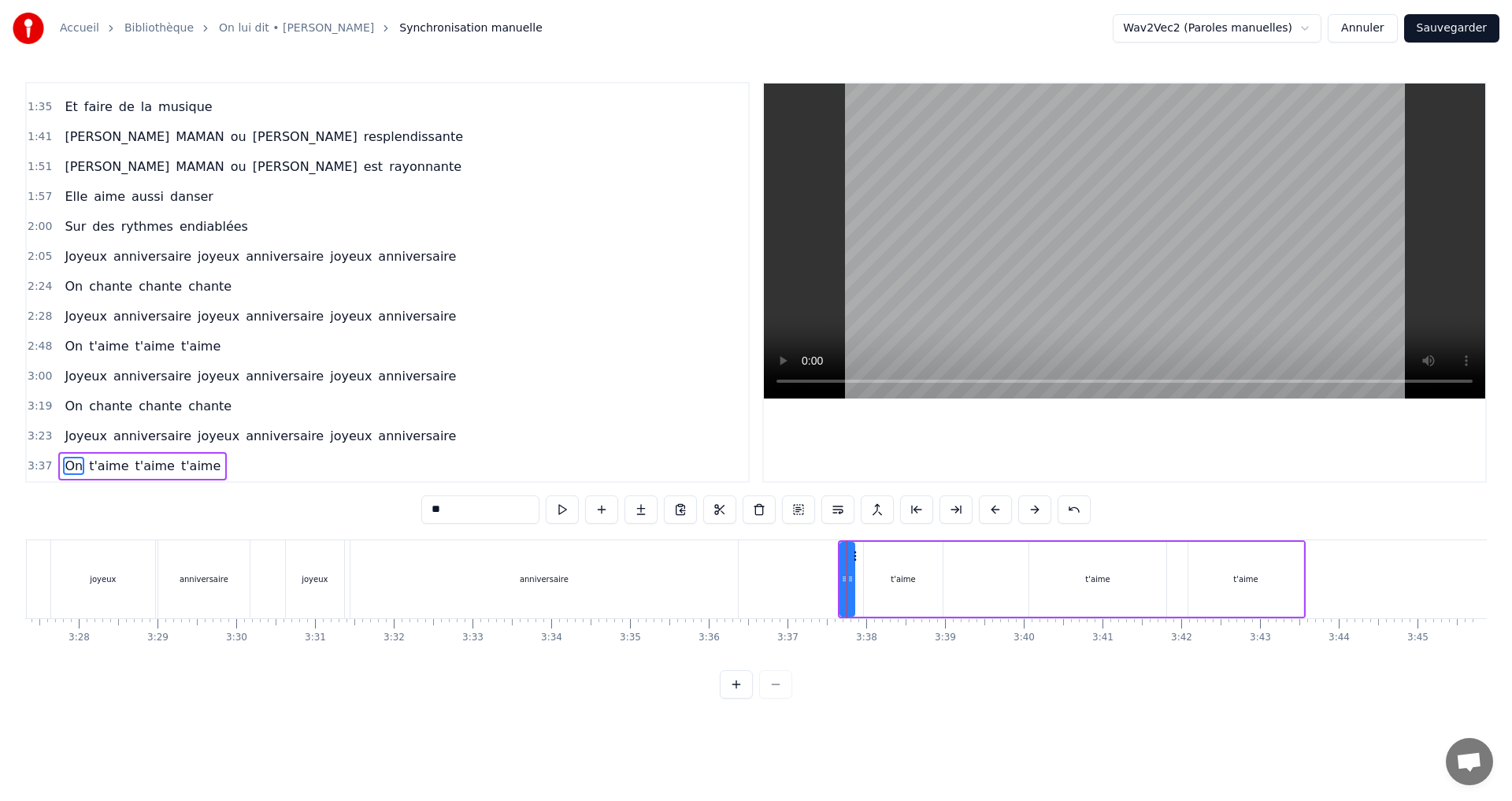
click at [855, 554] on icon at bounding box center [854, 556] width 13 height 13
click at [852, 557] on div at bounding box center [851, 578] width 6 height 71
drag, startPoint x: 846, startPoint y: 549, endPoint x: 962, endPoint y: 546, distance: 116.0
click at [962, 546] on div "On t'aime t'aime t'aime" at bounding box center [1072, 578] width 468 height 78
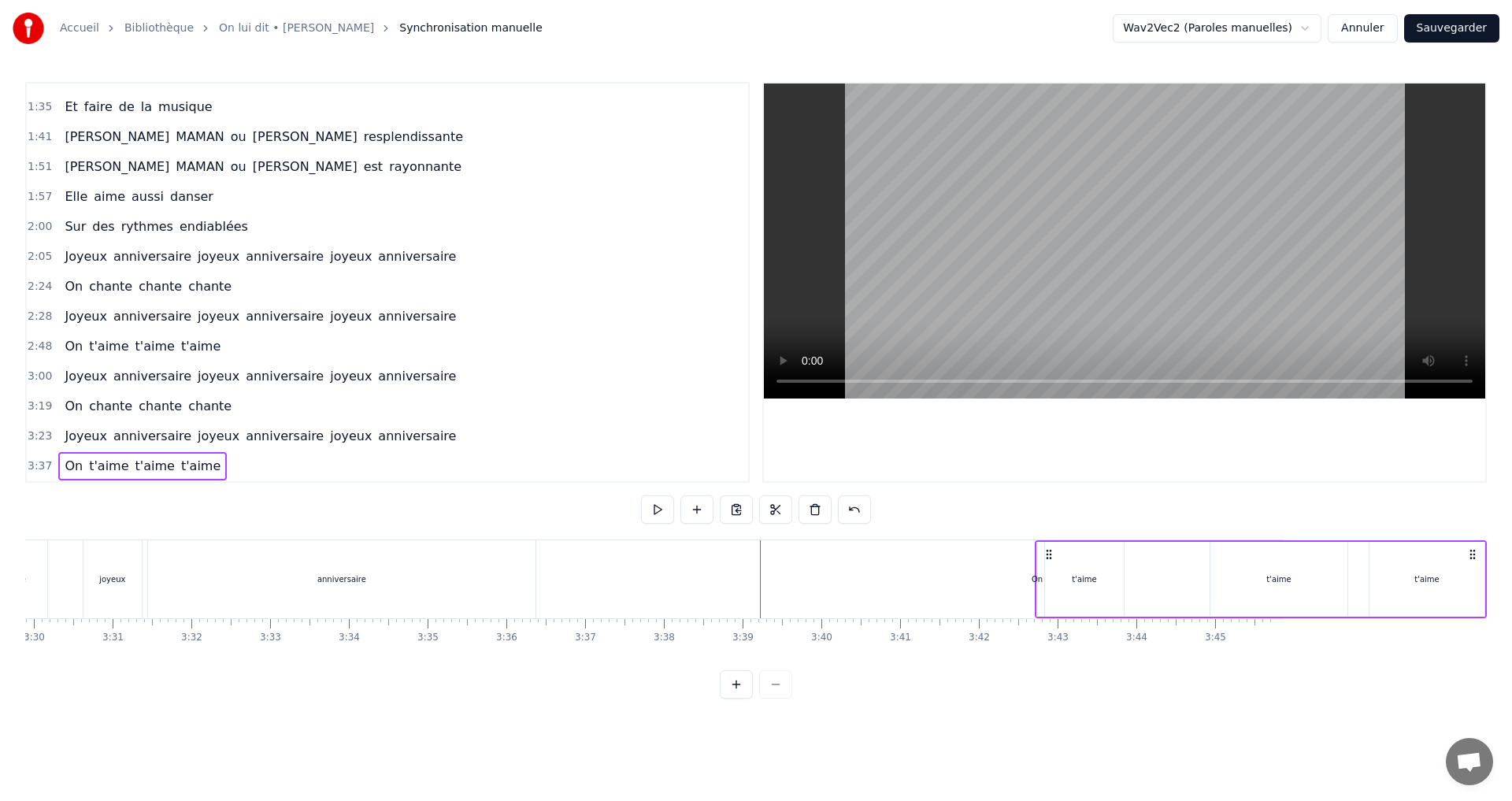
scroll to position [0, 16327]
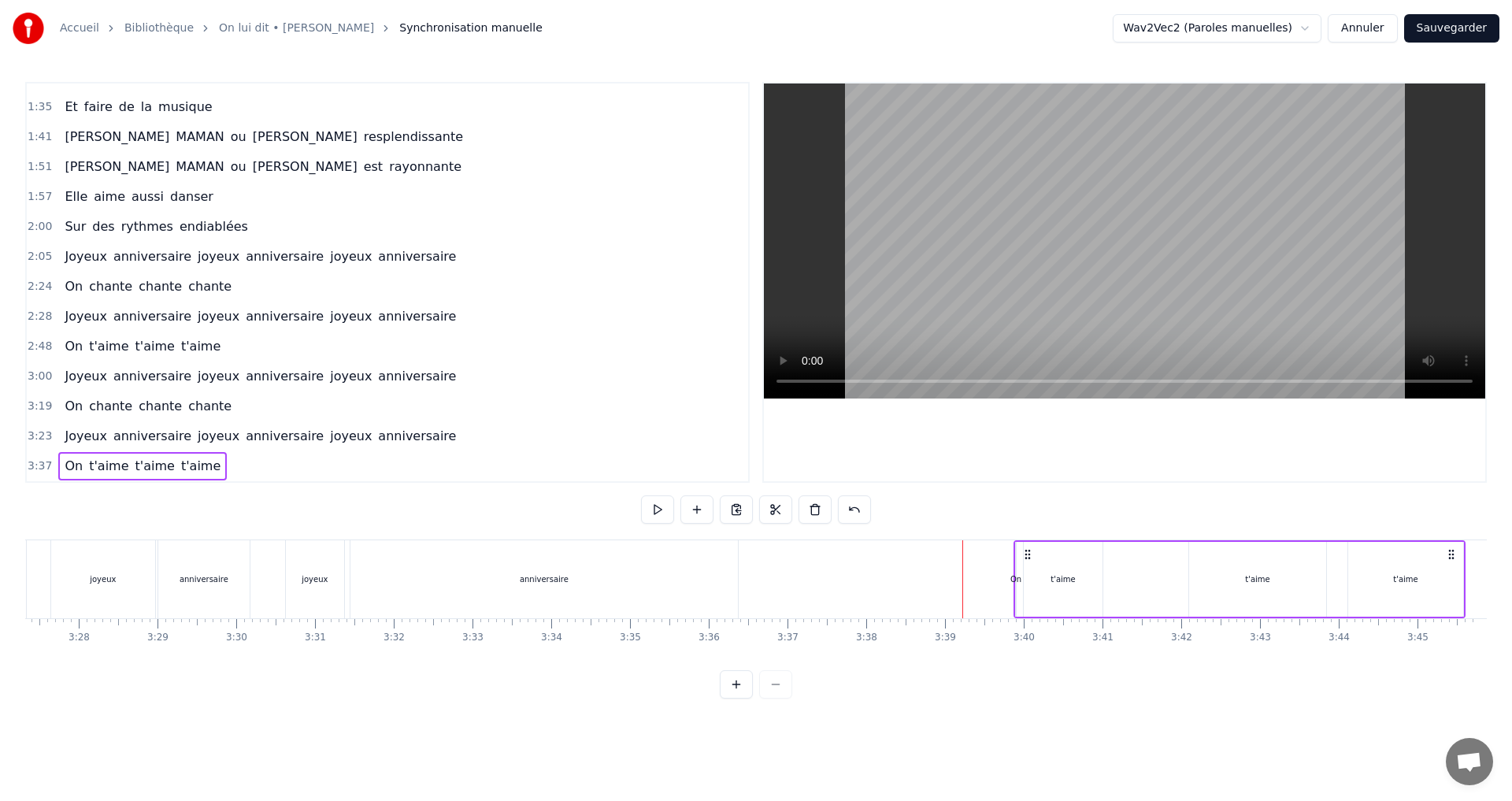
drag, startPoint x: 1288, startPoint y: 553, endPoint x: 1437, endPoint y: 566, distance: 149.6
click at [1445, 568] on div "On t'aime t'aime t'aime" at bounding box center [1240, 578] width 452 height 78
click at [518, 575] on div "anniversaire" at bounding box center [544, 578] width 388 height 78
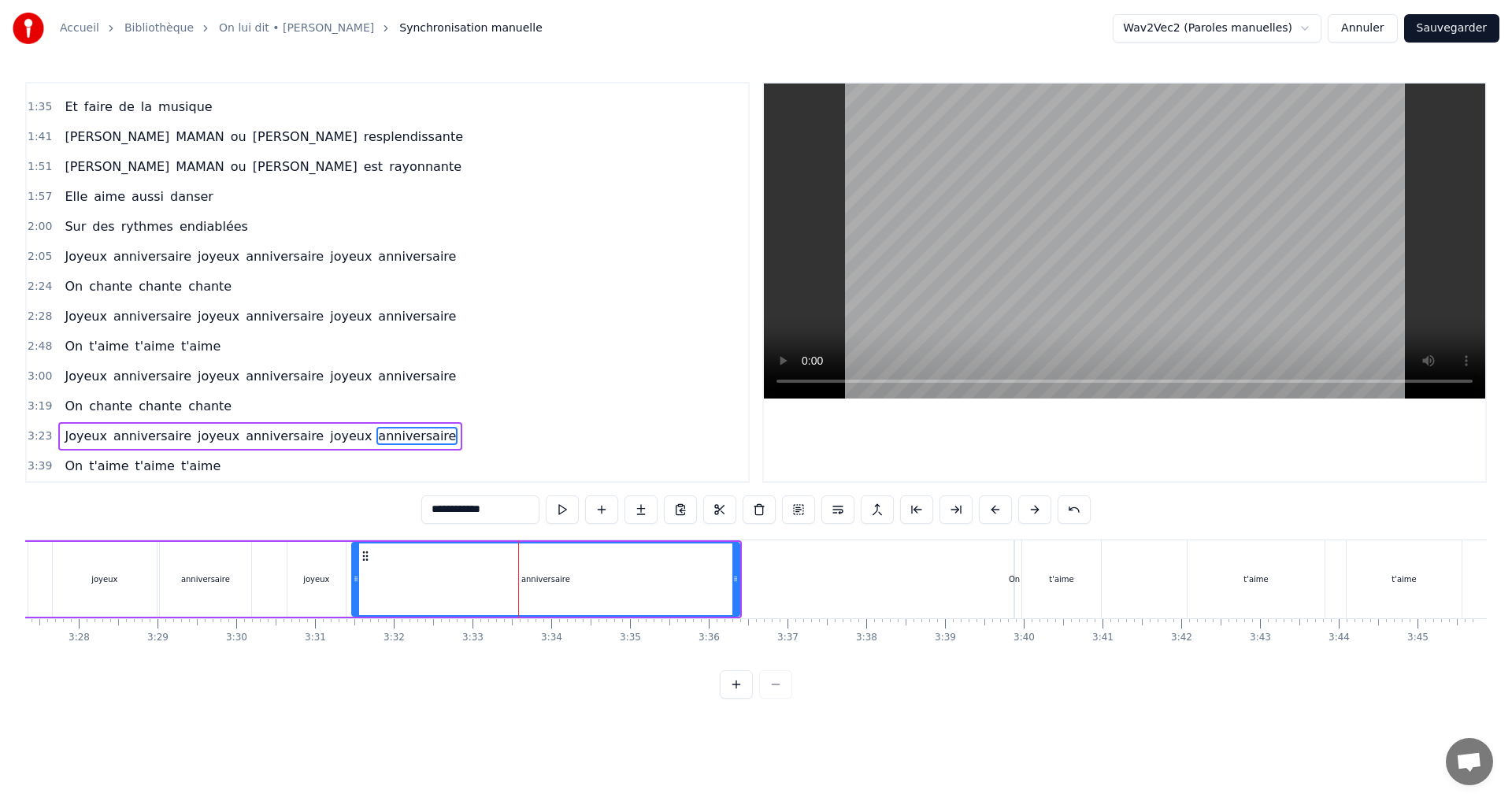
click at [1389, 668] on div "0:00 Elle nous dit 0:02 Venez tous à [GEOGRAPHIC_DATA] 0:06 Pour fêter mes ans …" at bounding box center [756, 390] width 1462 height 617
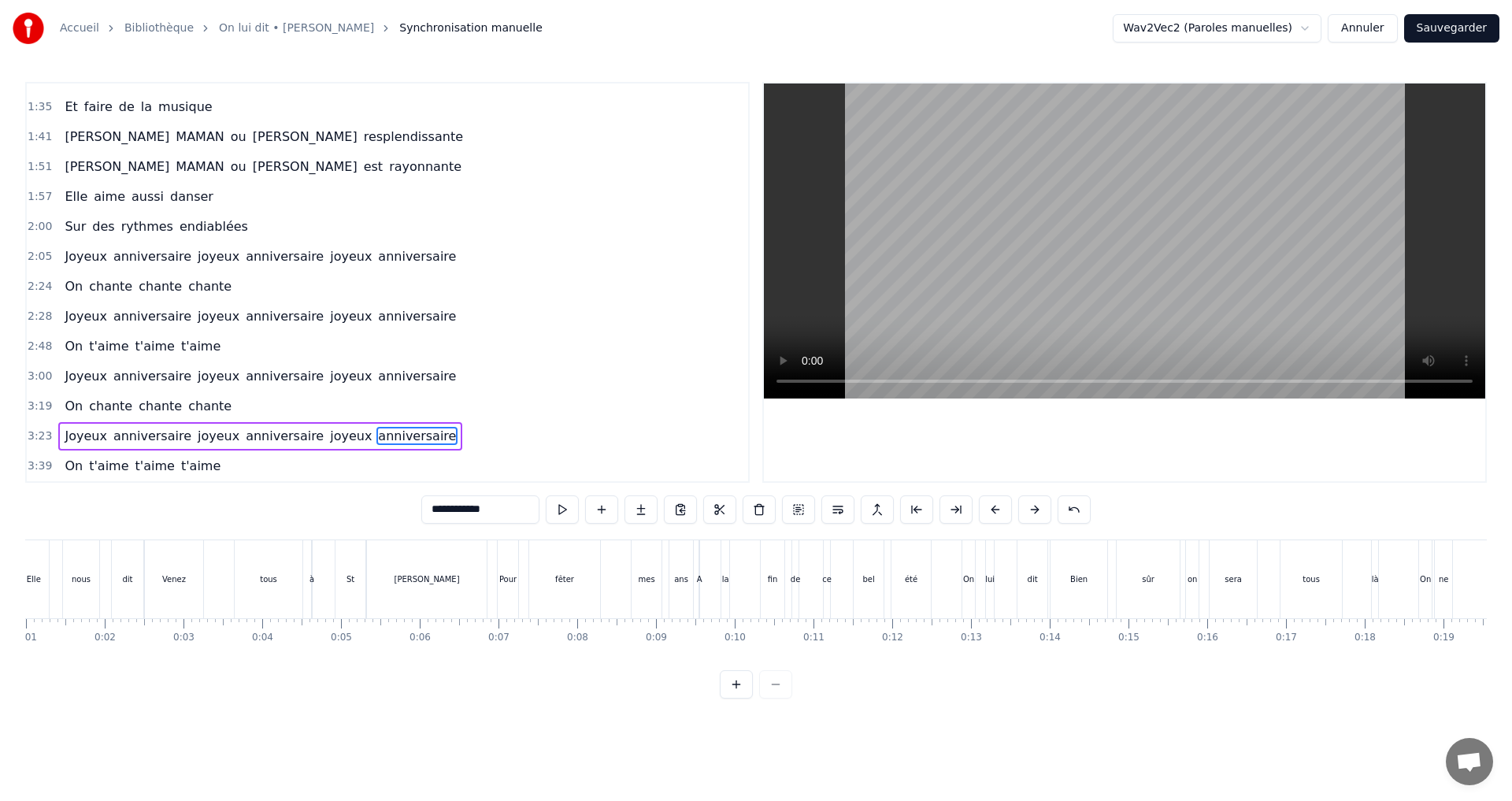
scroll to position [0, 0]
click at [108, 566] on div "Elle" at bounding box center [111, 578] width 30 height 78
click at [252, 560] on div "Venez" at bounding box center [252, 578] width 58 height 78
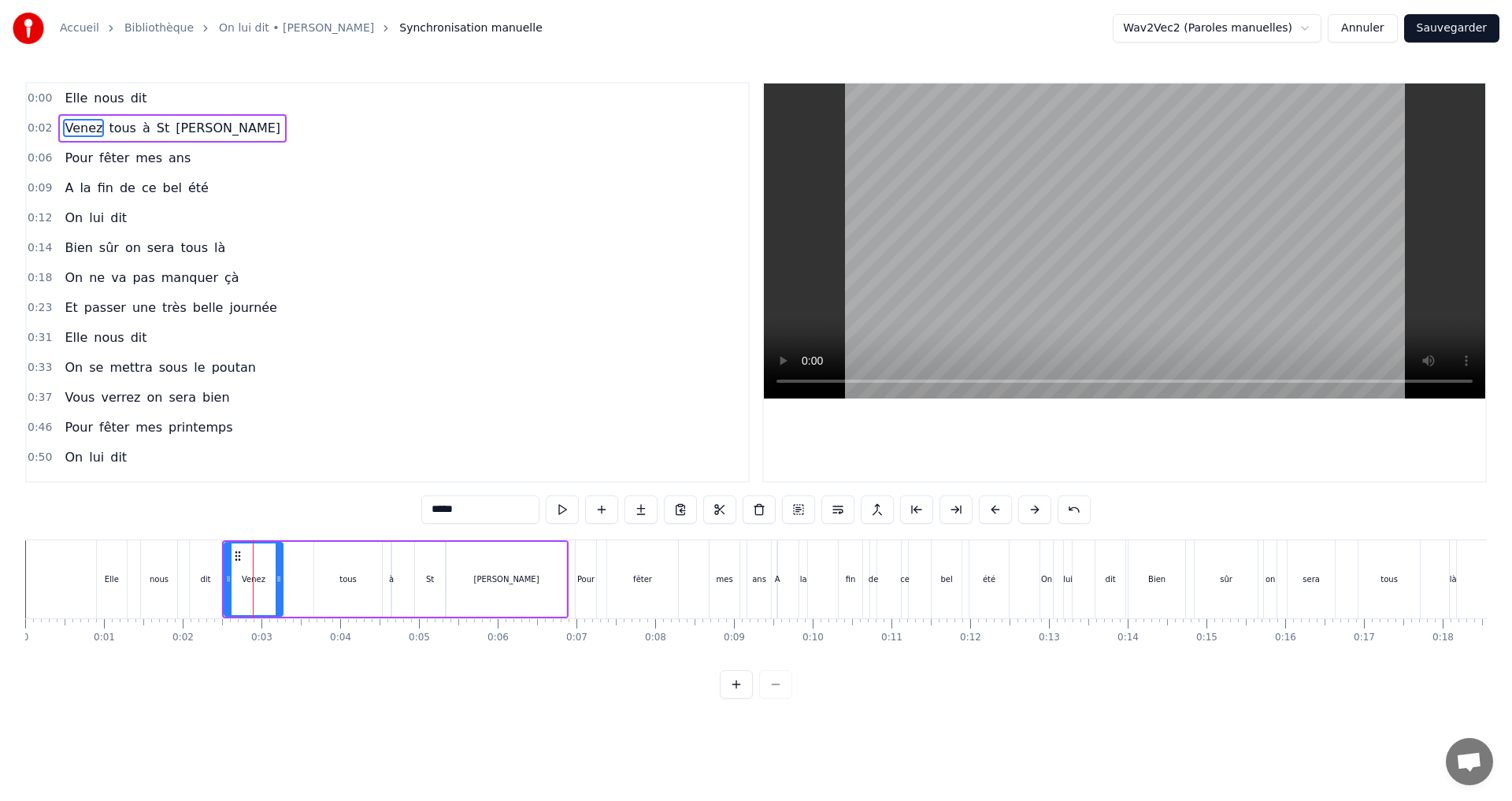
click at [607, 556] on div "fêter" at bounding box center [643, 578] width 72 height 78
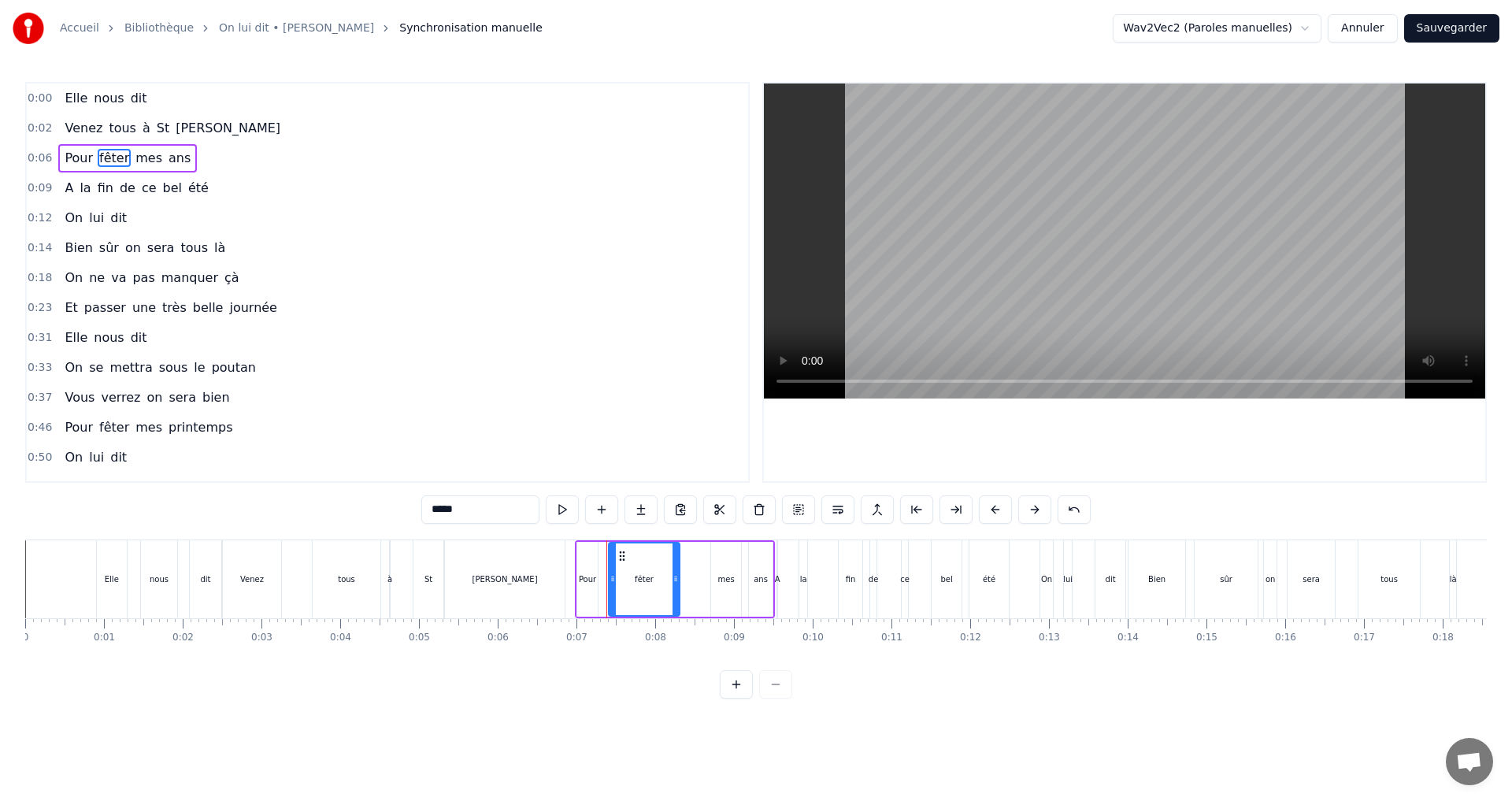
click at [908, 566] on div "ce" at bounding box center [905, 578] width 8 height 78
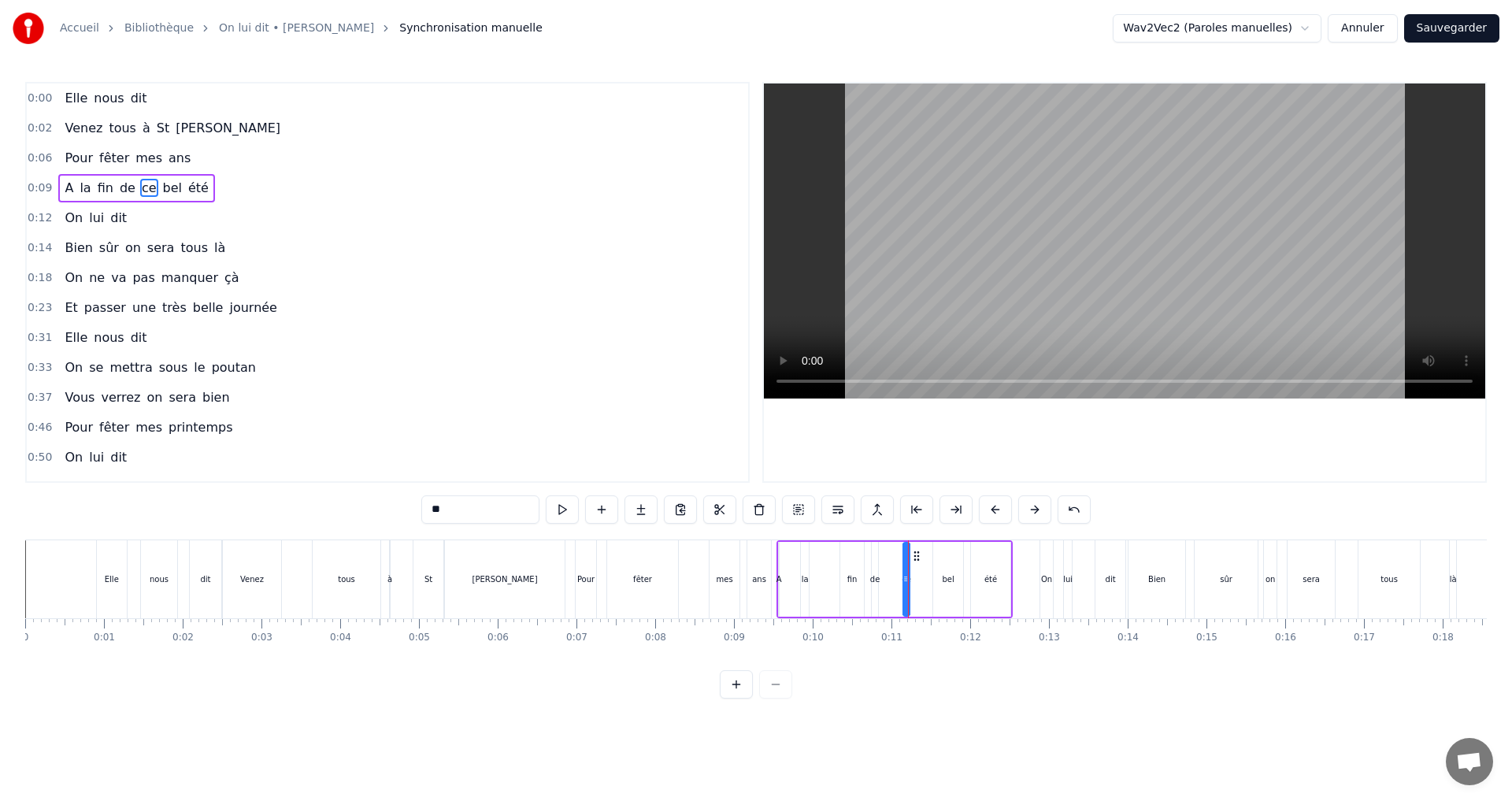
click at [1123, 579] on div "dit" at bounding box center [1110, 578] width 30 height 78
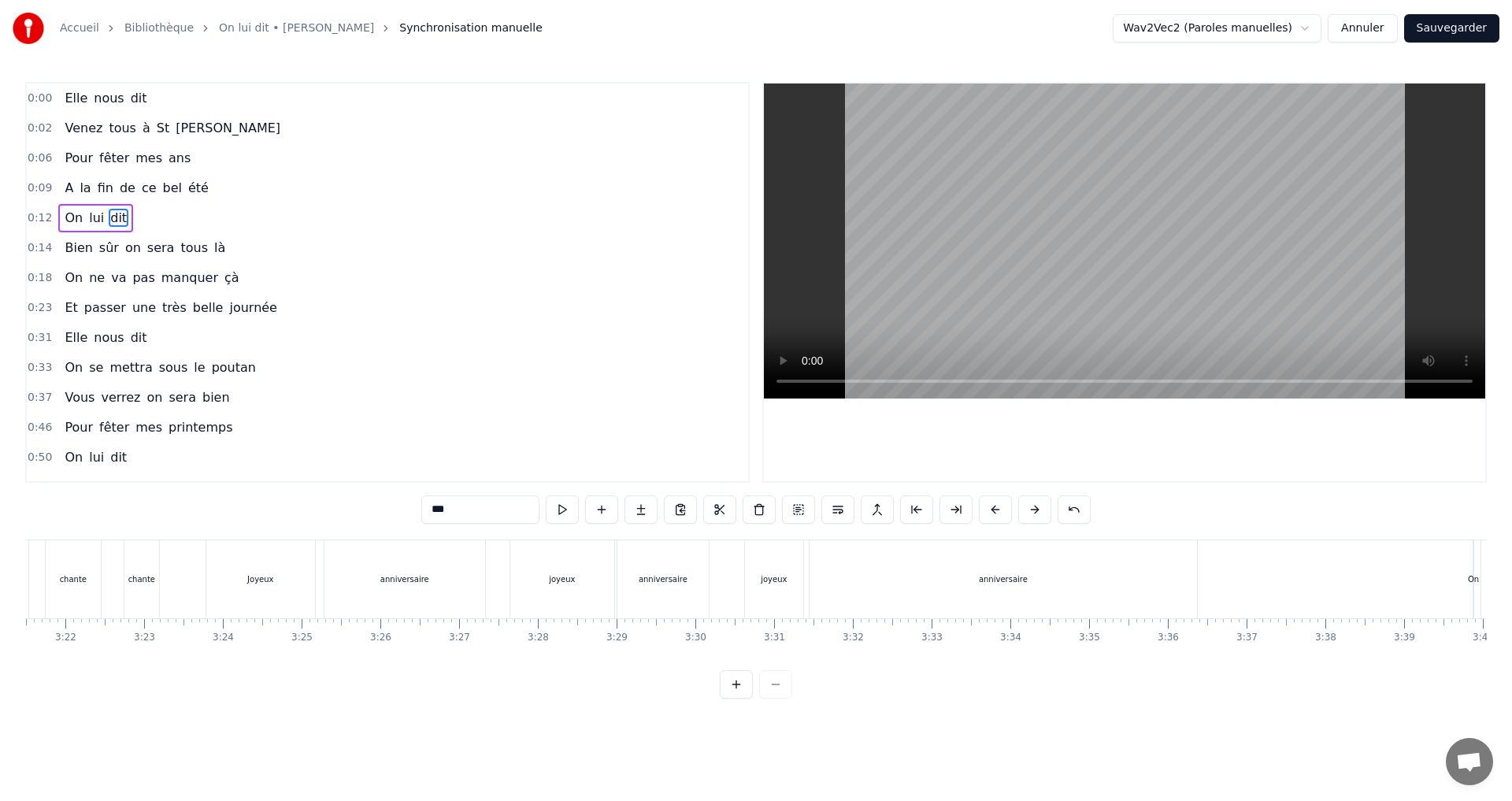
scroll to position [0, 16327]
click at [1078, 573] on div "t'aime" at bounding box center [1062, 578] width 79 height 78
type input "******"
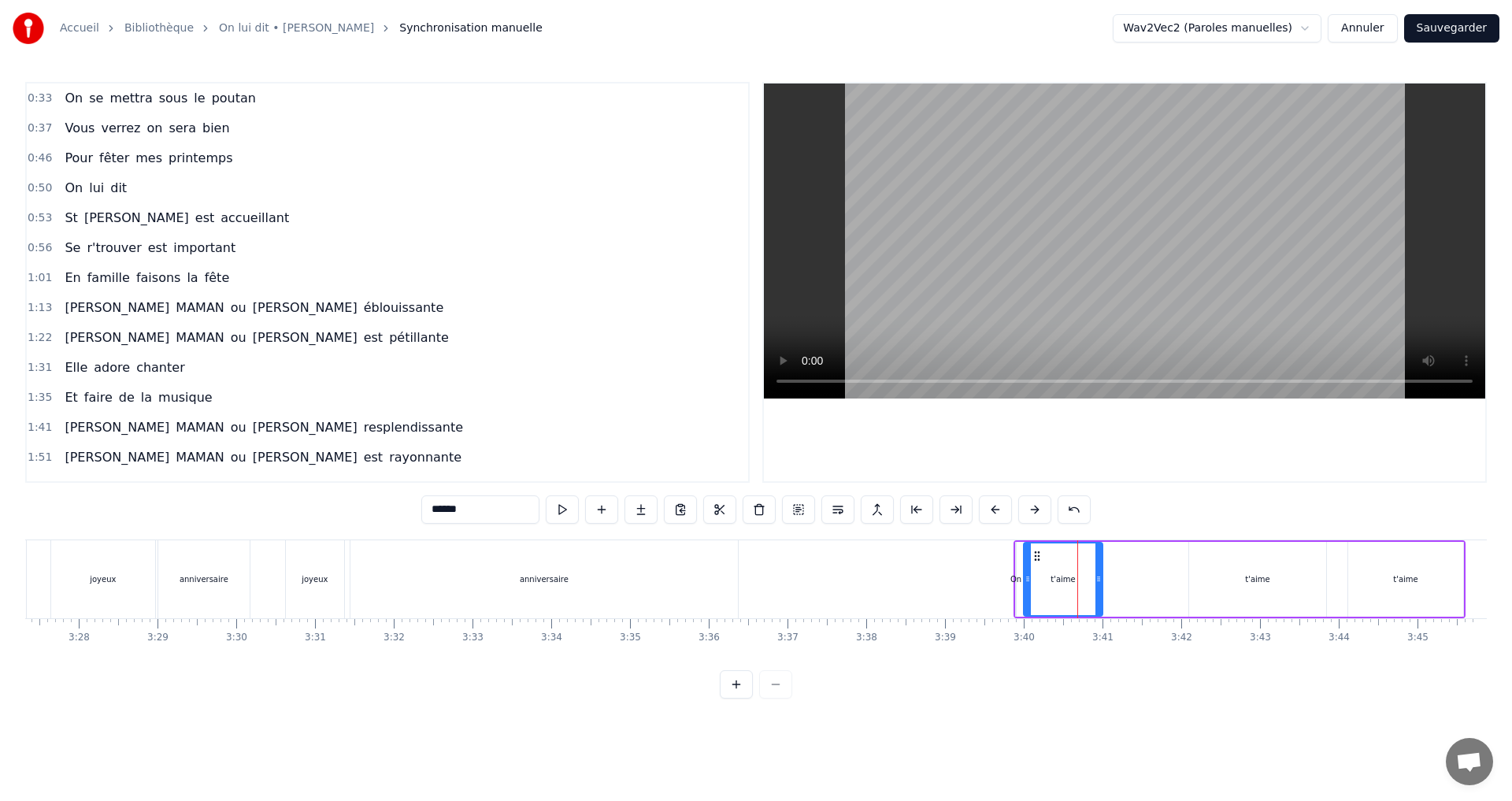
scroll to position [560, 0]
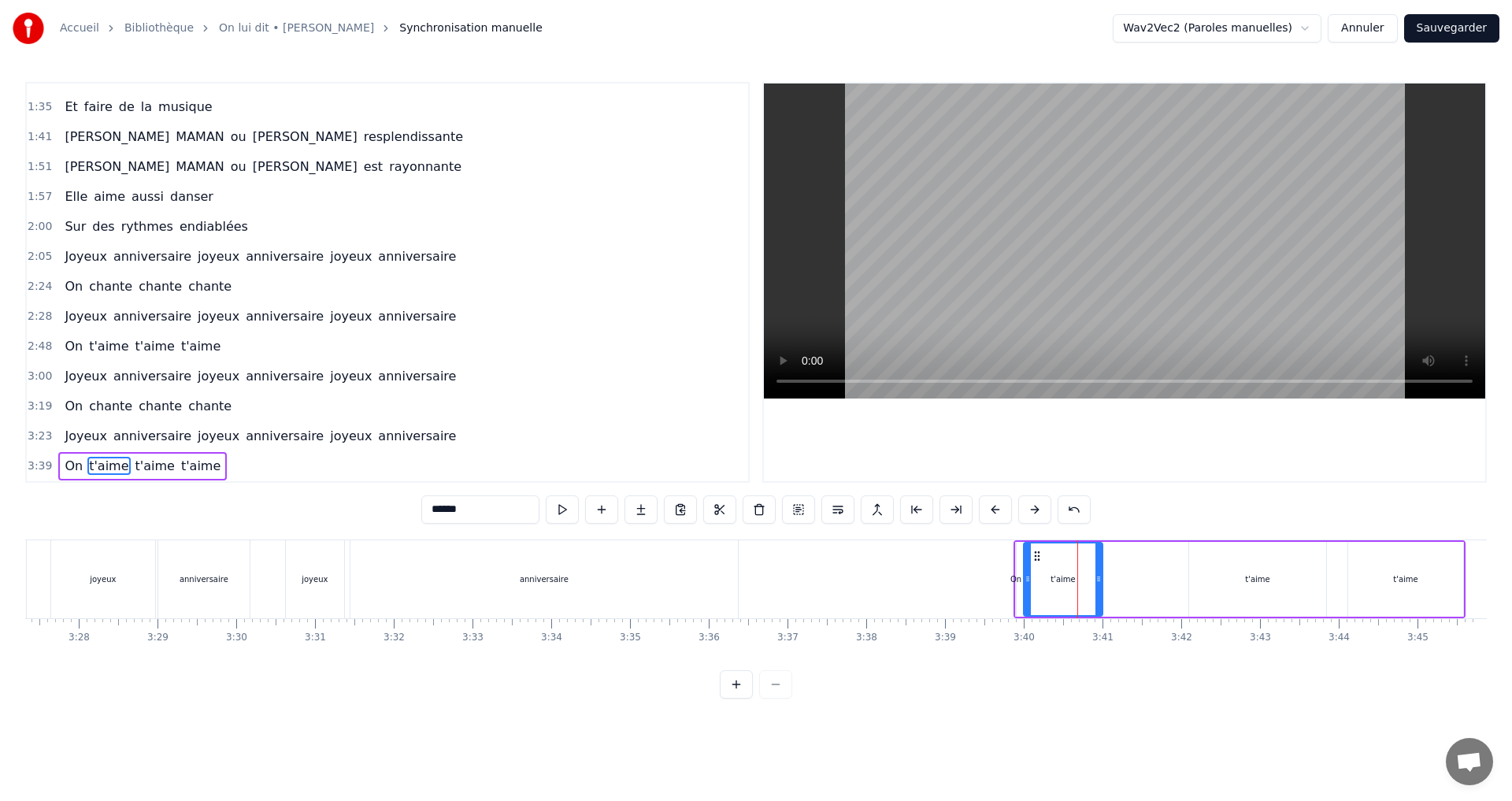
click at [1039, 554] on icon at bounding box center [1038, 556] width 13 height 13
click at [1422, 553] on div "t'aime" at bounding box center [1405, 578] width 115 height 74
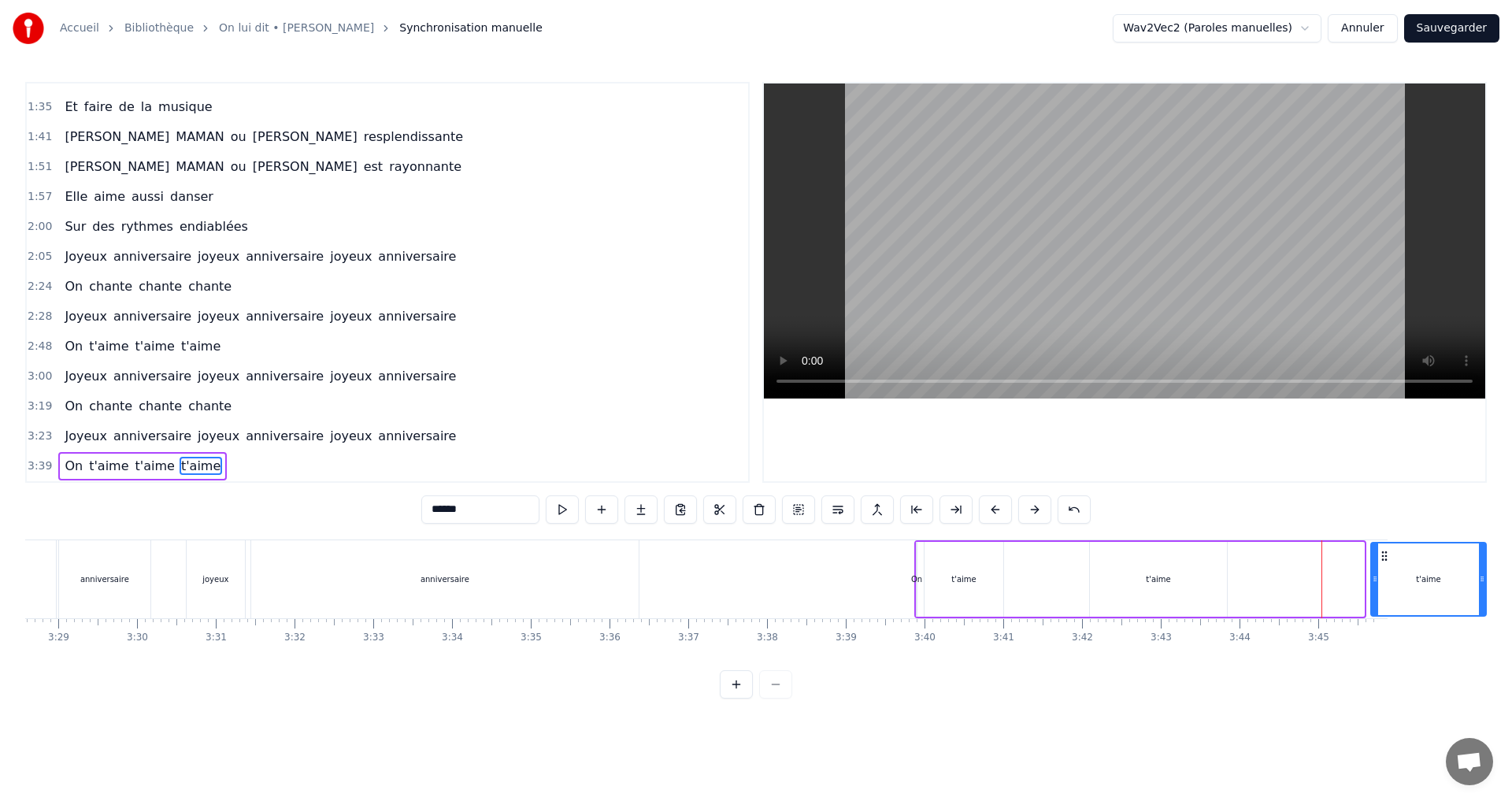
scroll to position [0, 16327]
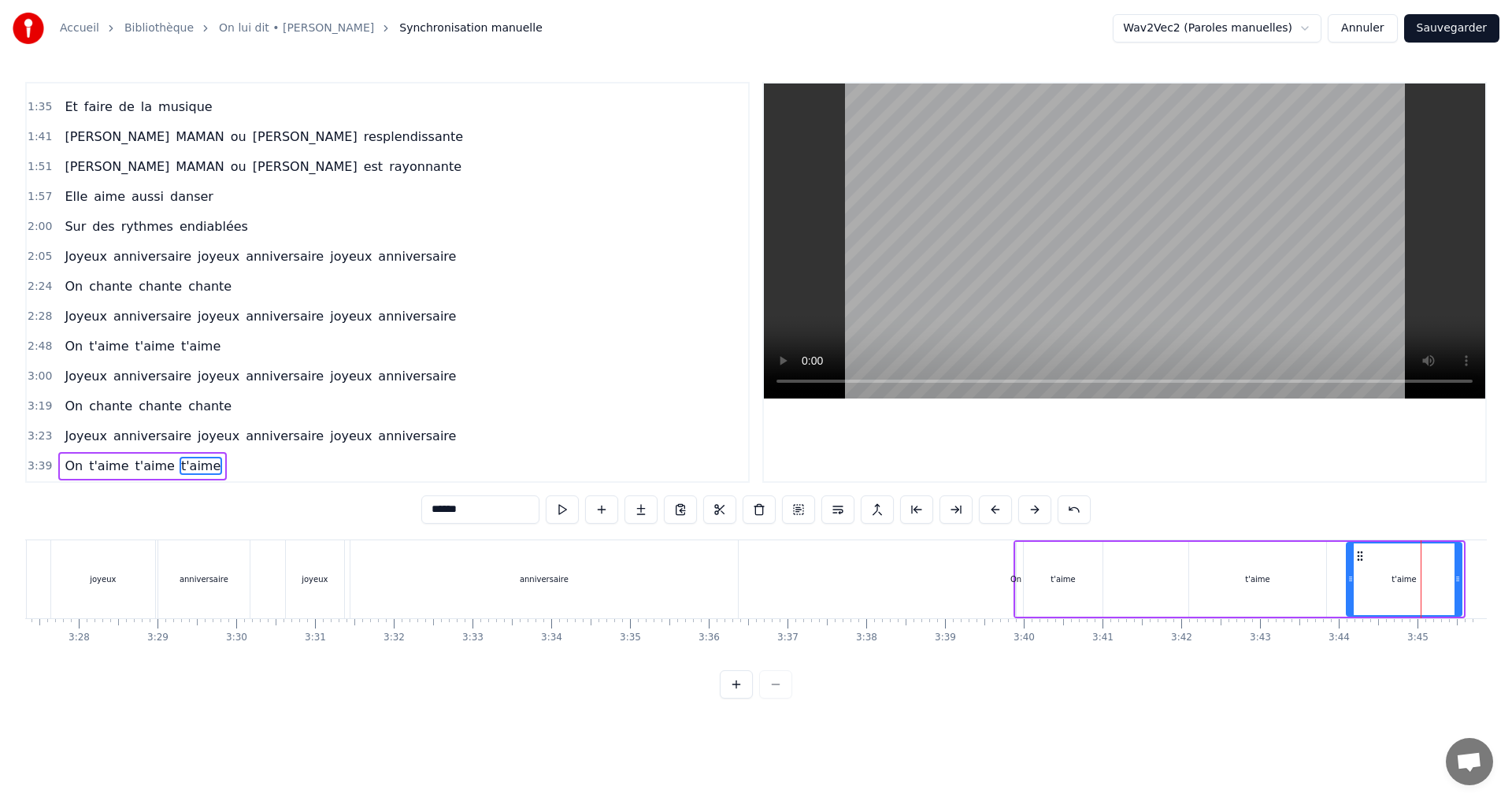
drag, startPoint x: 1364, startPoint y: 553, endPoint x: 1362, endPoint y: 582, distance: 29.1
click at [1362, 582] on div "t'aime" at bounding box center [1405, 578] width 114 height 71
click at [1047, 571] on div "t'aime" at bounding box center [1063, 578] width 79 height 74
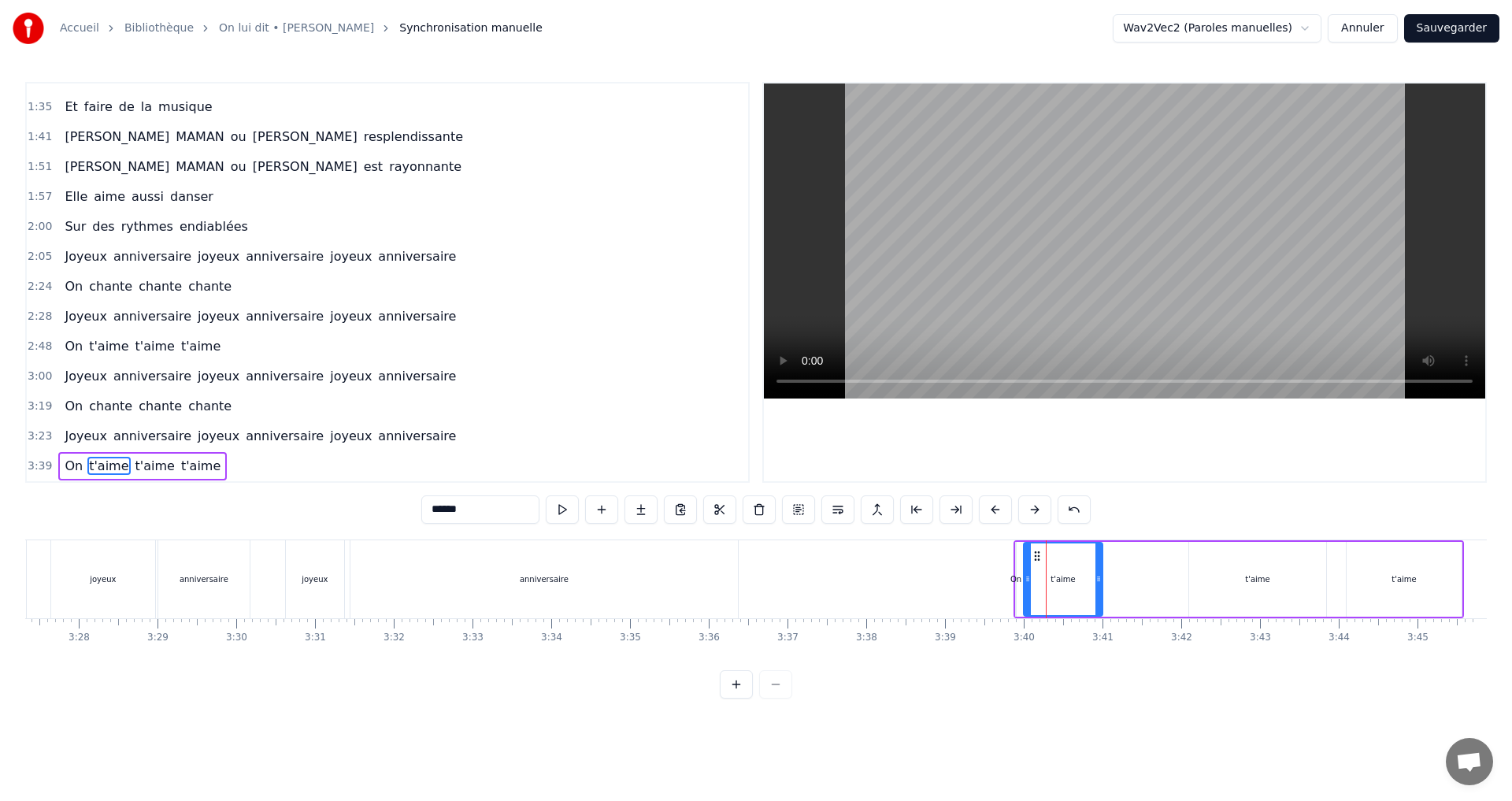
click at [1022, 556] on div "On t'aime t'aime t'aime" at bounding box center [1239, 578] width 450 height 78
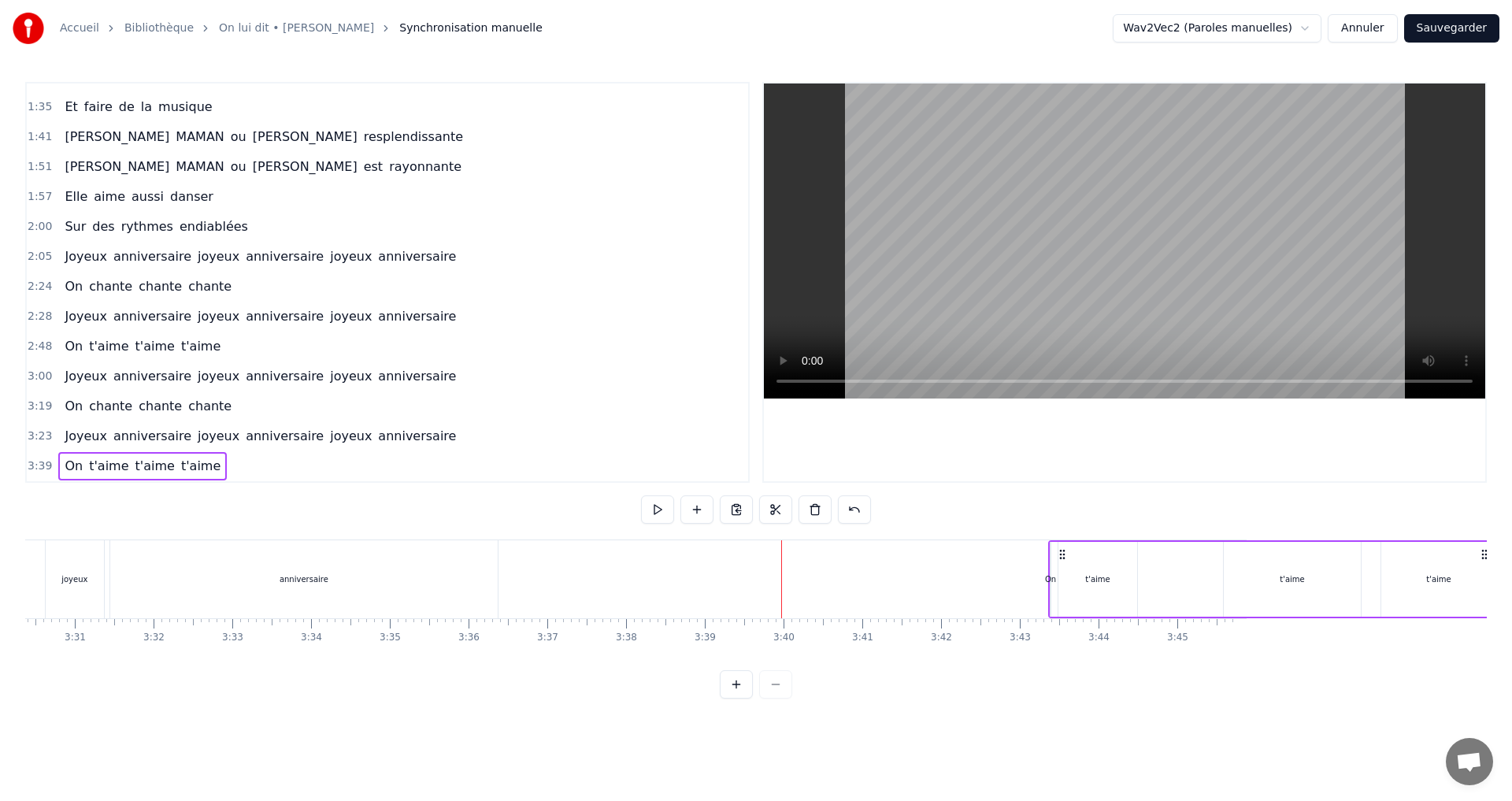
drag, startPoint x: 1450, startPoint y: 553, endPoint x: 1509, endPoint y: 559, distance: 59.3
click at [1509, 559] on div "Accueil Bibliothèque On lui dit • [PERSON_NAME] manuelle Wav2Vec2 (Paroles manu…" at bounding box center [756, 349] width 1512 height 698
click at [298, 562] on div "anniversaire" at bounding box center [241, 578] width 388 height 78
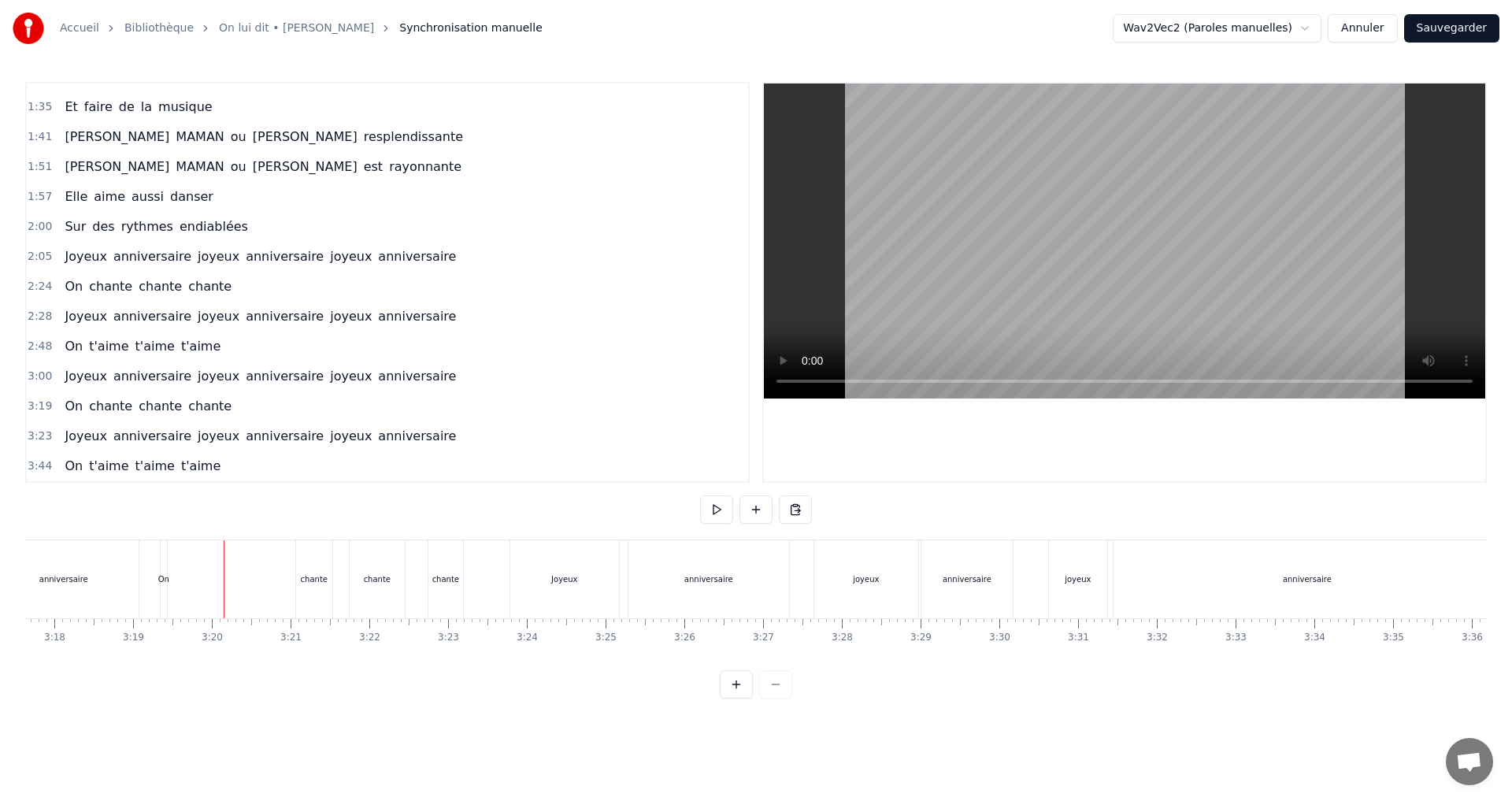
scroll to position [0, 15595]
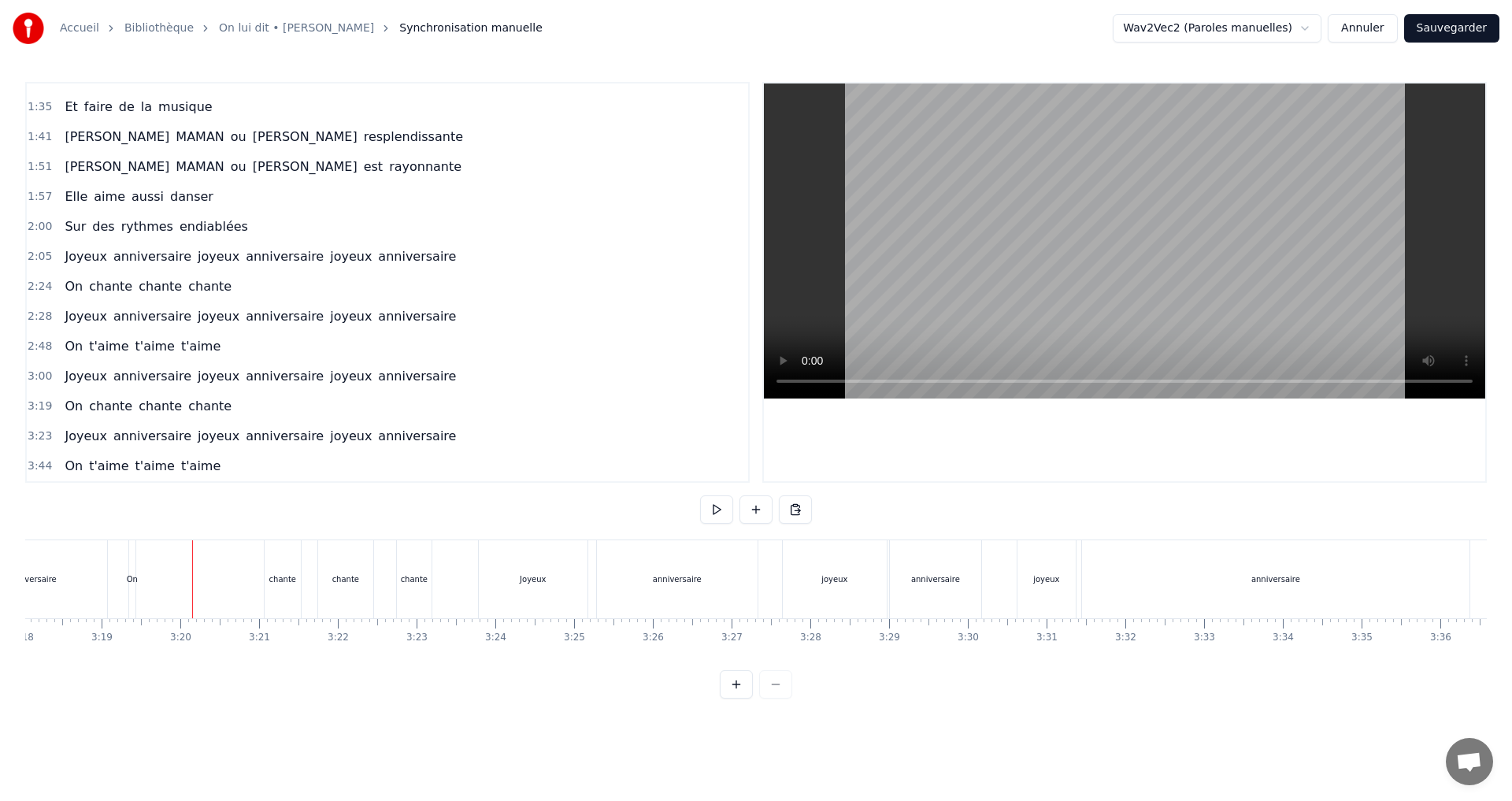
click at [1153, 582] on div "anniversaire" at bounding box center [1276, 578] width 388 height 78
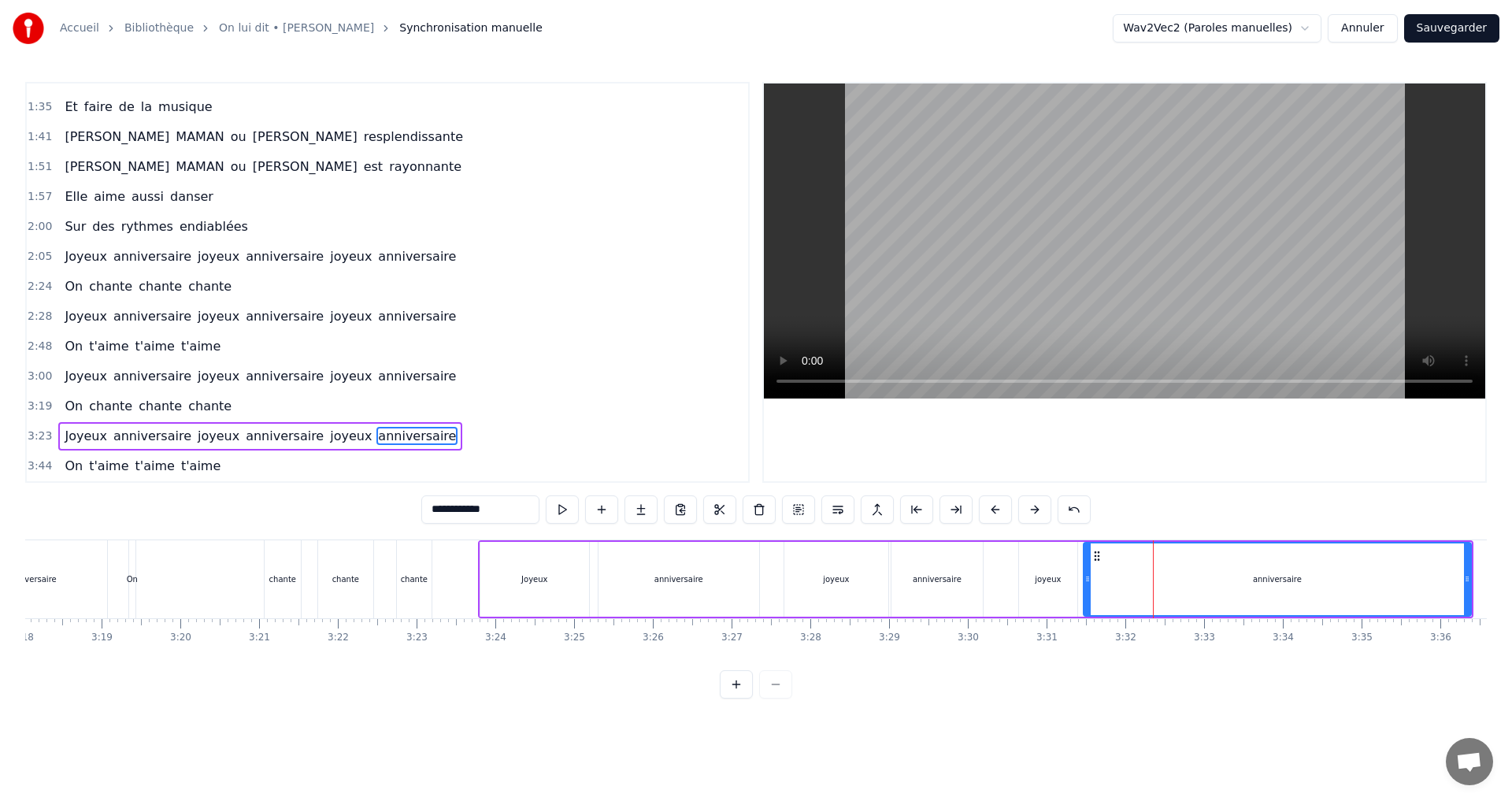
click at [1098, 554] on icon at bounding box center [1097, 556] width 13 height 13
click at [522, 556] on div "Joyeux" at bounding box center [535, 578] width 109 height 74
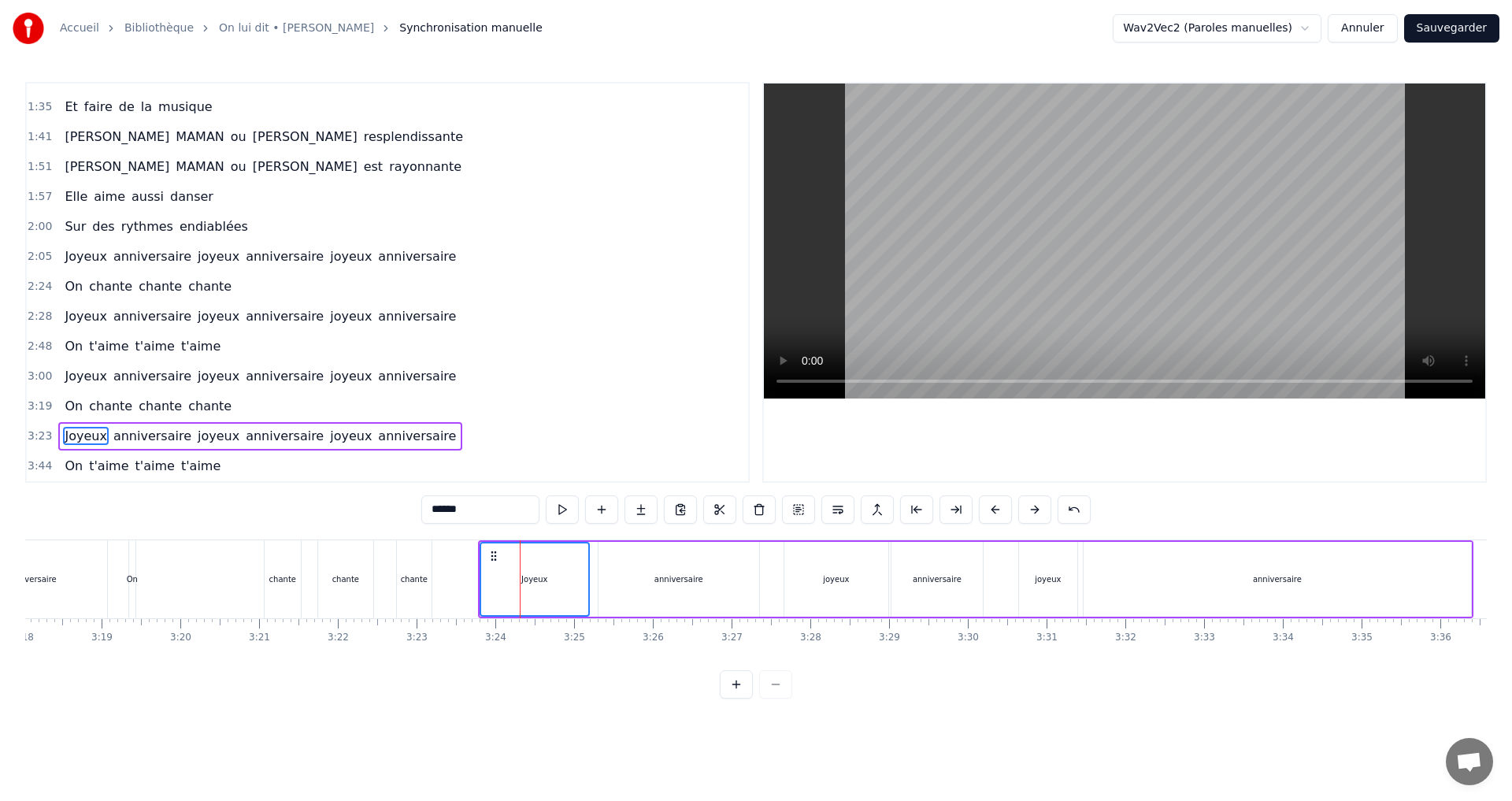
click at [1376, 564] on div "anniversaire" at bounding box center [1277, 578] width 388 height 74
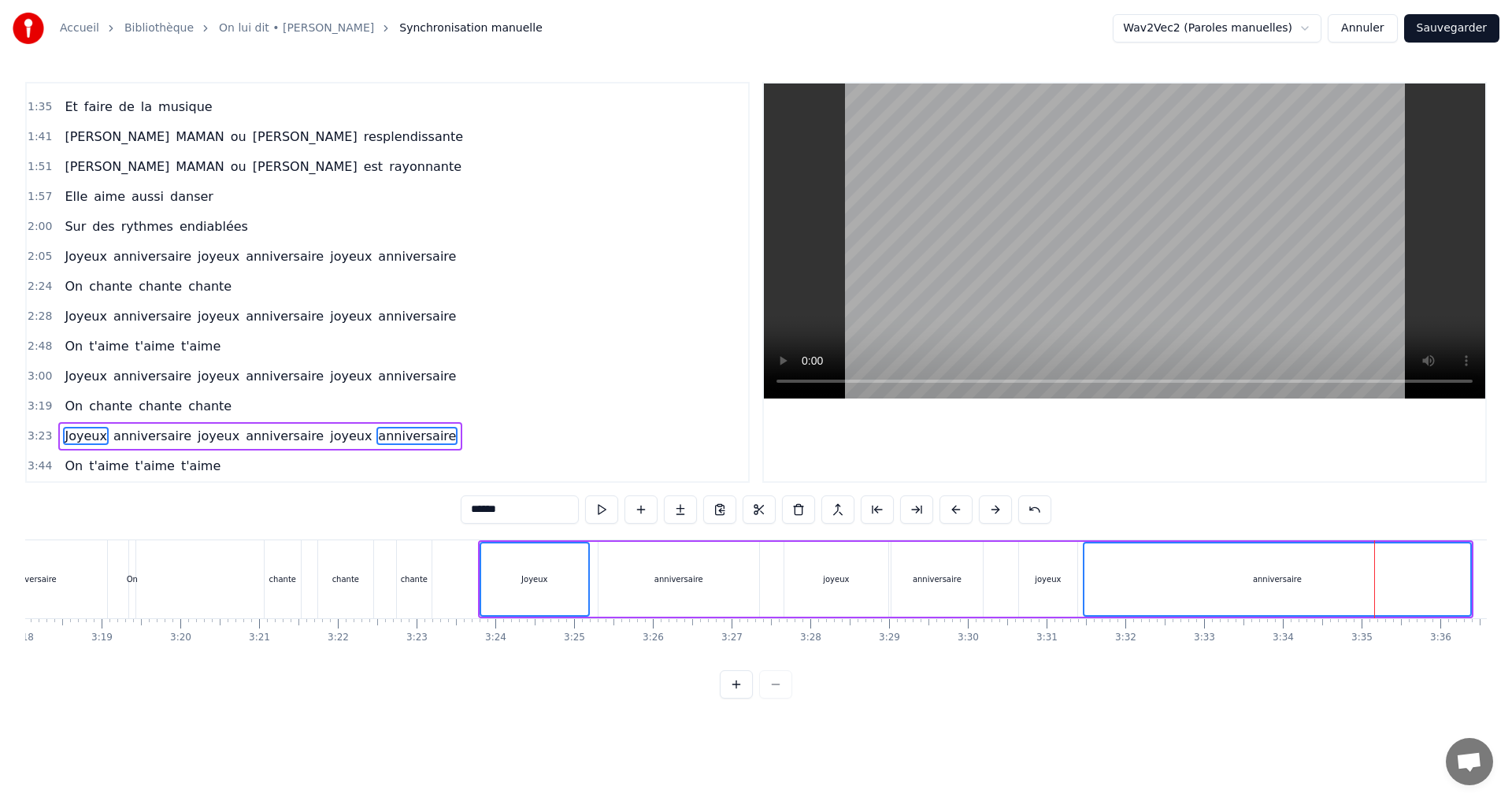
click at [1421, 565] on div "anniversaire" at bounding box center [1277, 578] width 386 height 71
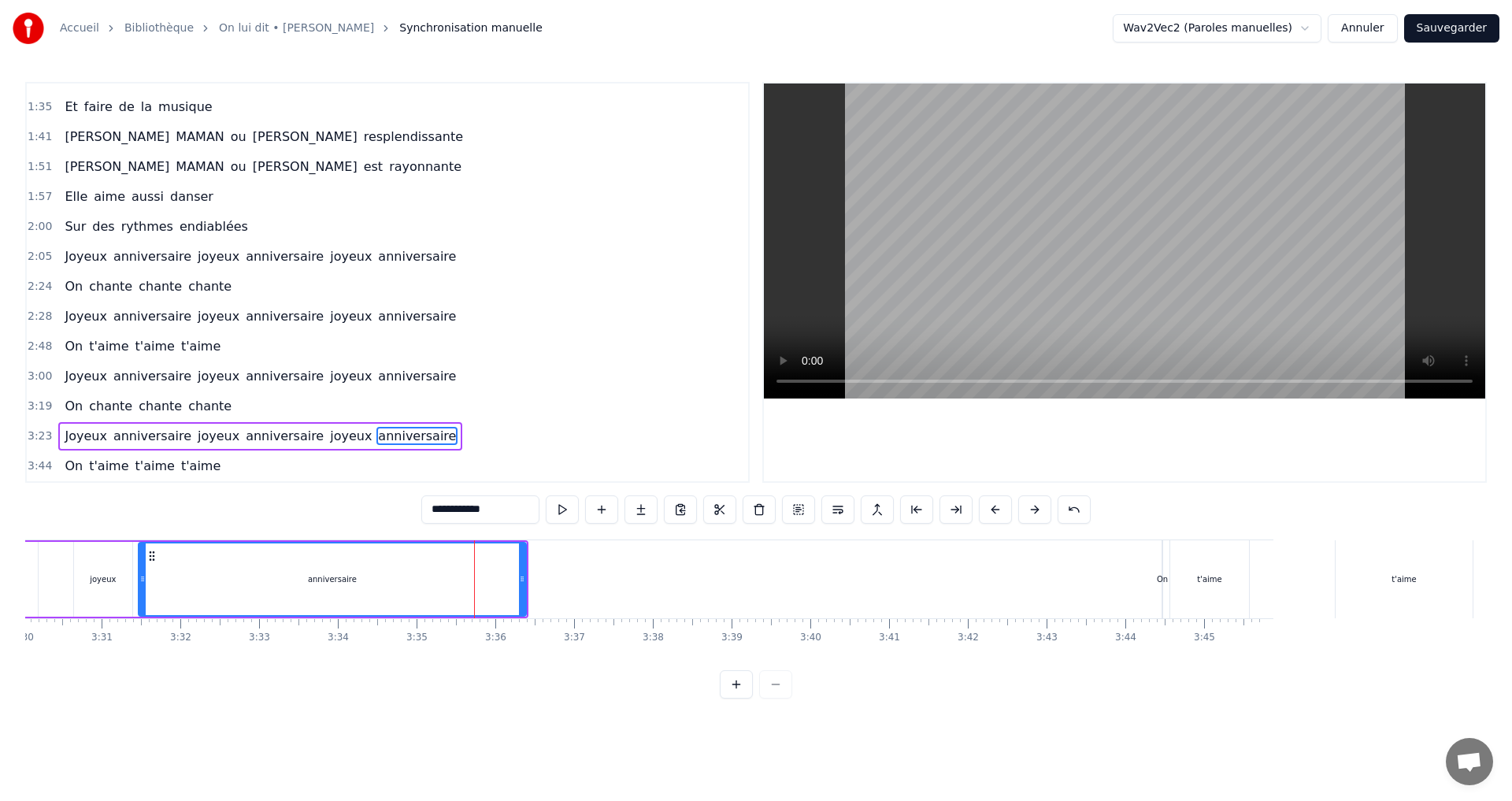
scroll to position [0, 16666]
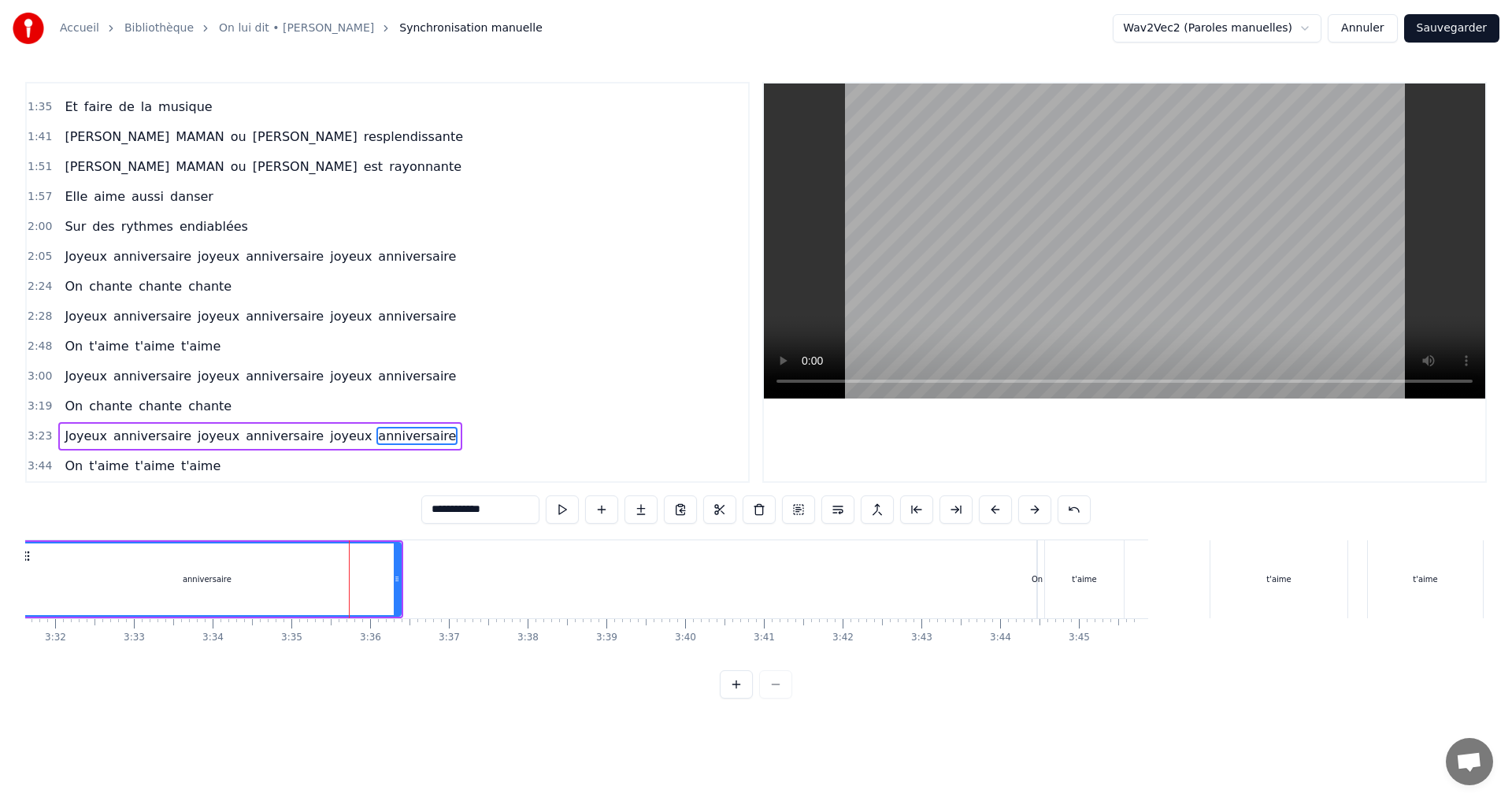
click at [372, 557] on div "anniversaire" at bounding box center [208, 578] width 386 height 71
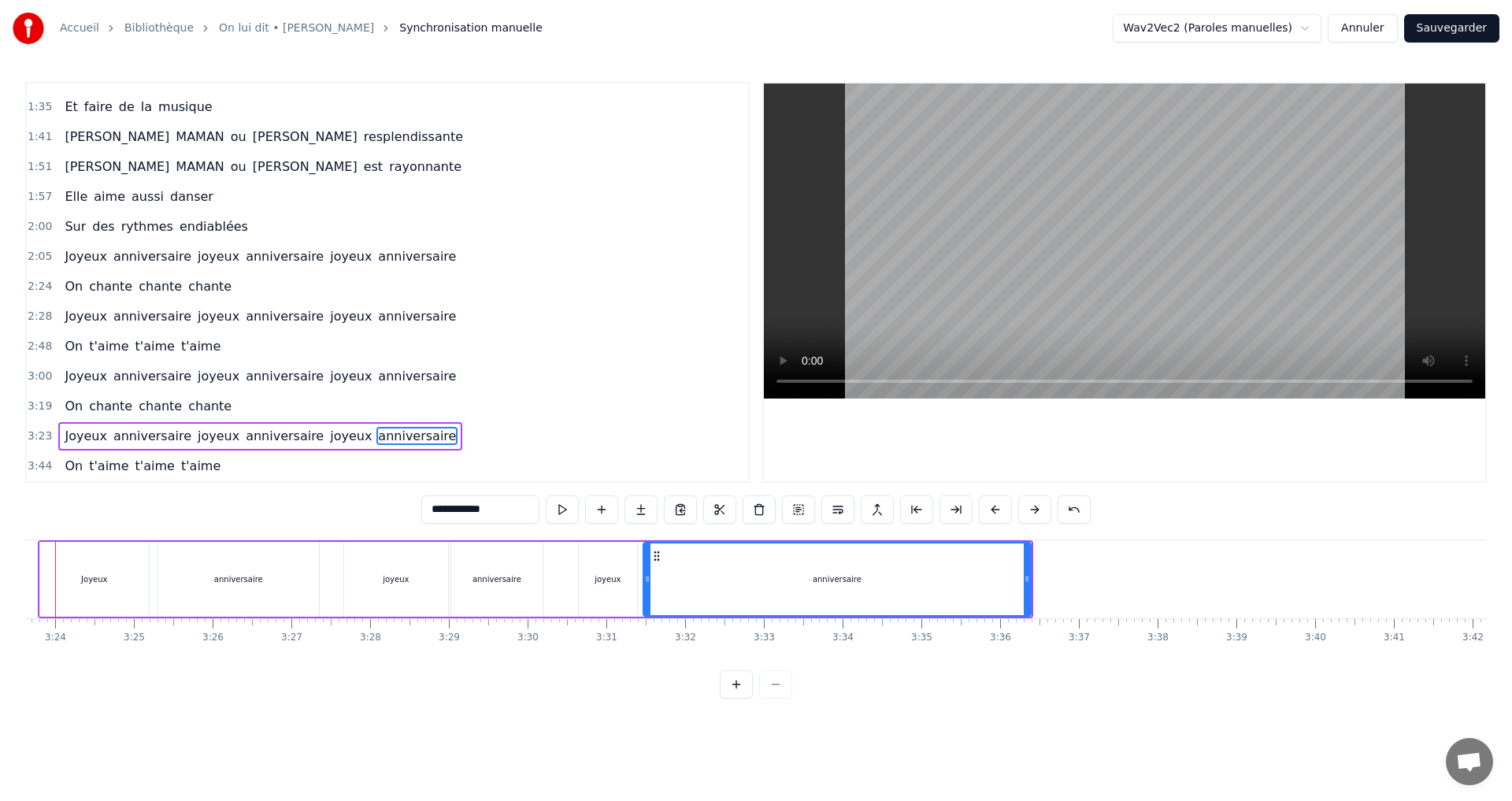
scroll to position [0, 15986]
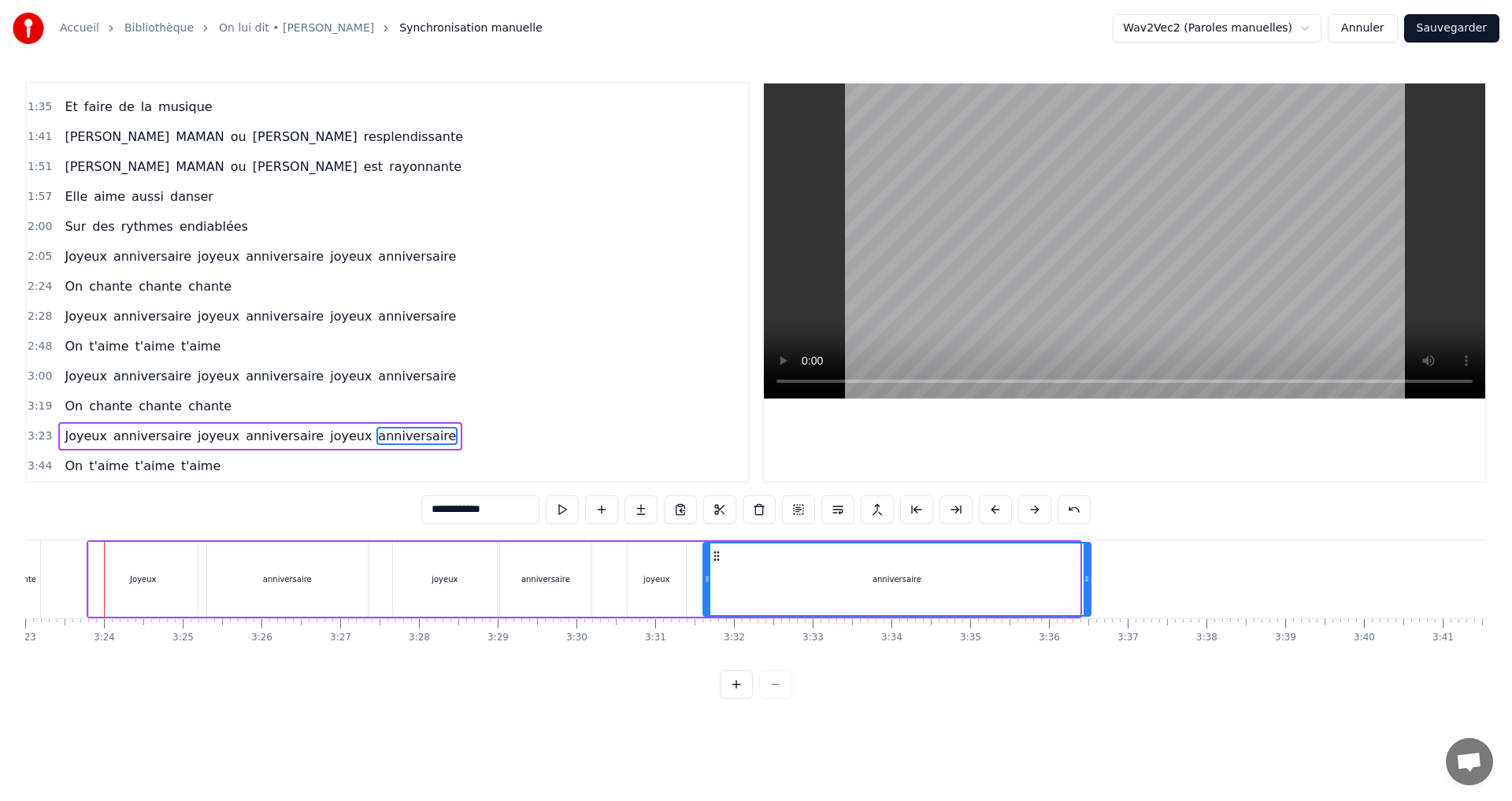
drag, startPoint x: 707, startPoint y: 556, endPoint x: 717, endPoint y: 553, distance: 10.4
click at [717, 553] on icon at bounding box center [717, 556] width 13 height 13
click at [121, 564] on div "Joyeux" at bounding box center [143, 578] width 109 height 74
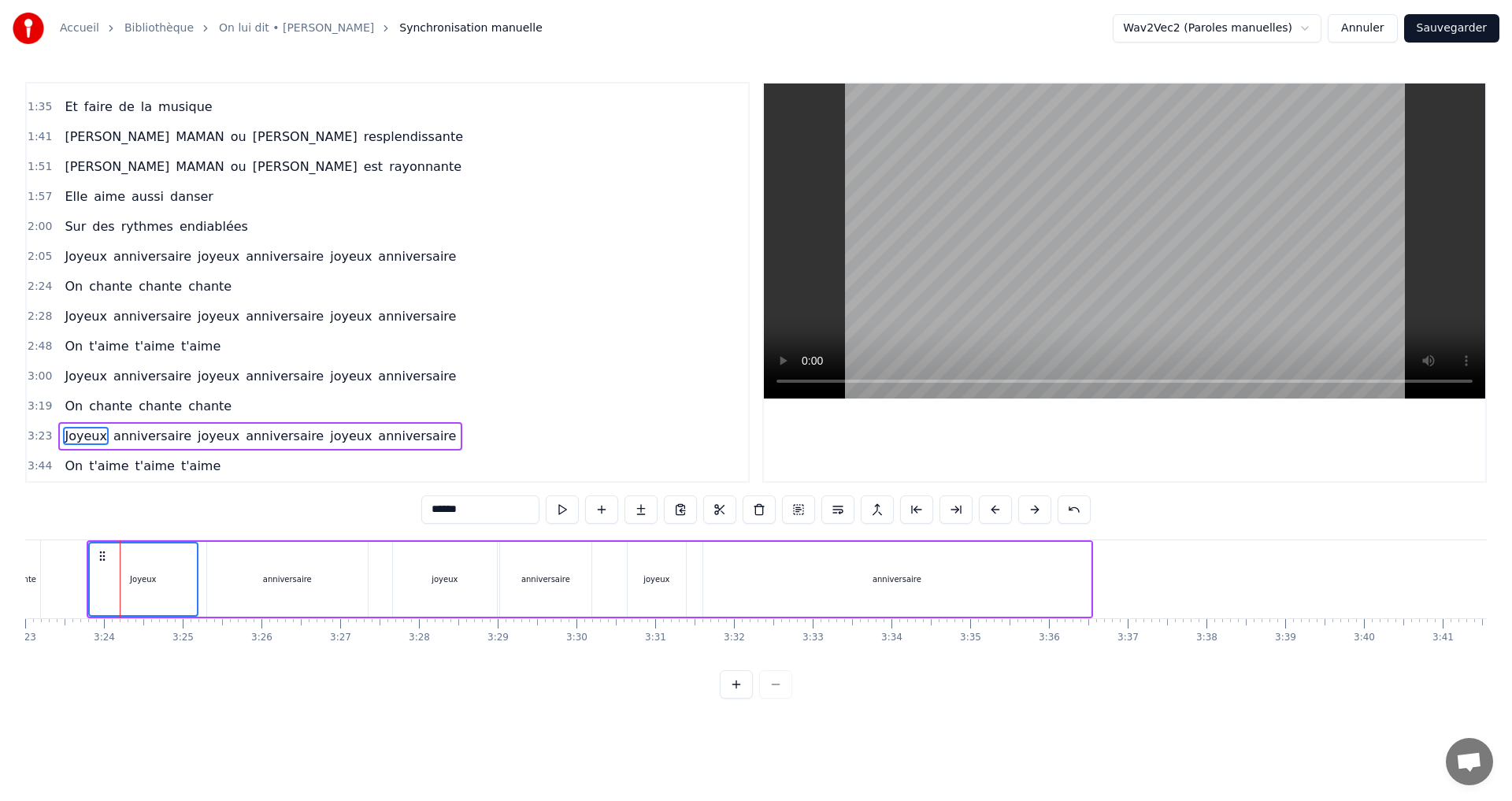
click at [300, 563] on div "anniversaire" at bounding box center [287, 578] width 160 height 74
click at [429, 566] on div "joyeux" at bounding box center [445, 578] width 104 height 74
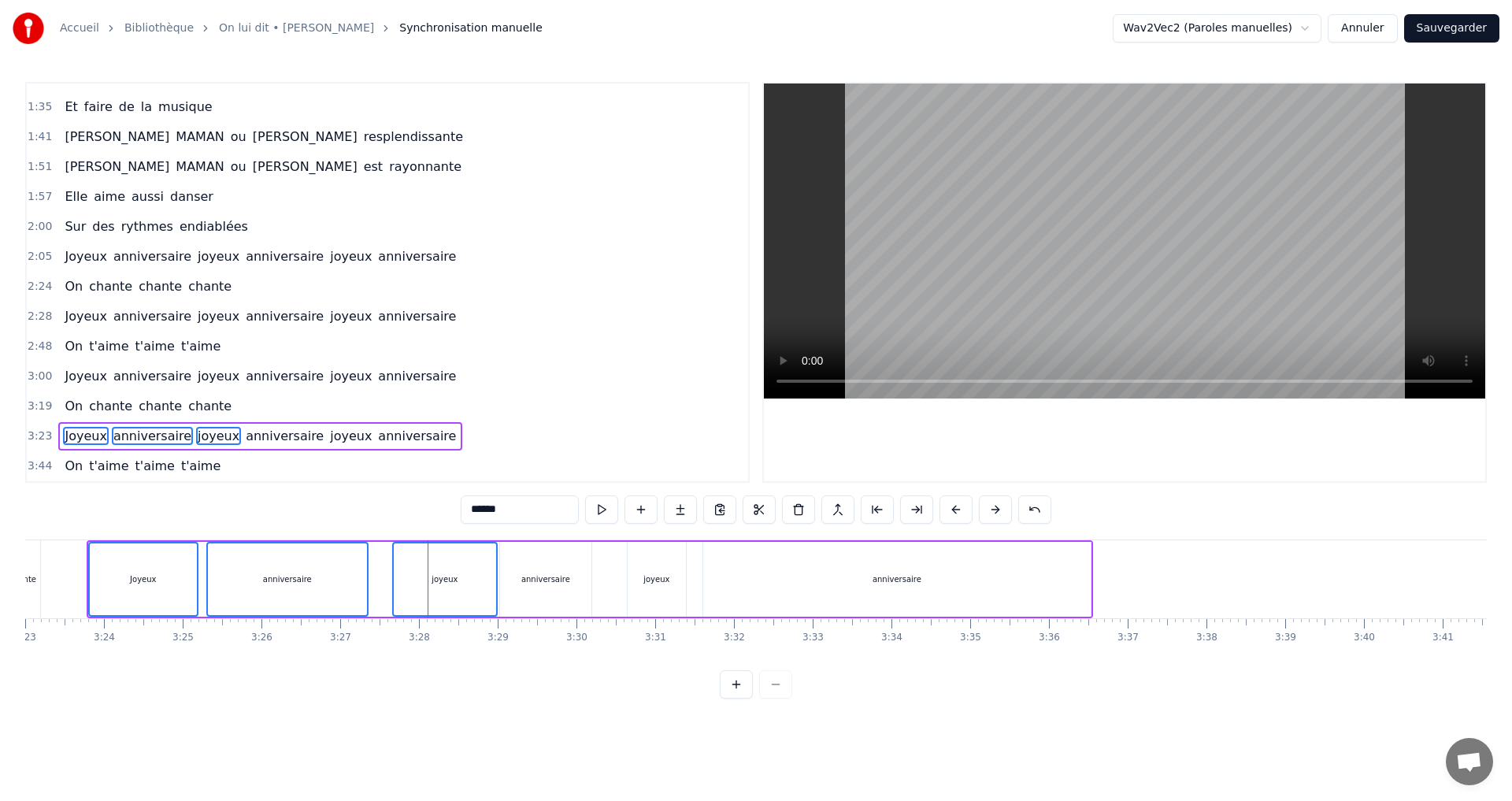
click at [556, 558] on div "anniversaire" at bounding box center [546, 578] width 91 height 74
click at [653, 570] on div "joyeux" at bounding box center [656, 578] width 58 height 74
click at [791, 551] on div "anniversaire" at bounding box center [897, 578] width 388 height 74
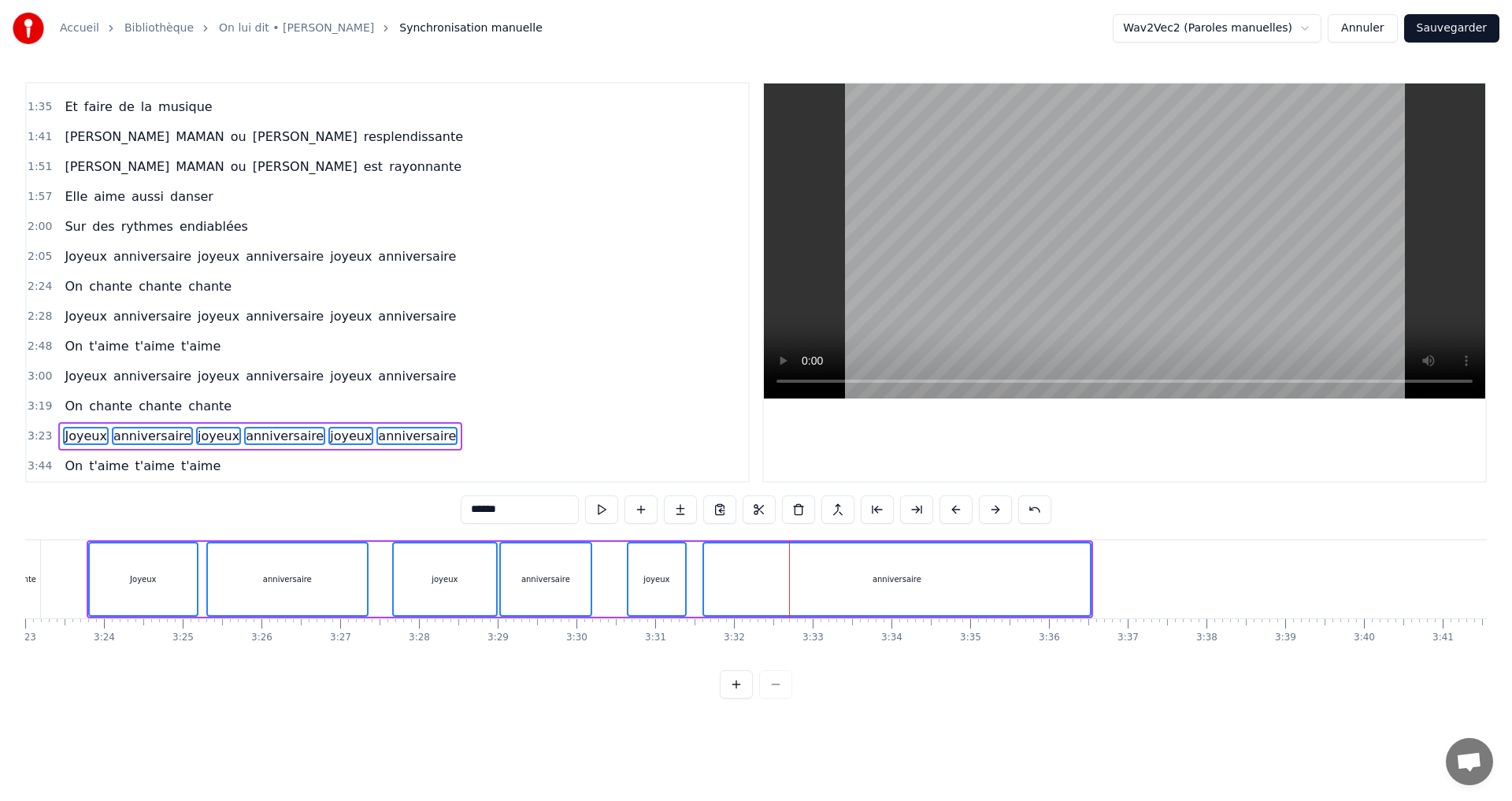
drag, startPoint x: 809, startPoint y: 556, endPoint x: 914, endPoint y: 557, distance: 105.0
click at [914, 557] on div "anniversaire" at bounding box center [897, 578] width 386 height 71
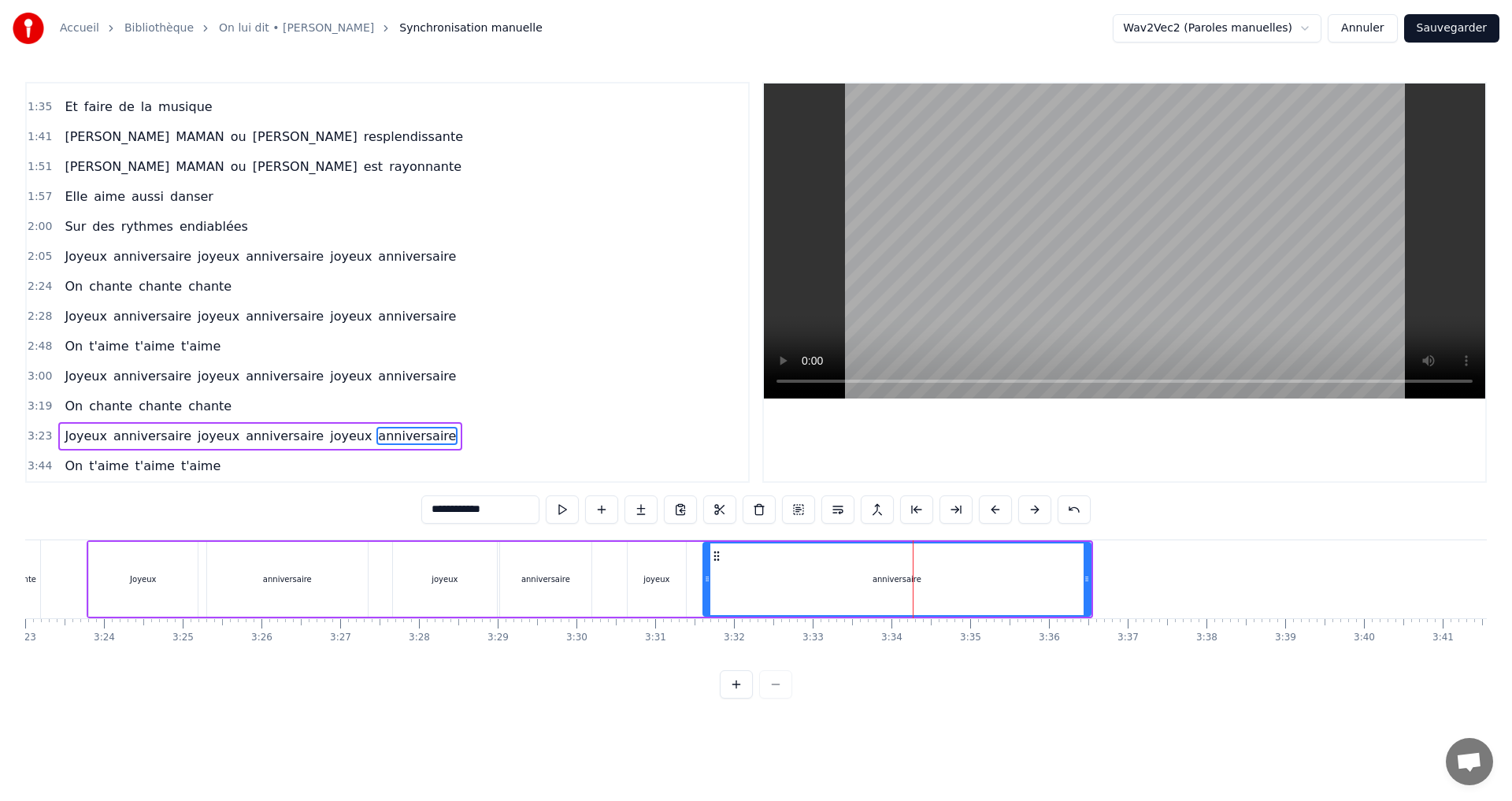
drag, startPoint x: 71, startPoint y: 519, endPoint x: 771, endPoint y: 596, distance: 704.2
click at [771, 596] on div "0:00 Elle nous dit 0:02 Venez tous à [GEOGRAPHIC_DATA] 0:06 Pour fêter mes ans …" at bounding box center [756, 390] width 1462 height 617
click at [75, 436] on span "Joyeux" at bounding box center [86, 436] width 45 height 18
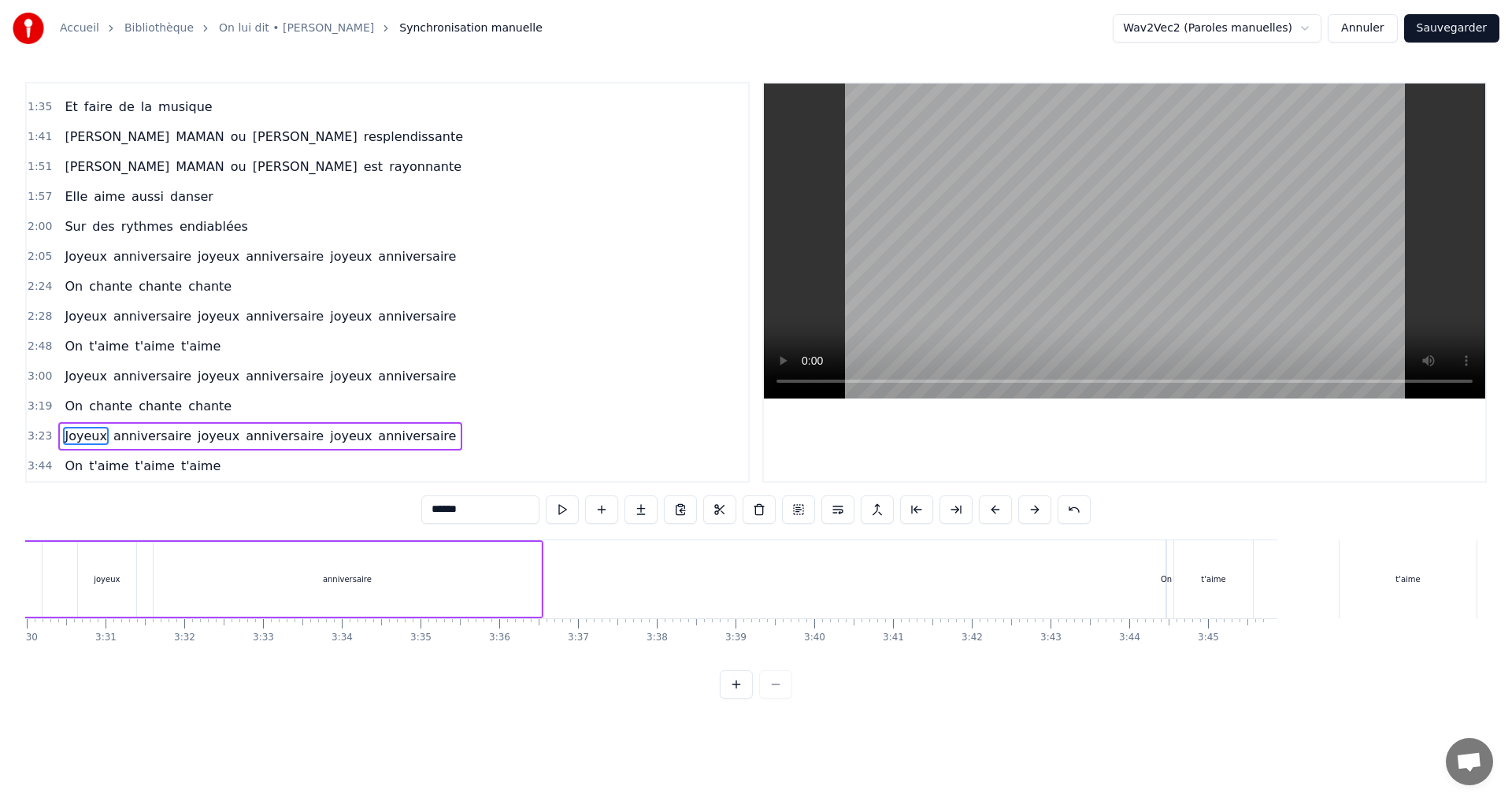
scroll to position [0, 16666]
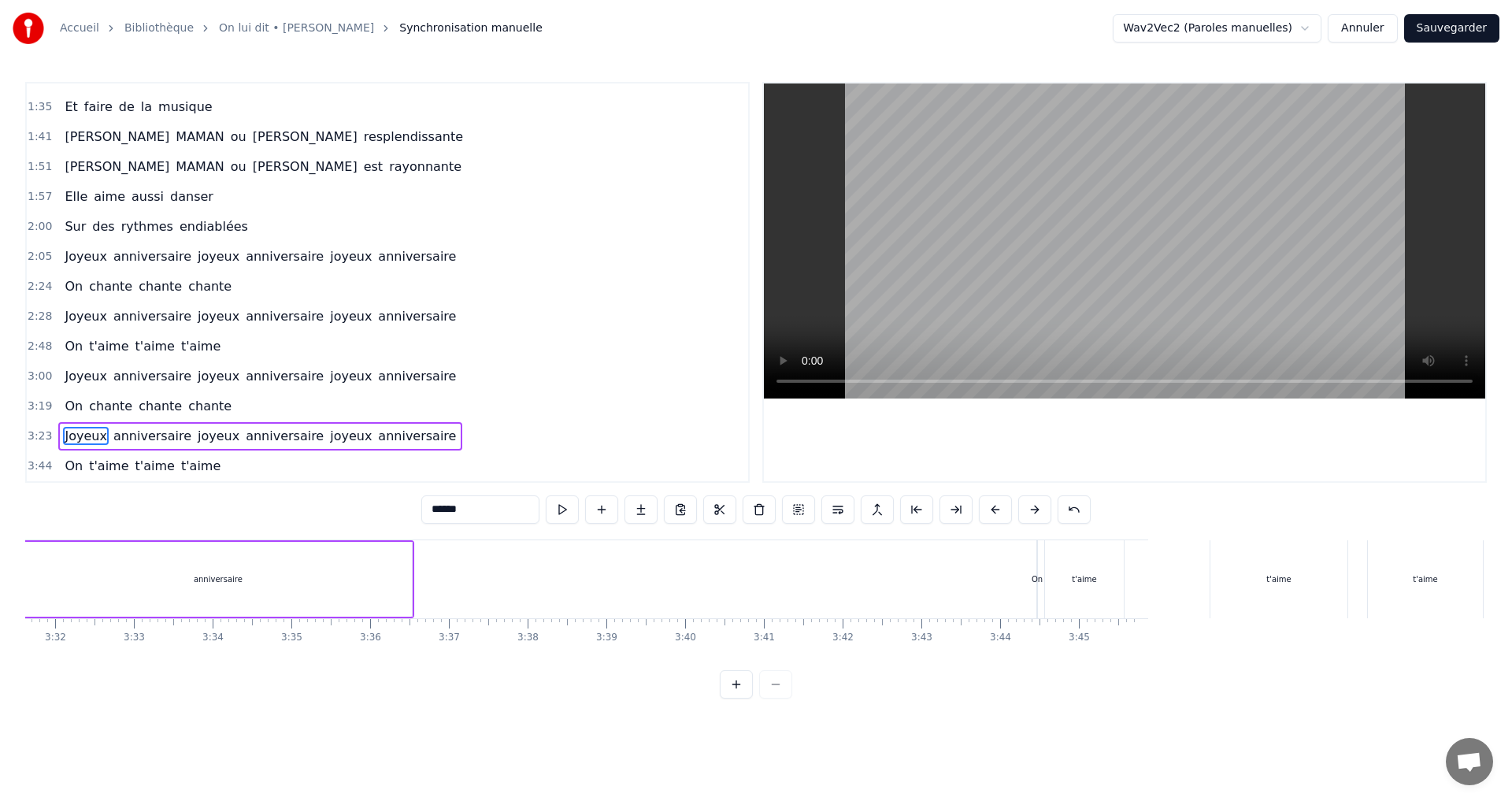
click at [1420, 598] on div "t'aime" at bounding box center [1425, 578] width 115 height 78
type input "******"
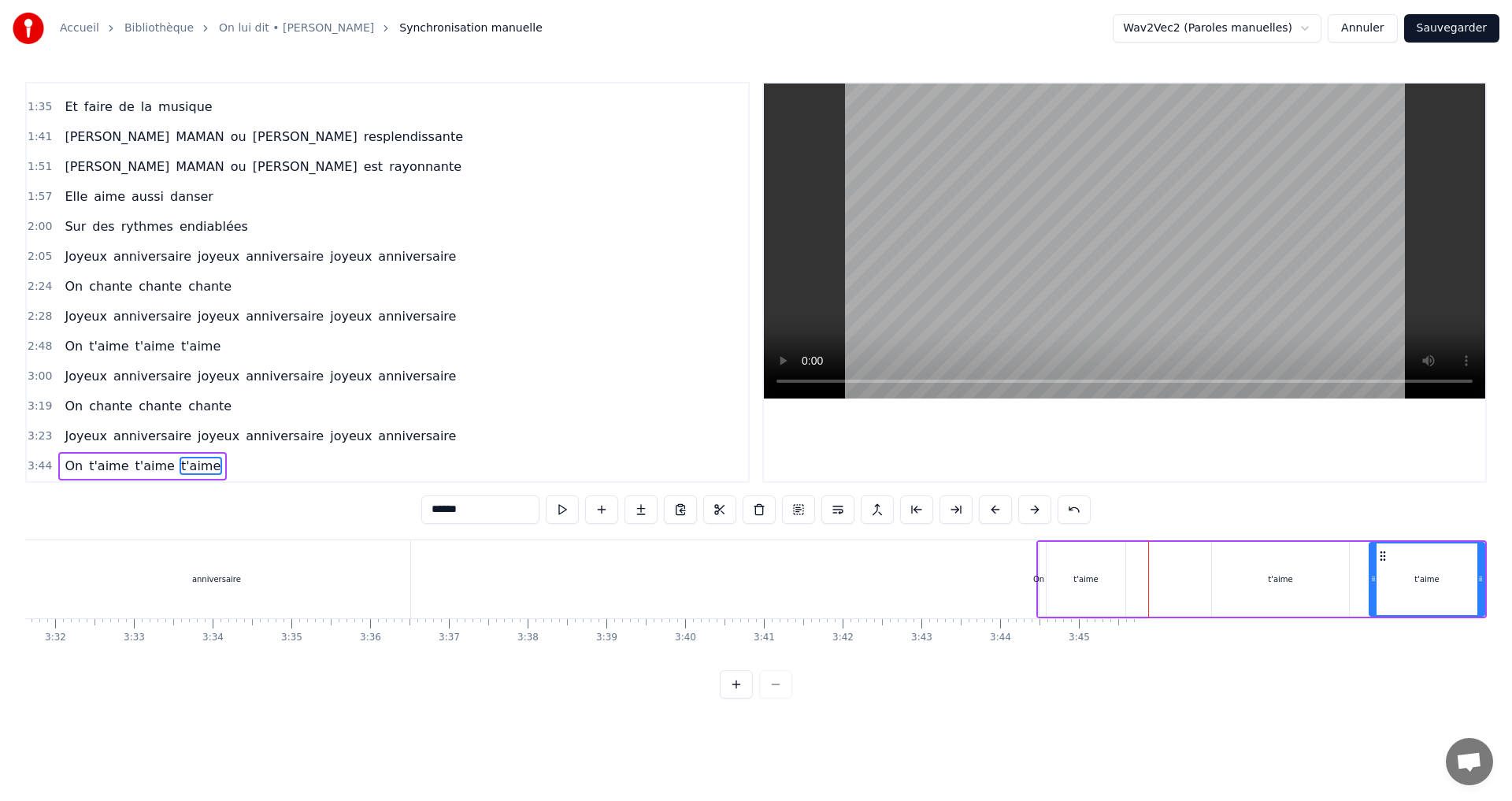
click at [1044, 561] on div "On t'aime t'aime t'aime" at bounding box center [1261, 578] width 450 height 78
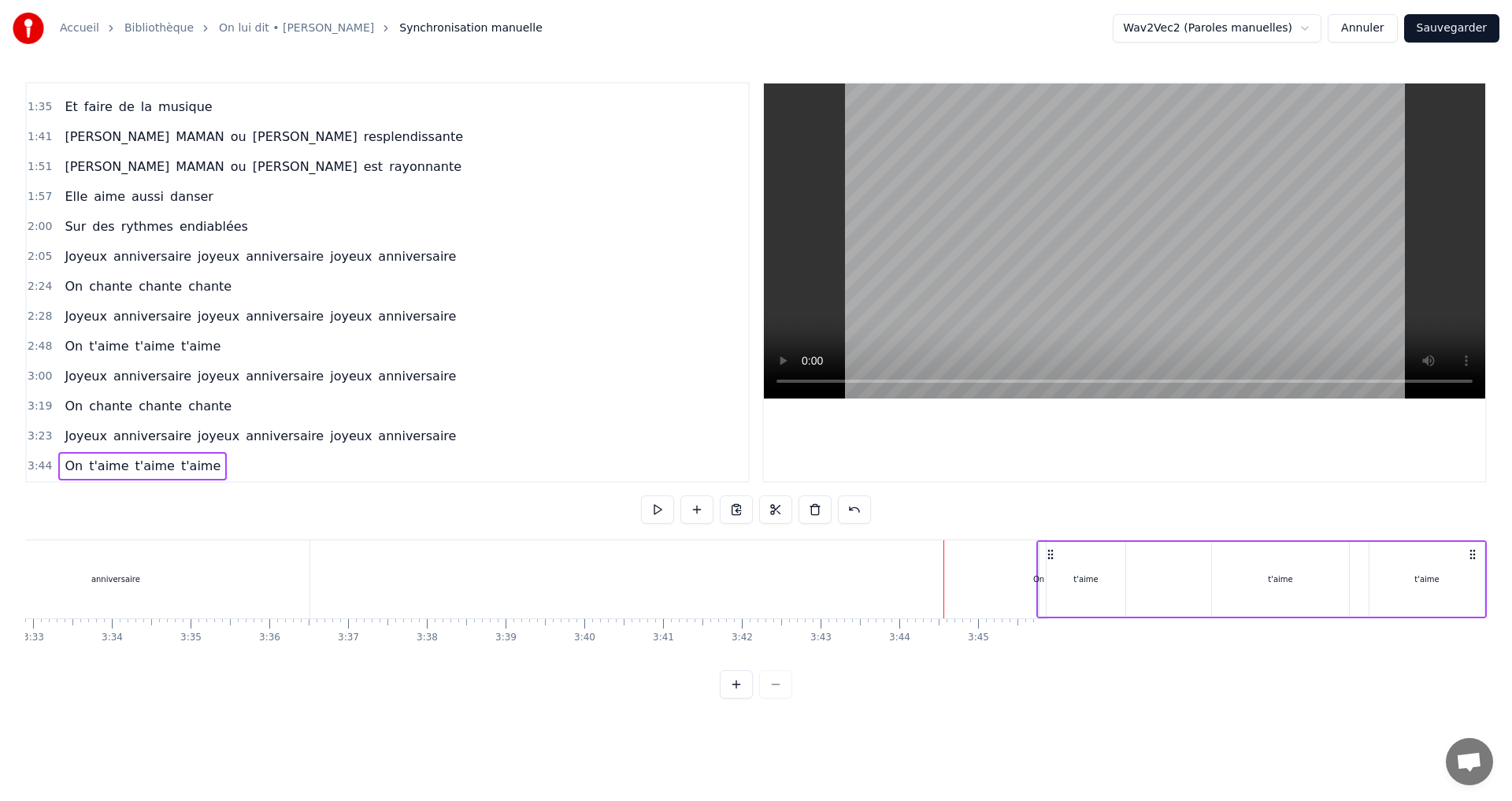
drag, startPoint x: 1469, startPoint y: 553, endPoint x: 1493, endPoint y: 557, distance: 24.3
click at [1493, 557] on div "Accueil Bibliothèque On lui dit • [PERSON_NAME] manuelle Wav2Vec2 (Paroles manu…" at bounding box center [756, 349] width 1512 height 698
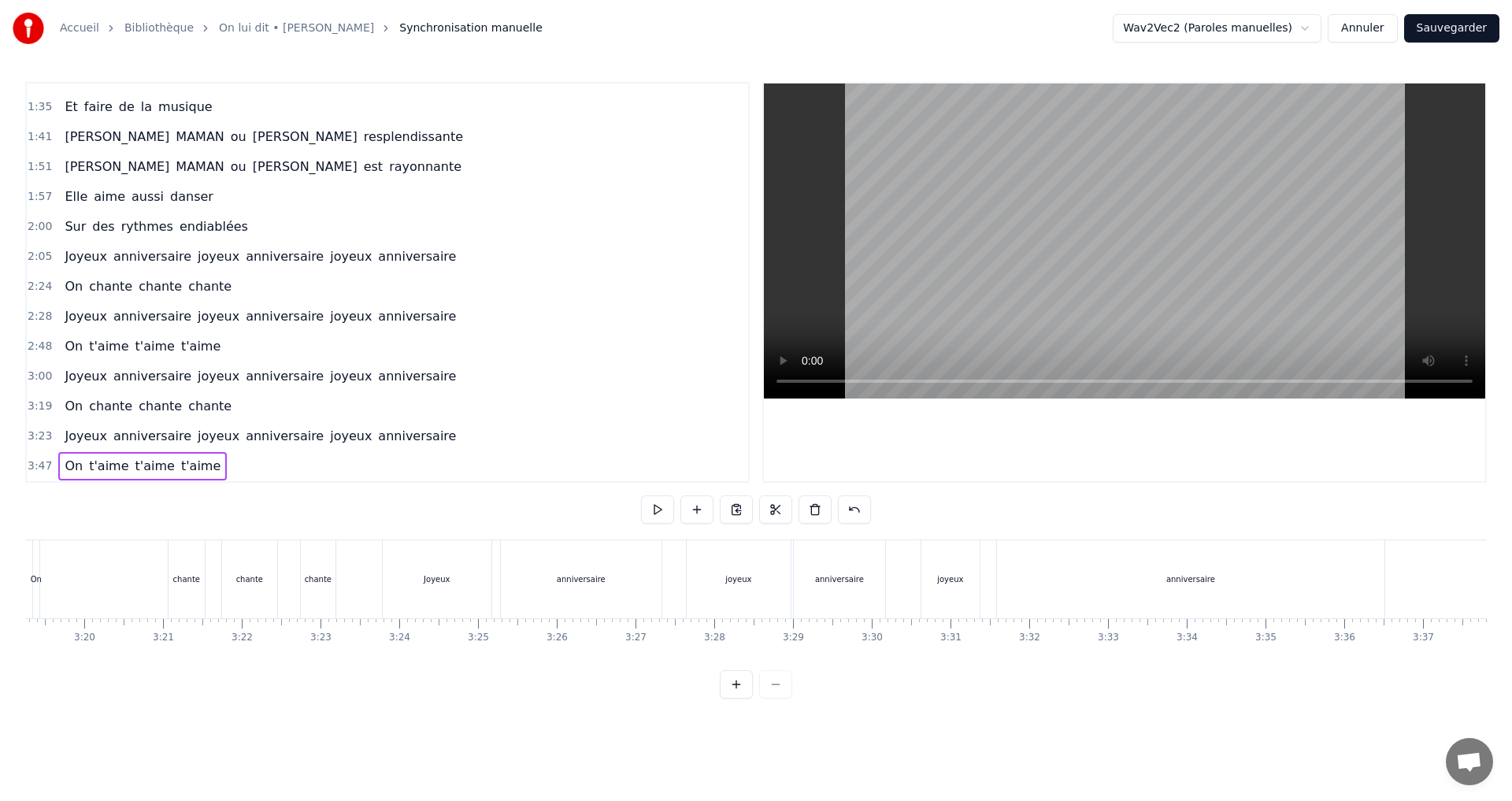
scroll to position [0, 15631]
click at [1216, 574] on div "anniversaire" at bounding box center [1251, 578] width 388 height 78
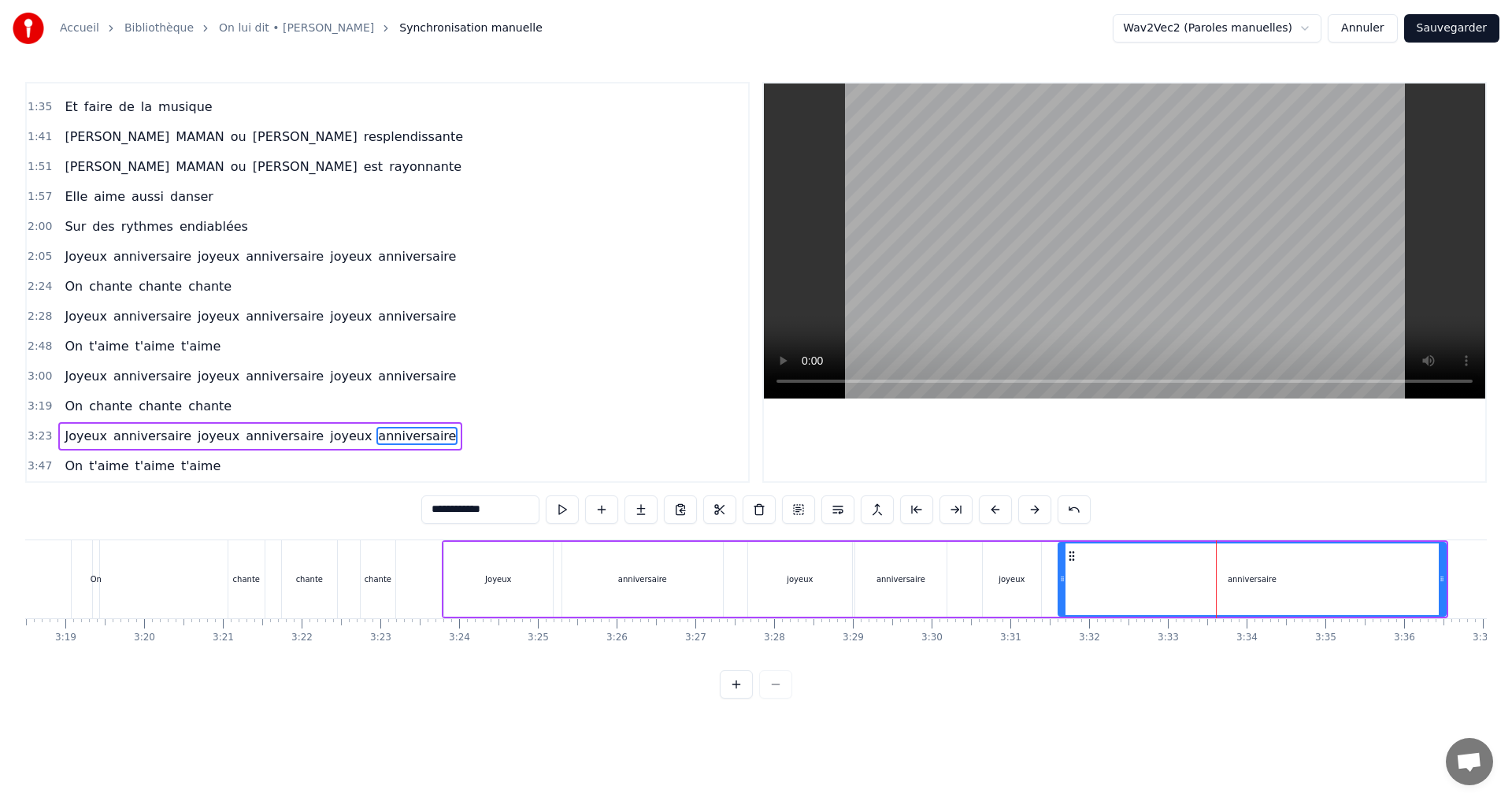
click at [480, 553] on div "Joyeux" at bounding box center [498, 578] width 109 height 74
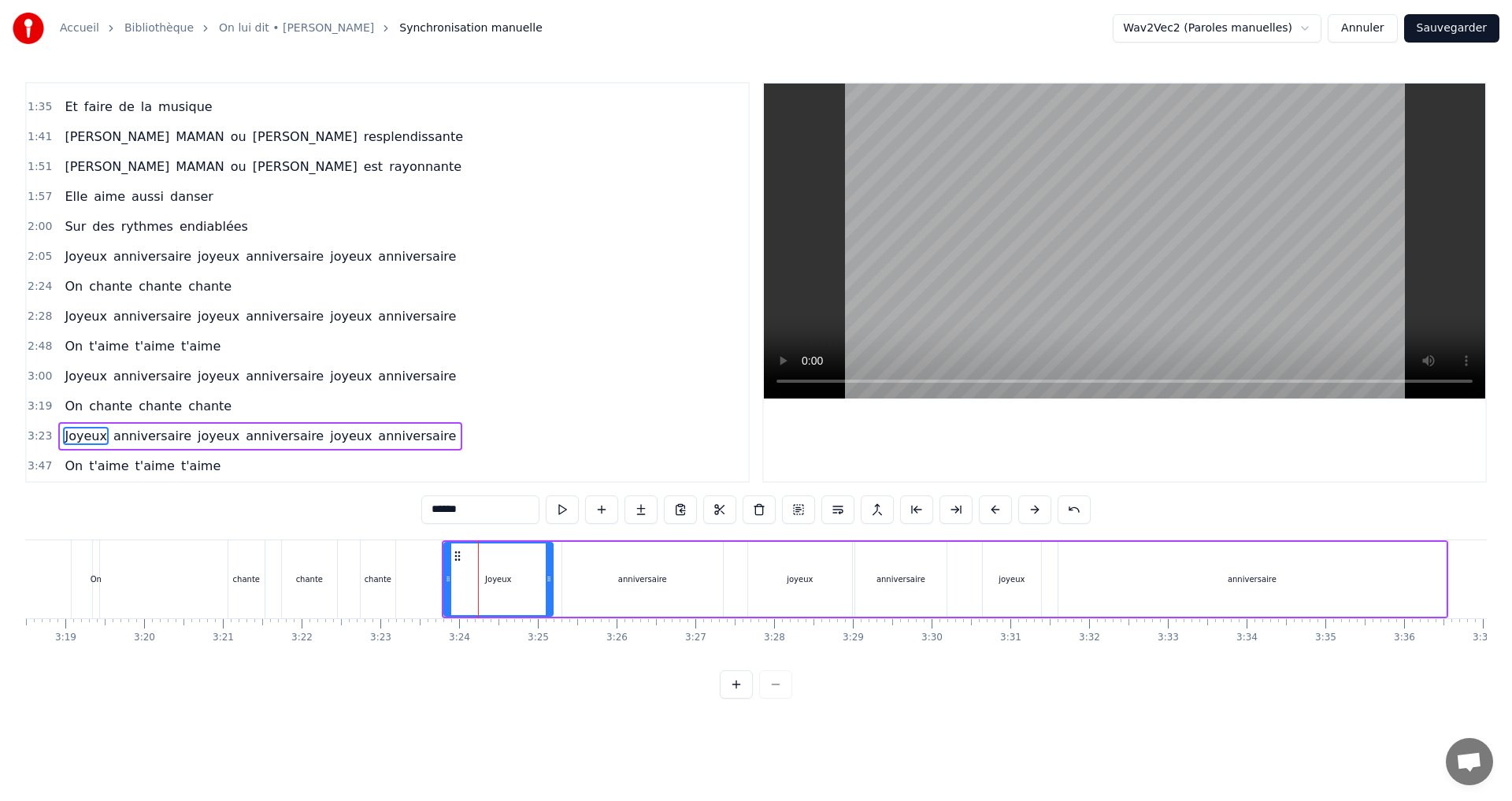
click at [501, 530] on div "0:00 Elle nous dit 0:02 Venez tous à [GEOGRAPHIC_DATA] 0:06 Pour fêter mes ans …" at bounding box center [756, 390] width 1462 height 617
click at [1272, 587] on div "anniversaire" at bounding box center [1252, 578] width 388 height 74
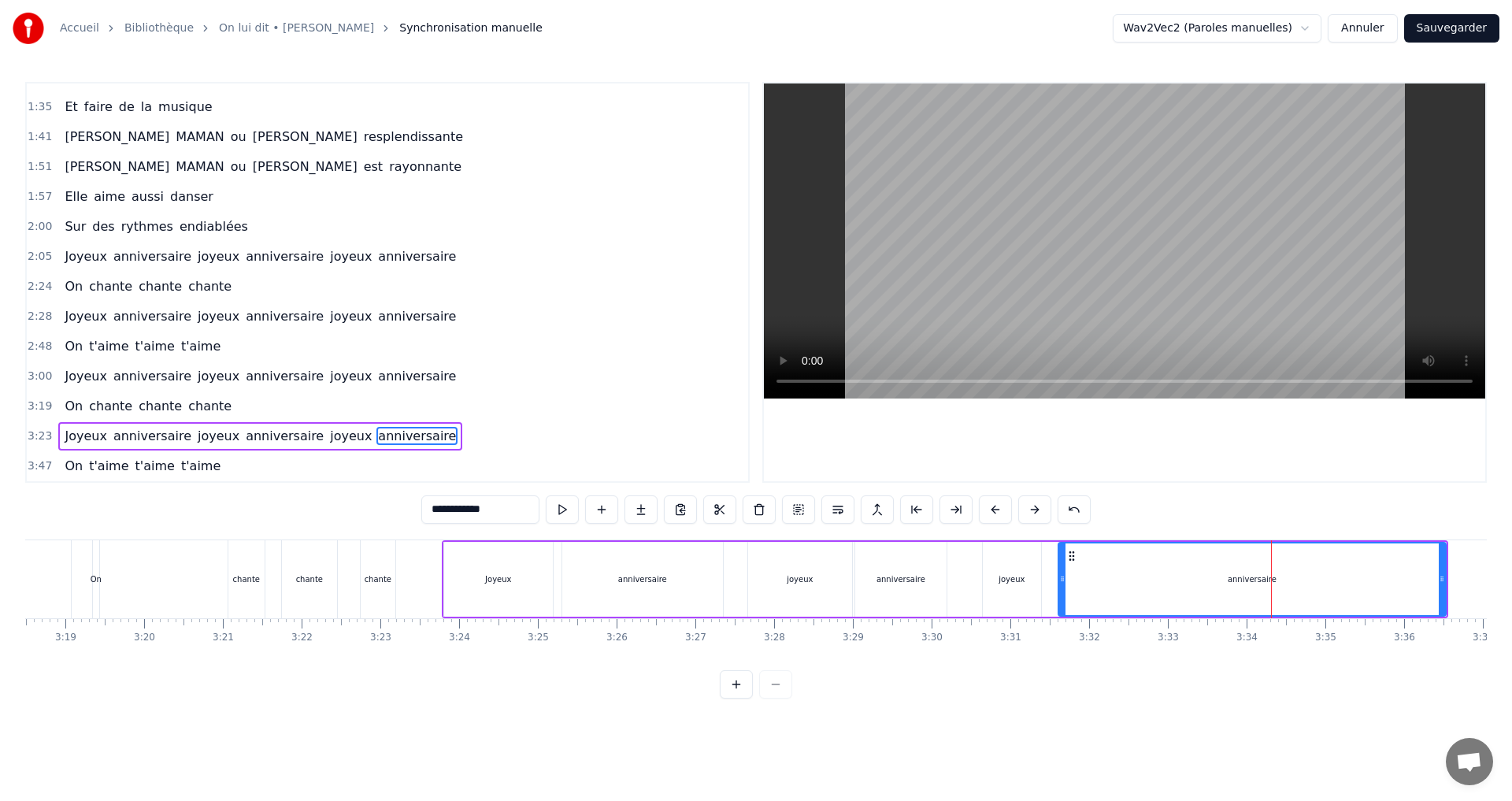
click at [1030, 569] on div "joyeux" at bounding box center [1012, 578] width 58 height 74
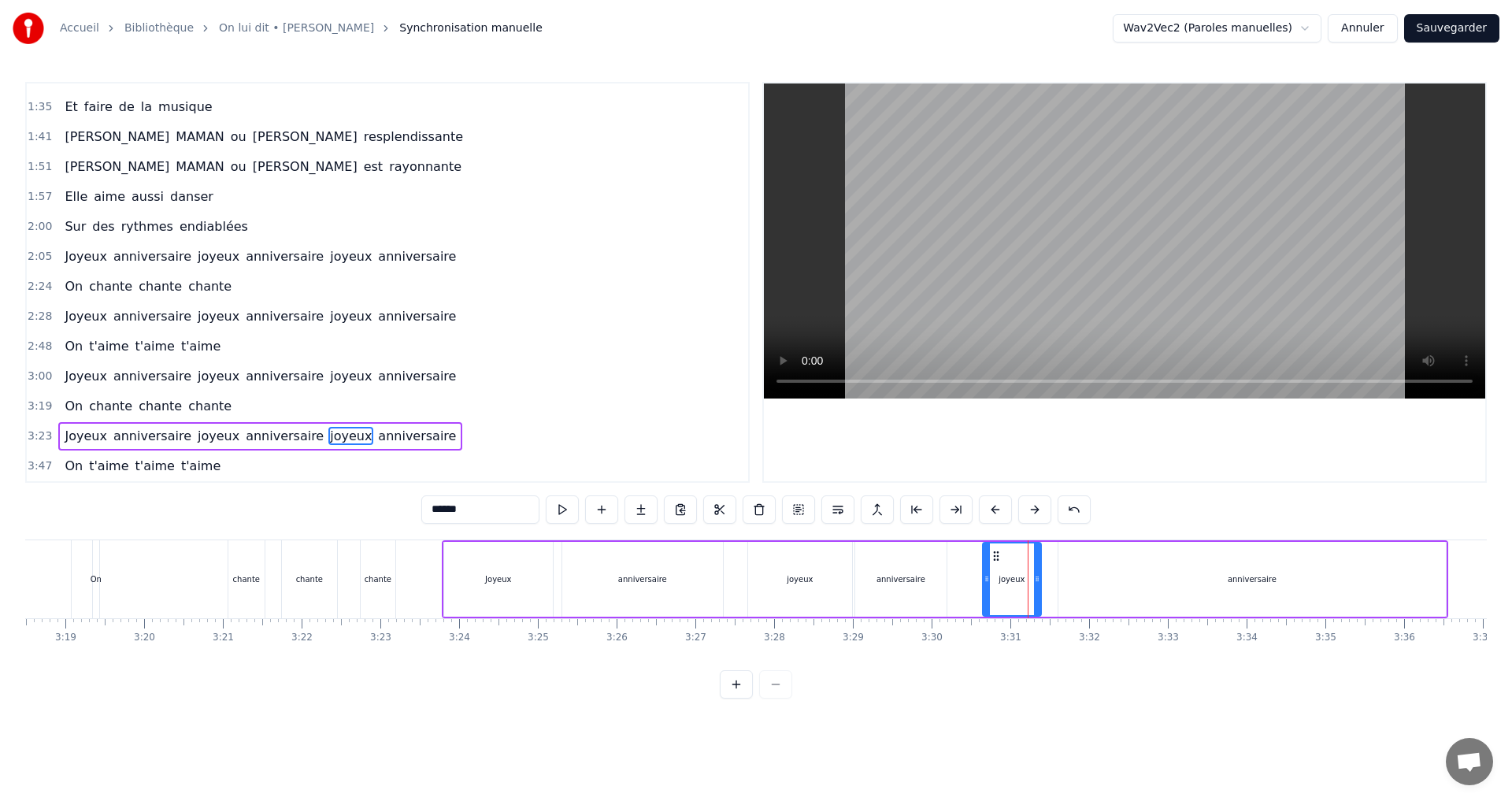
click at [889, 566] on div "anniversaire" at bounding box center [901, 578] width 91 height 74
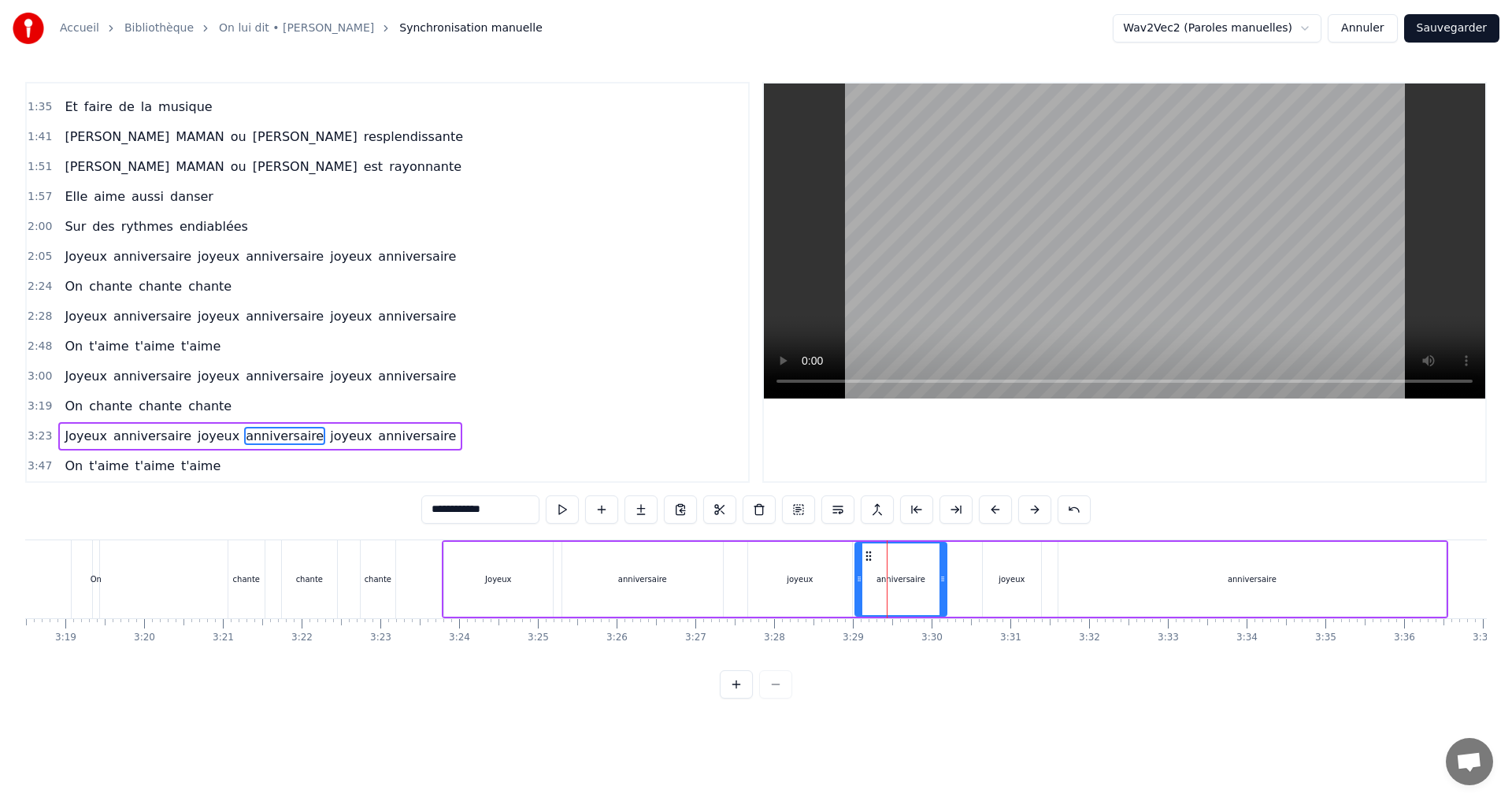
click at [792, 566] on div "joyeux" at bounding box center [800, 578] width 104 height 74
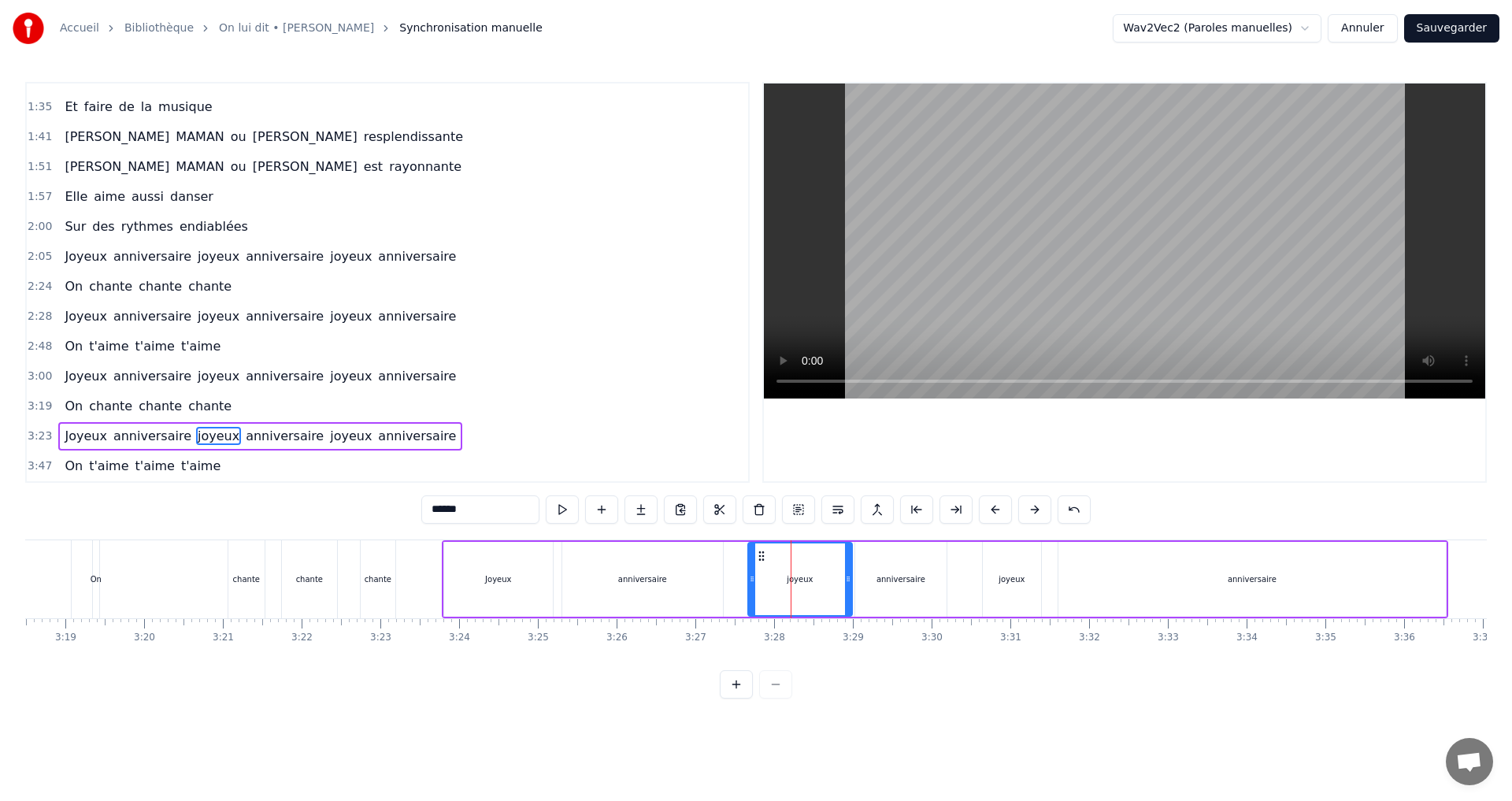
click at [650, 563] on div "anniversaire" at bounding box center [643, 578] width 160 height 74
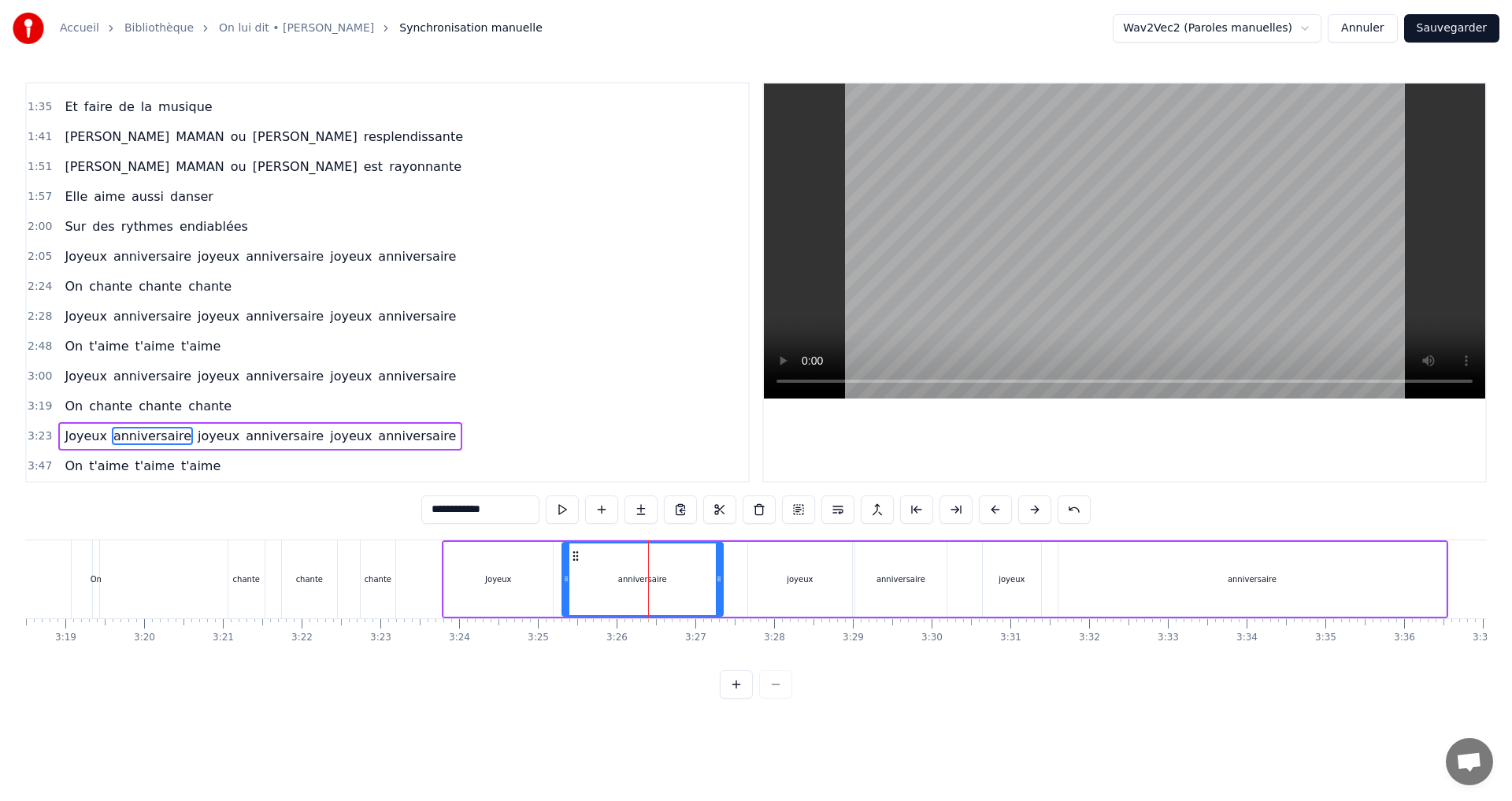
click at [500, 553] on div "Joyeux" at bounding box center [498, 578] width 109 height 74
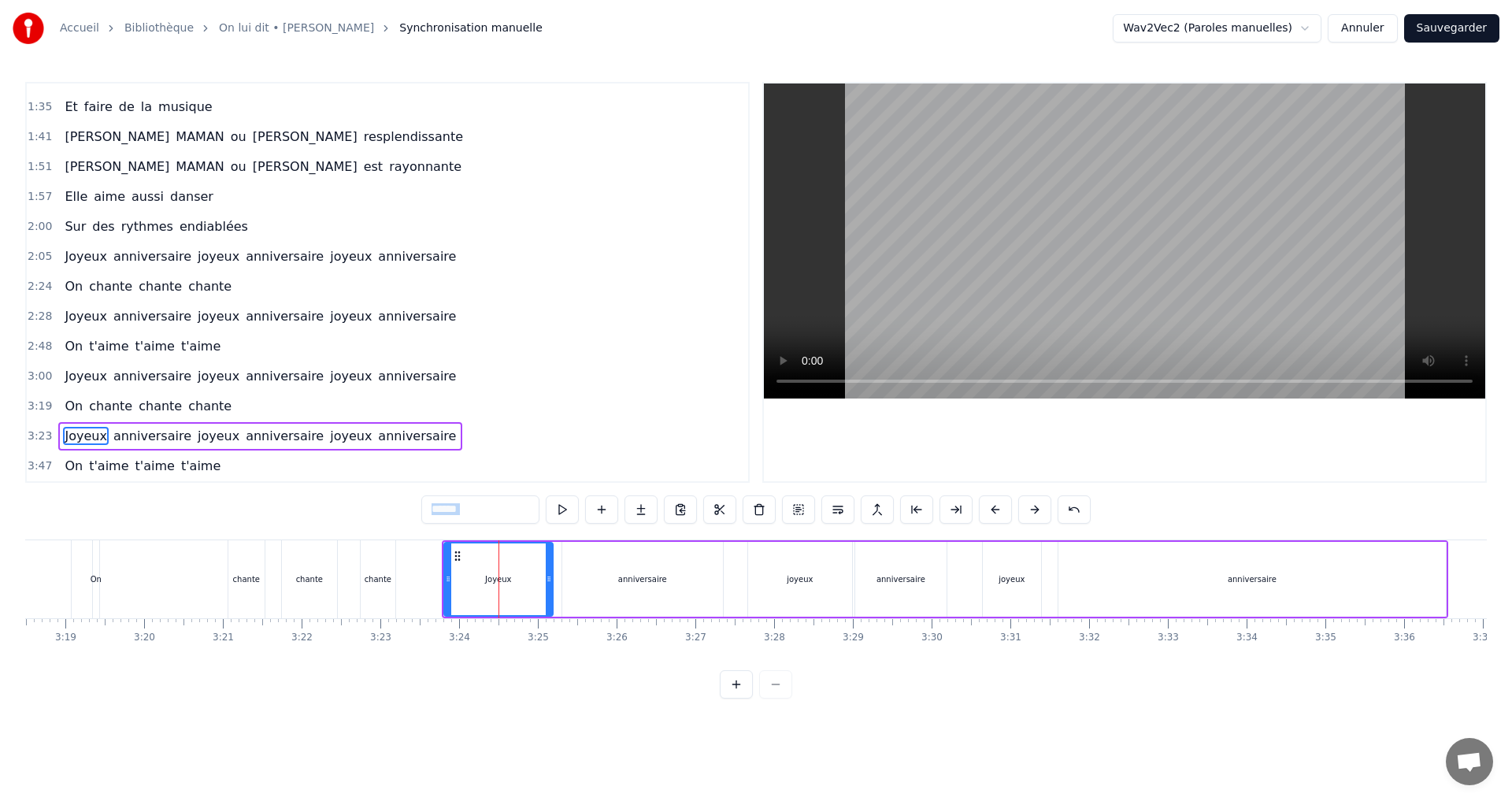
drag, startPoint x: 460, startPoint y: 557, endPoint x: 1163, endPoint y: 620, distance: 705.8
click at [1163, 620] on div "0:00 Elle nous dit 0:02 Venez tous à [GEOGRAPHIC_DATA] 0:06 Pour fêter mes ans …" at bounding box center [756, 390] width 1462 height 617
click at [1187, 597] on div "anniversaire" at bounding box center [1252, 578] width 388 height 74
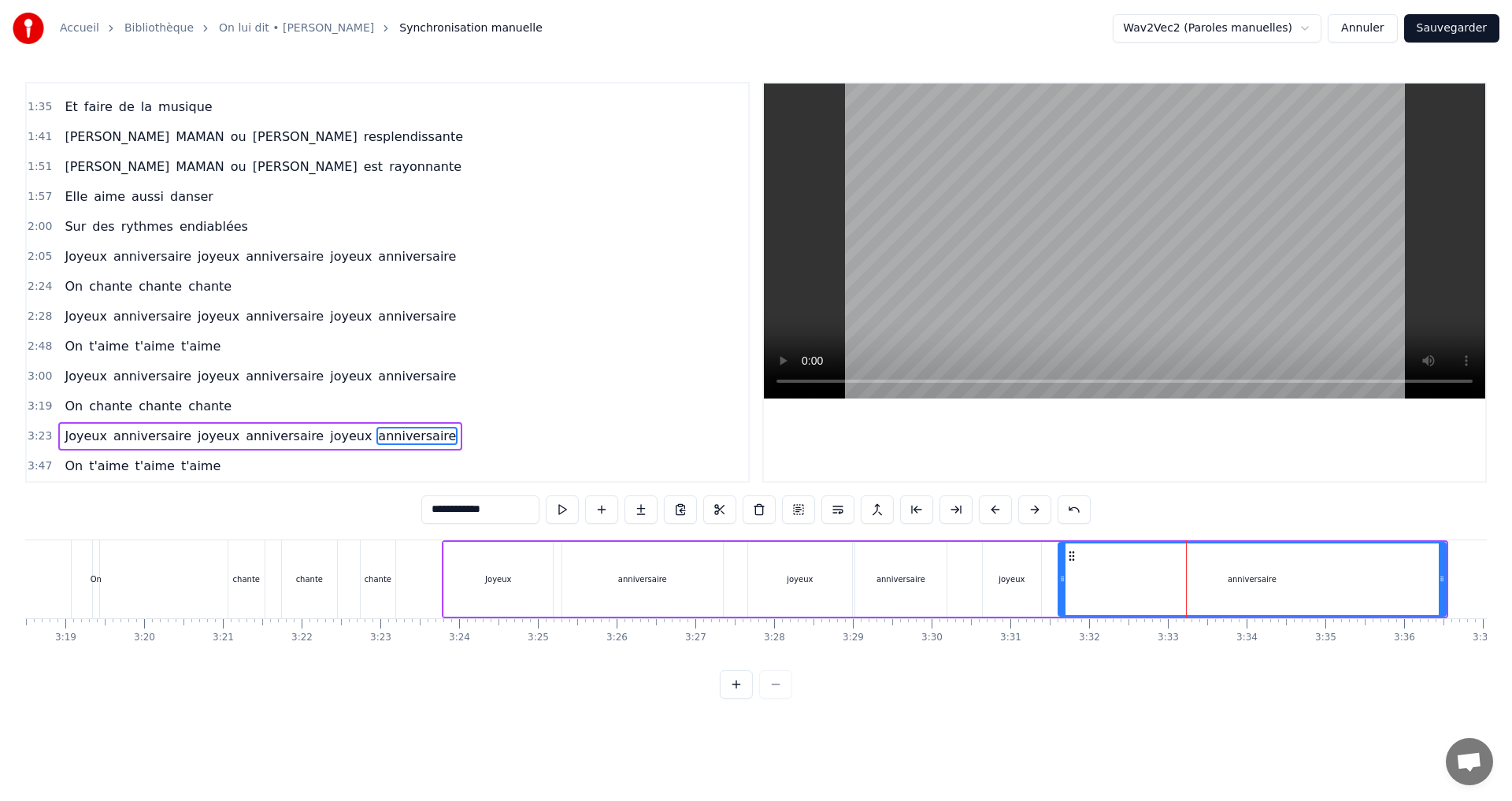
drag, startPoint x: 1405, startPoint y: 572, endPoint x: 1420, endPoint y: 571, distance: 15.0
click at [1444, 571] on div "anniversaire" at bounding box center [1252, 578] width 386 height 71
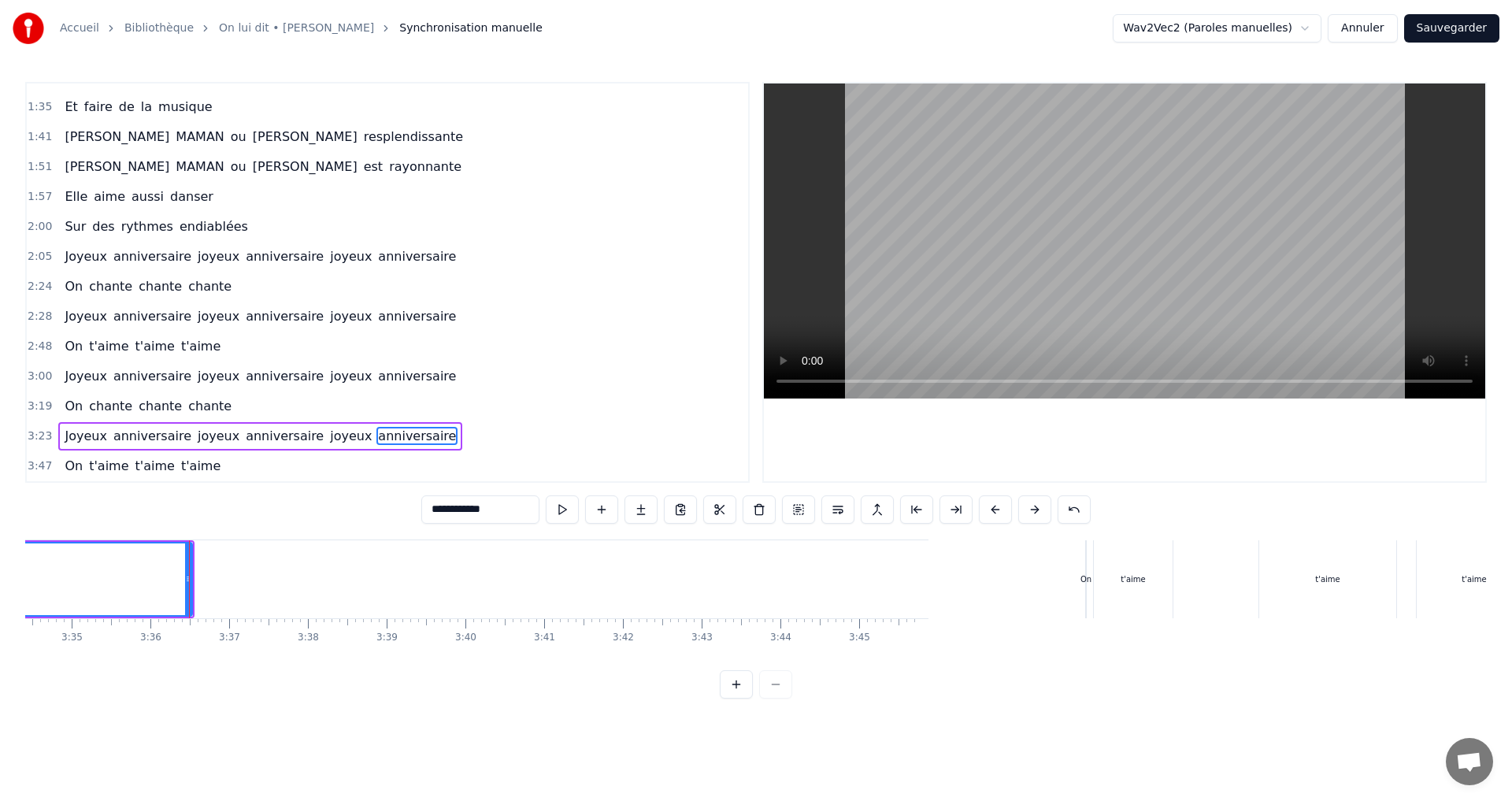
scroll to position [0, 15622]
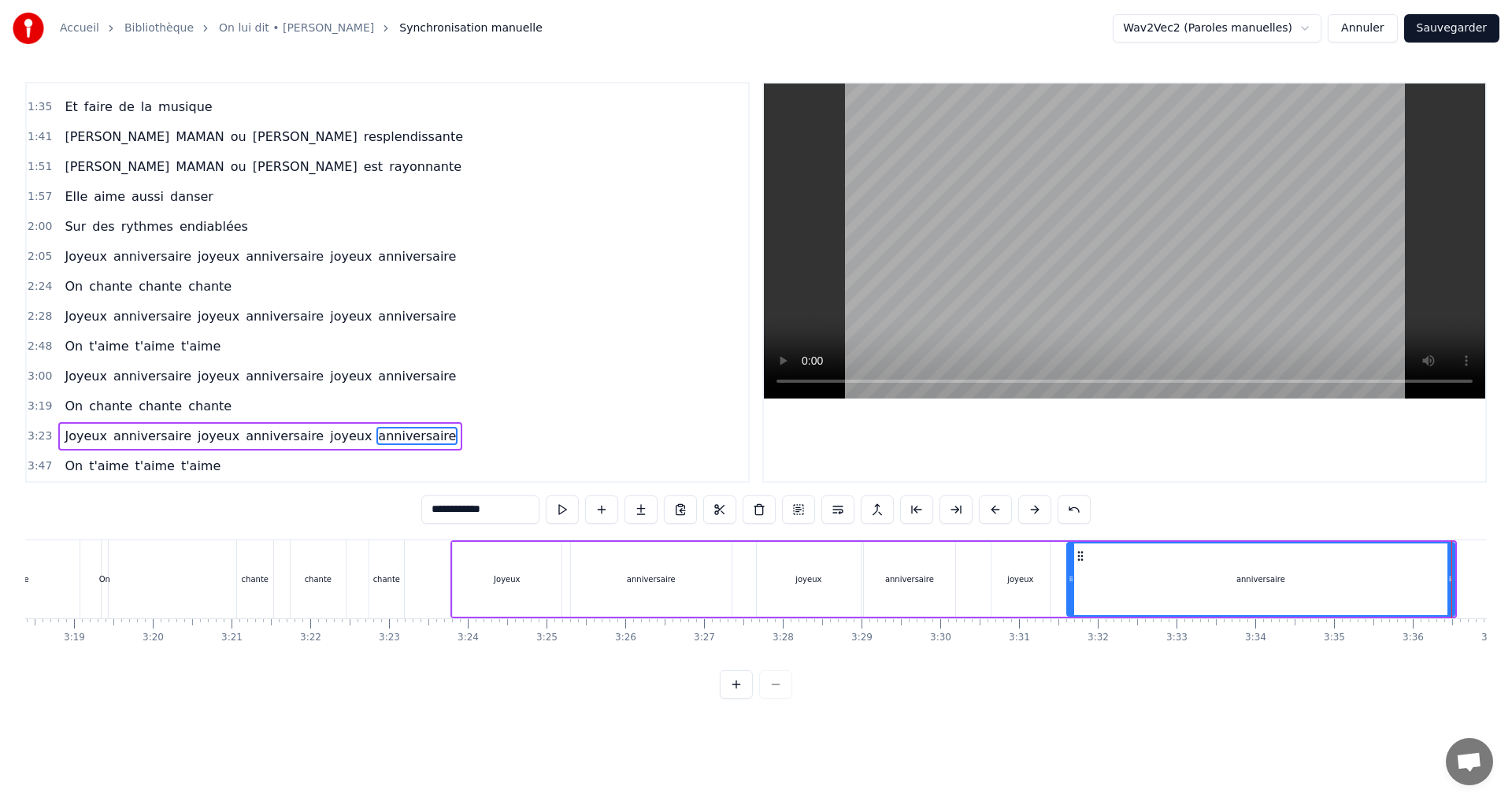
click at [1217, 502] on div "0:00 Elle nous dit 0:02 Venez tous à [GEOGRAPHIC_DATA] 0:06 Pour fêter mes ans …" at bounding box center [756, 390] width 1462 height 617
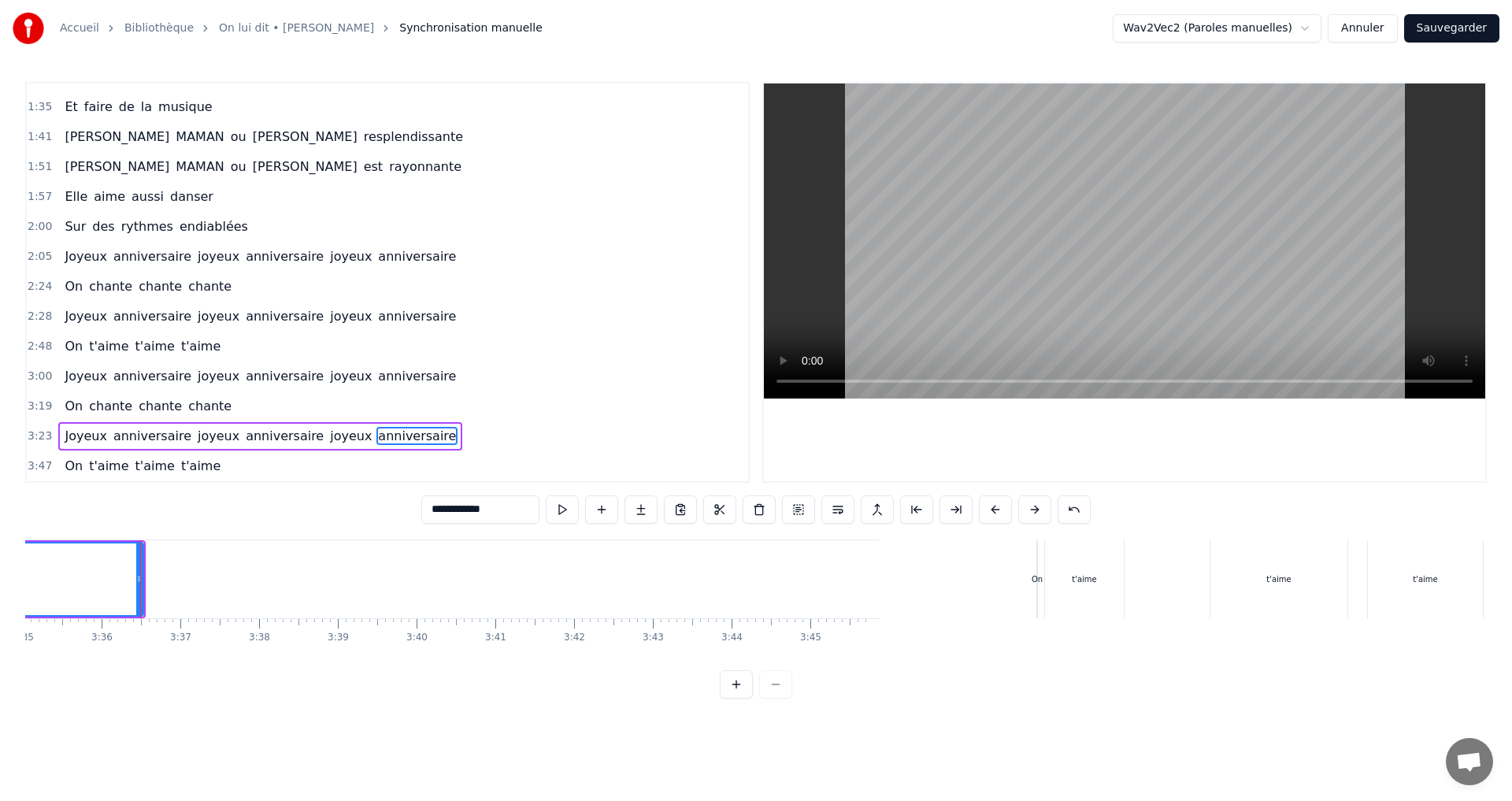
click at [1450, 587] on div "t'aime" at bounding box center [1425, 578] width 115 height 78
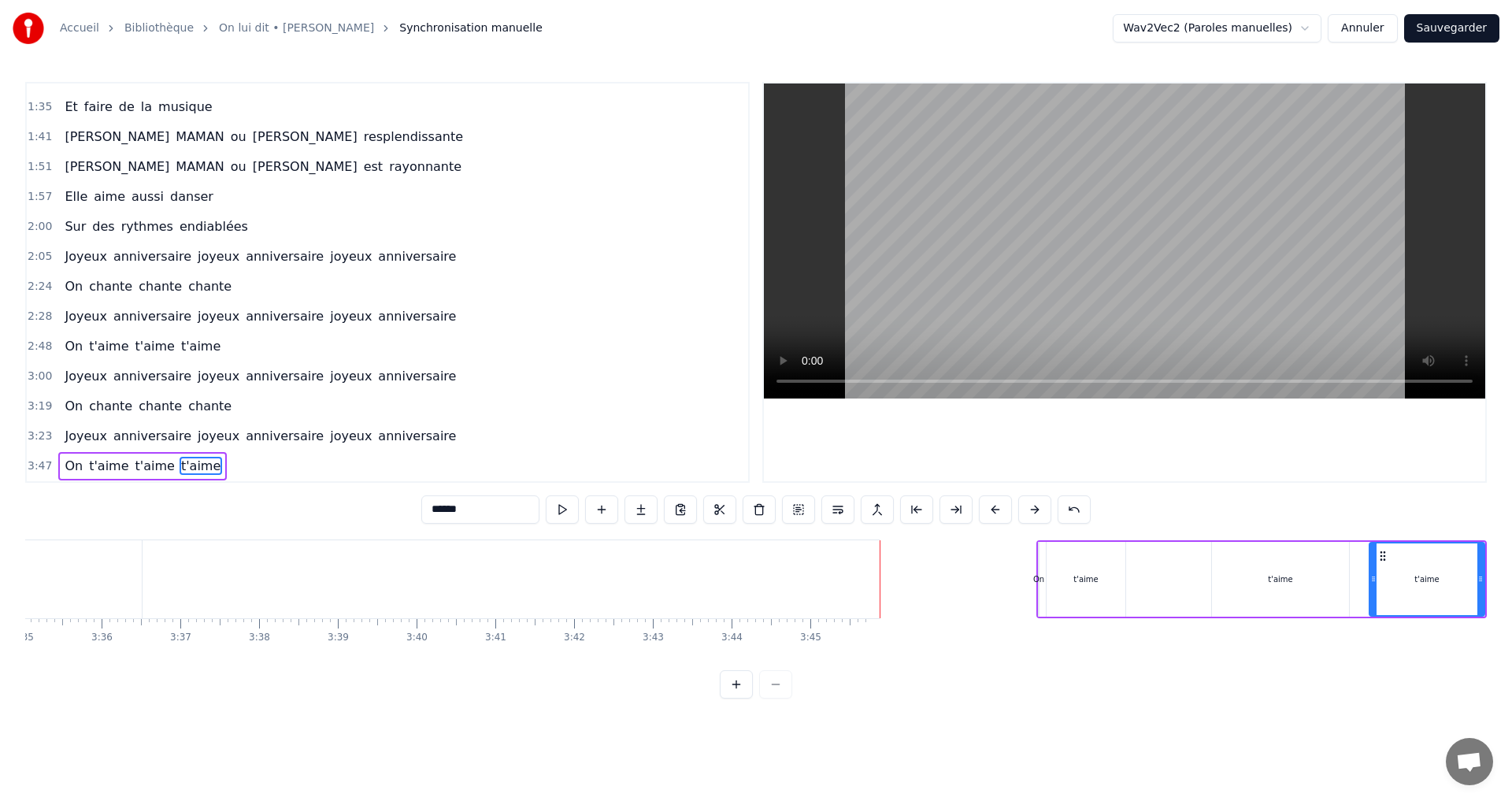
click at [1041, 576] on div "On" at bounding box center [1038, 578] width 11 height 12
click at [1004, 554] on div "Elle nous dit Venez tous à St Julien Pour fêter mes ans A la fin de ce bel été …" at bounding box center [756, 598] width 1462 height 118
click at [1054, 577] on div "t'aime" at bounding box center [1086, 578] width 79 height 74
type input "******"
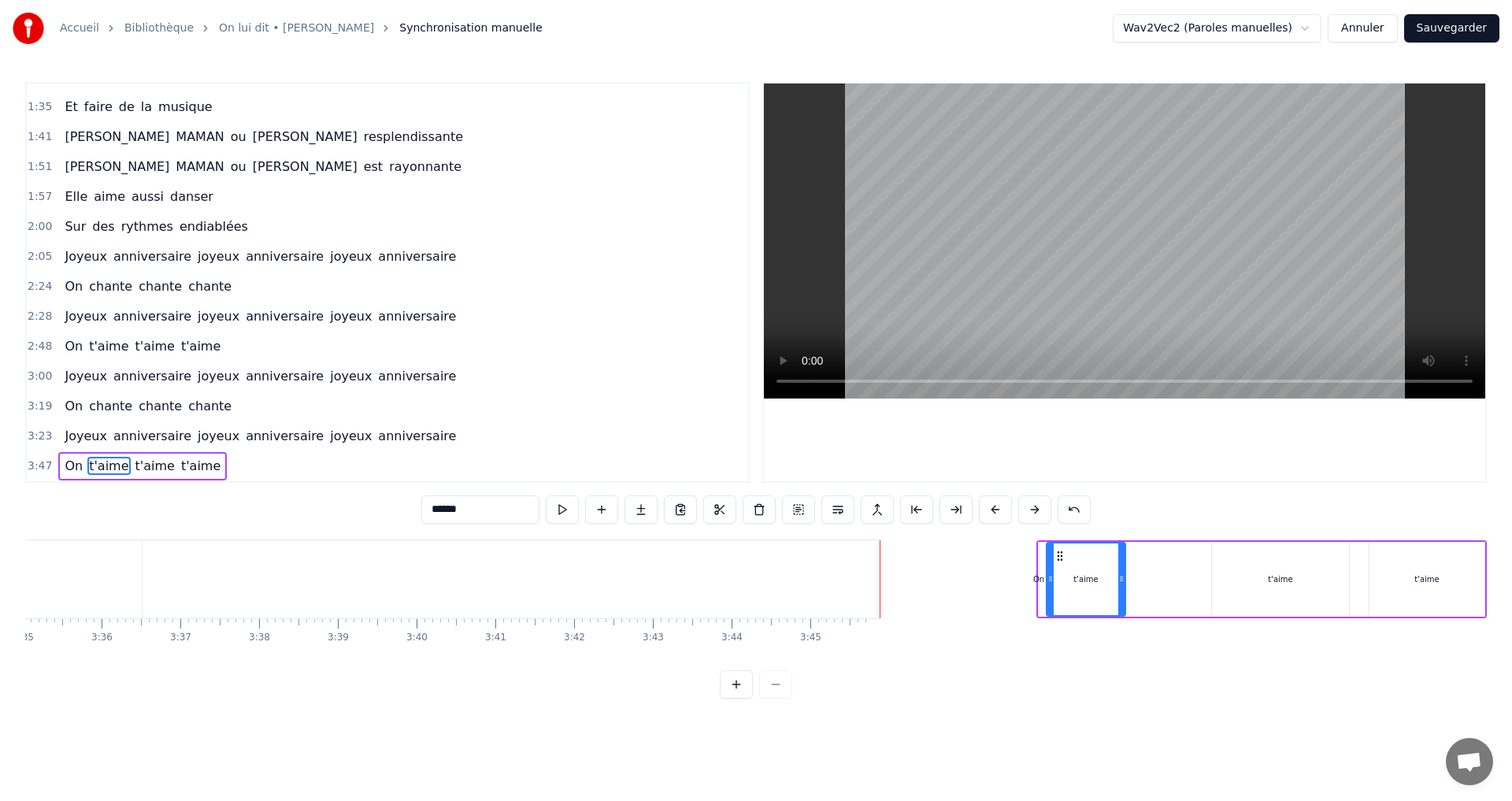
click at [1191, 586] on div "On t'aime t'aime t'aime" at bounding box center [1261, 578] width 450 height 78
click at [1284, 590] on div "t'aime" at bounding box center [1280, 578] width 137 height 74
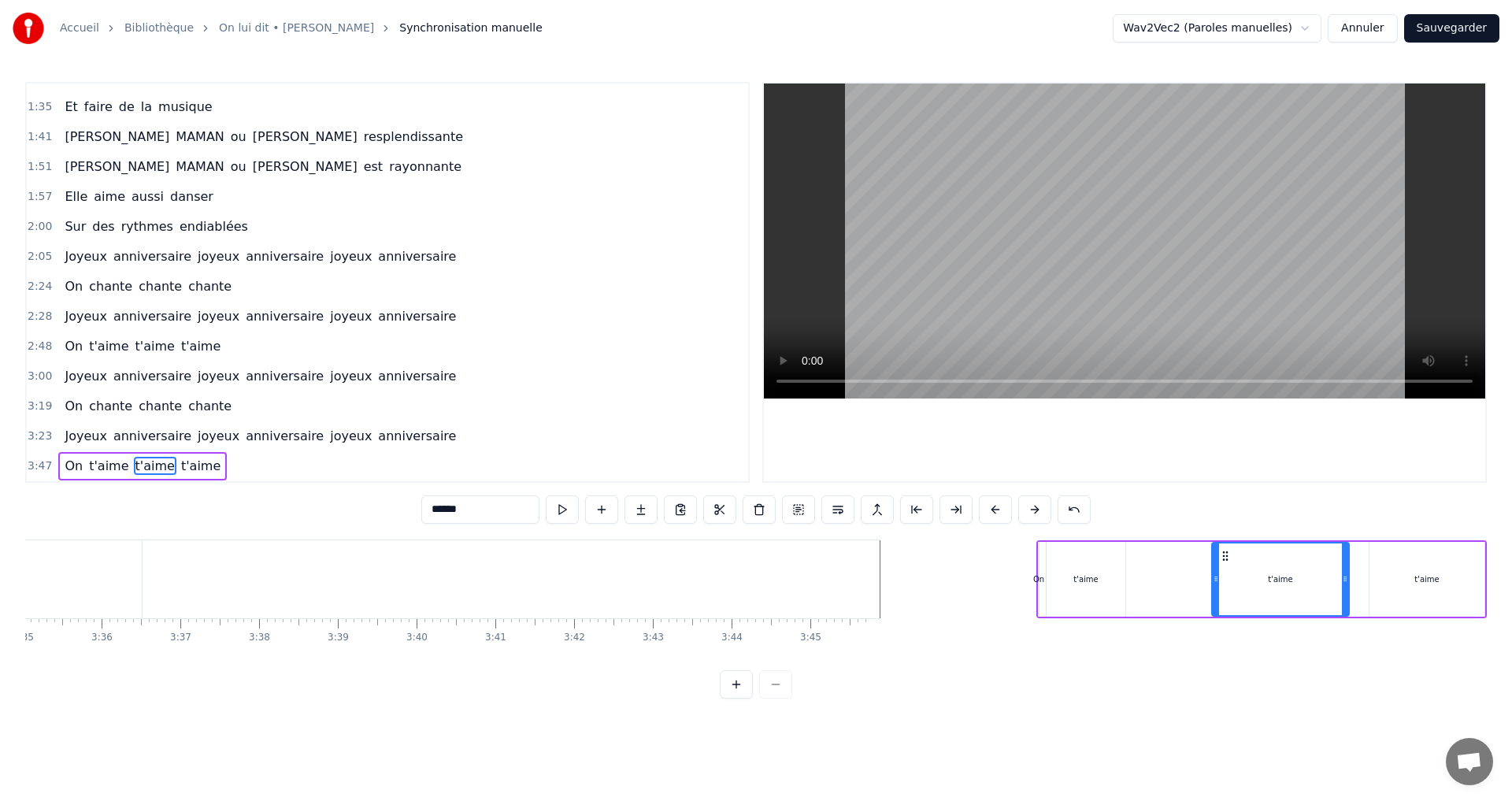
click at [1143, 556] on div "On t'aime t'aime t'aime" at bounding box center [1261, 578] width 450 height 78
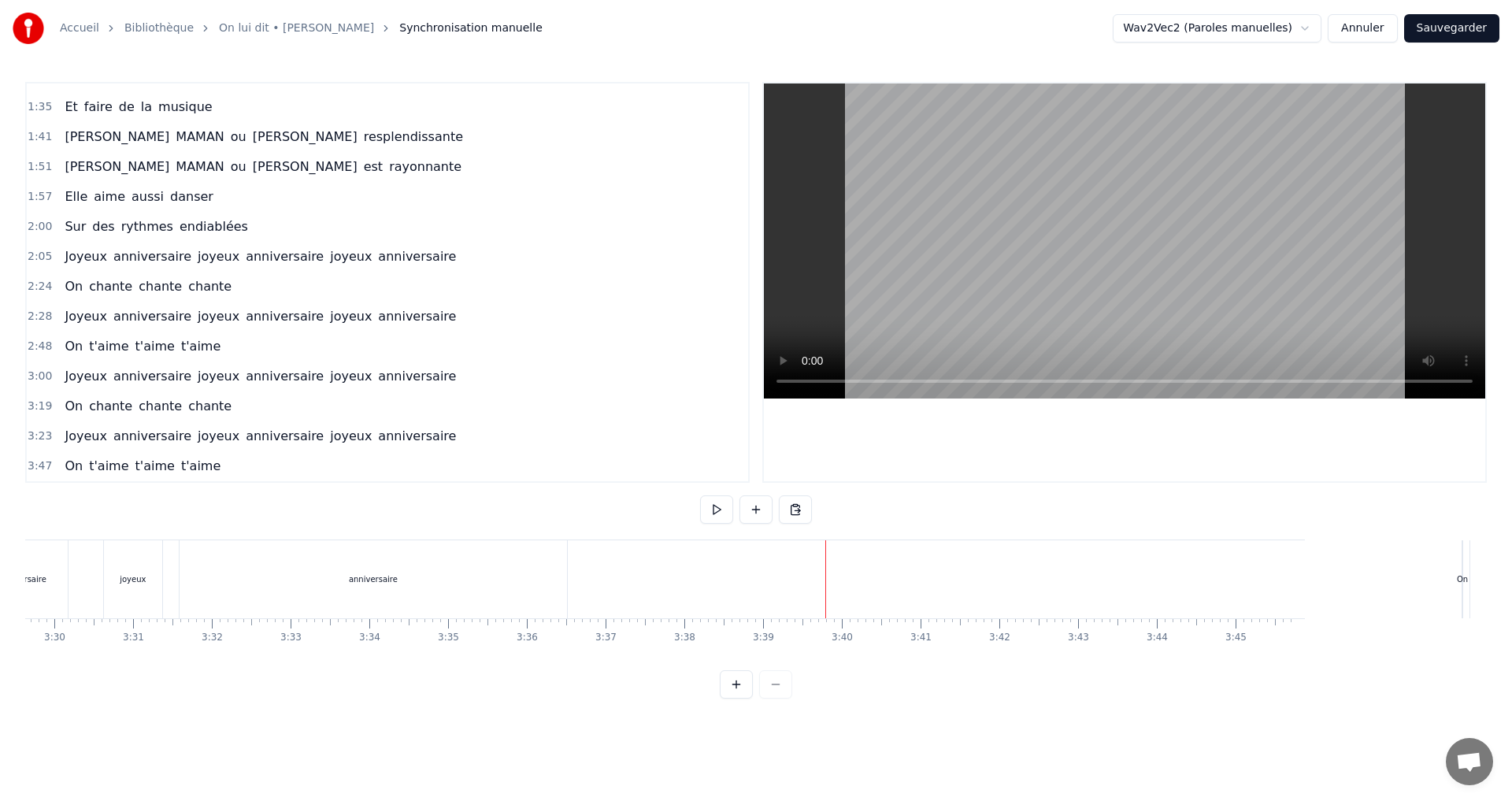
scroll to position [0, 16493]
click at [474, 576] on div "anniversaire" at bounding box center [389, 578] width 388 height 78
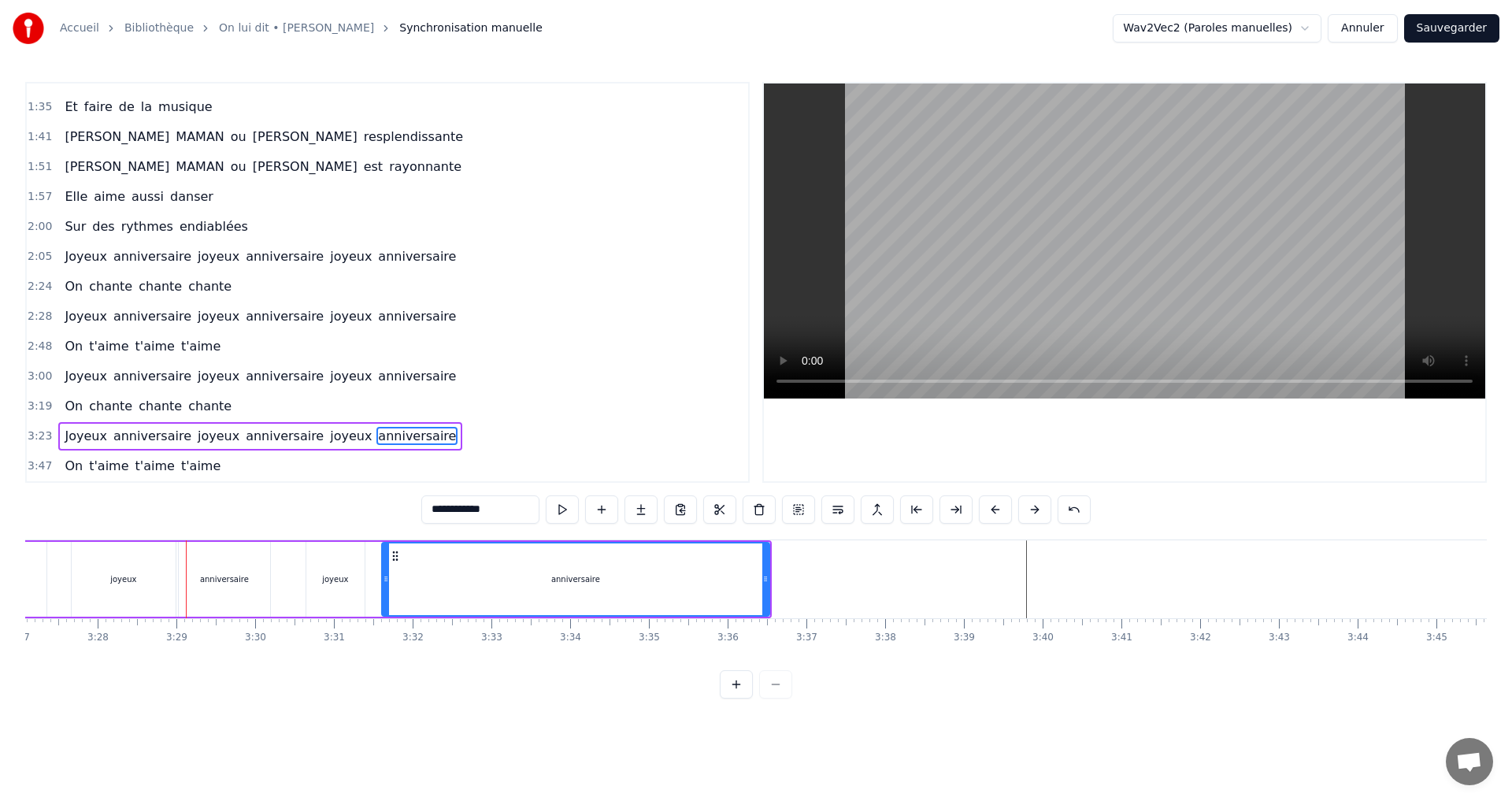
scroll to position [0, 16303]
click at [357, 578] on div "joyeux" at bounding box center [339, 578] width 58 height 74
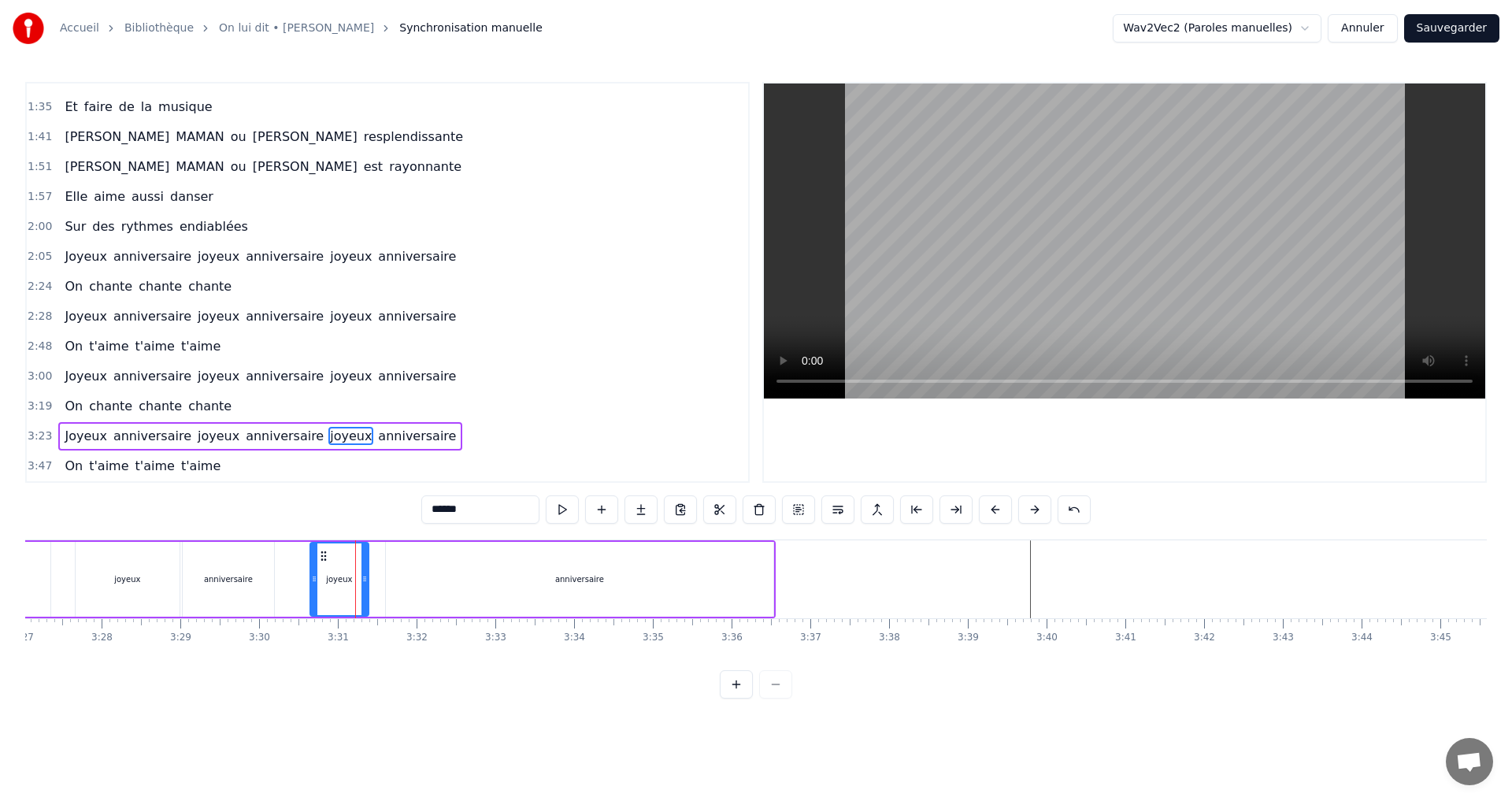
click at [238, 560] on div "anniversaire" at bounding box center [228, 578] width 91 height 74
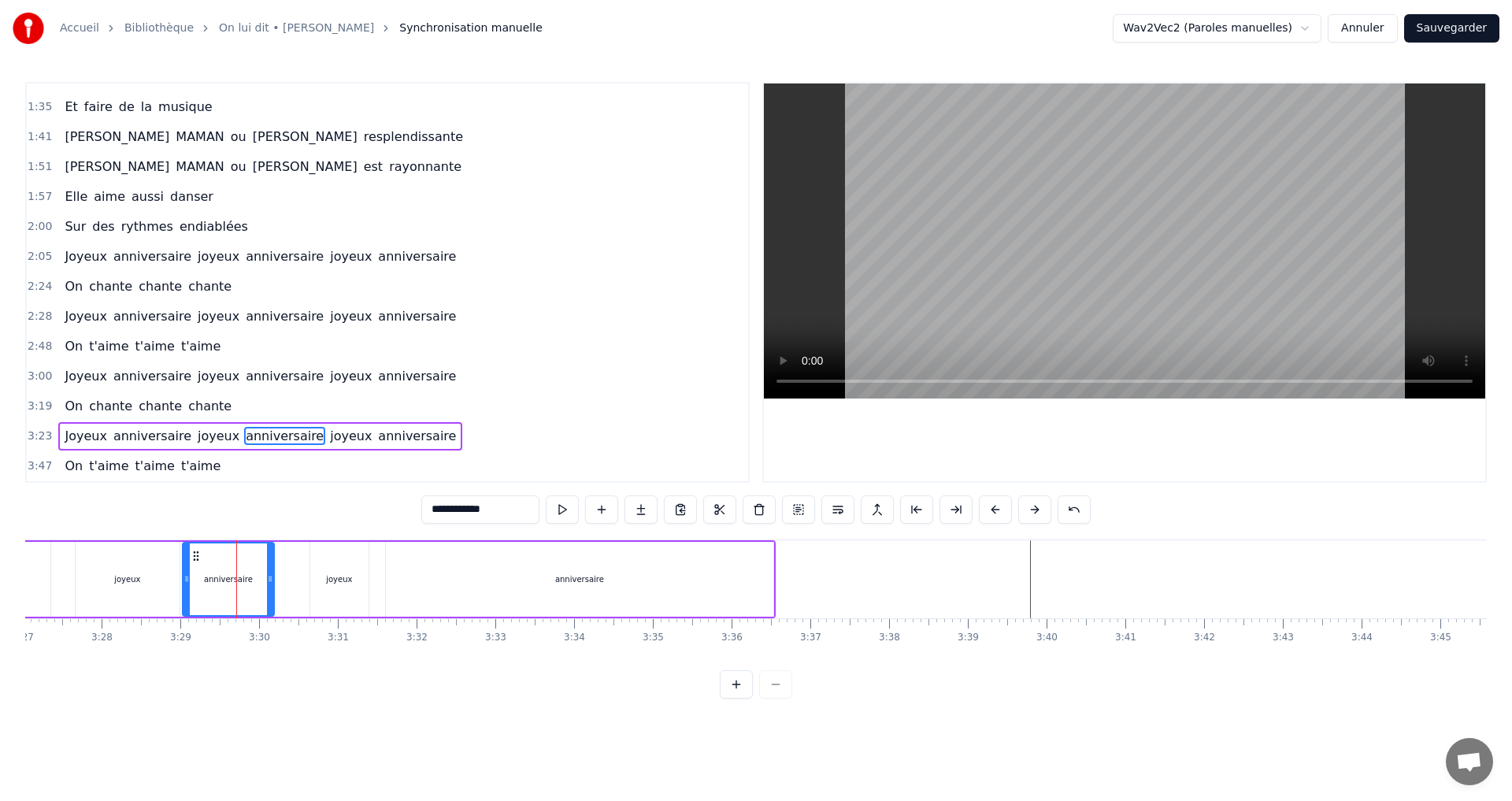
click at [127, 557] on div "joyeux" at bounding box center [127, 578] width 104 height 74
type input "******"
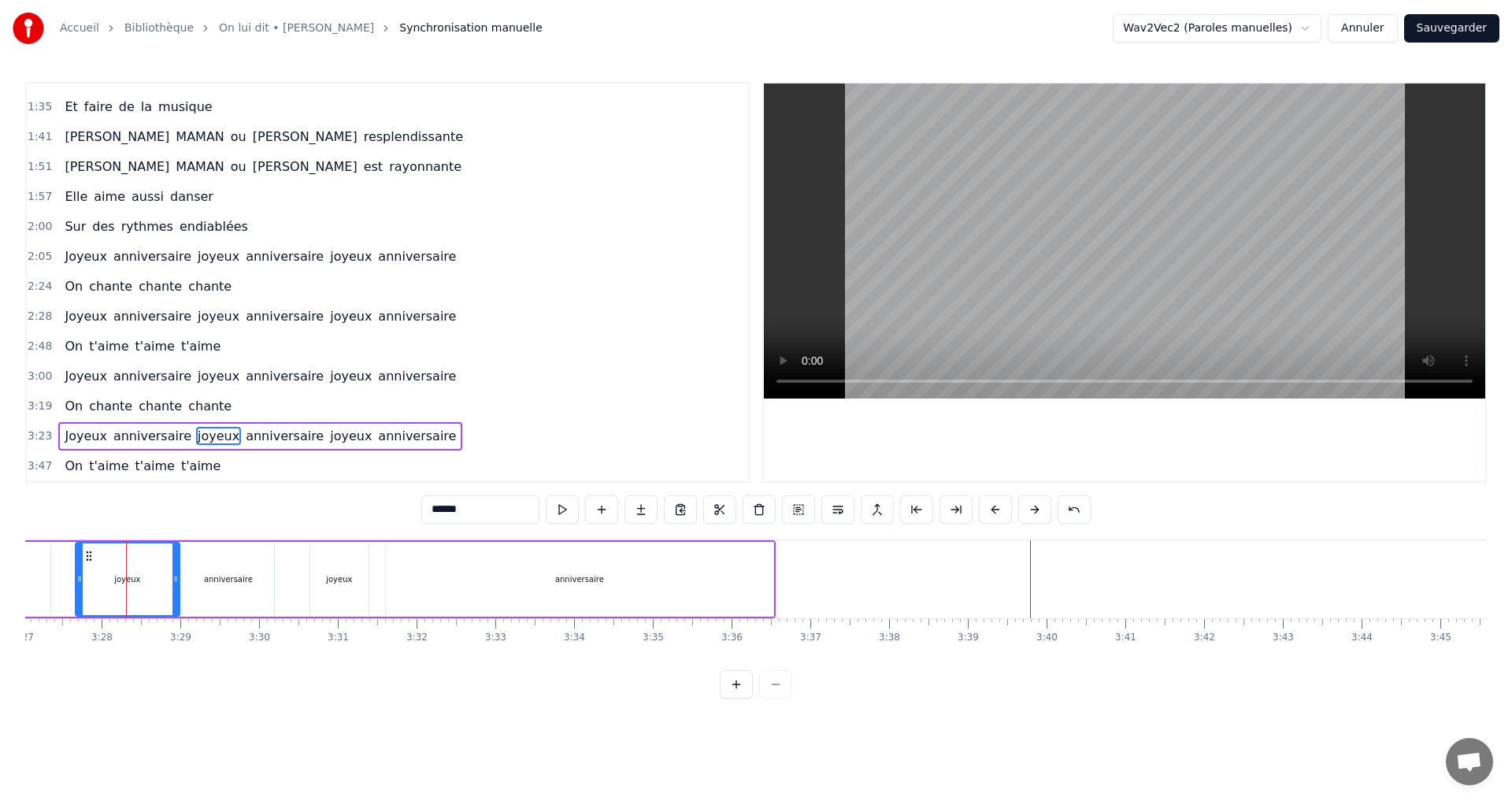
click at [62, 572] on div "Joyeux anniversaire joyeux anniversaire joyeux anniversaire" at bounding box center [272, 578] width 1006 height 78
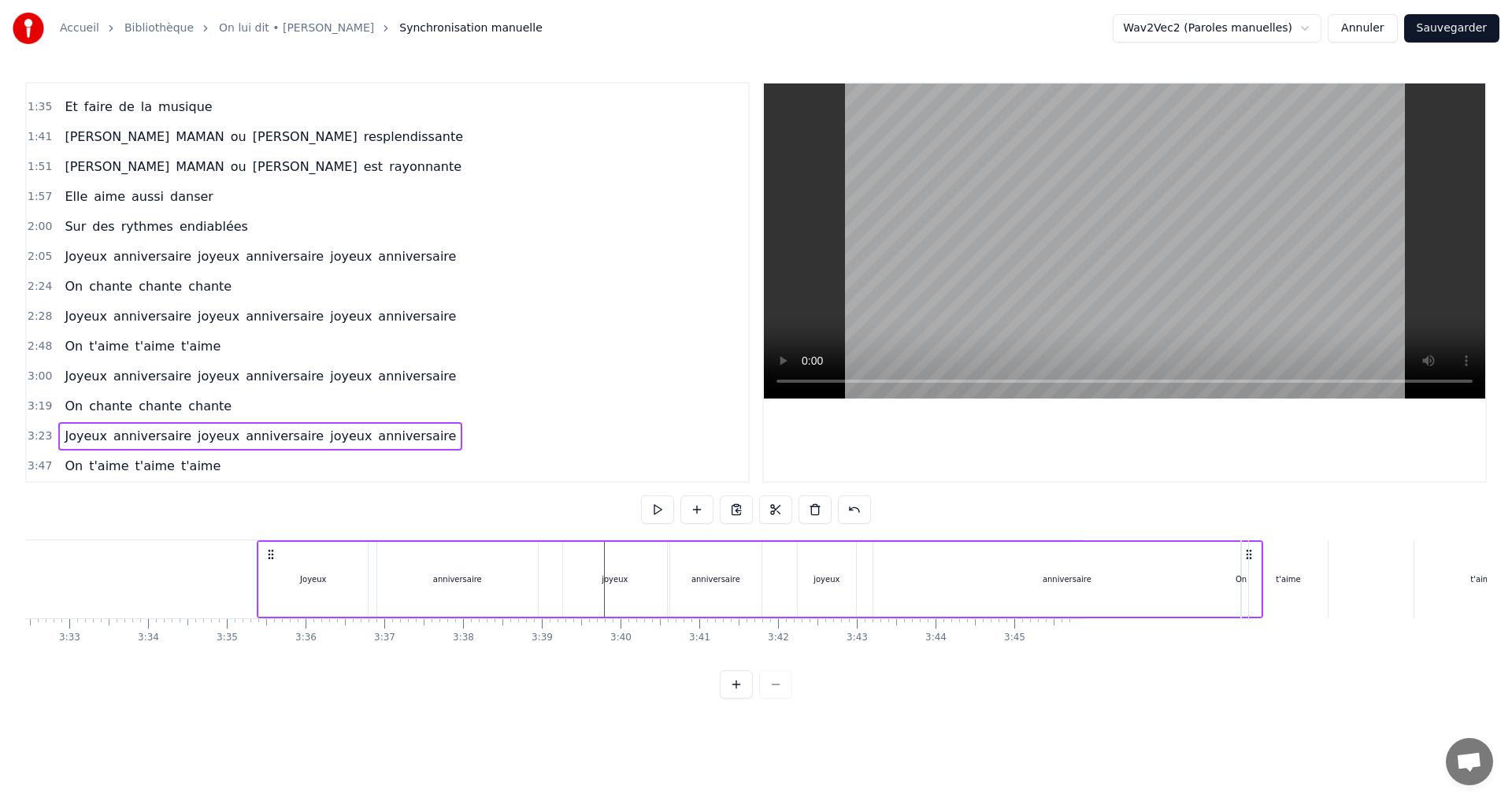
scroll to position [0, 16737]
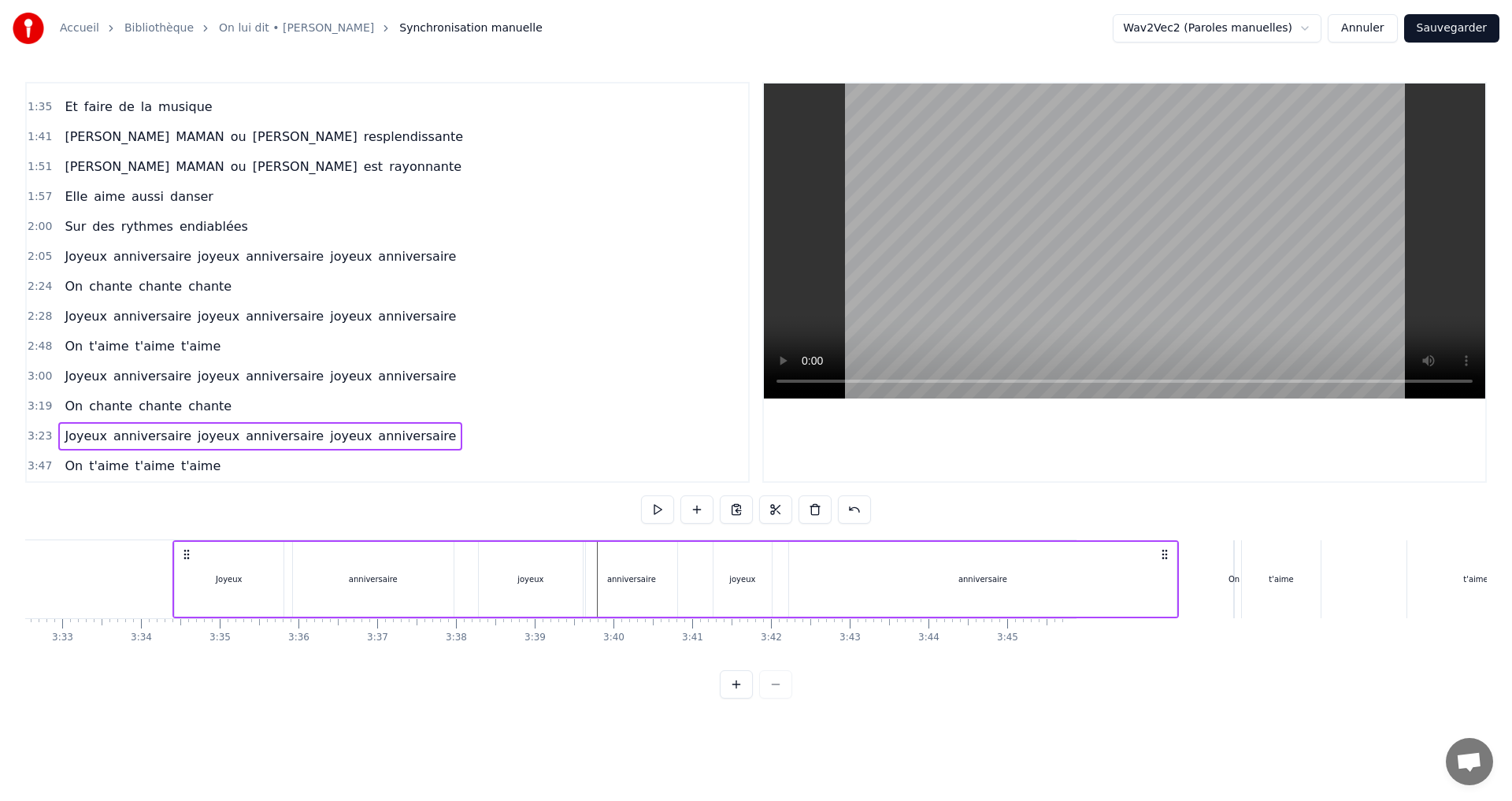
drag, startPoint x: 804, startPoint y: 551, endPoint x: 1166, endPoint y: 575, distance: 362.8
click at [1166, 575] on div "Joyeux anniversaire joyeux anniversaire joyeux anniversaire" at bounding box center [675, 578] width 1006 height 78
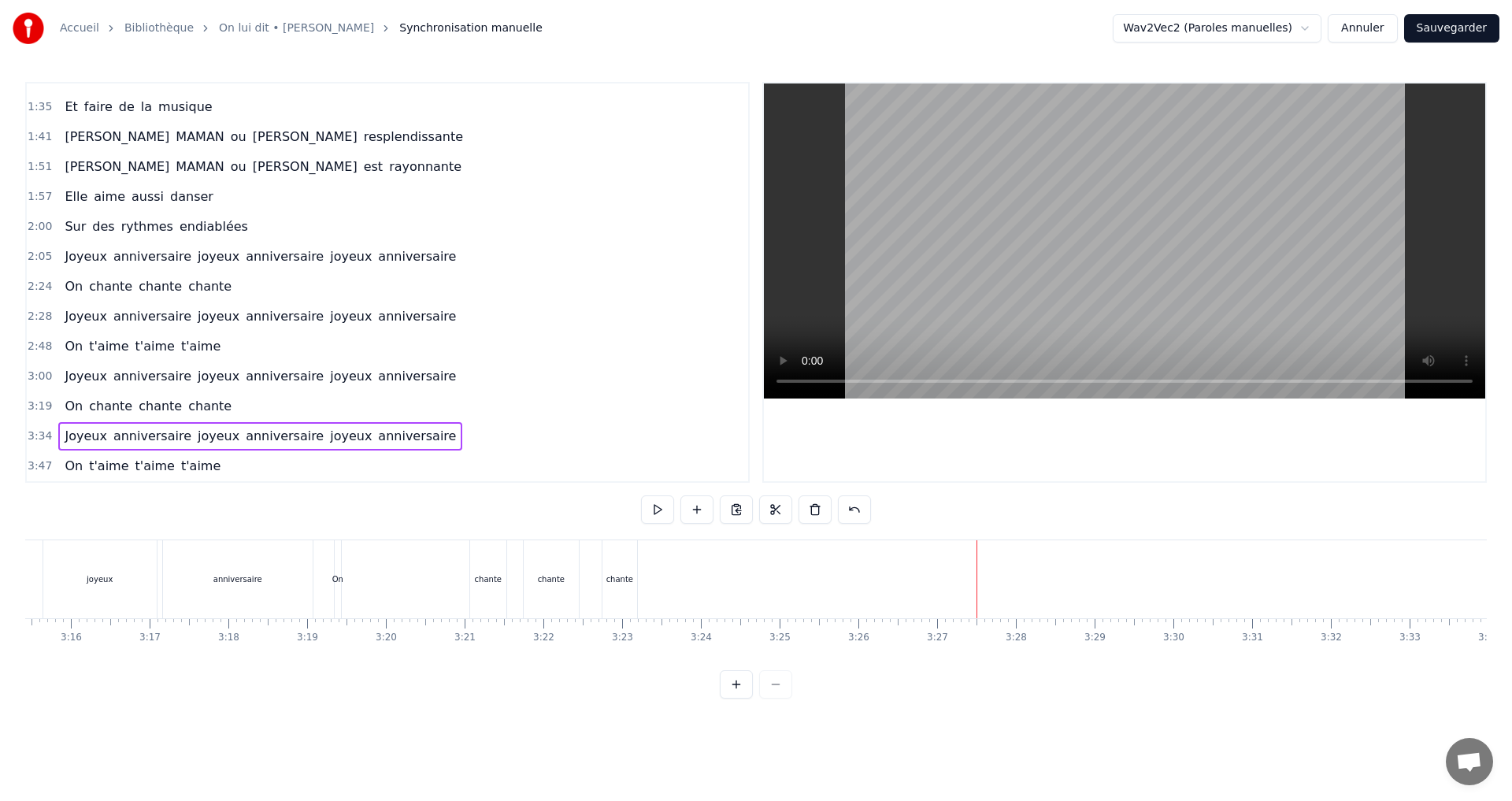
scroll to position [0, 14742]
click at [1261, 561] on div "chante" at bounding box center [1267, 578] width 34 height 78
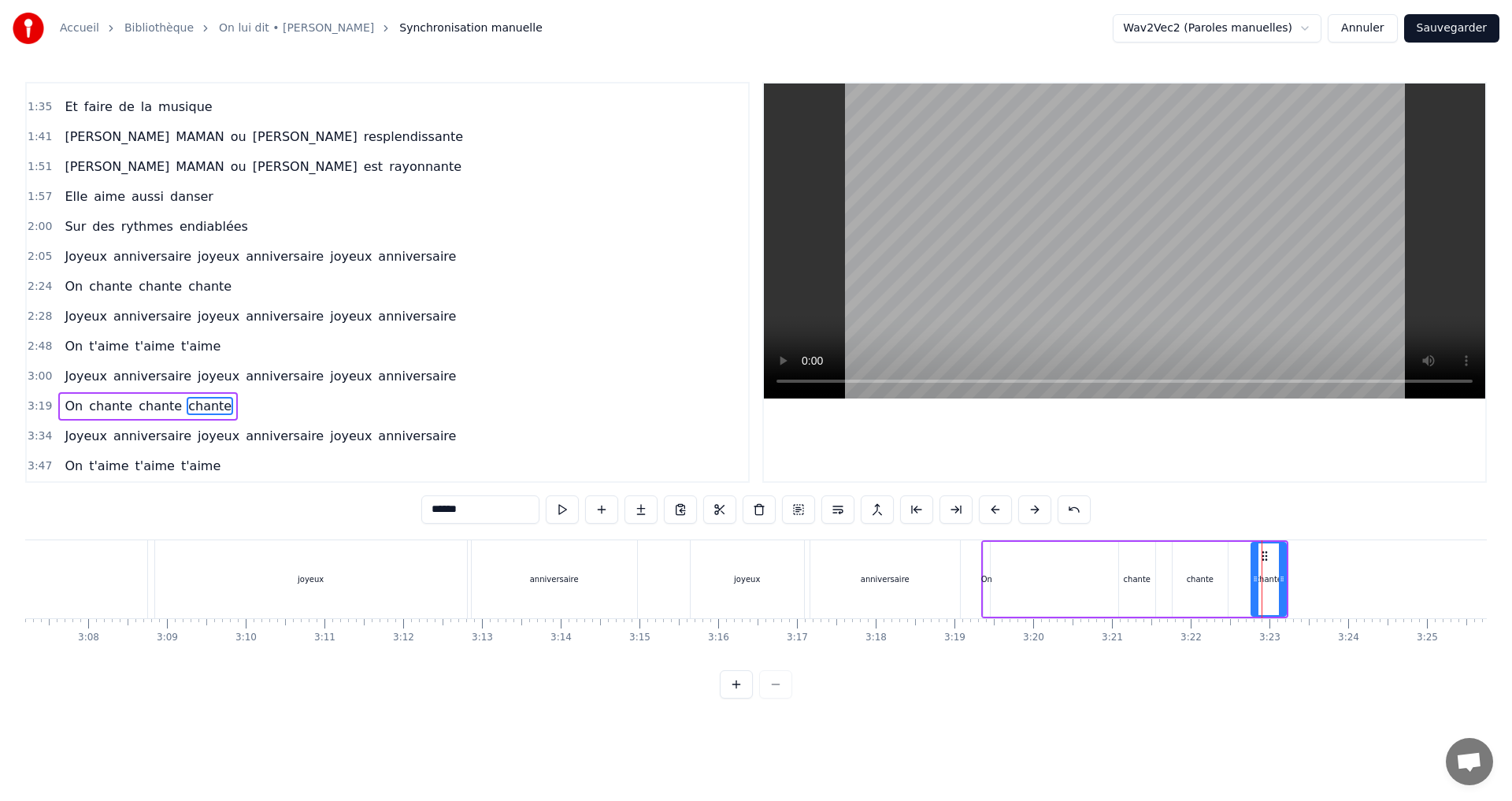
click at [1139, 557] on div "chante" at bounding box center [1137, 578] width 36 height 74
click at [1163, 563] on div "On chante chante chante" at bounding box center [1135, 578] width 307 height 78
drag, startPoint x: 1163, startPoint y: 563, endPoint x: 1220, endPoint y: 564, distance: 57.0
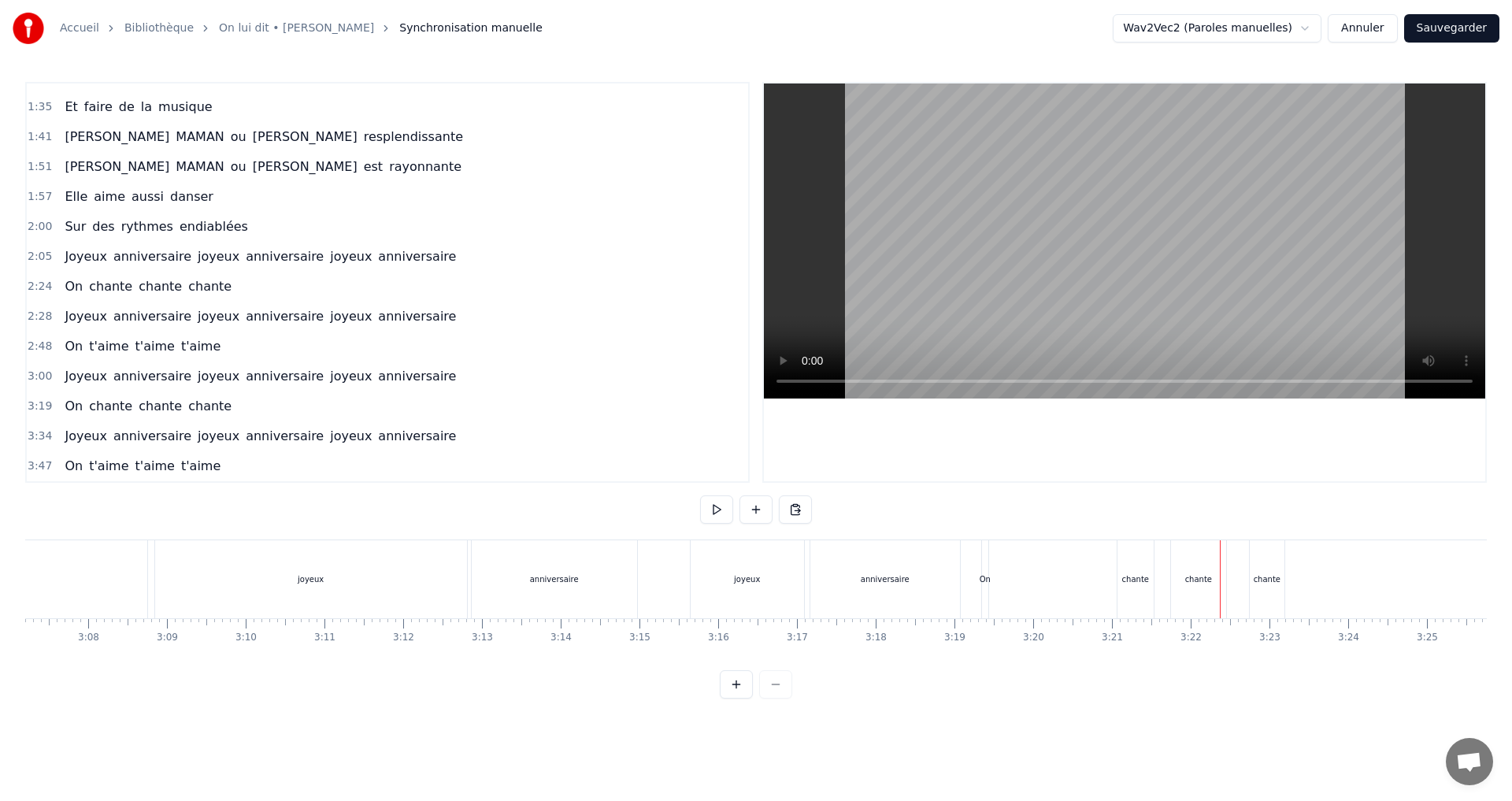
click at [1165, 562] on div "On chante chante chante" at bounding box center [1135, 578] width 307 height 78
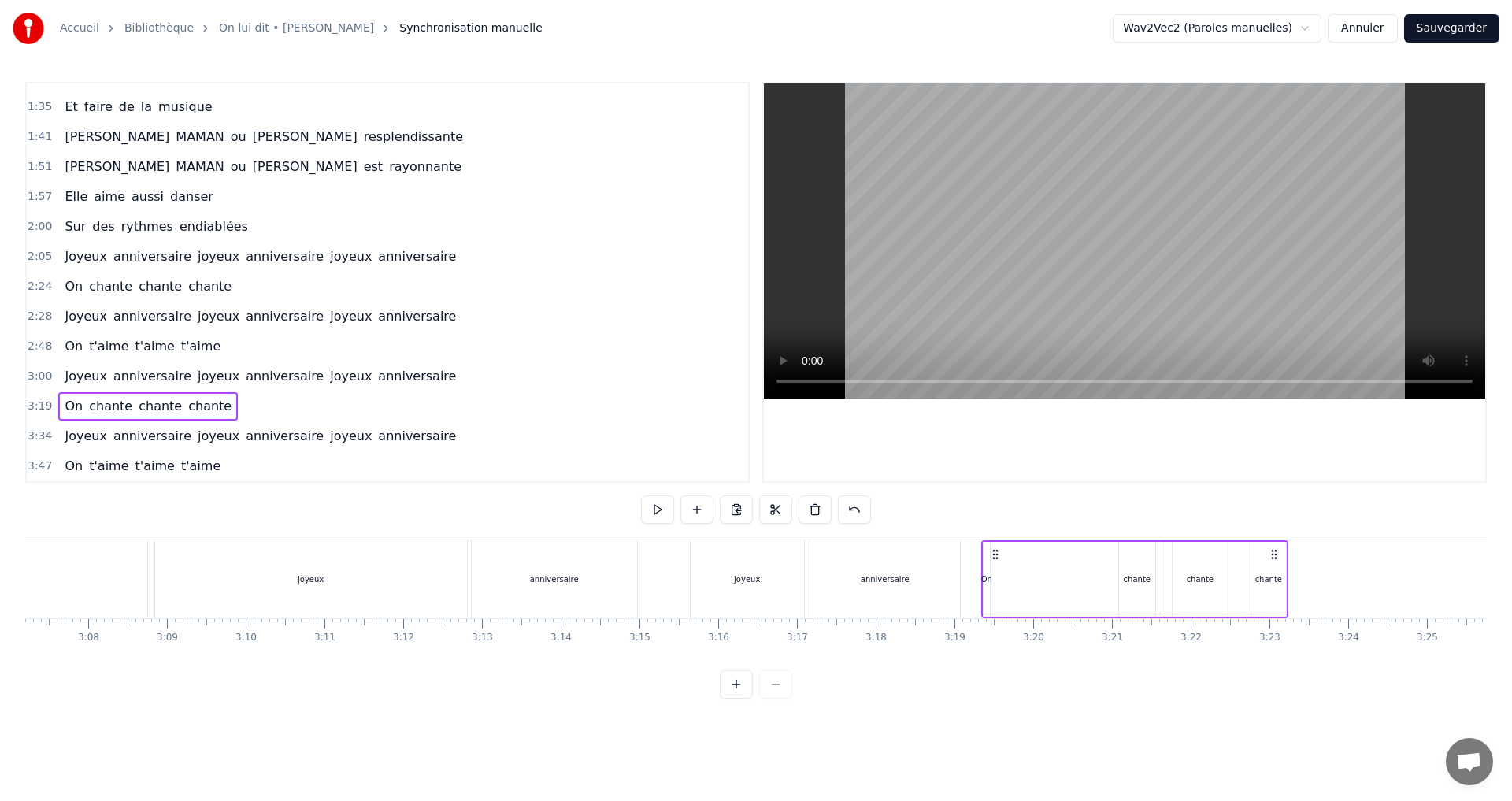
click at [807, 566] on div "Joyeux anniversaire joyeux anniversaire joyeux anniversaire" at bounding box center [233, 578] width 1462 height 78
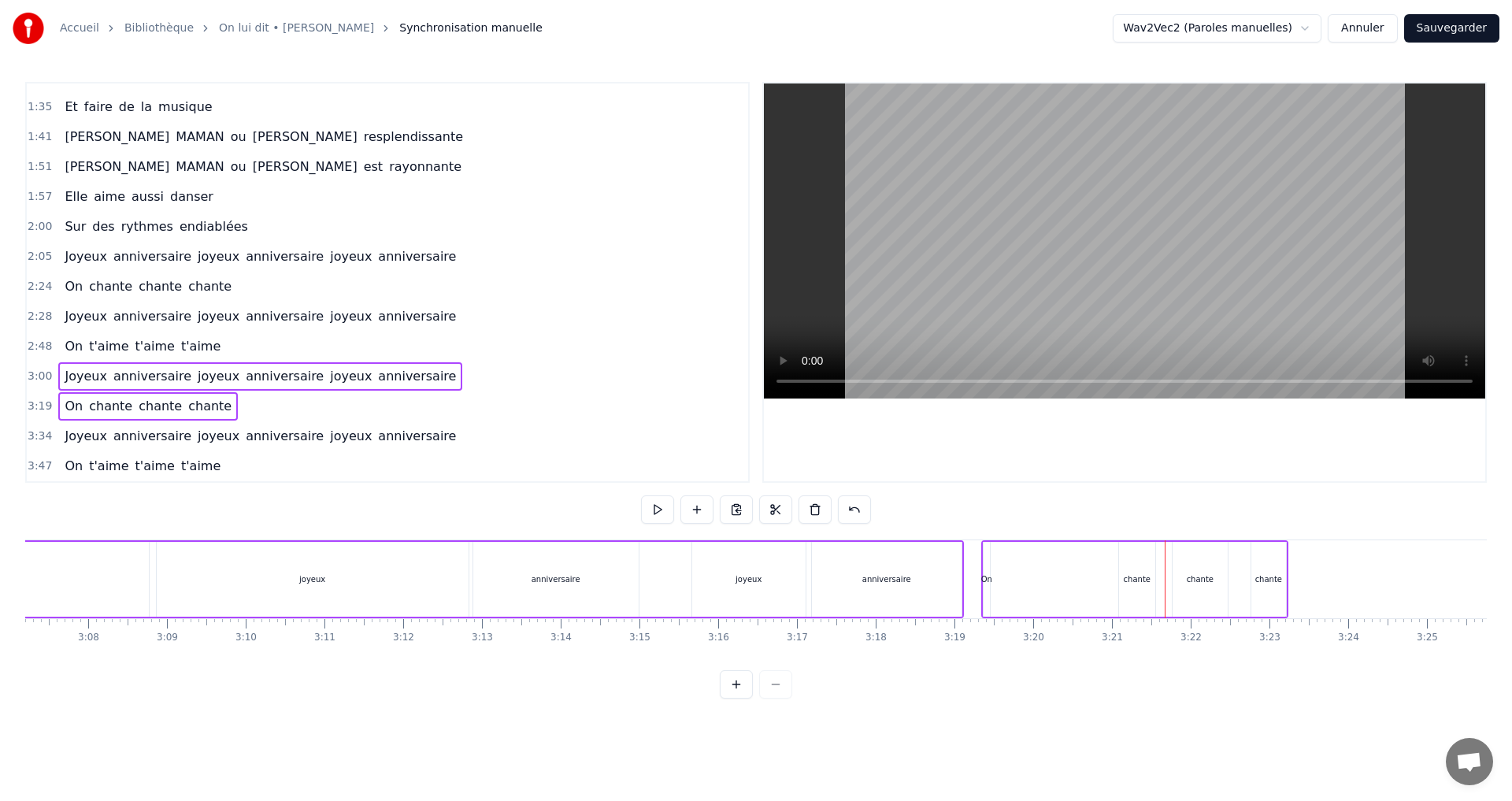
drag, startPoint x: 808, startPoint y: 567, endPoint x: 824, endPoint y: 568, distance: 16.0
click at [824, 568] on div "Joyeux anniversaire joyeux anniversaire joyeux anniversaire" at bounding box center [233, 578] width 1462 height 78
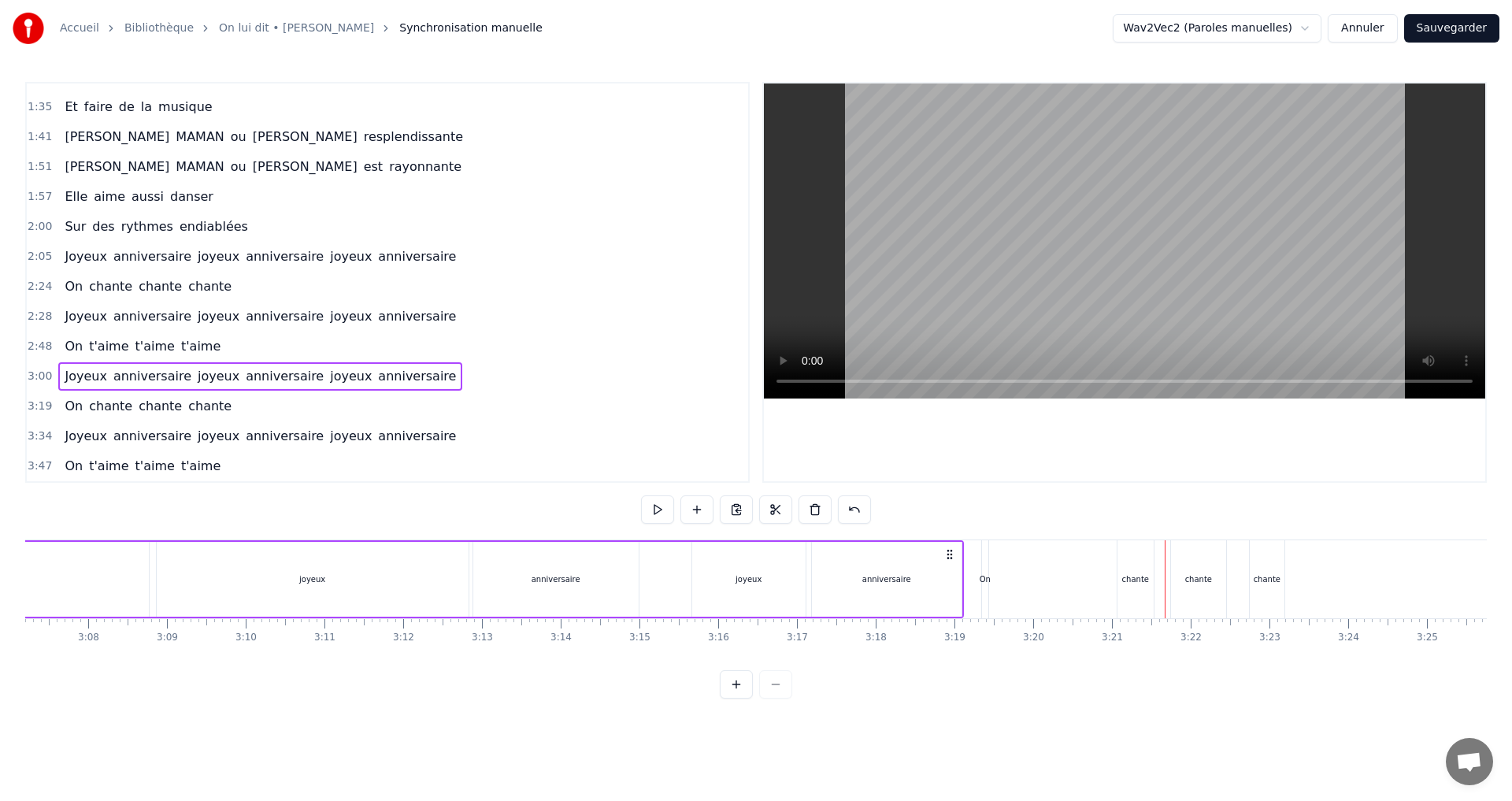
click at [1028, 556] on div "On chante chante chante" at bounding box center [1135, 578] width 307 height 78
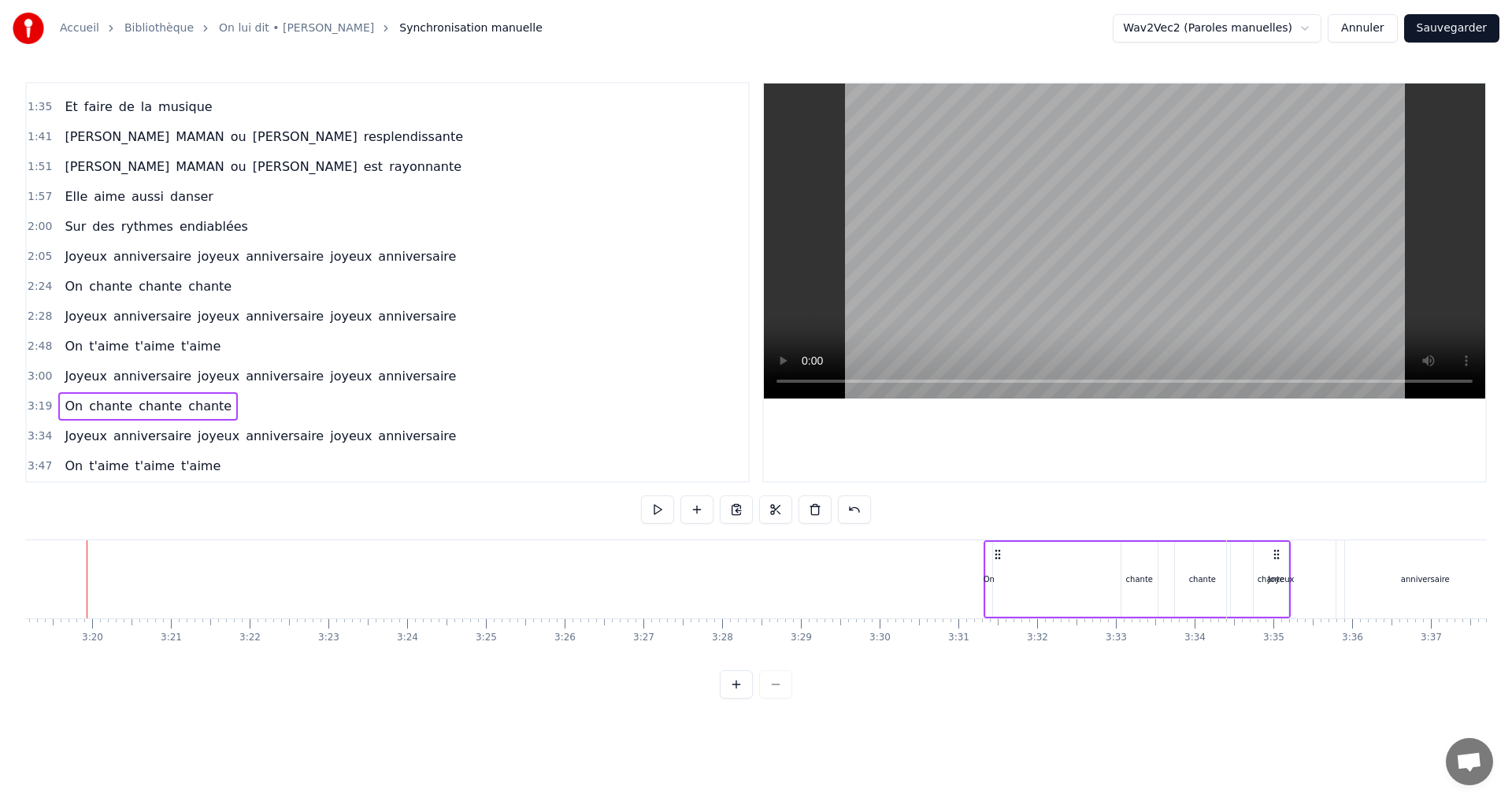
scroll to position [0, 15711]
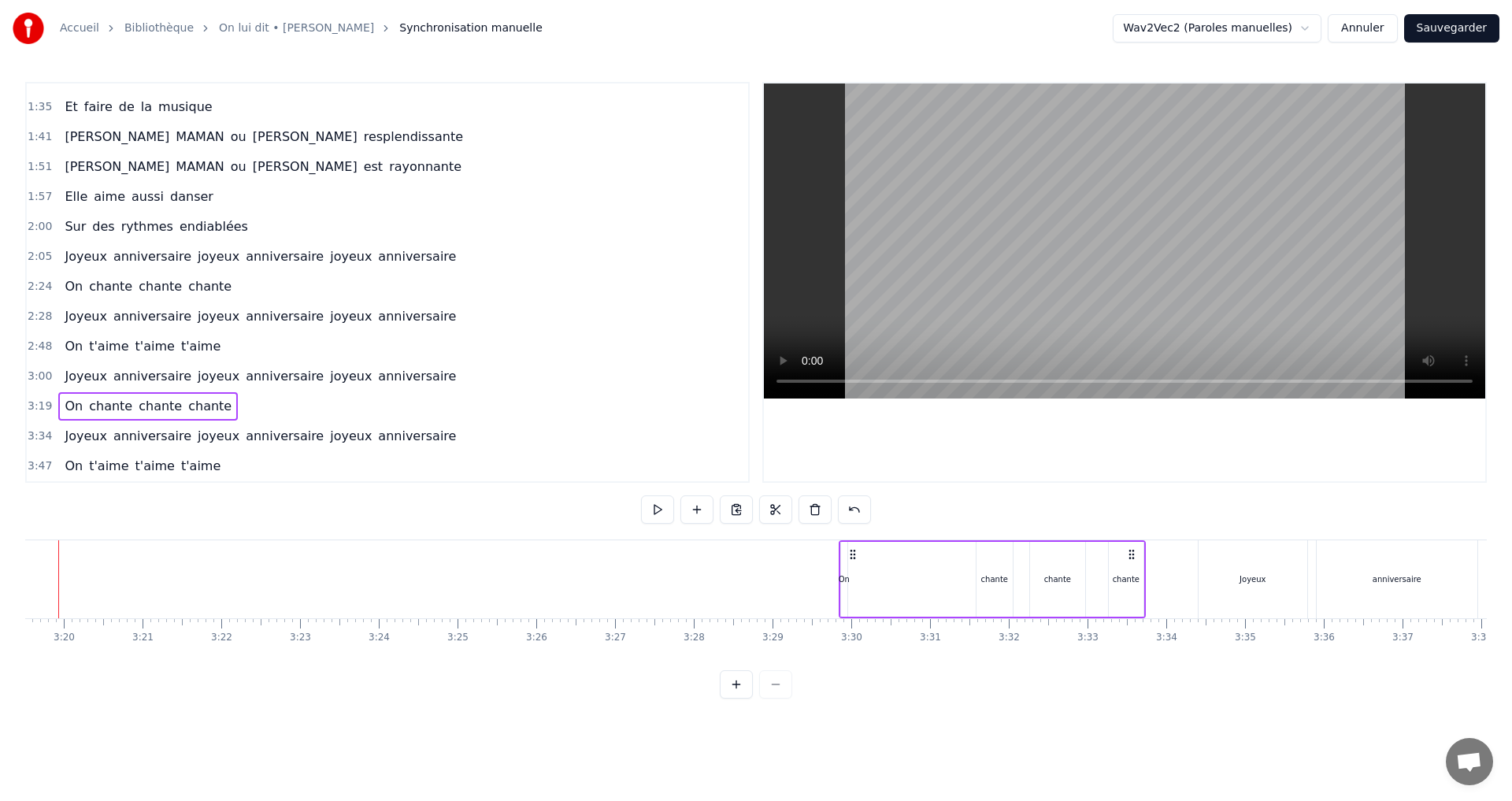
drag, startPoint x: 1274, startPoint y: 553, endPoint x: 1131, endPoint y: 586, distance: 146.8
click at [1131, 586] on div "On chante chante chante" at bounding box center [992, 578] width 307 height 78
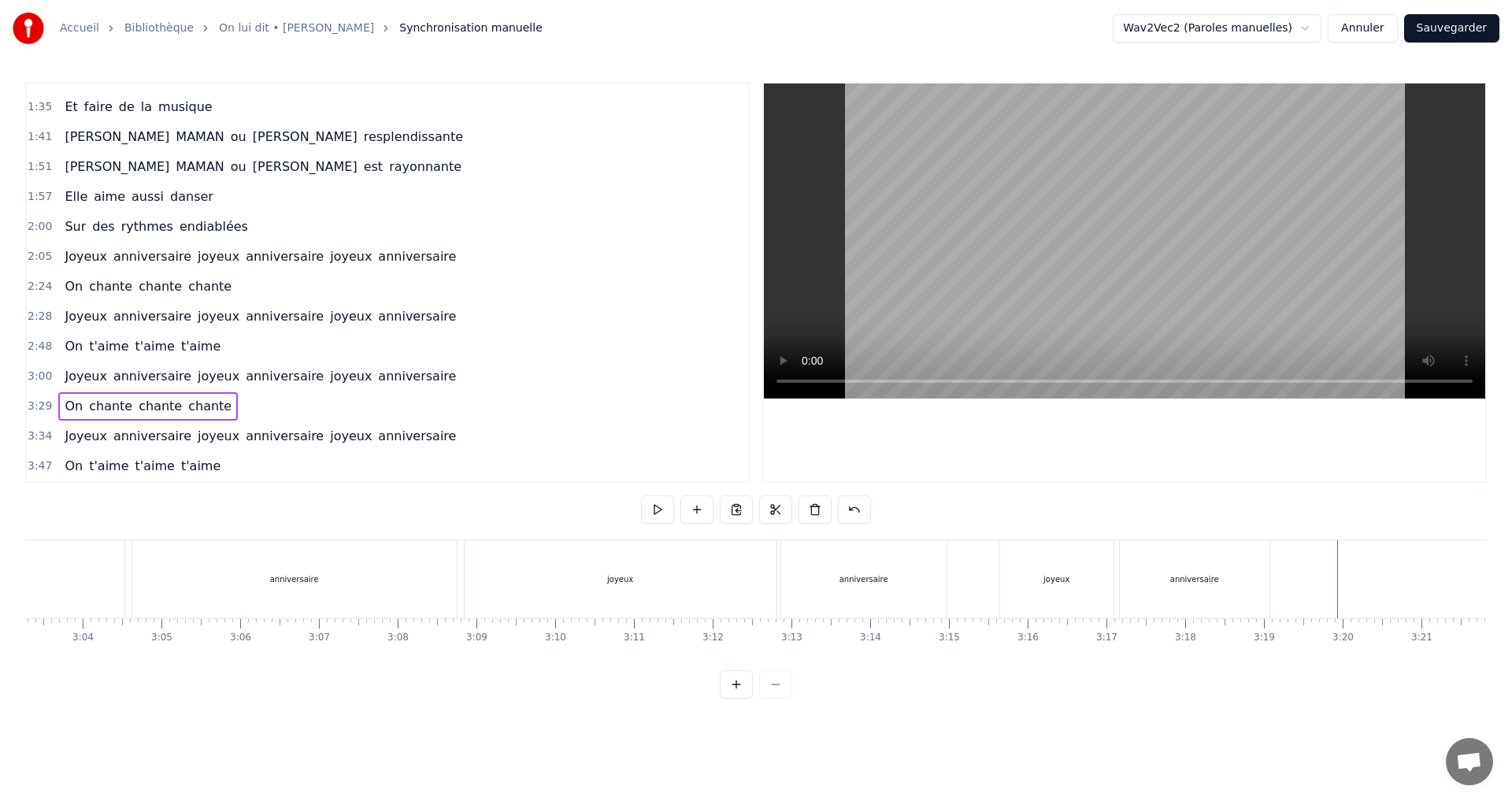
click at [1151, 568] on div "anniversaire" at bounding box center [1195, 578] width 150 height 78
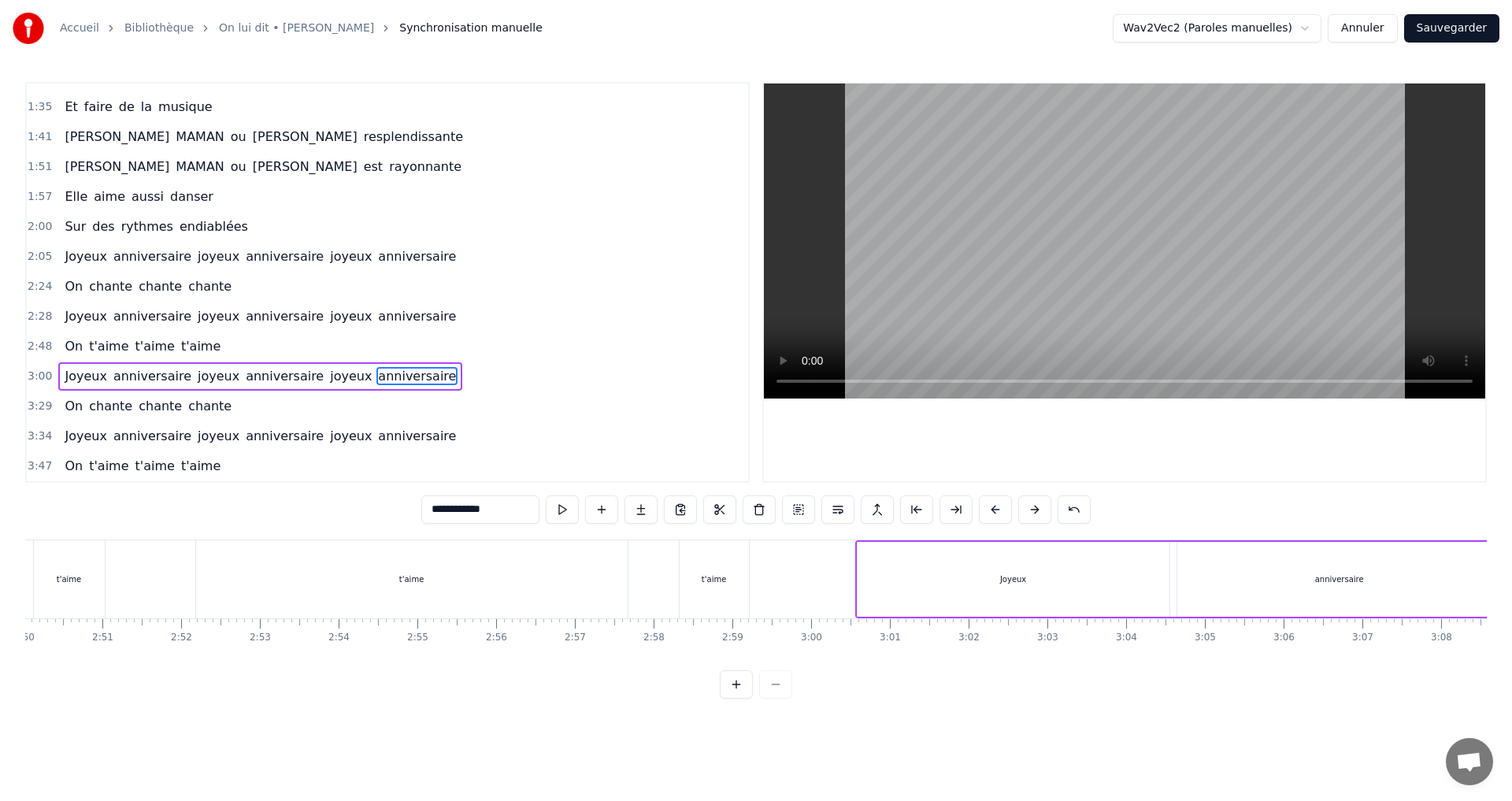
scroll to position [0, 13844]
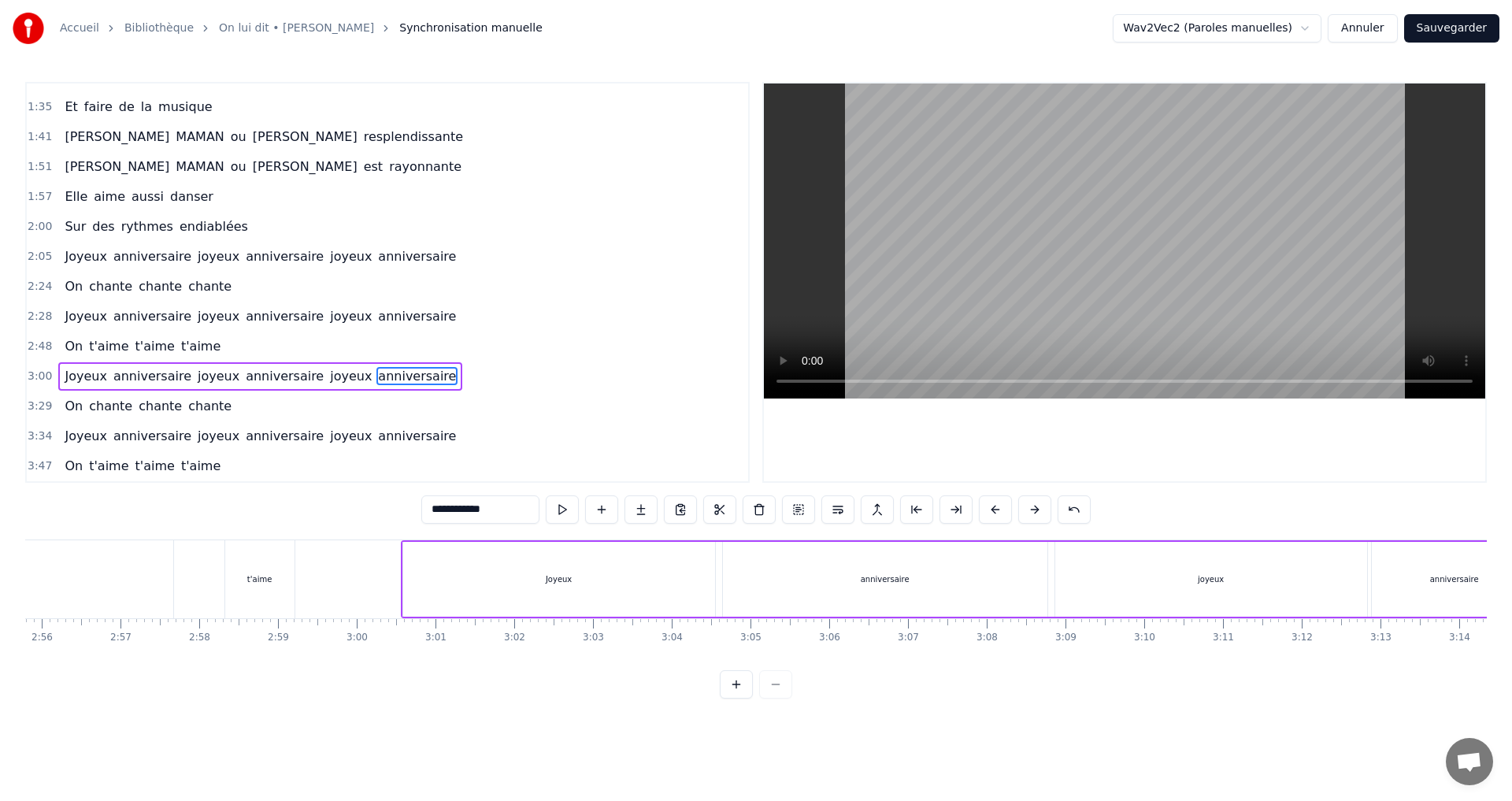
click at [1051, 574] on div "Joyeux anniversaire joyeux anniversaire joyeux anniversaire" at bounding box center [1131, 578] width 1462 height 78
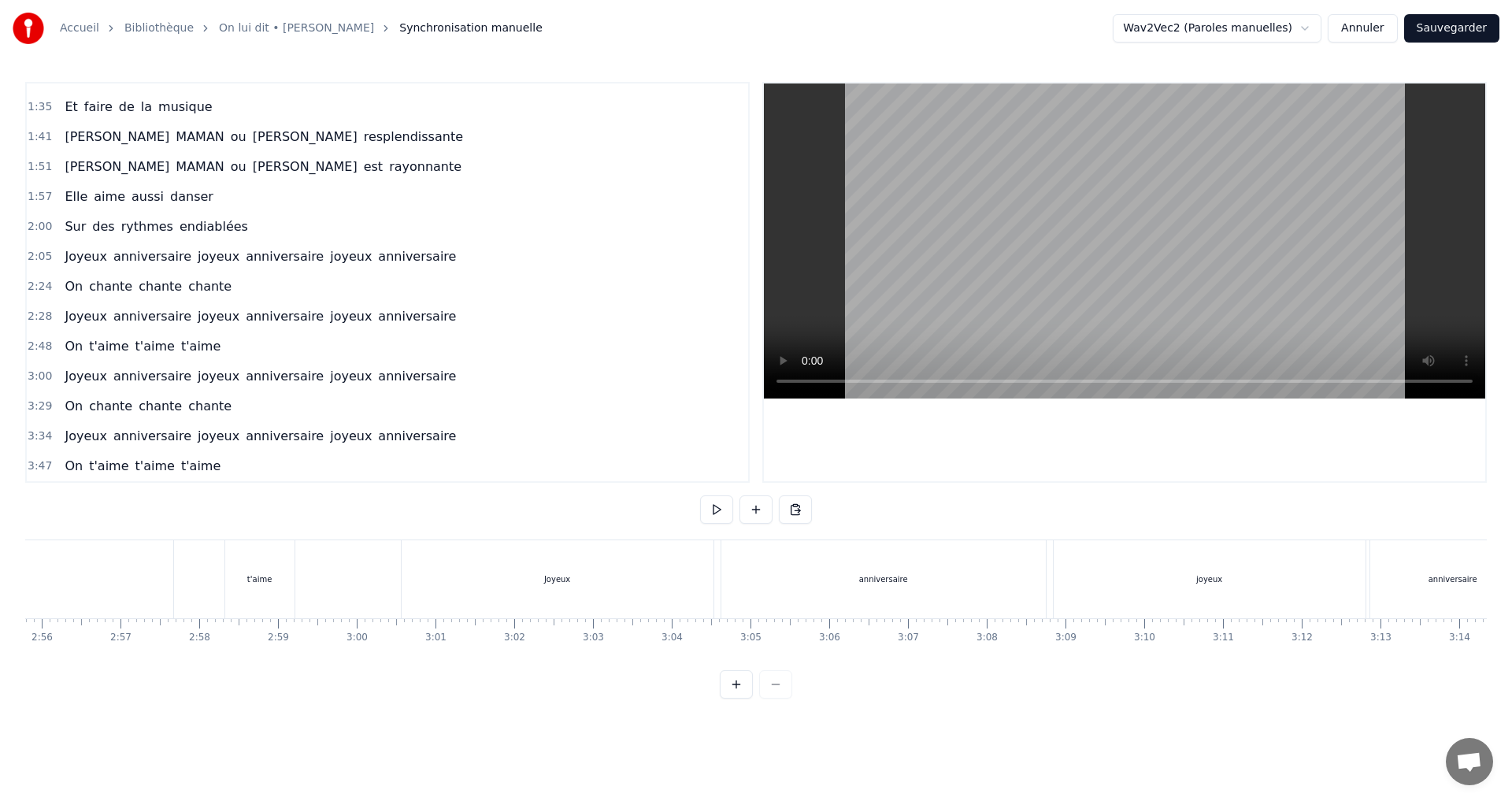
click at [1048, 573] on div "Joyeux anniversaire joyeux anniversaire joyeux anniversaire" at bounding box center [1131, 578] width 1462 height 78
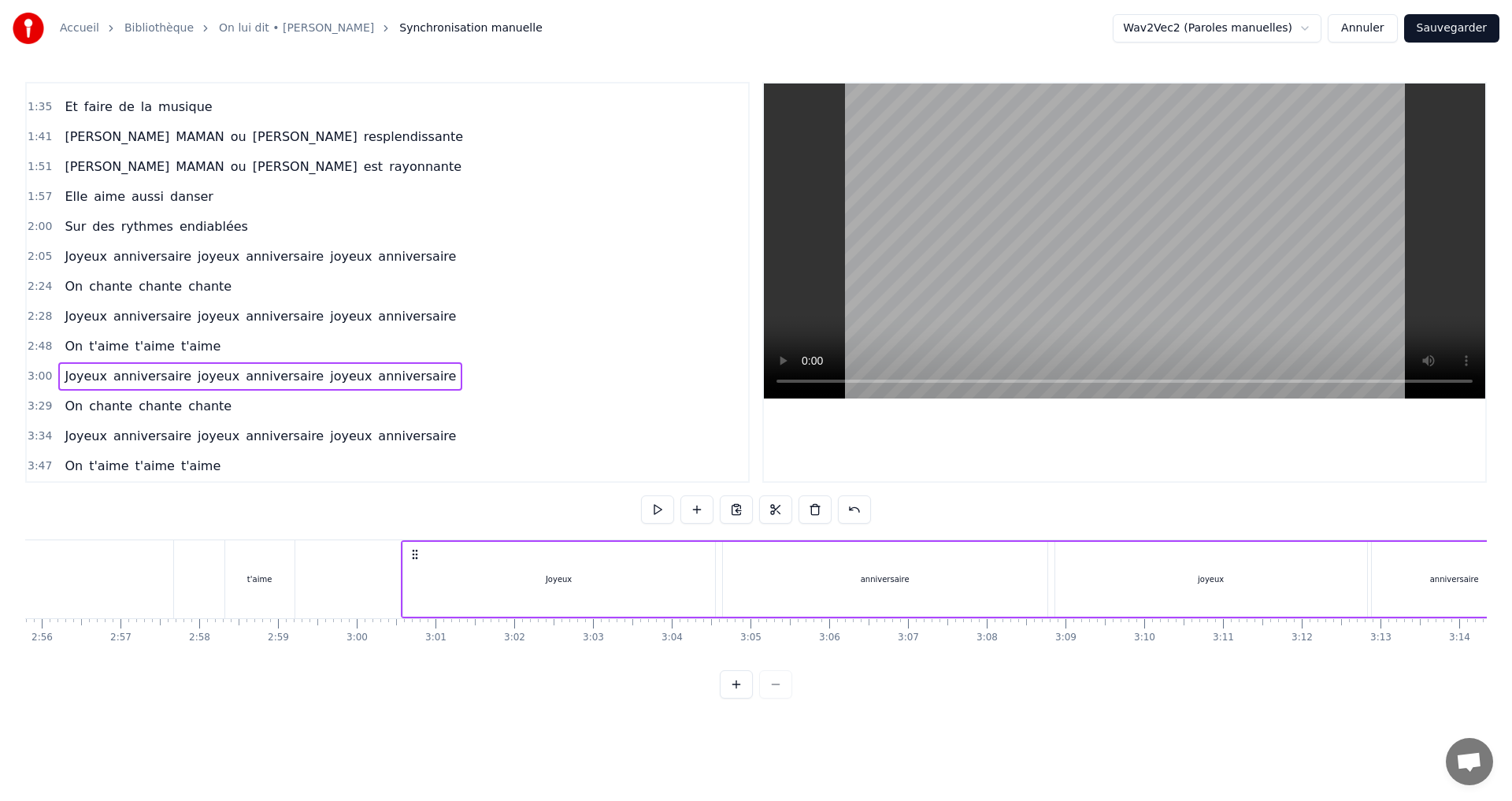
click at [1048, 570] on div "Joyeux anniversaire joyeux anniversaire joyeux anniversaire" at bounding box center [1131, 578] width 1462 height 78
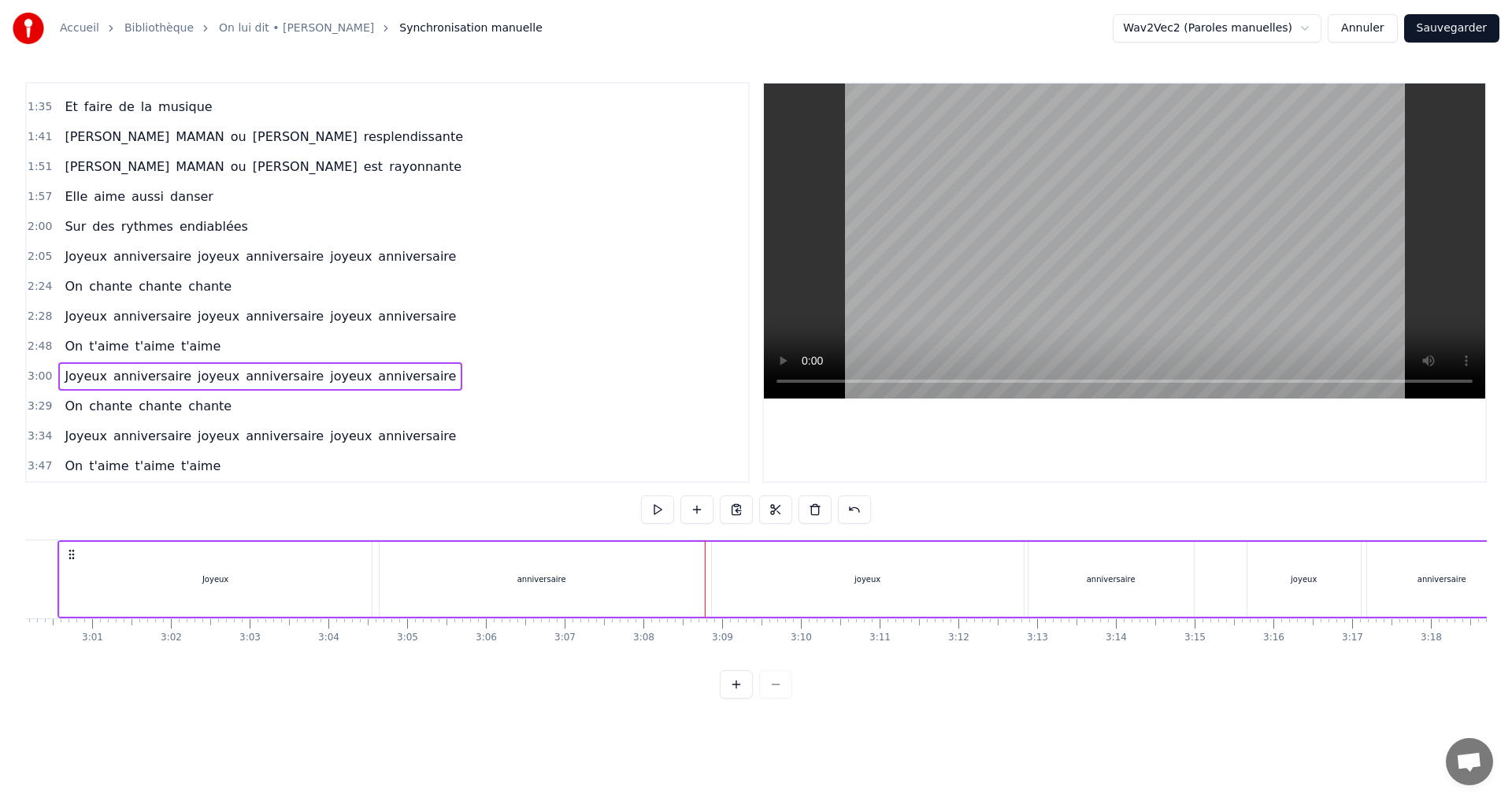
scroll to position [0, 14045]
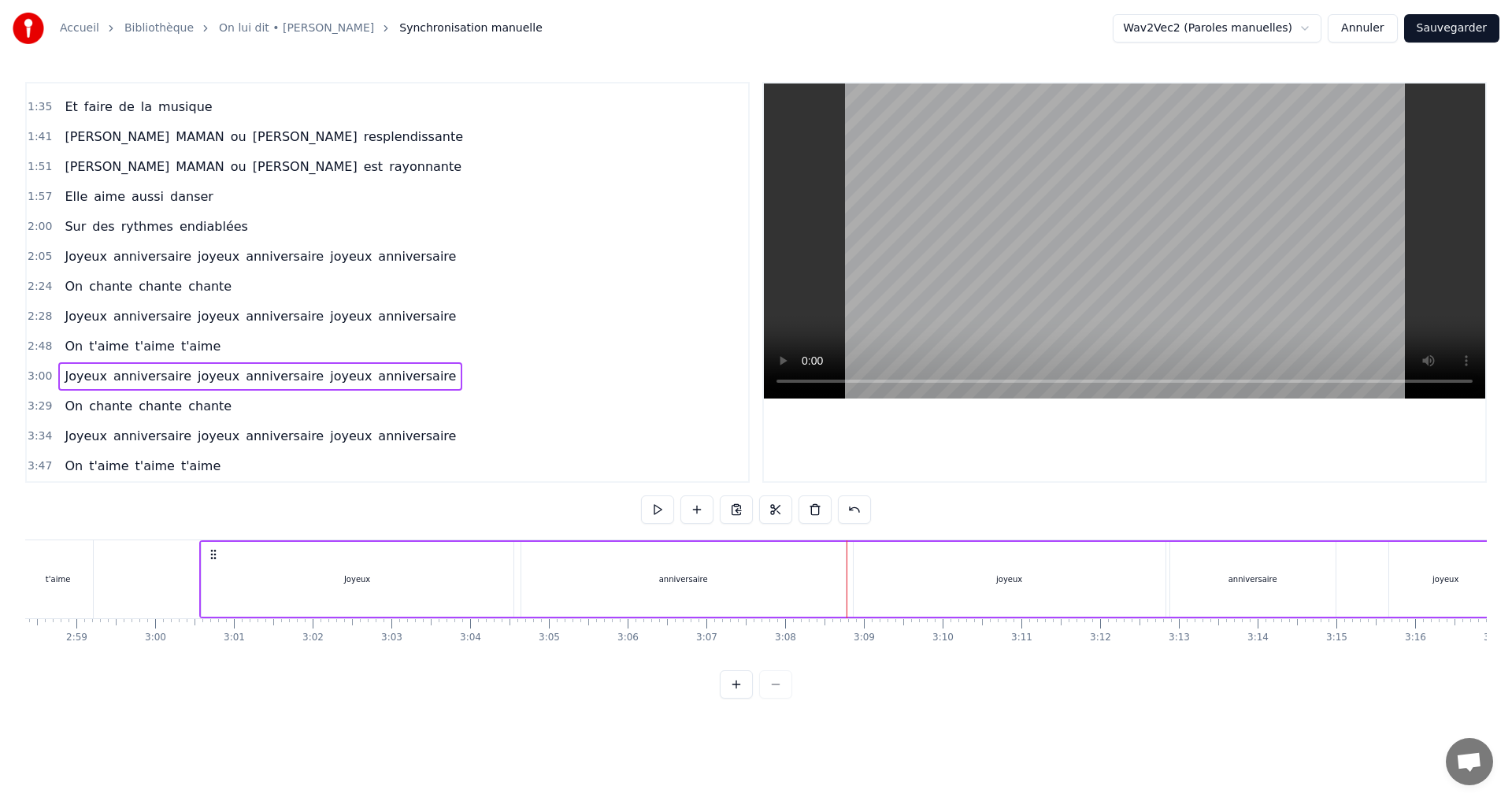
drag, startPoint x: 1169, startPoint y: 678, endPoint x: 1191, endPoint y: 678, distance: 22.0
click at [1191, 678] on div "0:00 Elle nous dit 0:02 Venez tous à [GEOGRAPHIC_DATA] 0:06 Pour fêter mes ans …" at bounding box center [756, 390] width 1462 height 617
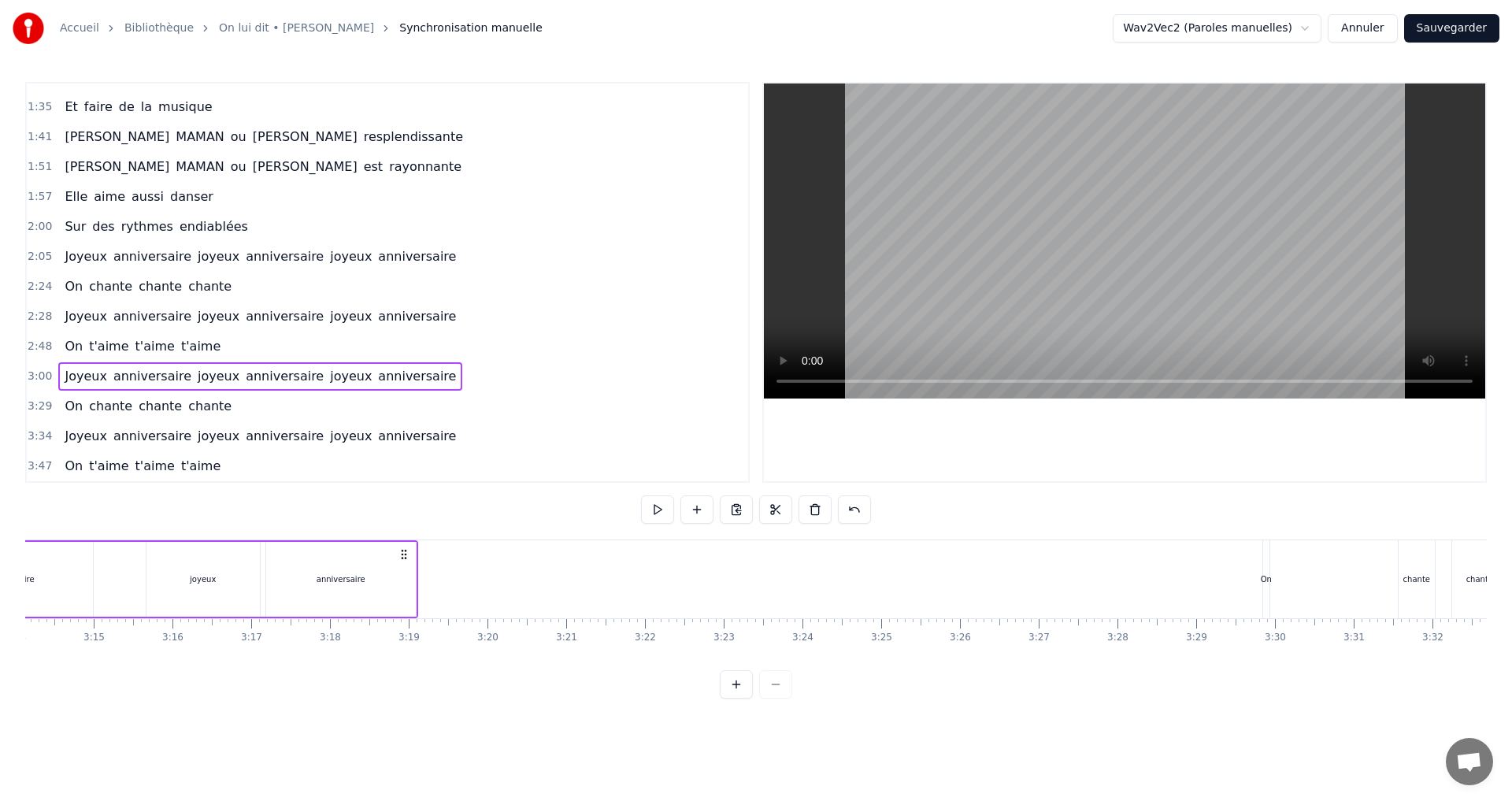
scroll to position [0, 15369]
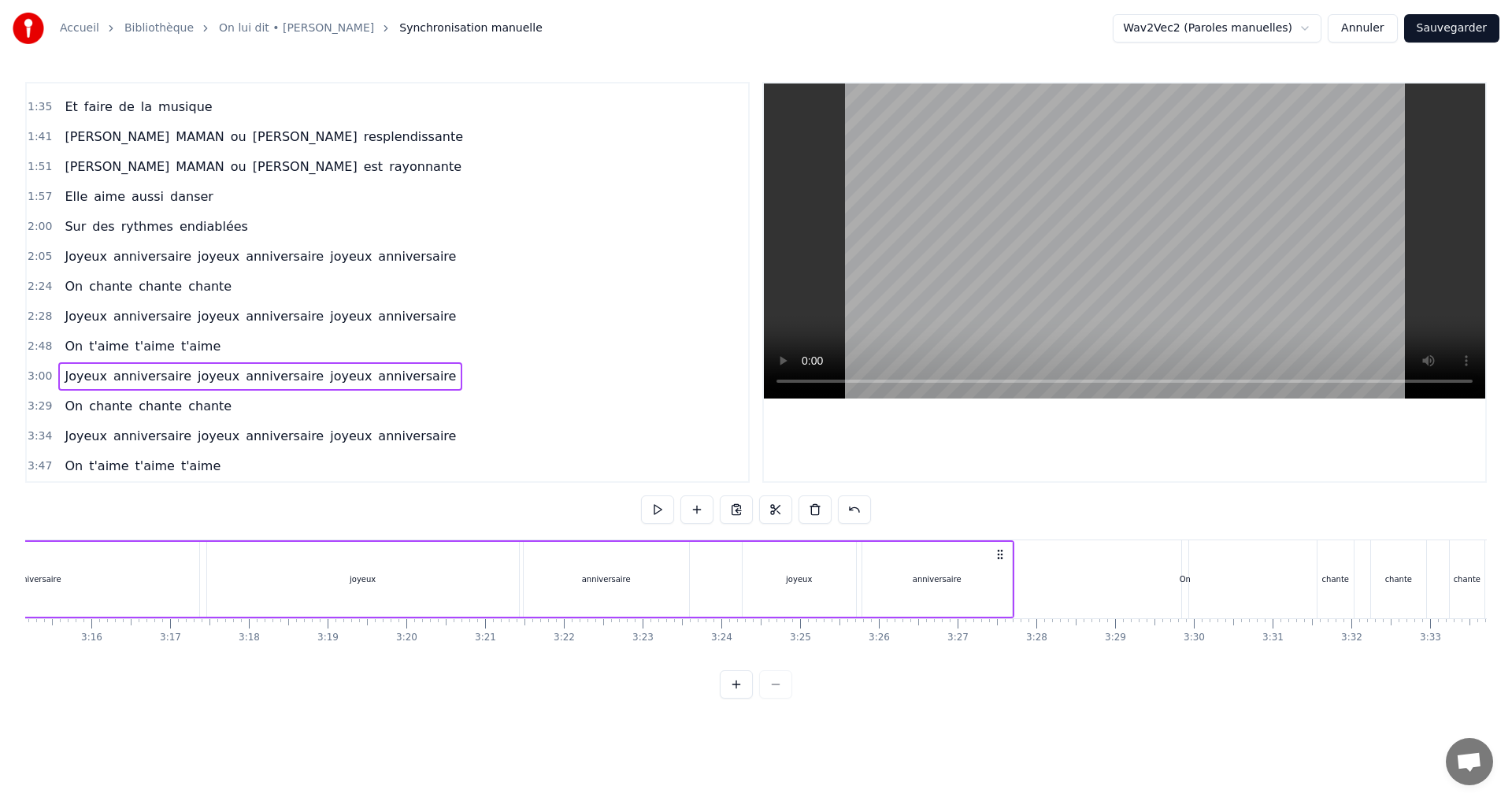
drag, startPoint x: 321, startPoint y: 552, endPoint x: 998, endPoint y: 581, distance: 677.6
click at [998, 581] on div "Joyeux anniversaire joyeux anniversaire joyeux anniversaire" at bounding box center [284, 578] width 1462 height 78
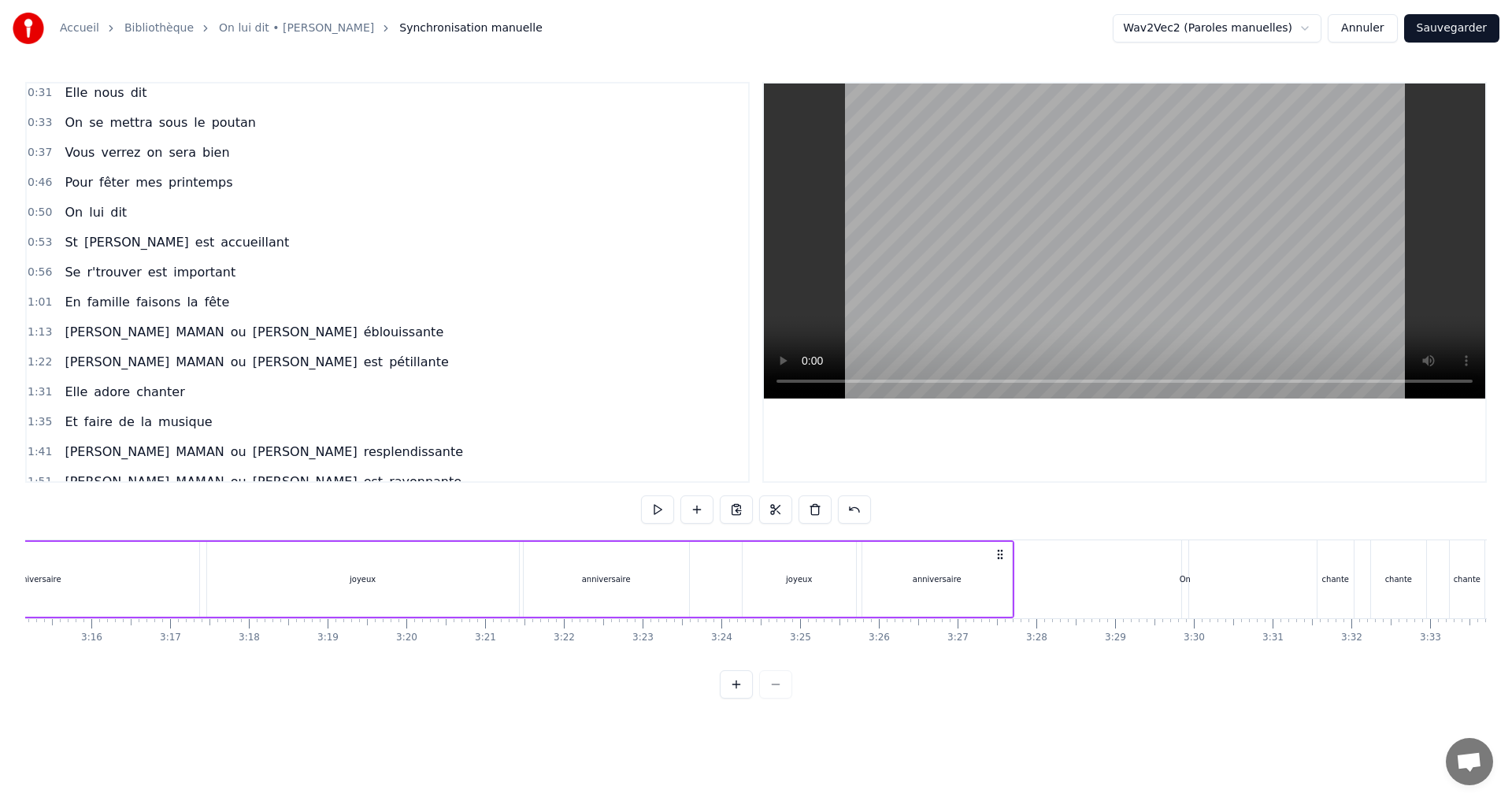
scroll to position [0, 0]
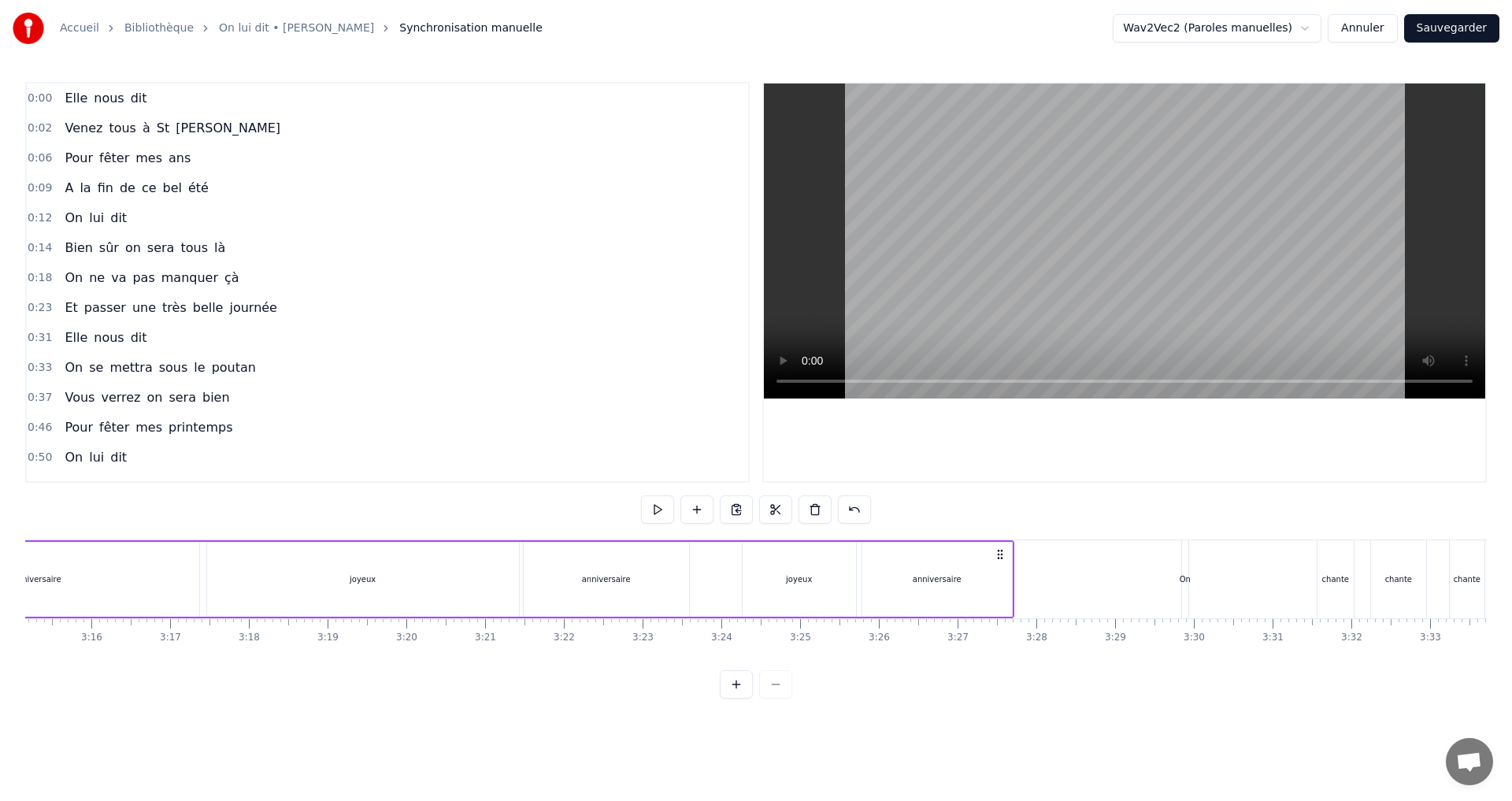
click at [1368, 20] on button "Annuler" at bounding box center [1362, 28] width 69 height 28
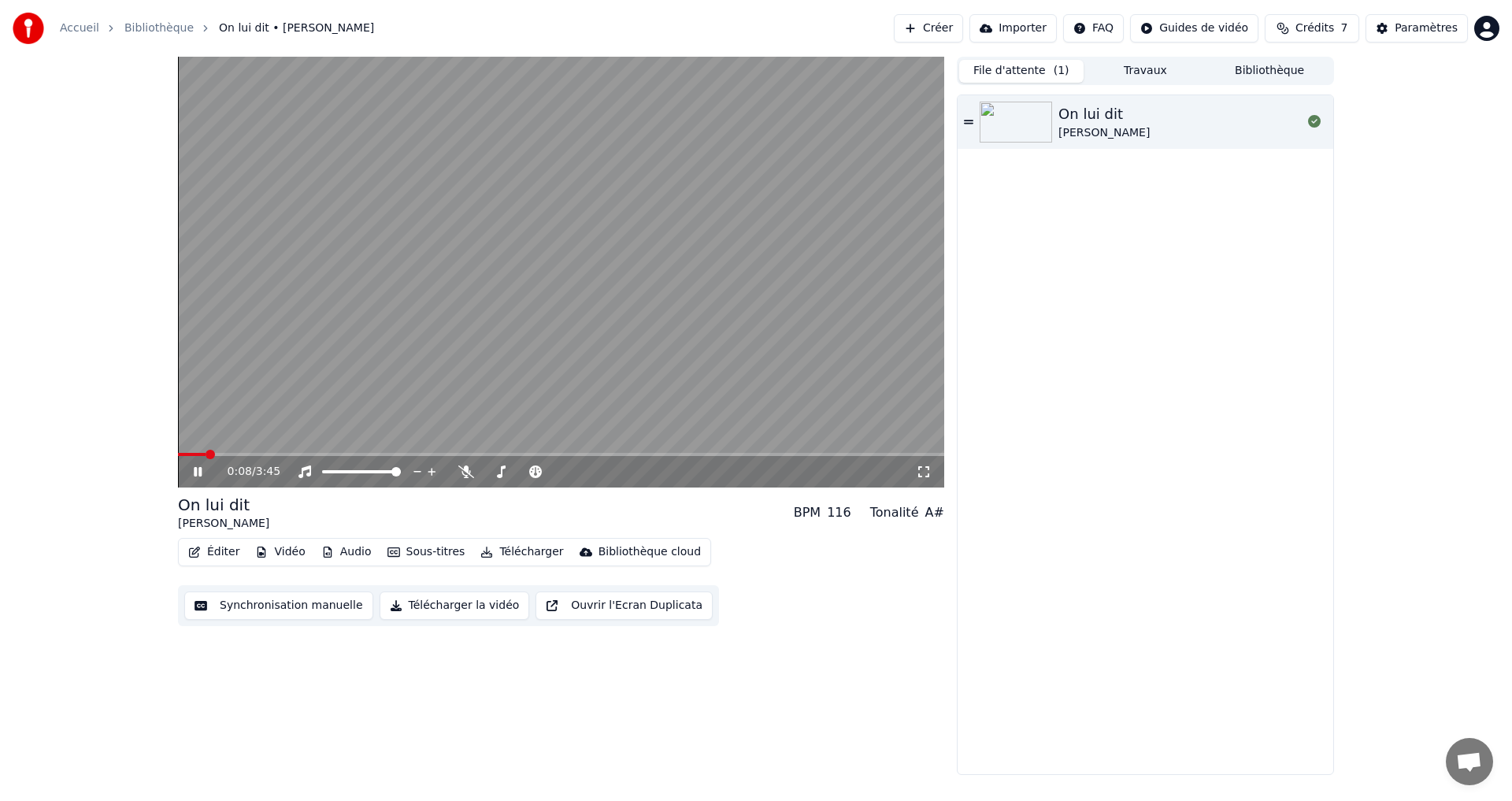
click at [194, 477] on icon at bounding box center [209, 472] width 37 height 13
click at [398, 552] on button "Sous-titres" at bounding box center [426, 552] width 91 height 22
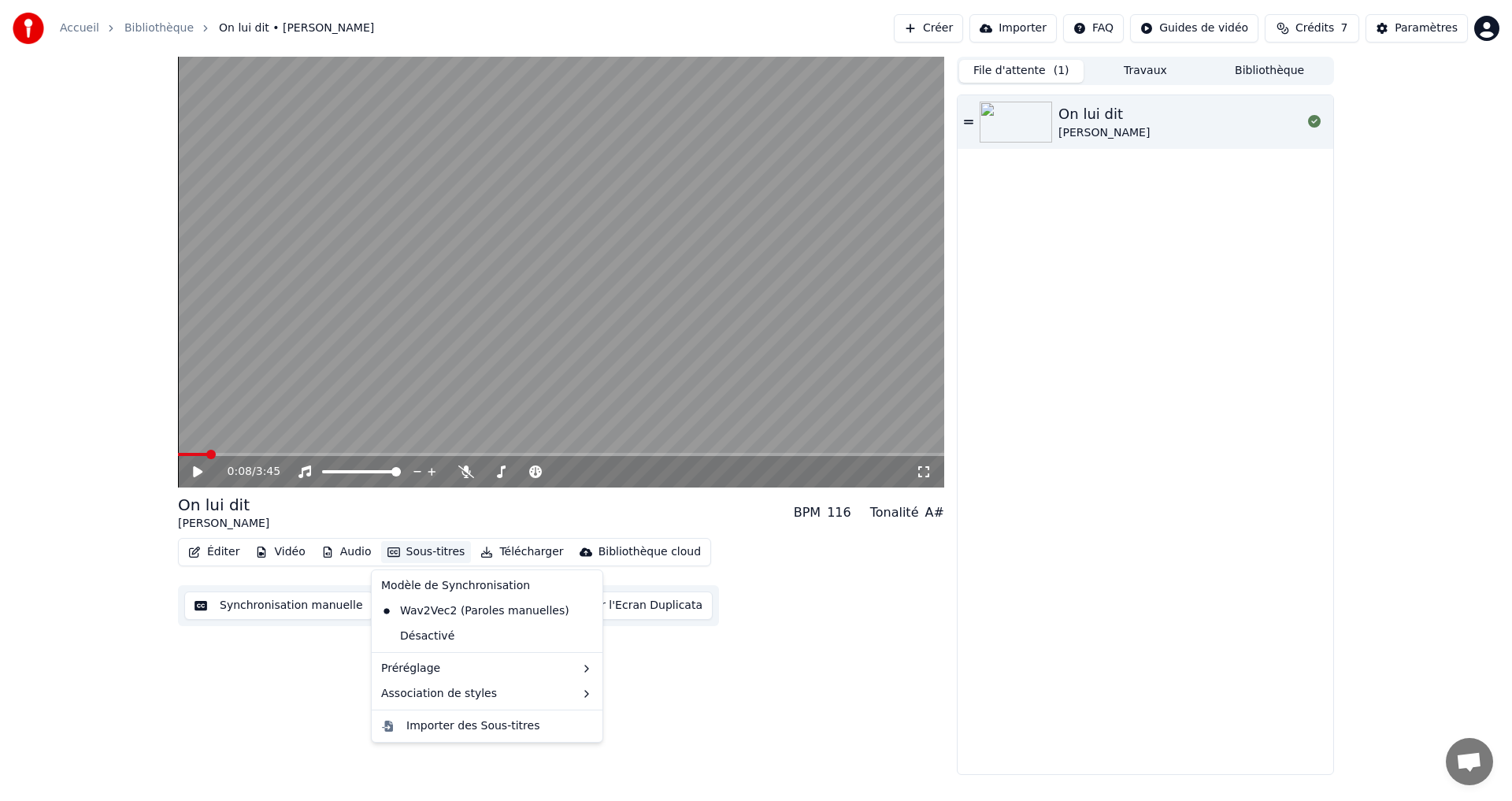
click at [791, 667] on div "0:08 / 3:45 On lui dit [PERSON_NAME] BPM 116 Tonalité A# Éditer Vidéo Audio Sou…" at bounding box center [561, 416] width 766 height 718
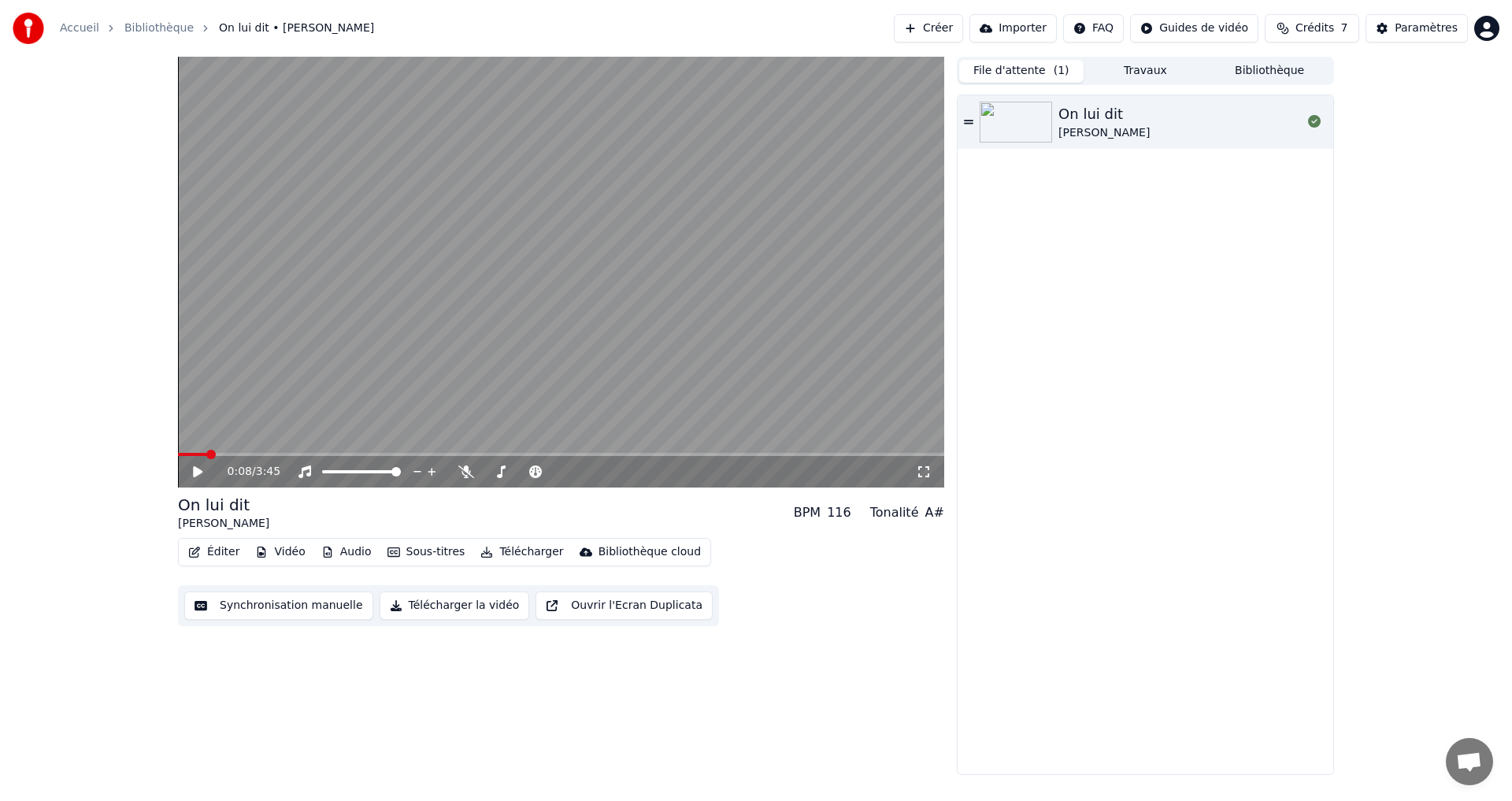
click at [624, 610] on button "Ouvrir l'Ecran Duplicata" at bounding box center [623, 605] width 177 height 28
click at [201, 473] on icon at bounding box center [198, 472] width 8 height 10
click at [216, 474] on icon at bounding box center [209, 472] width 37 height 13
click at [614, 470] on span at bounding box center [611, 472] width 10 height 10
click at [192, 467] on icon at bounding box center [209, 472] width 37 height 13
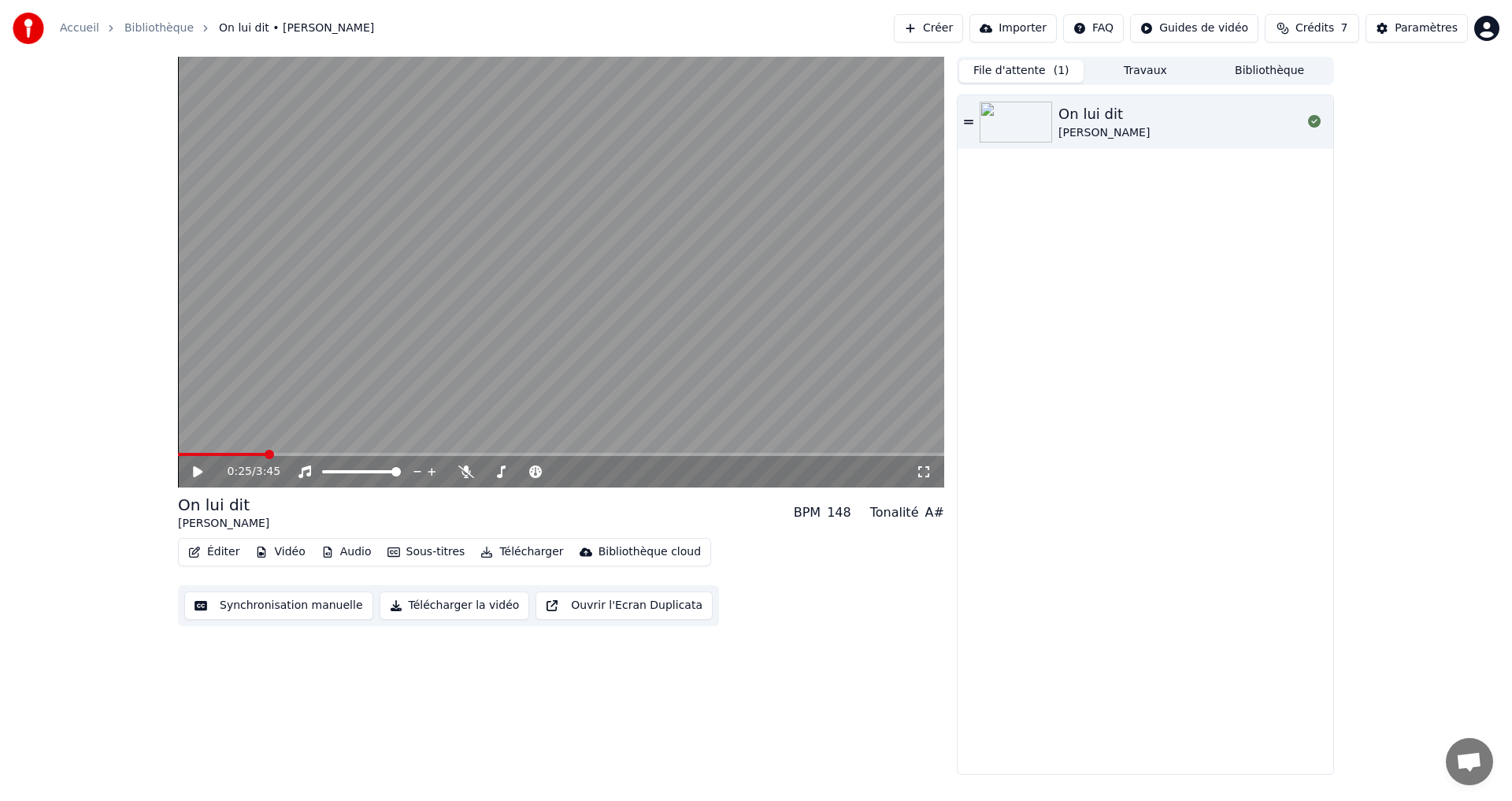
click at [877, 621] on div "Éditer Vidéo Audio Sous-titres Télécharger Bibliothèque cloud Synchronisation m…" at bounding box center [561, 582] width 766 height 88
click at [198, 549] on icon "button" at bounding box center [195, 552] width 11 height 11
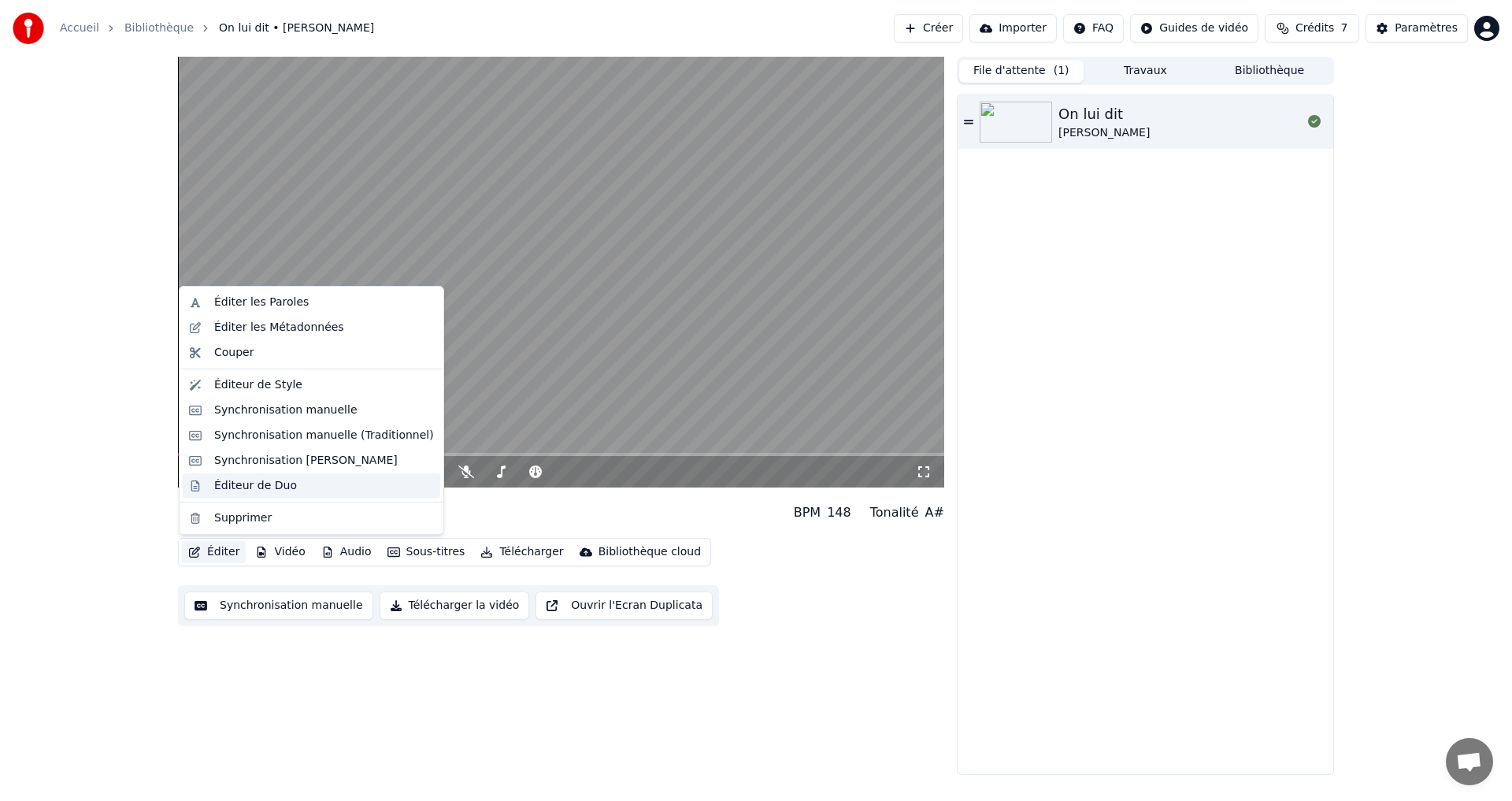
click at [236, 484] on div "Éditeur de Duo" at bounding box center [255, 486] width 83 height 16
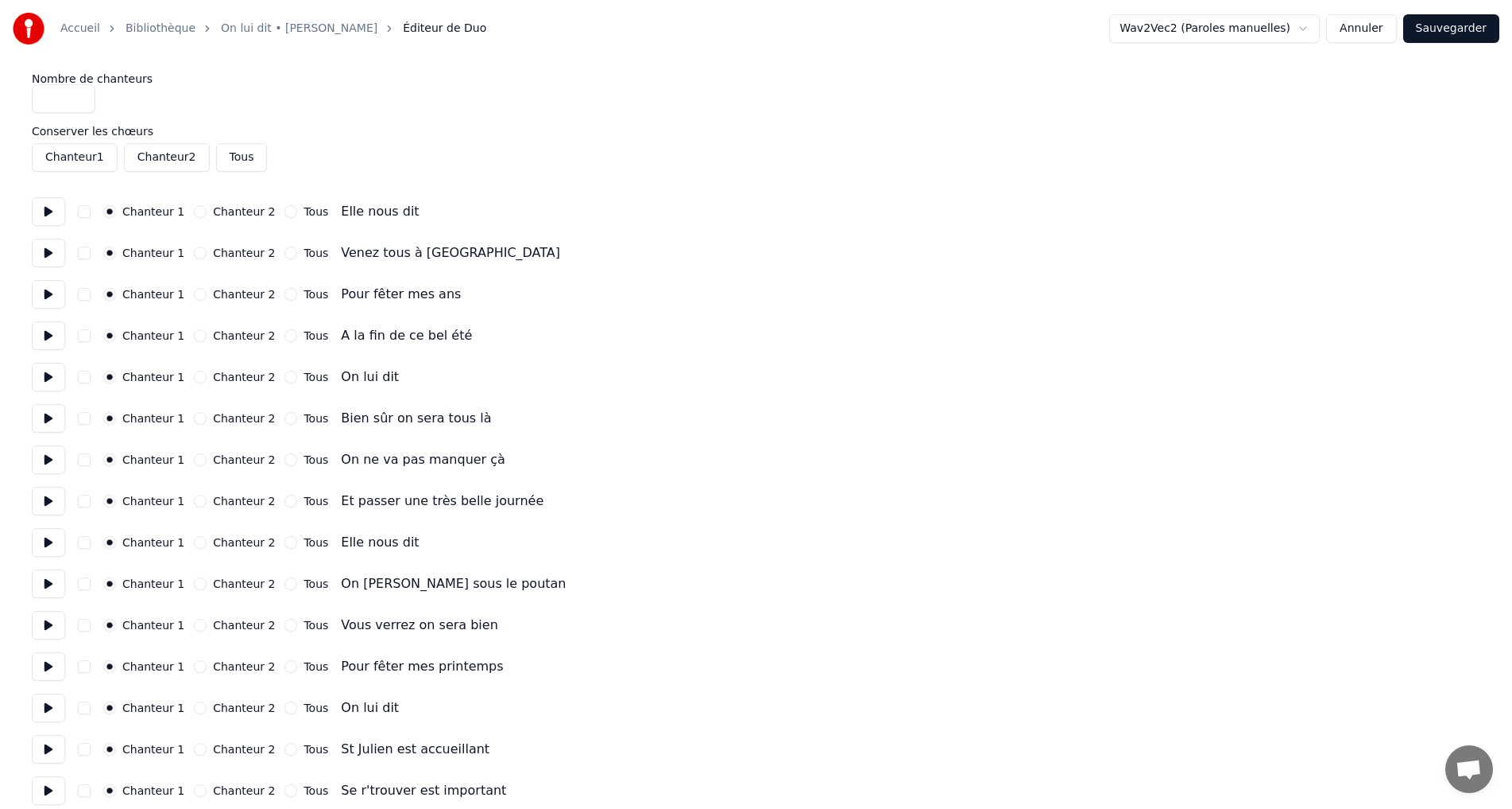
click at [1354, 32] on button "Annuler" at bounding box center [1361, 28] width 70 height 28
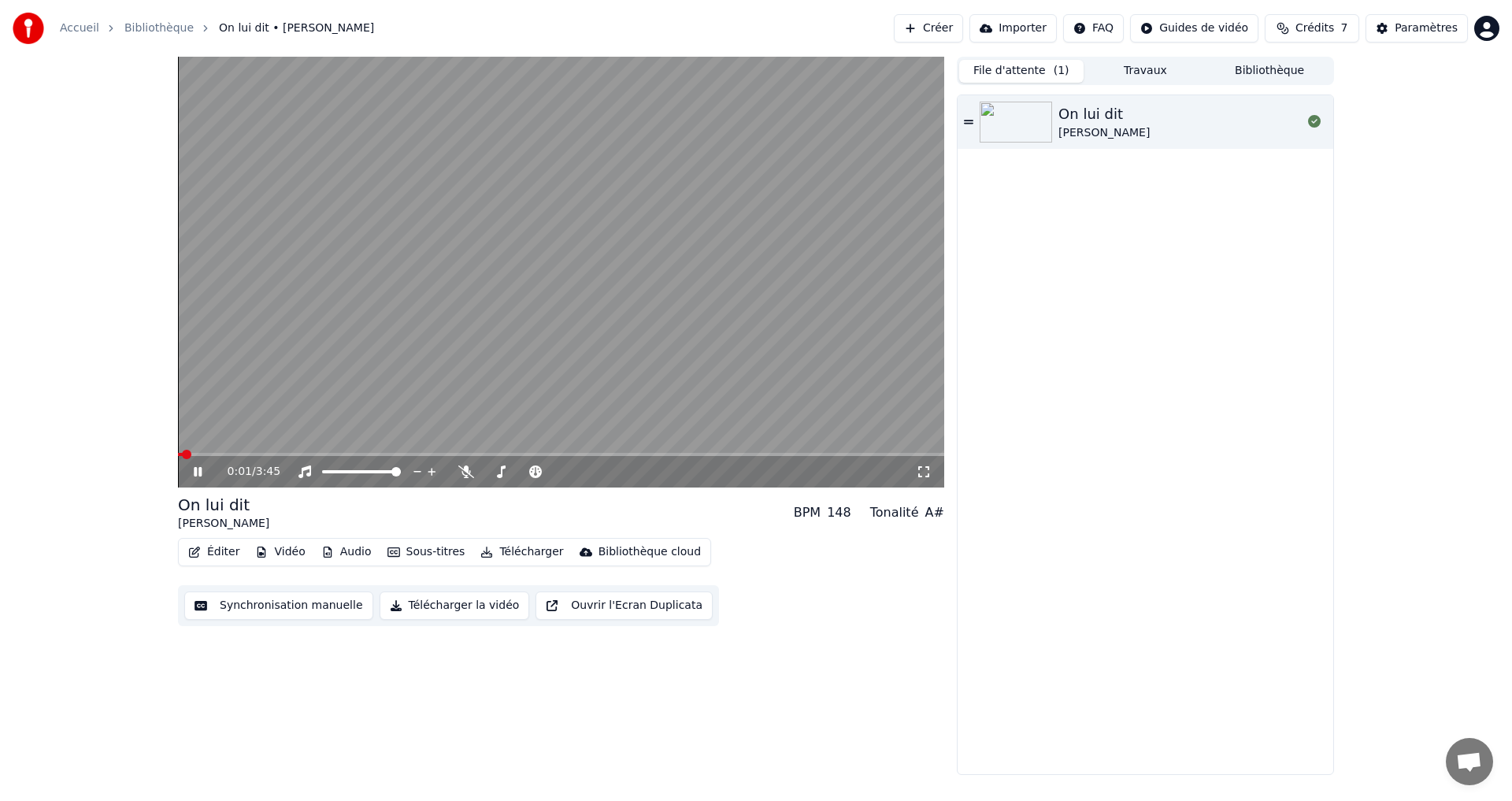
click at [612, 548] on div "Bibliothèque cloud" at bounding box center [650, 552] width 103 height 16
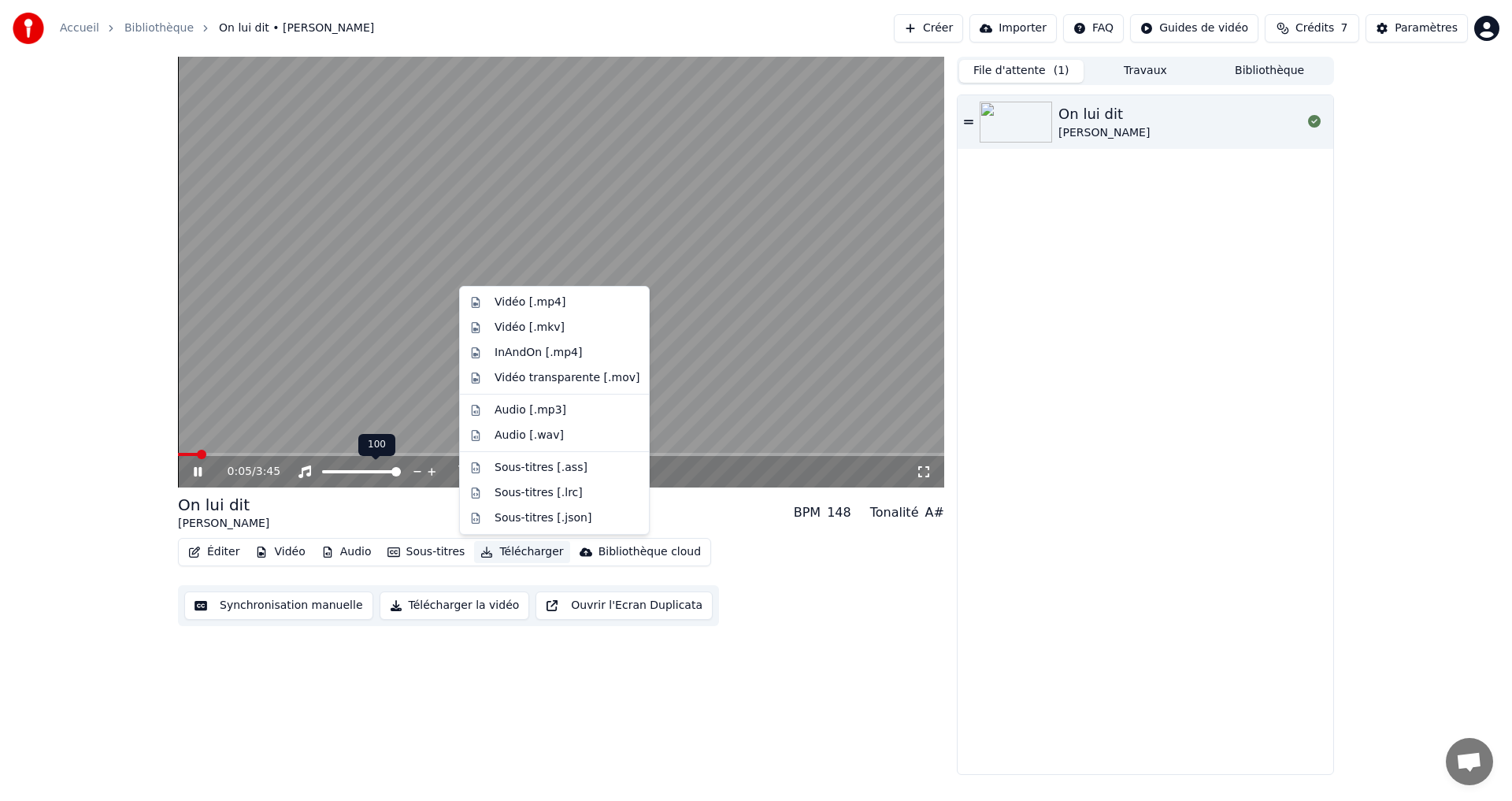
click at [356, 466] on div at bounding box center [376, 472] width 127 height 16
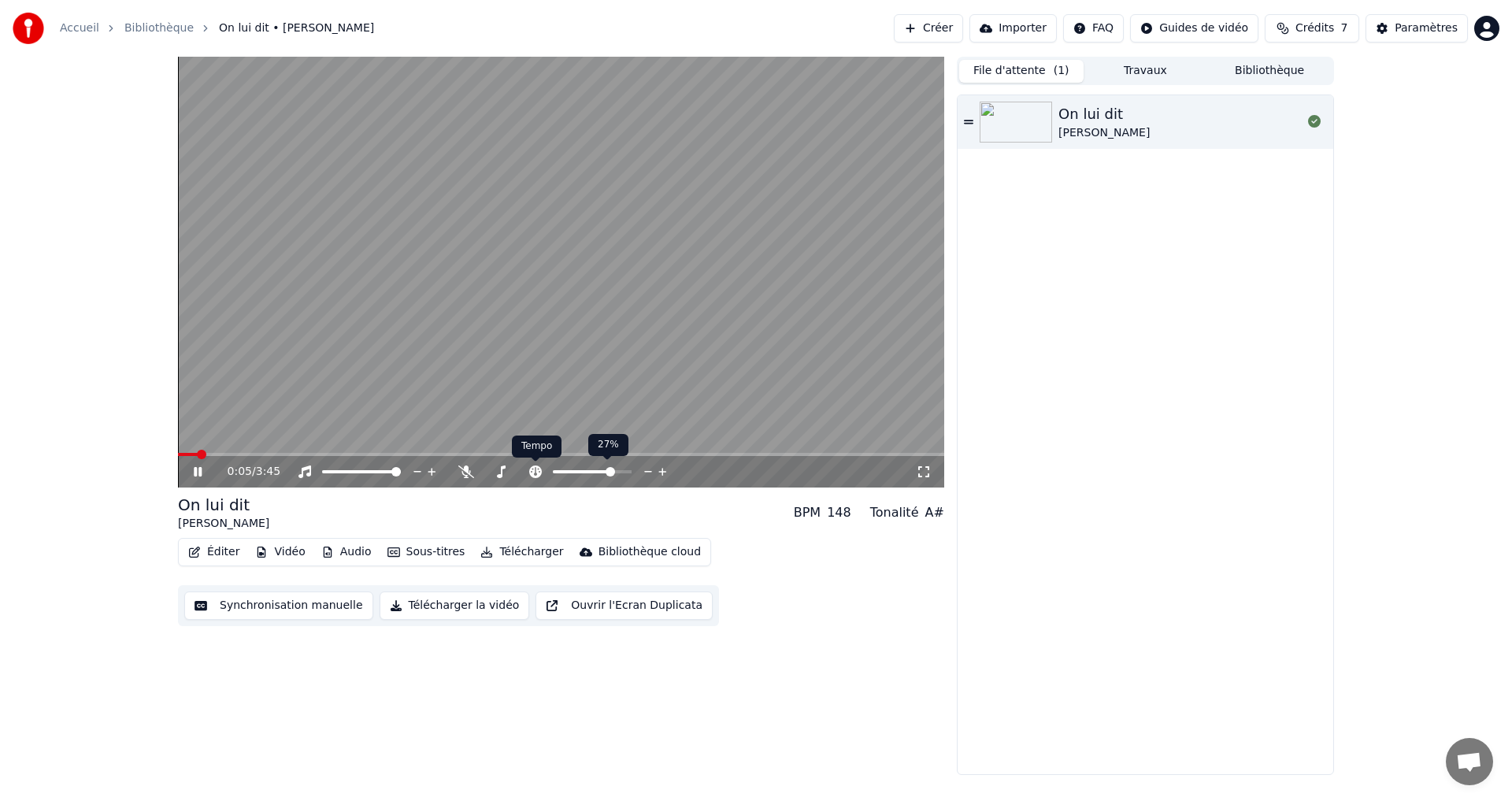
click at [531, 469] on icon at bounding box center [535, 472] width 13 height 13
click at [191, 467] on icon at bounding box center [209, 472] width 37 height 13
click at [294, 604] on button "Synchronisation manuelle" at bounding box center [279, 605] width 189 height 28
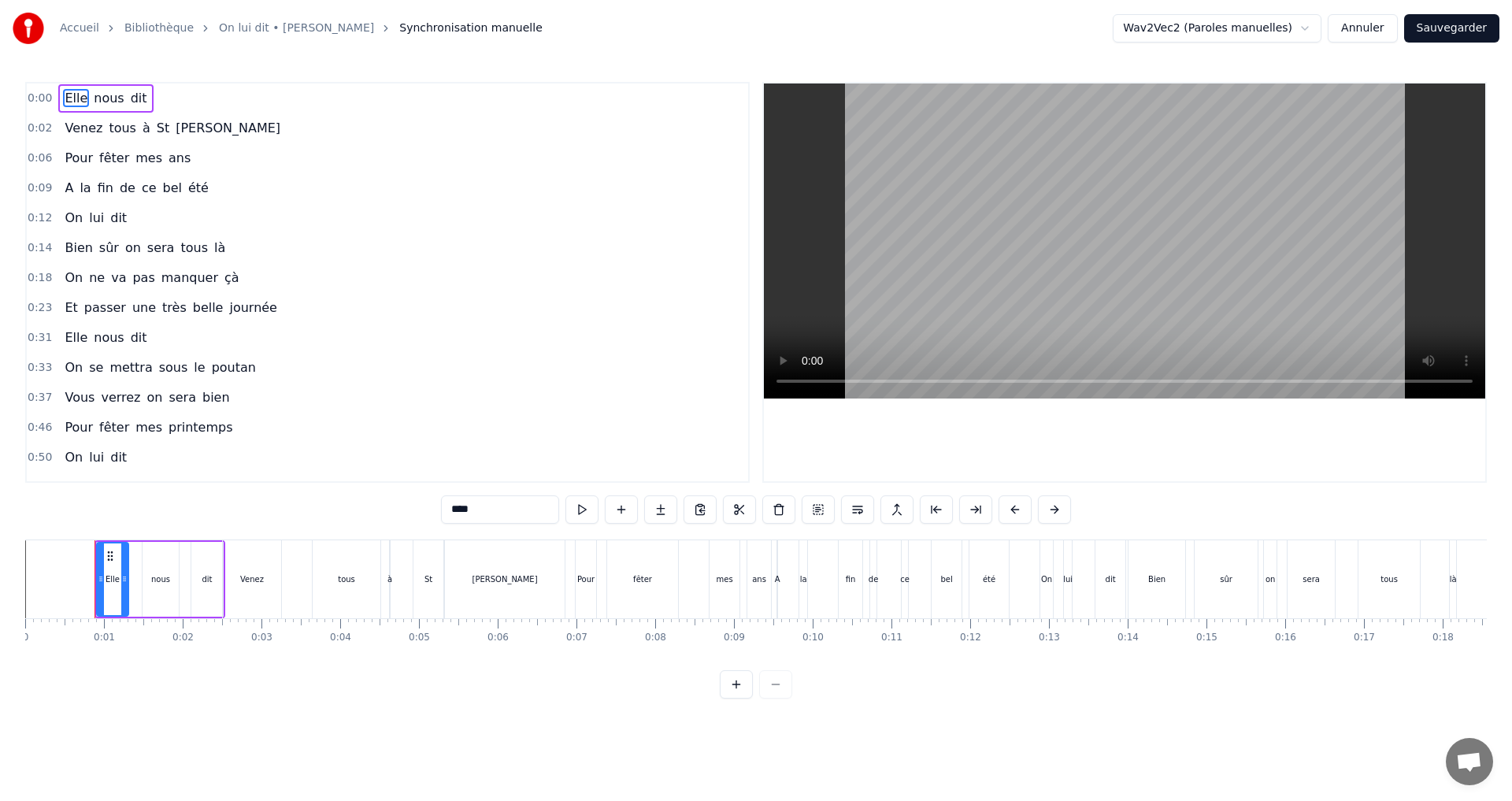
click at [50, 101] on div "0:00 Elle nous dit" at bounding box center [387, 98] width 721 height 30
click at [71, 101] on span "Elle" at bounding box center [76, 98] width 26 height 18
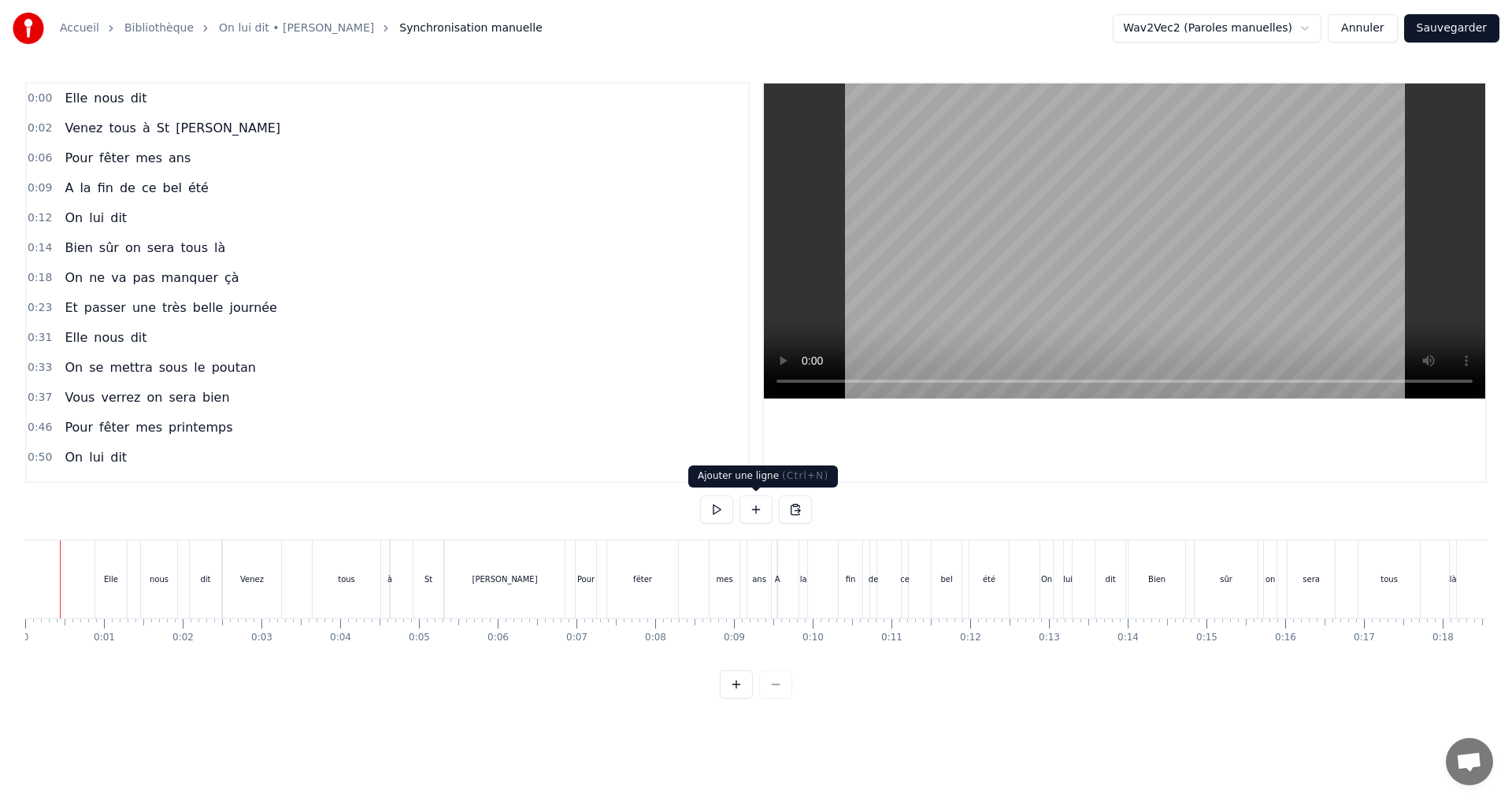
click at [753, 507] on button at bounding box center [756, 509] width 33 height 28
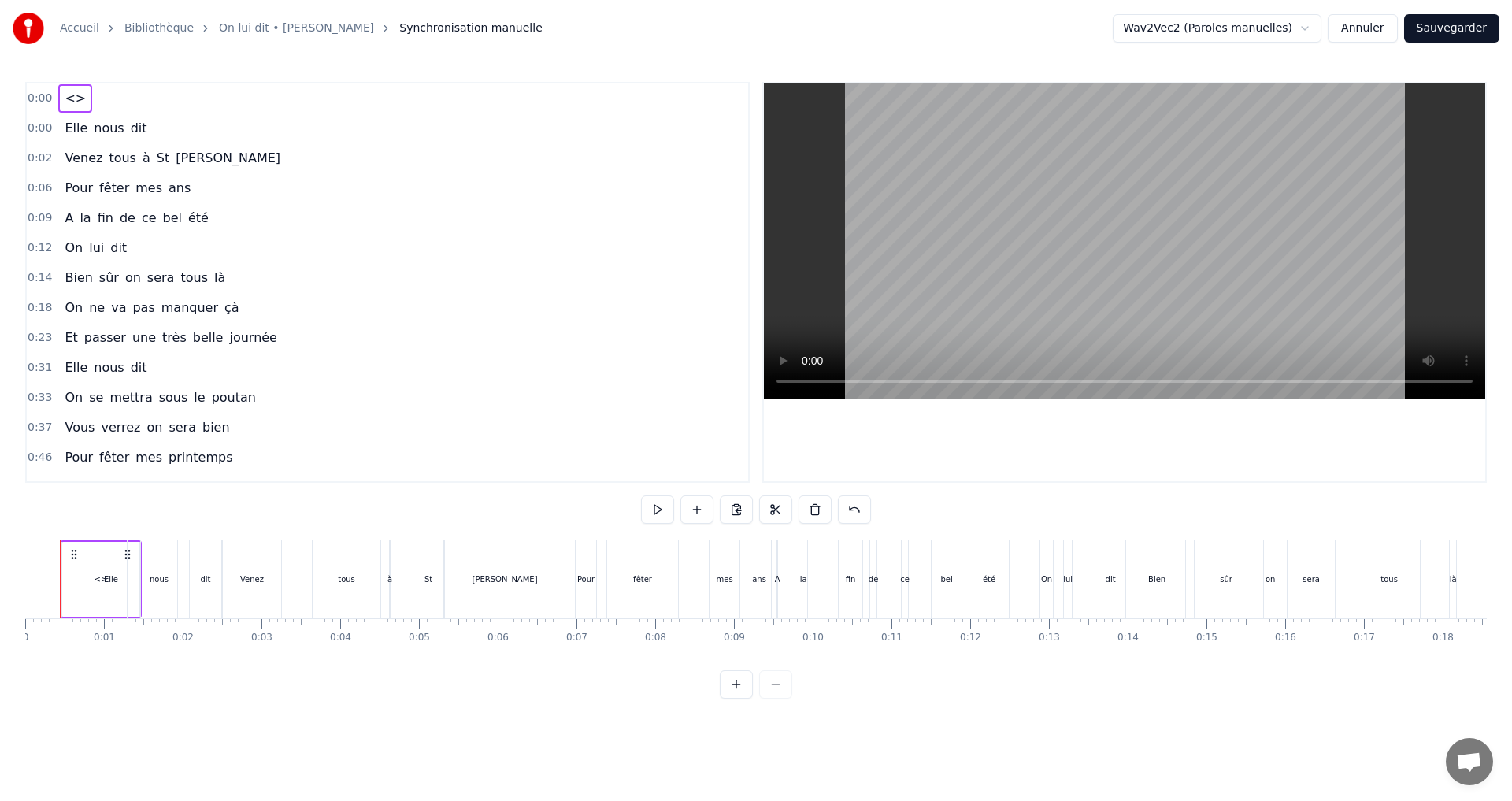
click at [70, 98] on span "<>" at bounding box center [75, 98] width 24 height 18
click at [79, 573] on div "<>" at bounding box center [101, 578] width 75 height 71
click at [72, 558] on icon at bounding box center [75, 556] width 13 height 13
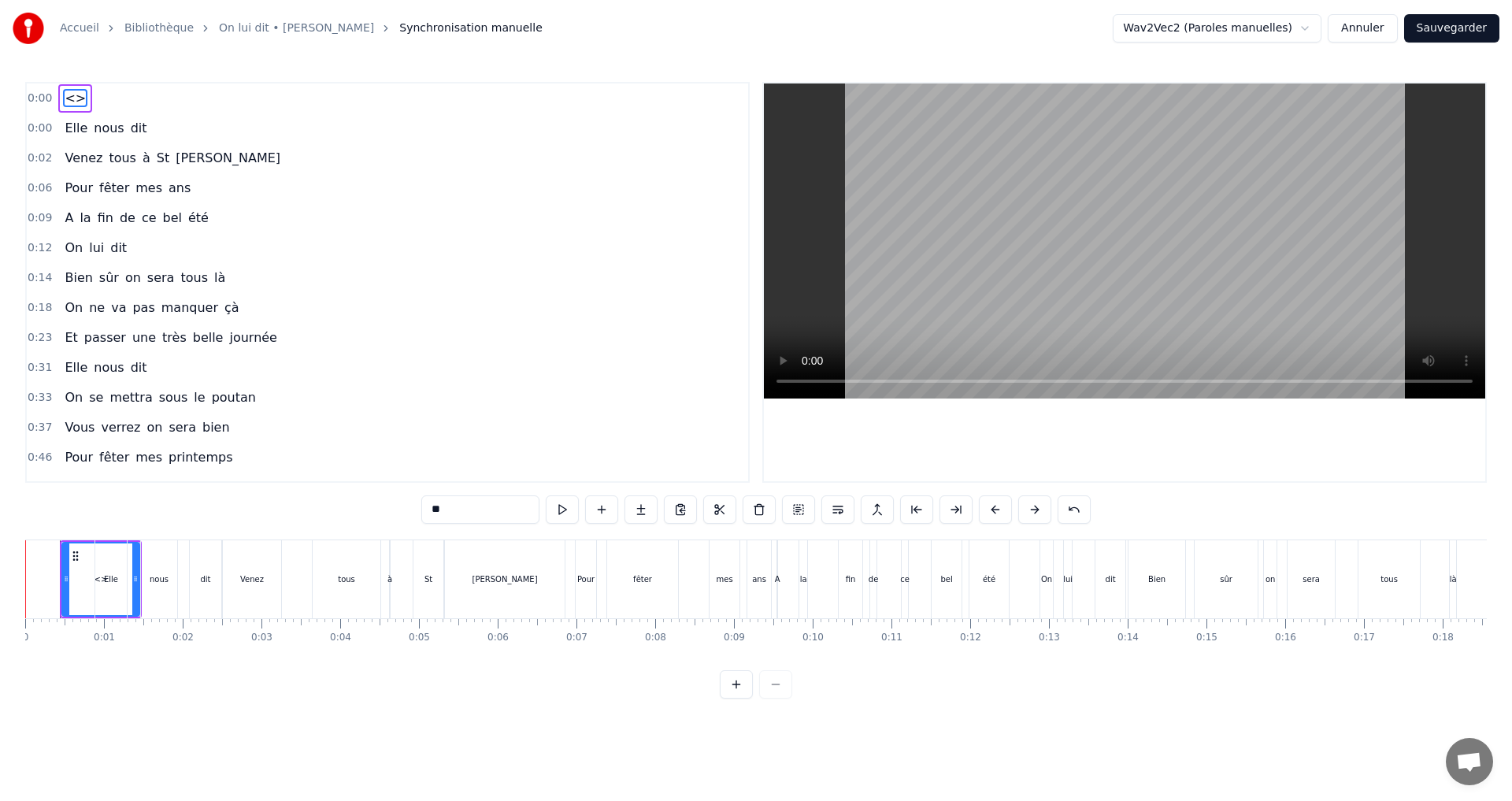
click at [78, 557] on icon at bounding box center [75, 556] width 13 height 13
type input "****"
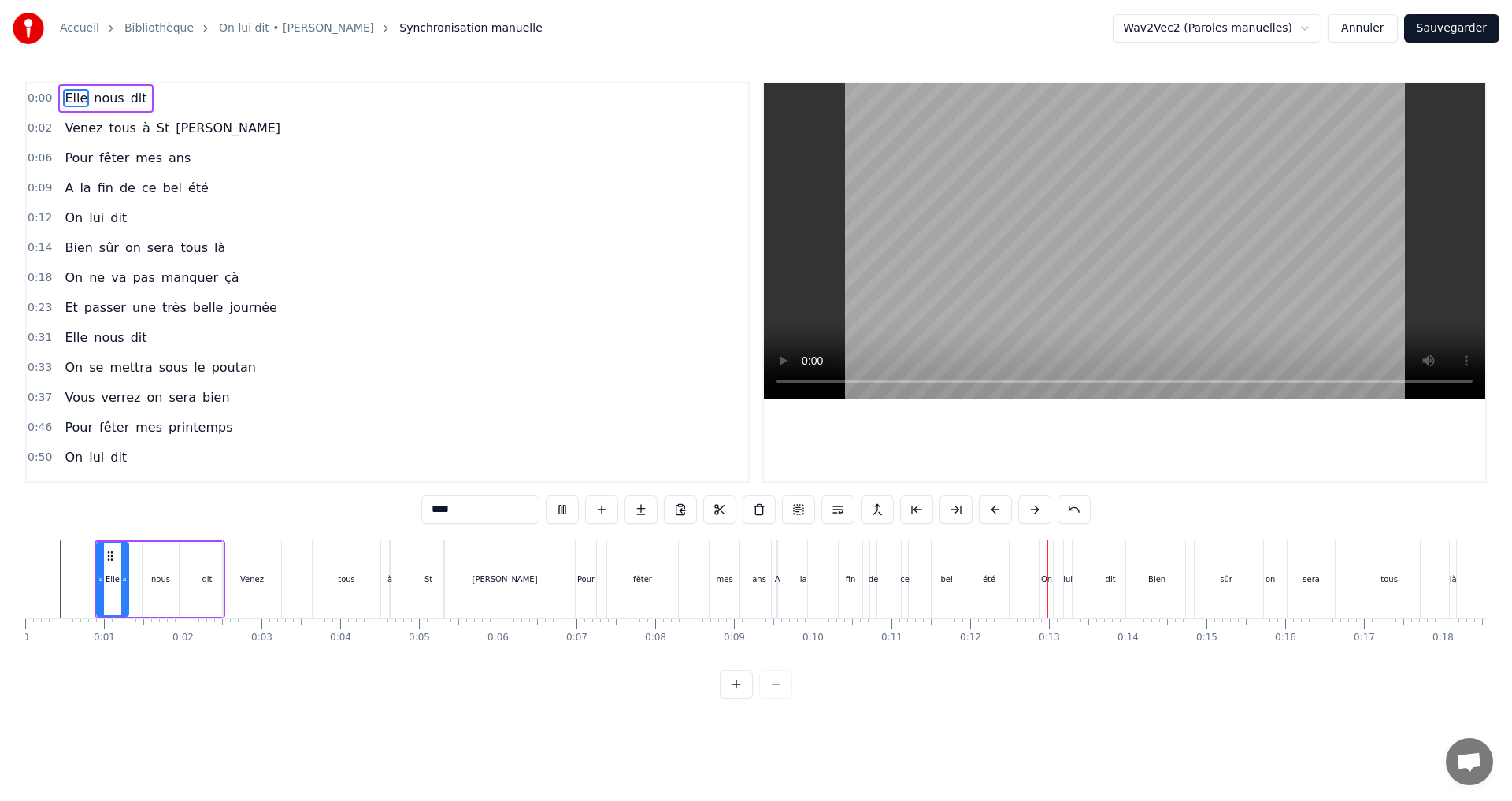
click at [405, 190] on div "0:09 A la fin de ce bel été" at bounding box center [387, 187] width 721 height 30
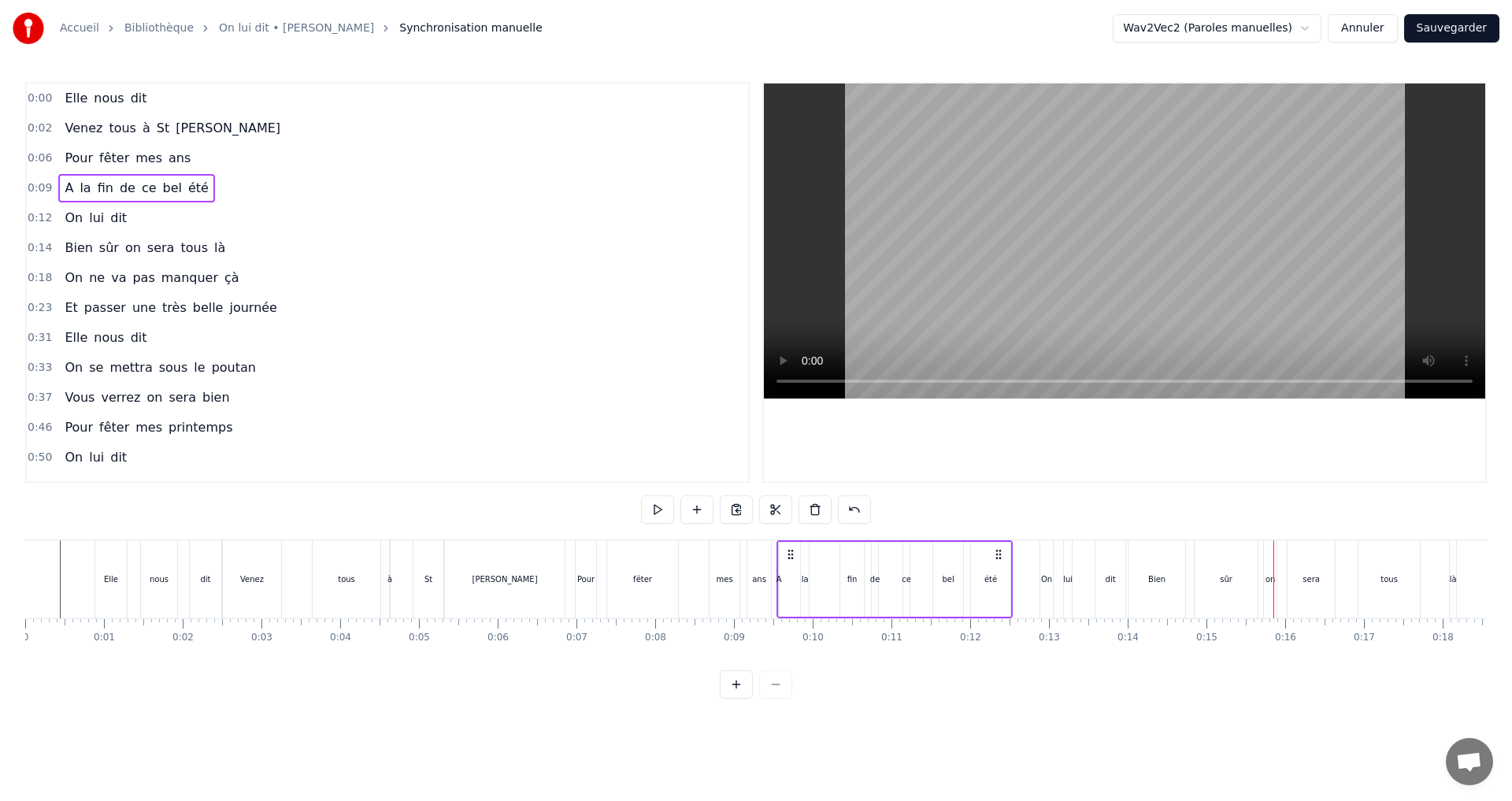
drag, startPoint x: 991, startPoint y: 553, endPoint x: 1052, endPoint y: 557, distance: 61.1
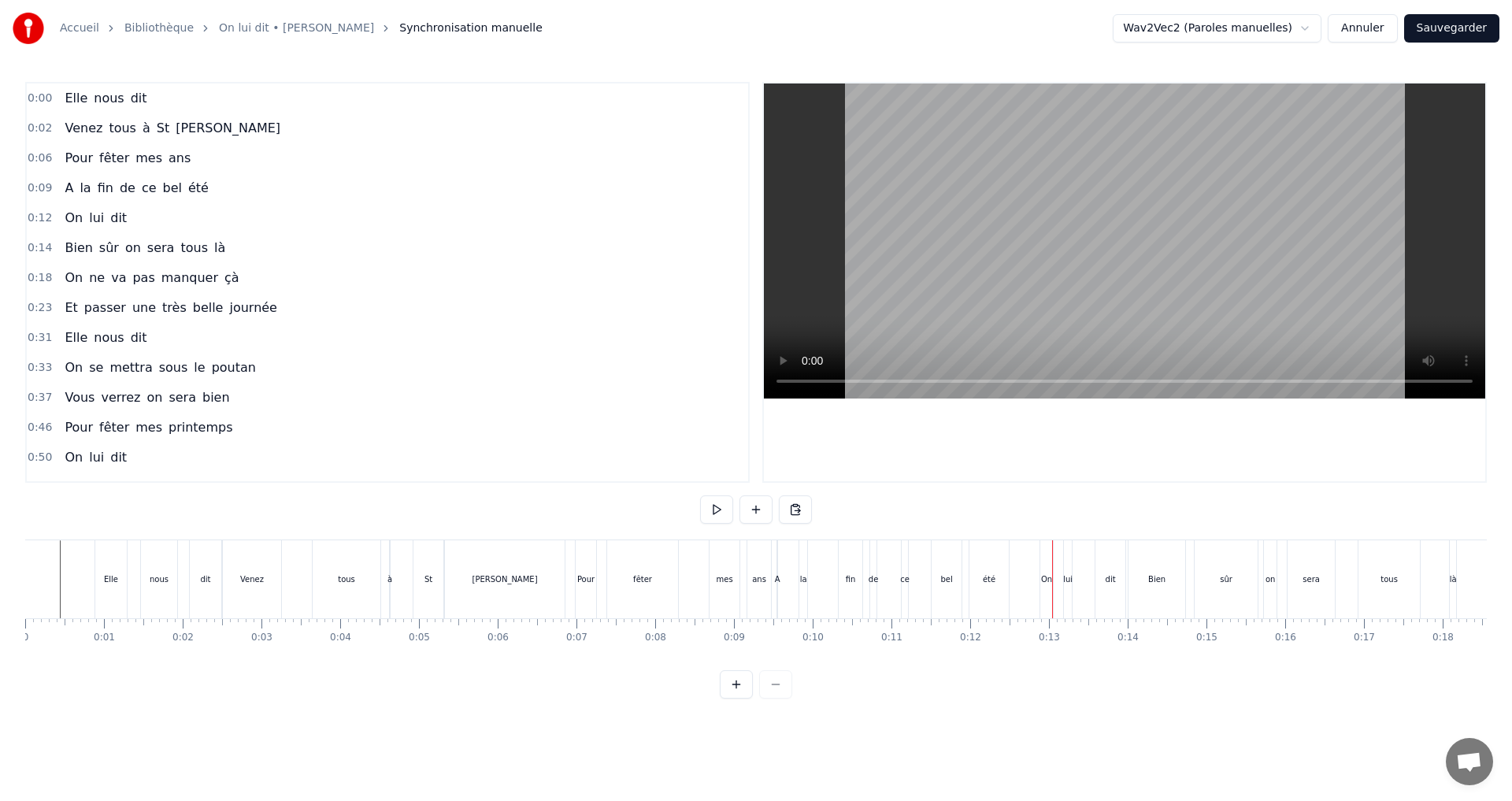
click at [751, 571] on div "ans" at bounding box center [759, 578] width 23 height 78
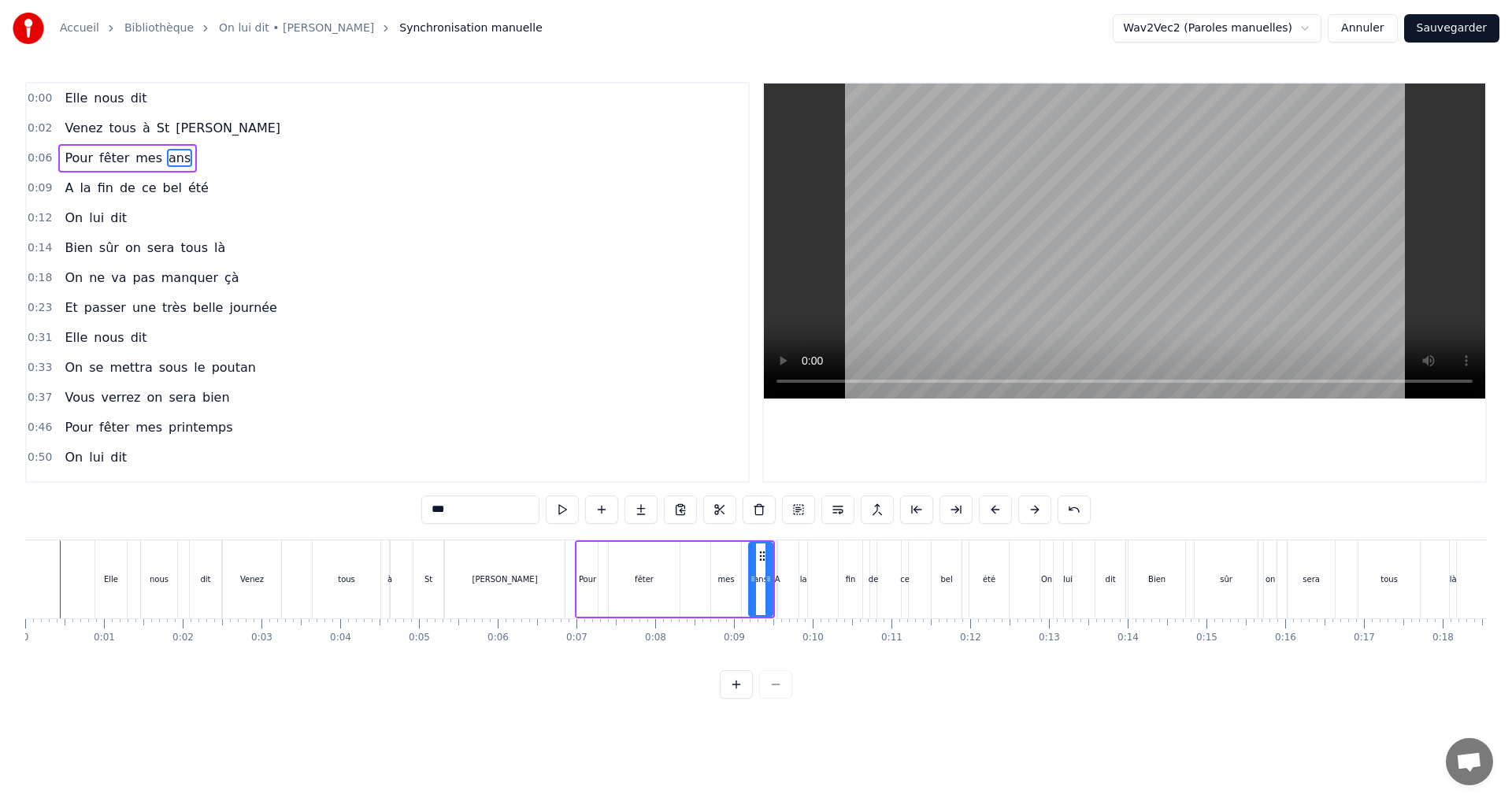
click at [139, 577] on div "Elle nous dit" at bounding box center [159, 578] width 131 height 78
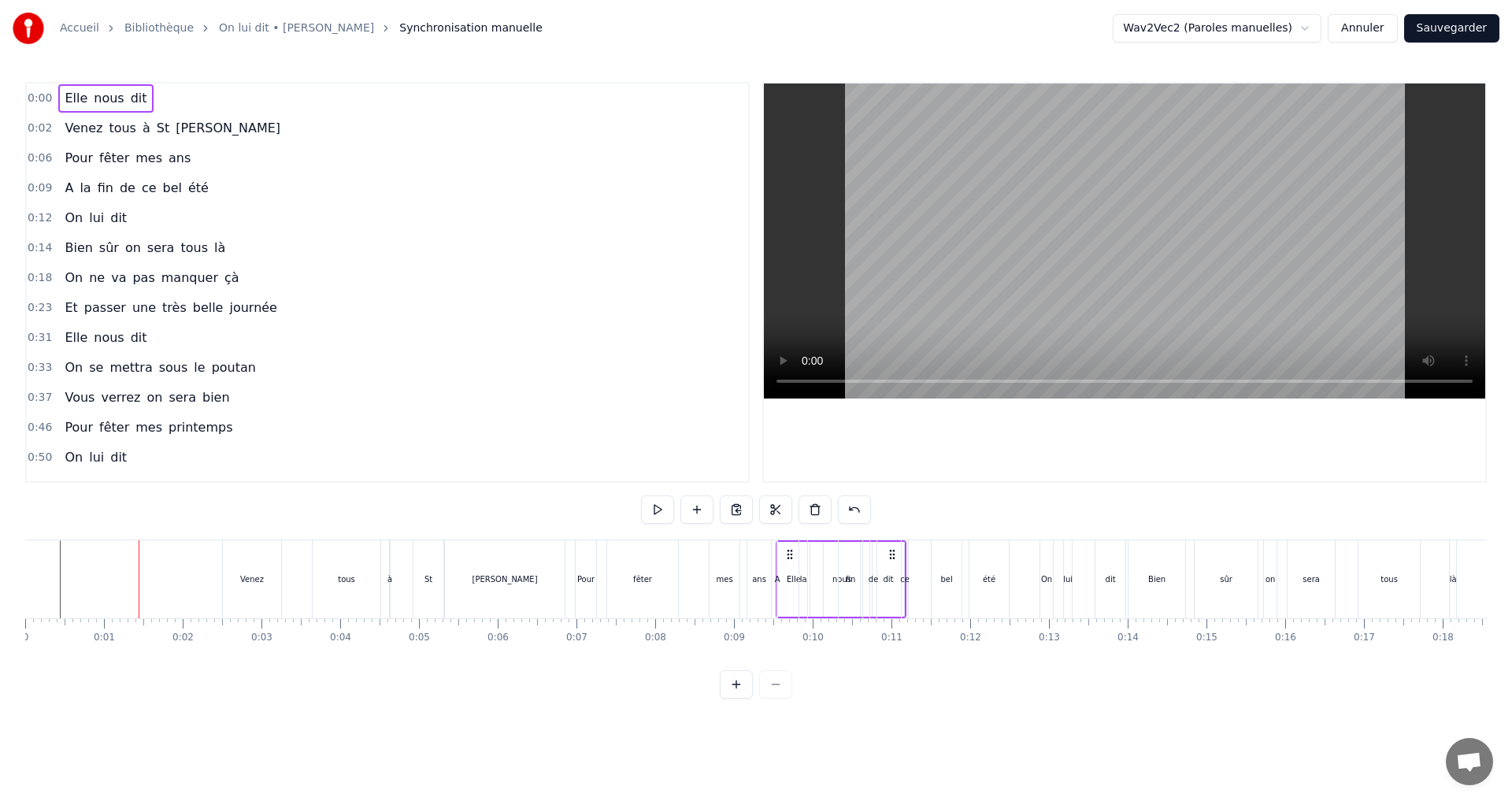
drag, startPoint x: 208, startPoint y: 555, endPoint x: 890, endPoint y: 576, distance: 682.3
